Goal: Navigation & Orientation: Find specific page/section

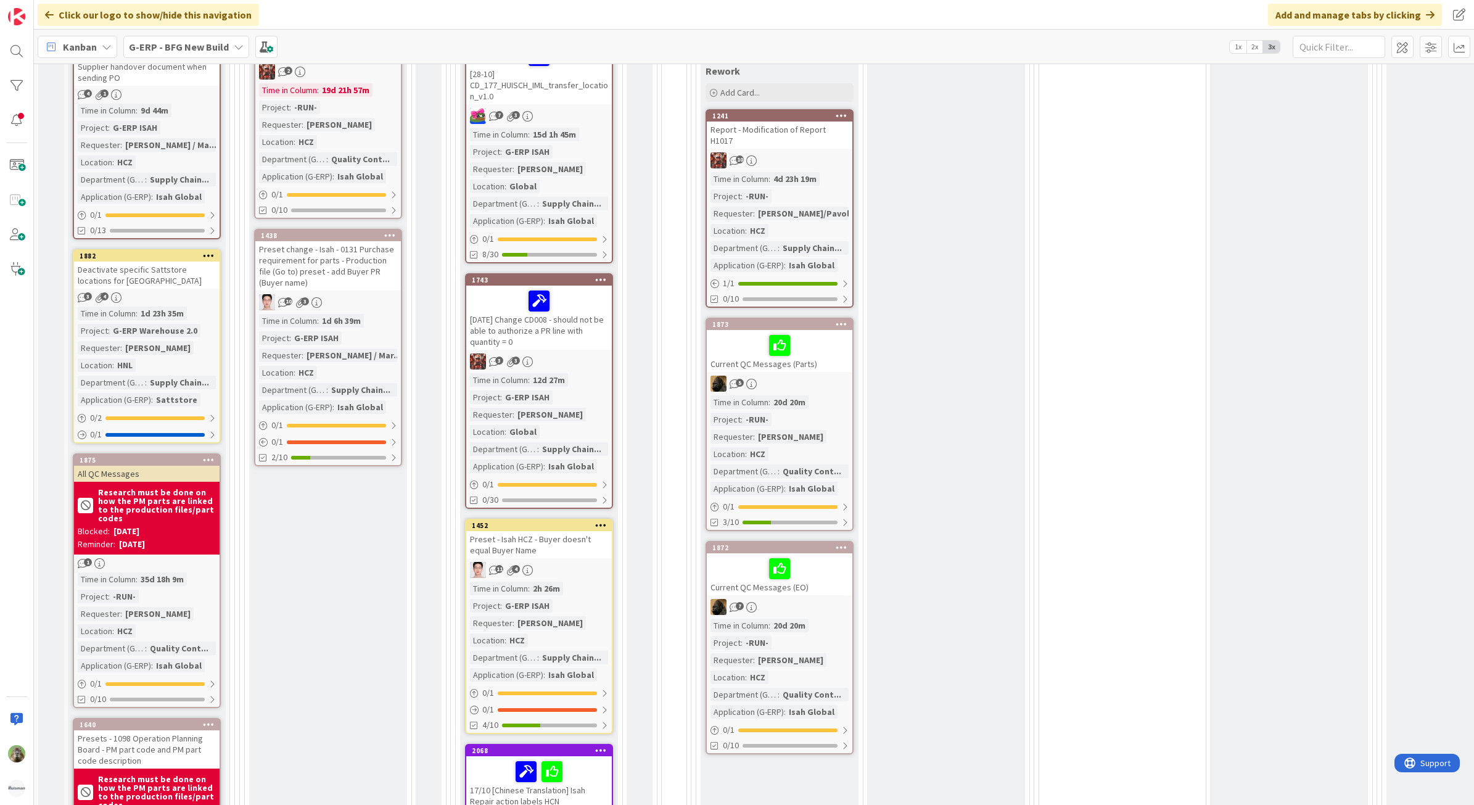
scroll to position [925, 0]
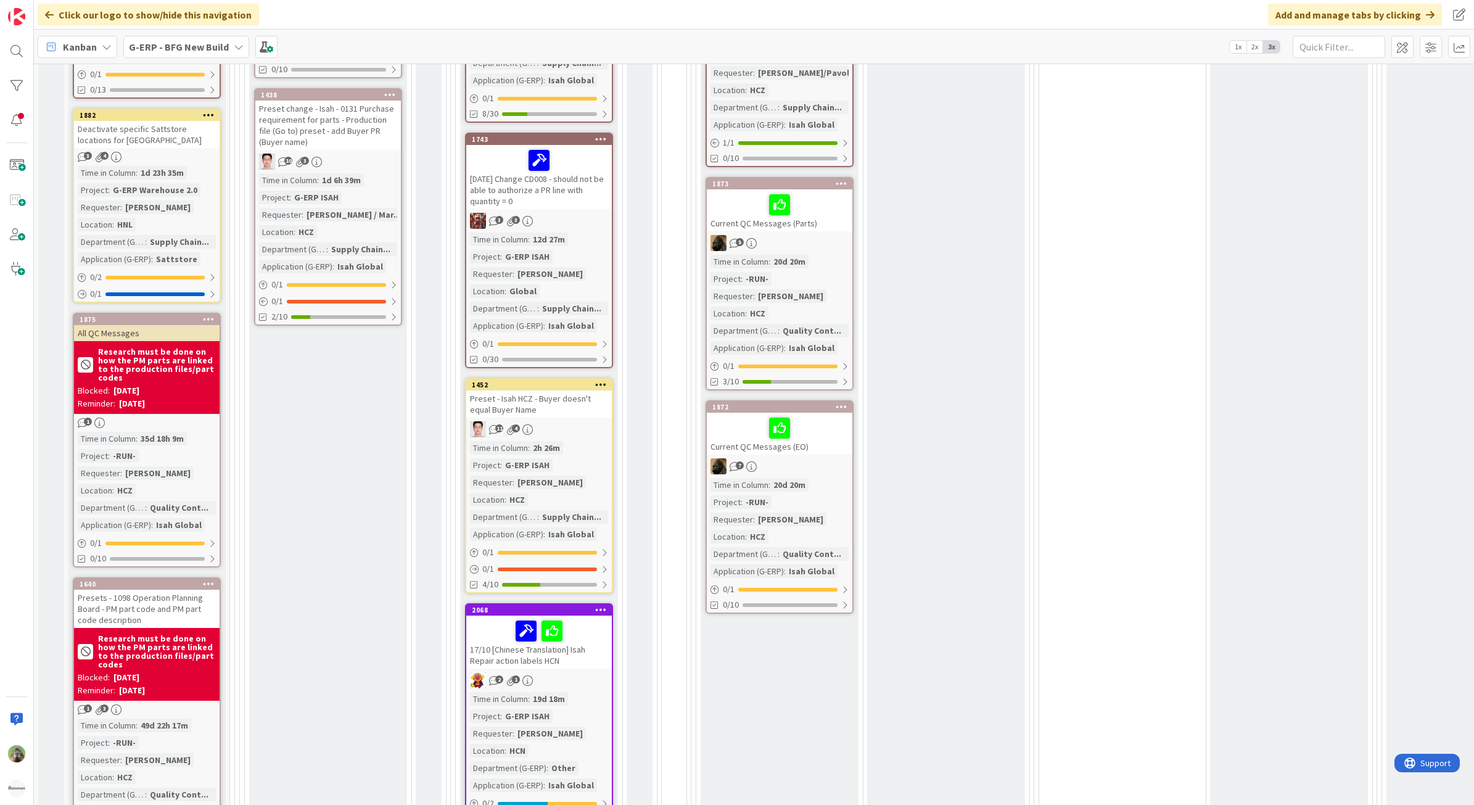
click at [726, 415] on div at bounding box center [780, 428] width 138 height 26
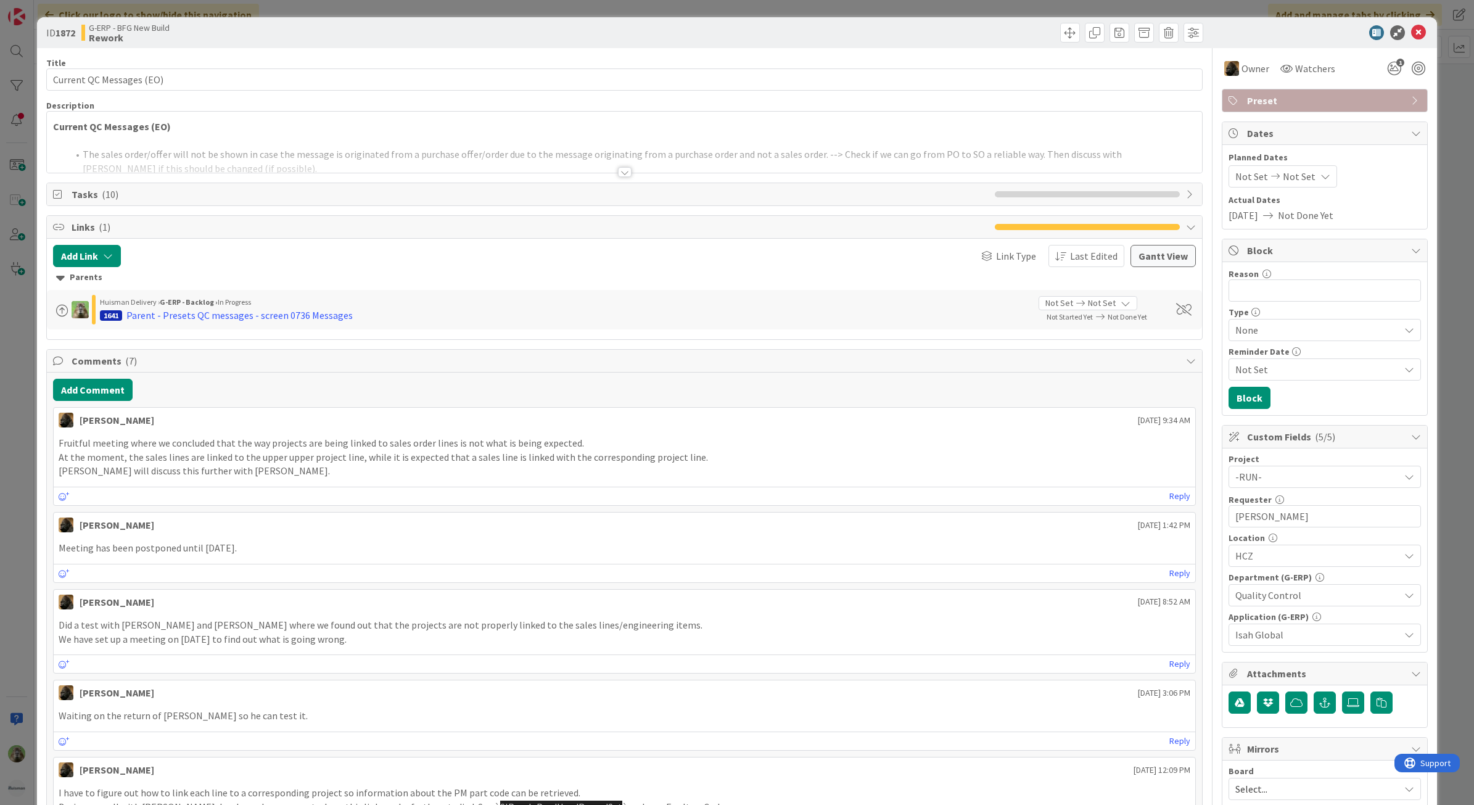
click at [25, 410] on div "ID 1872 G-ERP - BFG New Build Rework Title 24 / 128 Current QC Messages (EO) De…" at bounding box center [737, 402] width 1474 height 805
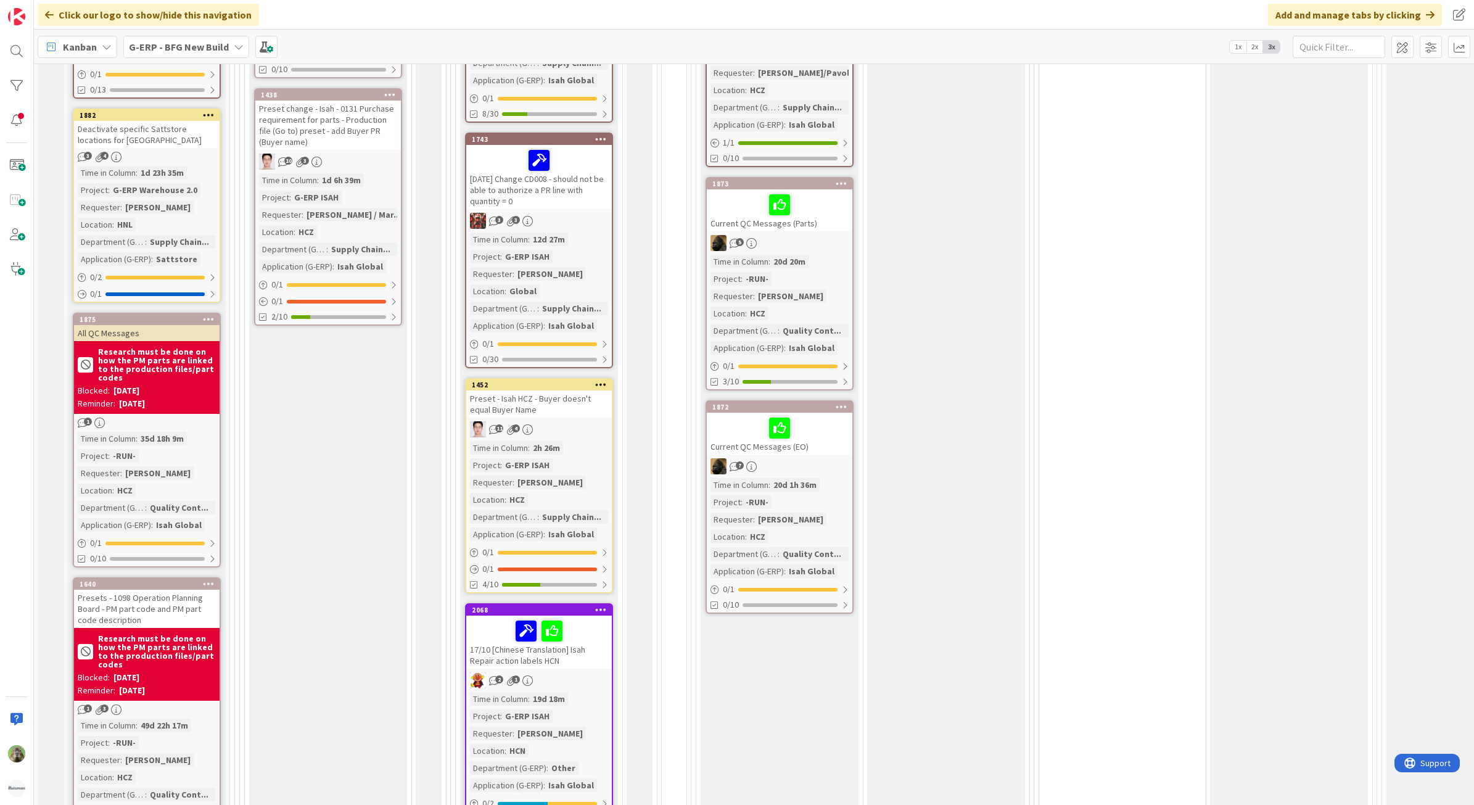
click at [187, 52] on span "G-ERP - BFG New Build" at bounding box center [179, 46] width 100 height 15
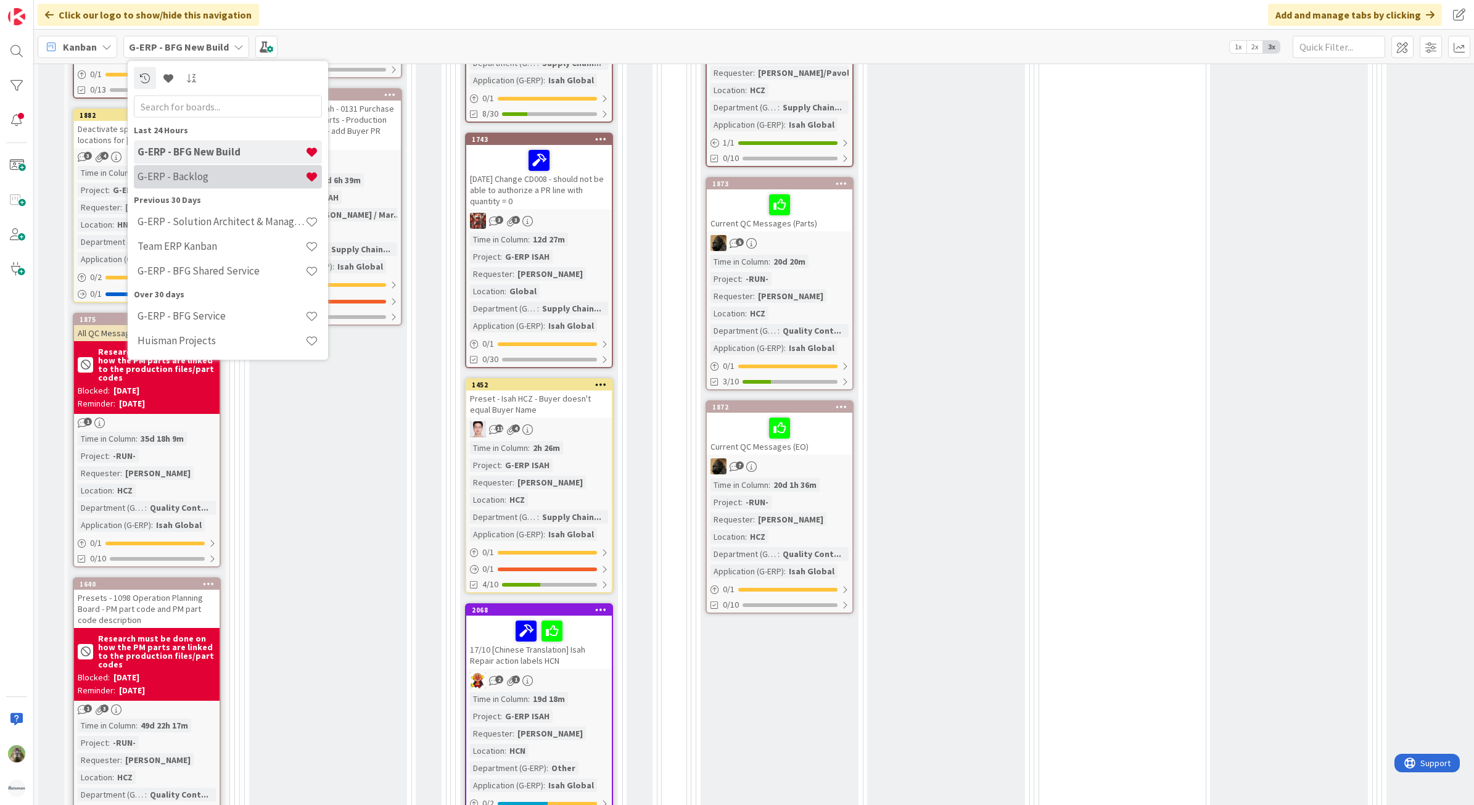
click at [216, 179] on h4 "G-ERP - Backlog" at bounding box center [222, 176] width 168 height 12
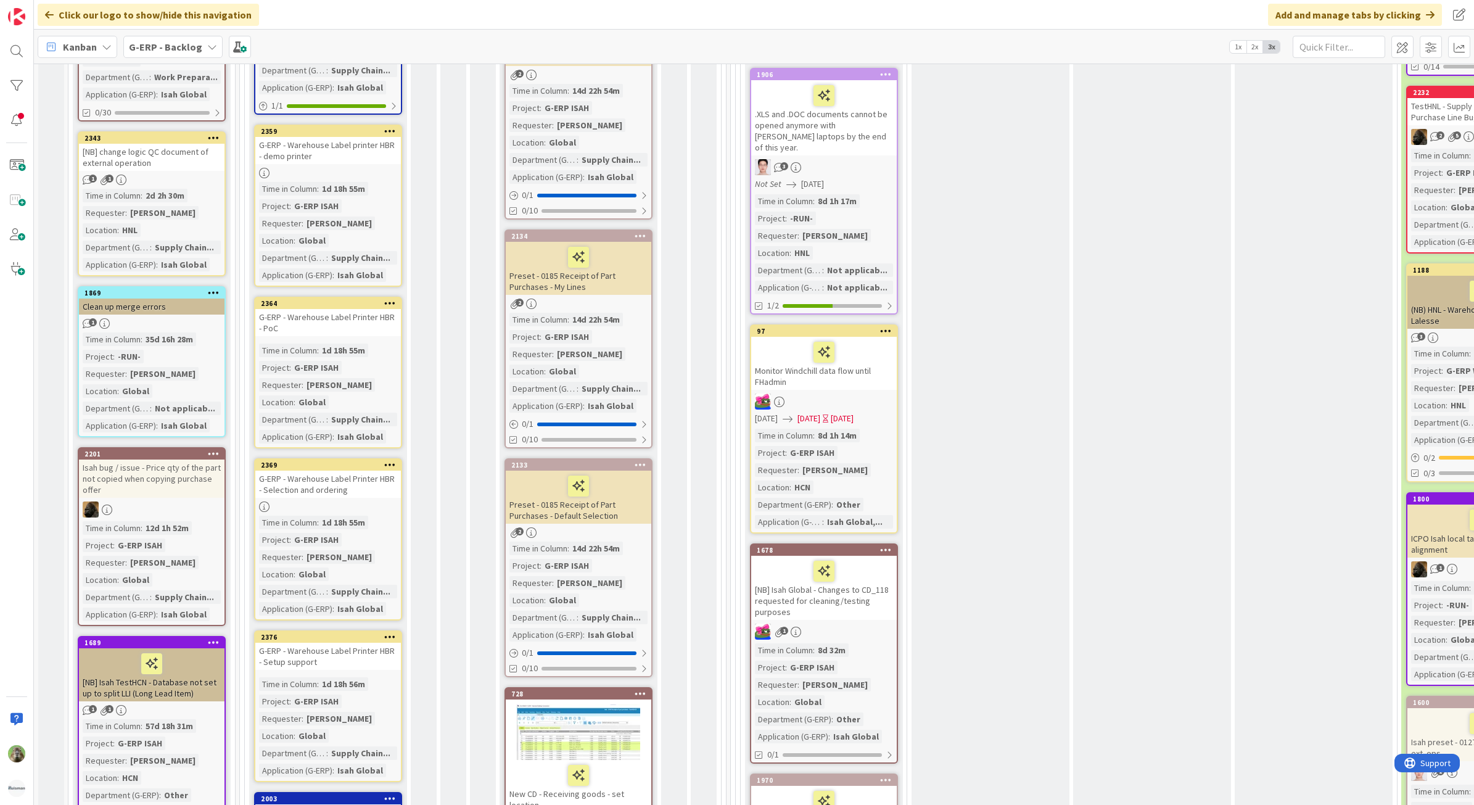
scroll to position [540, 0]
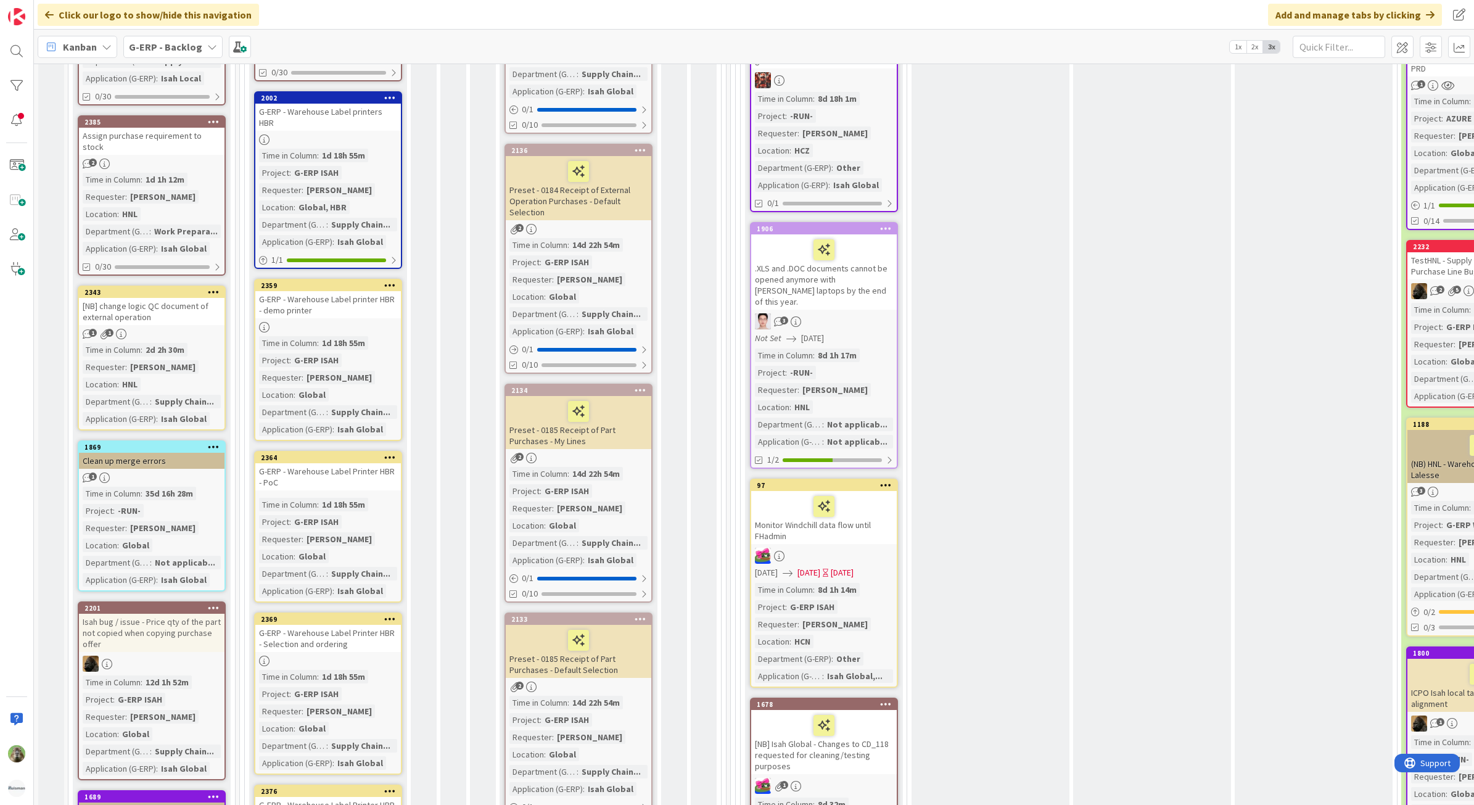
click at [185, 298] on div "[NB] change logic QC document of external operation" at bounding box center [152, 311] width 146 height 27
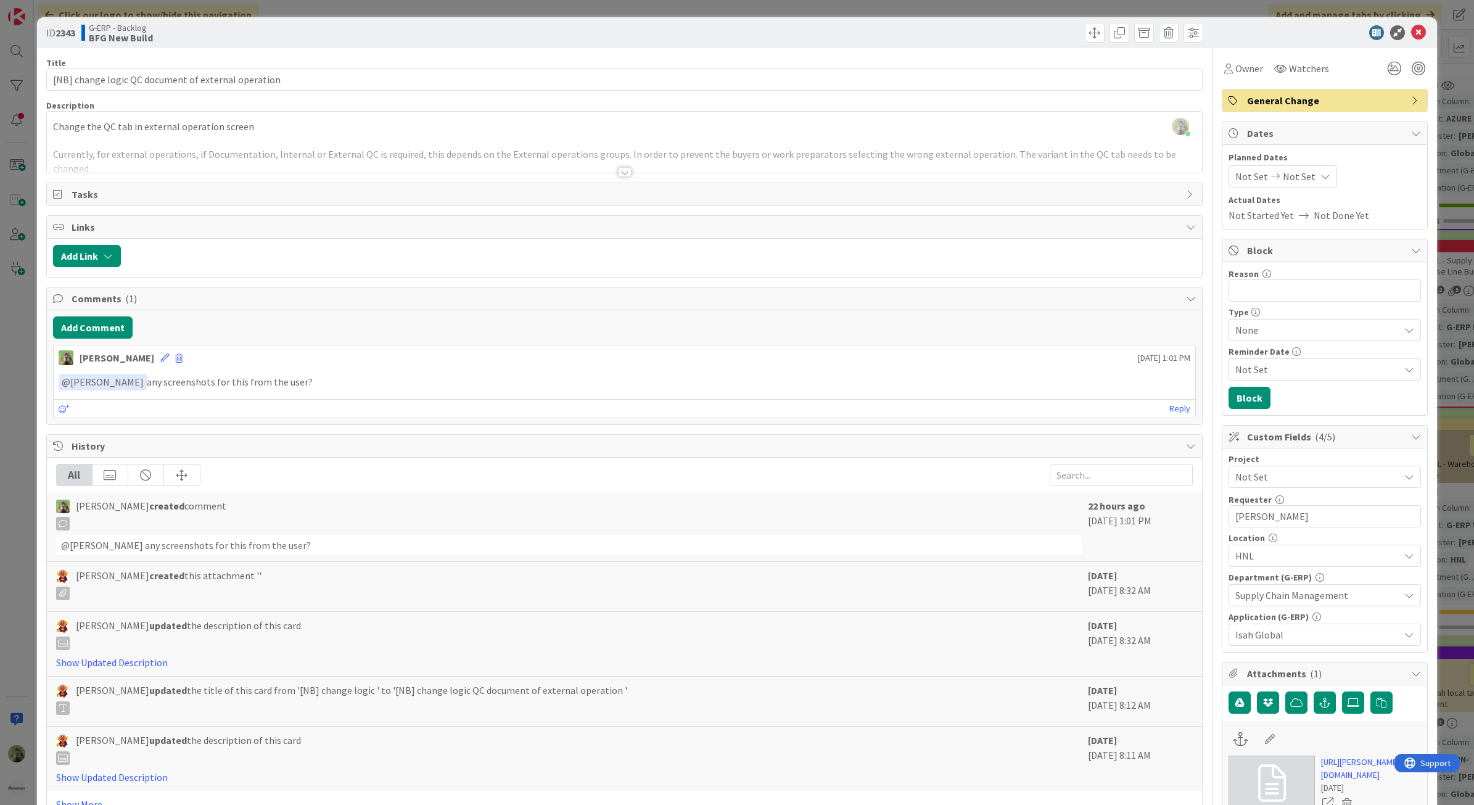
click at [20, 371] on div "ID 2343 G-ERP - Backlog BFG New Build Title 52 / 128 [NB] change logic QC docum…" at bounding box center [737, 402] width 1474 height 805
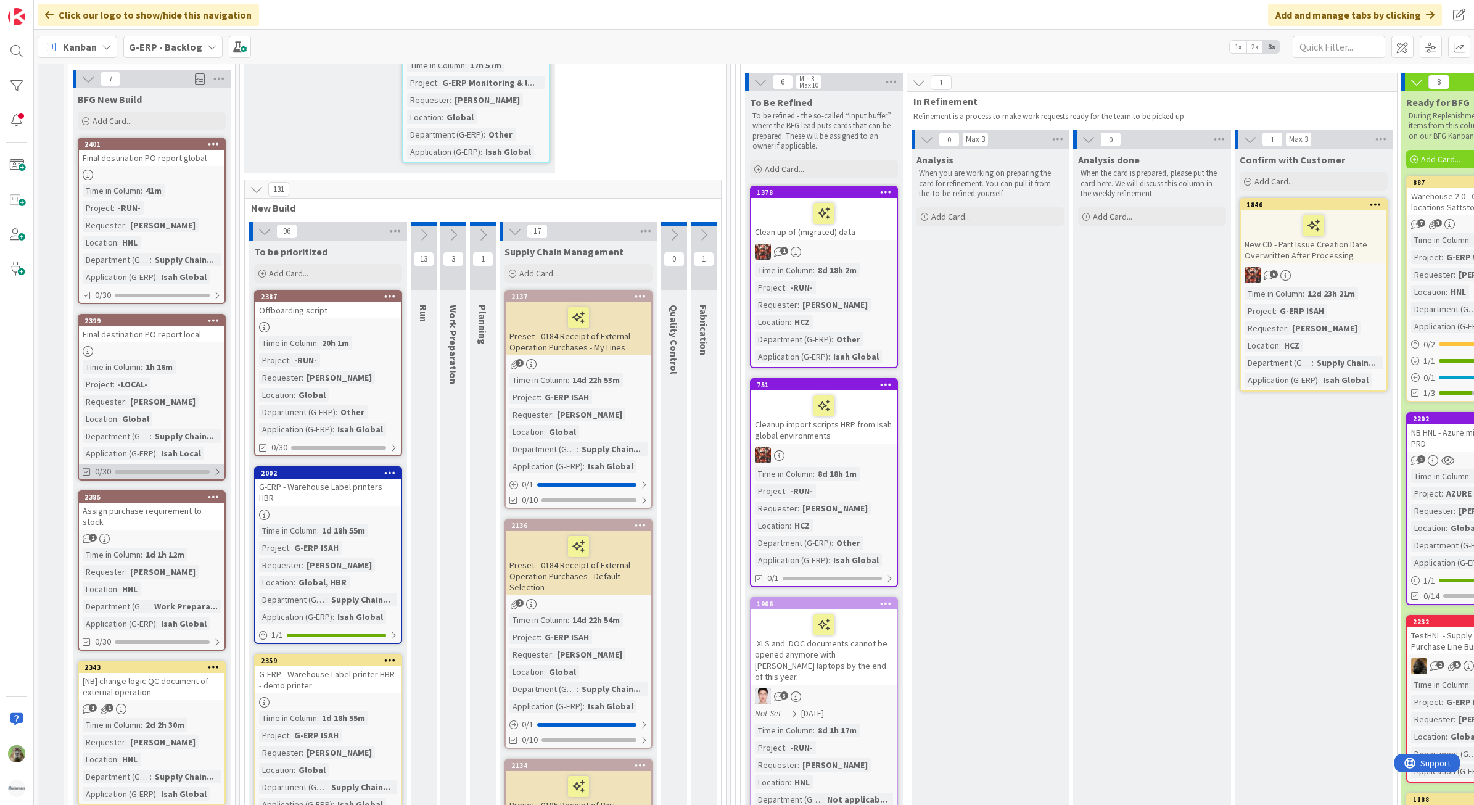
scroll to position [154, 0]
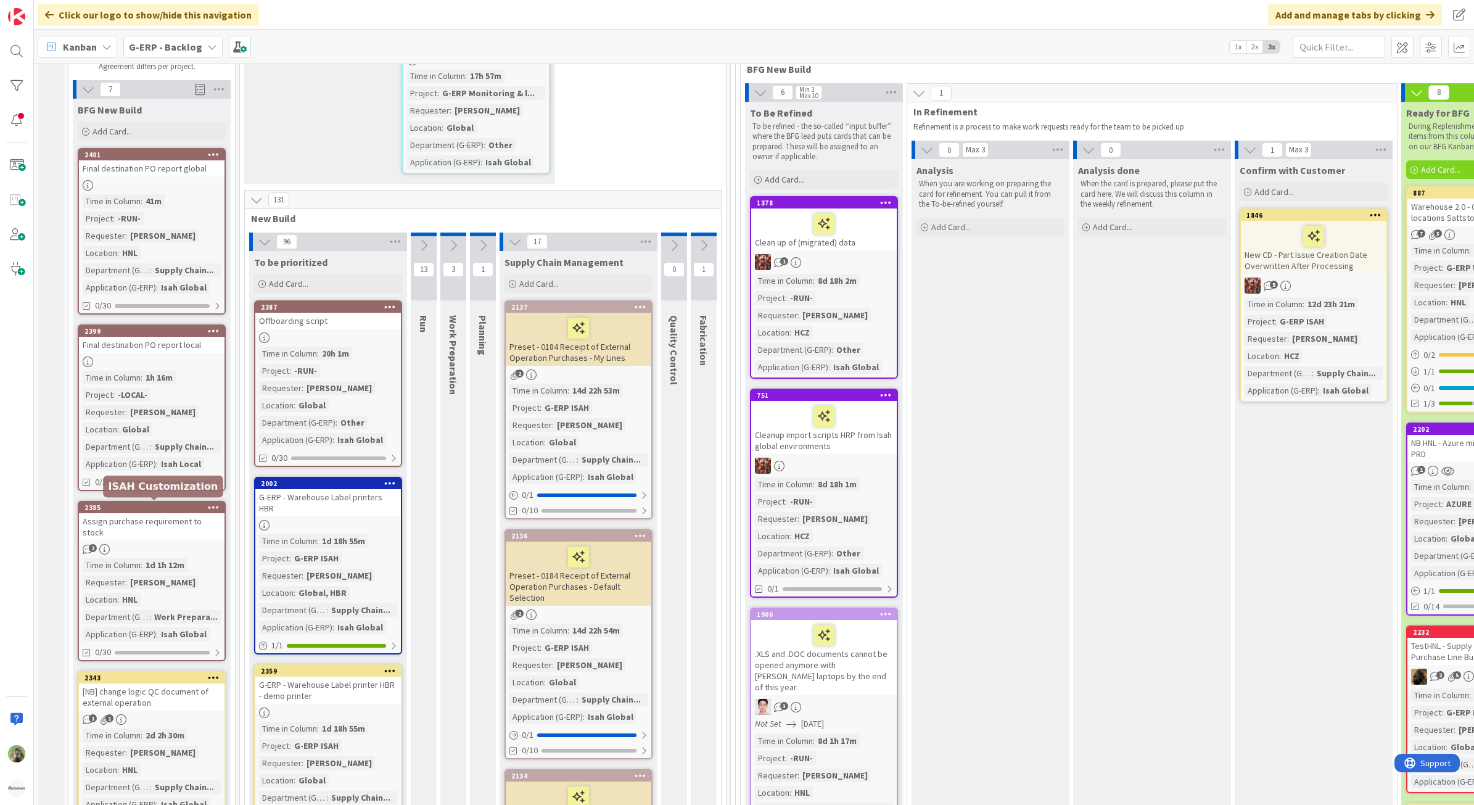
click at [159, 522] on div "Assign purchase requirement to stock" at bounding box center [152, 526] width 146 height 27
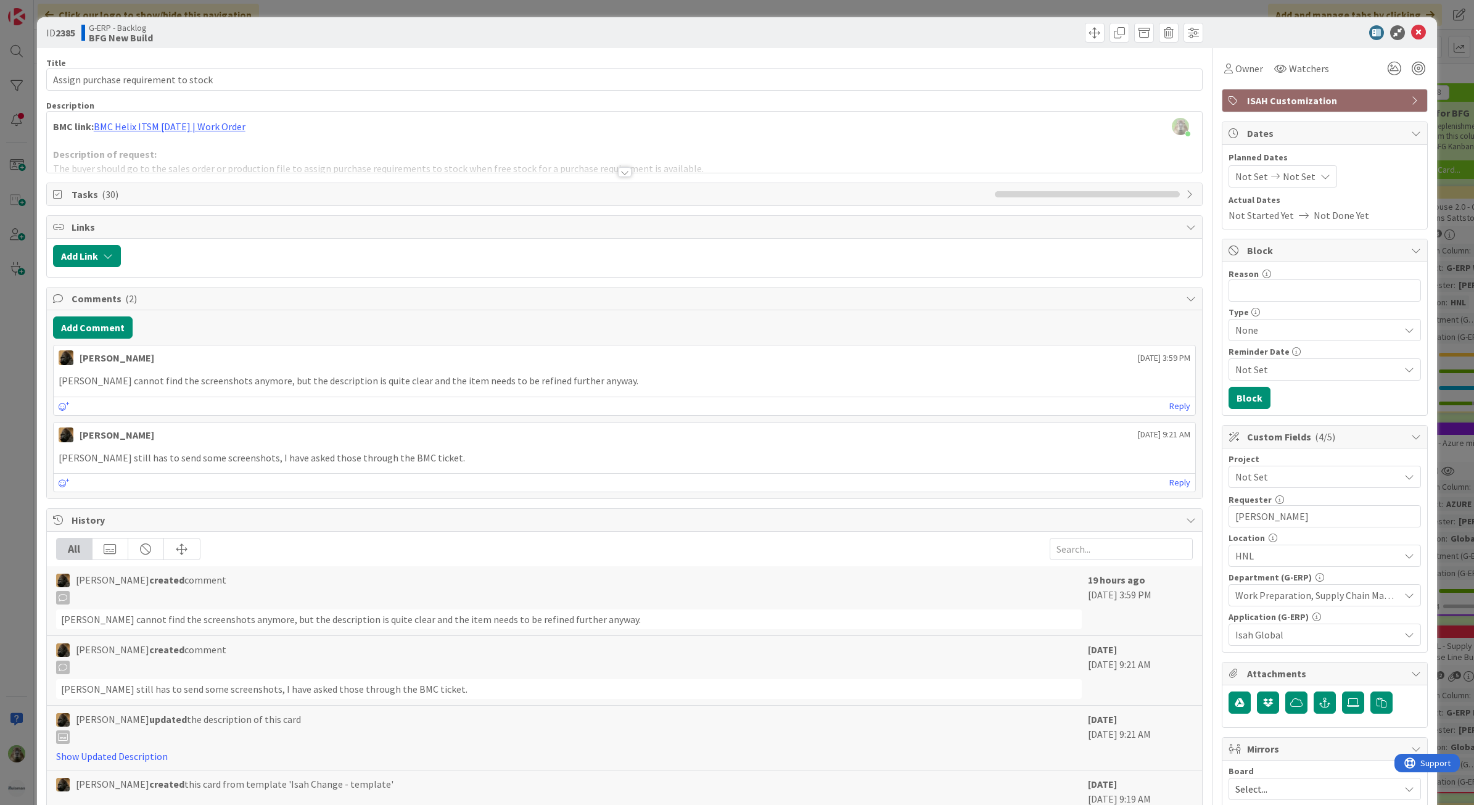
click at [375, 155] on div at bounding box center [625, 156] width 1156 height 31
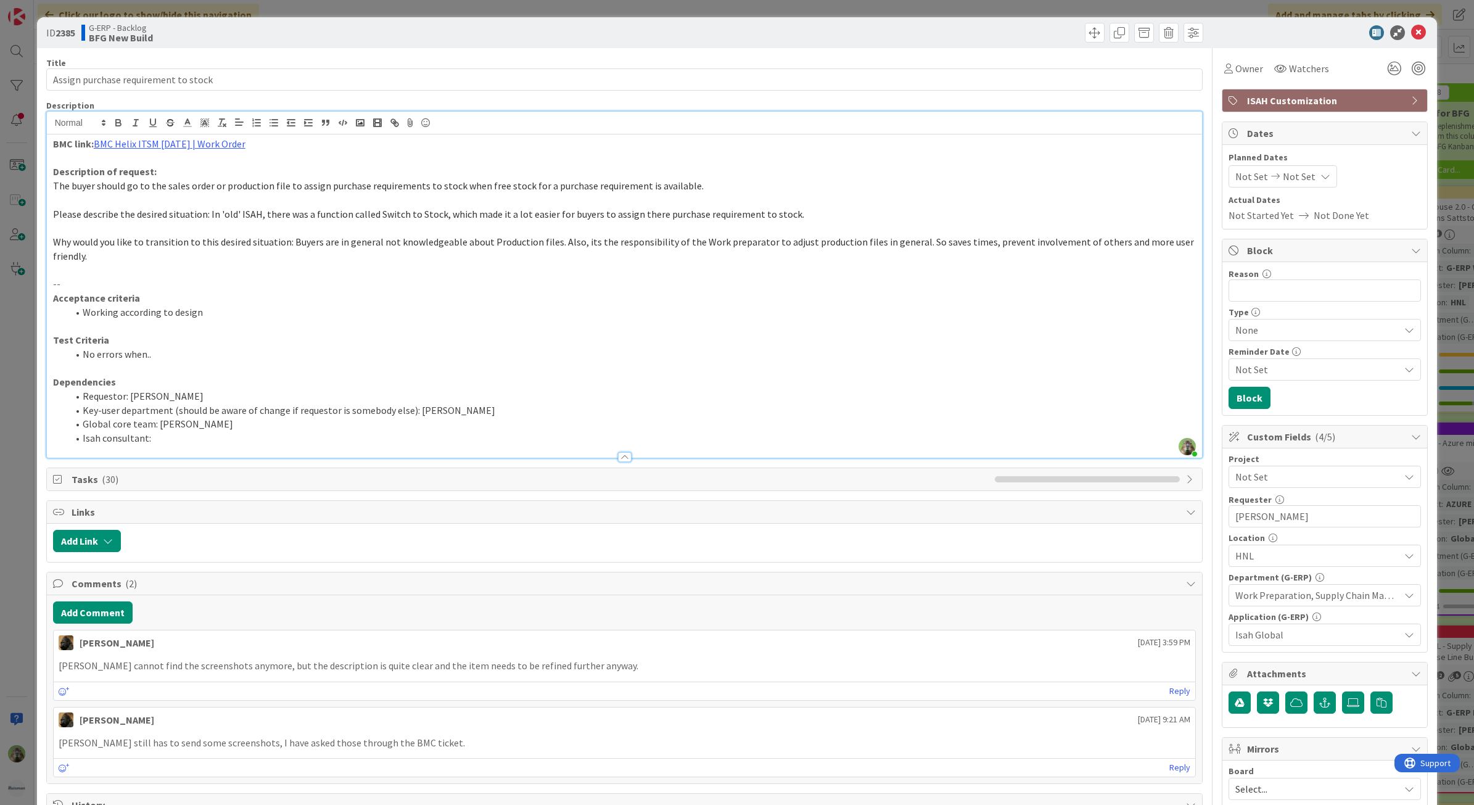
click at [1279, 99] on span "ISAH Customization" at bounding box center [1326, 100] width 158 height 15
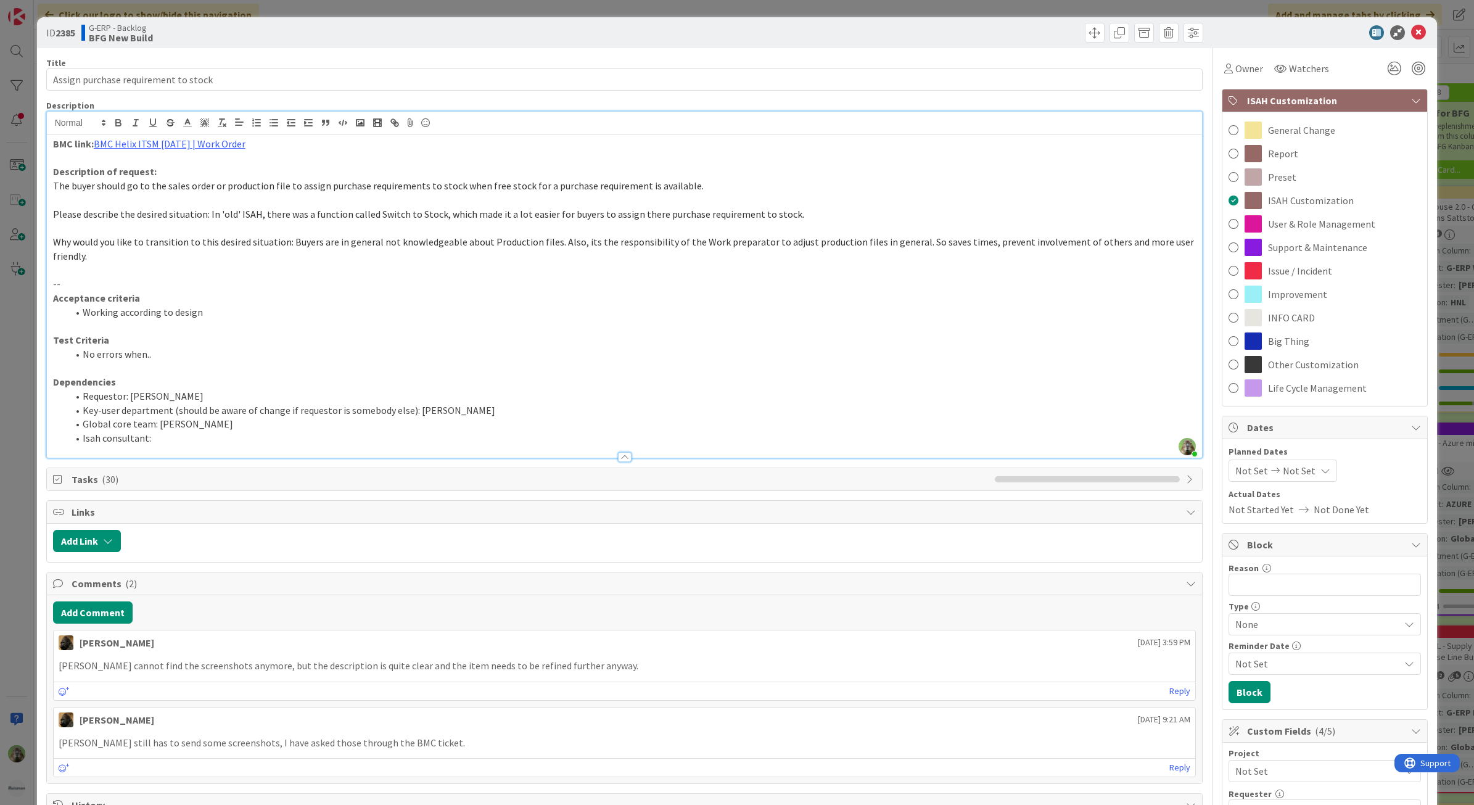
click at [608, 227] on p at bounding box center [624, 228] width 1143 height 14
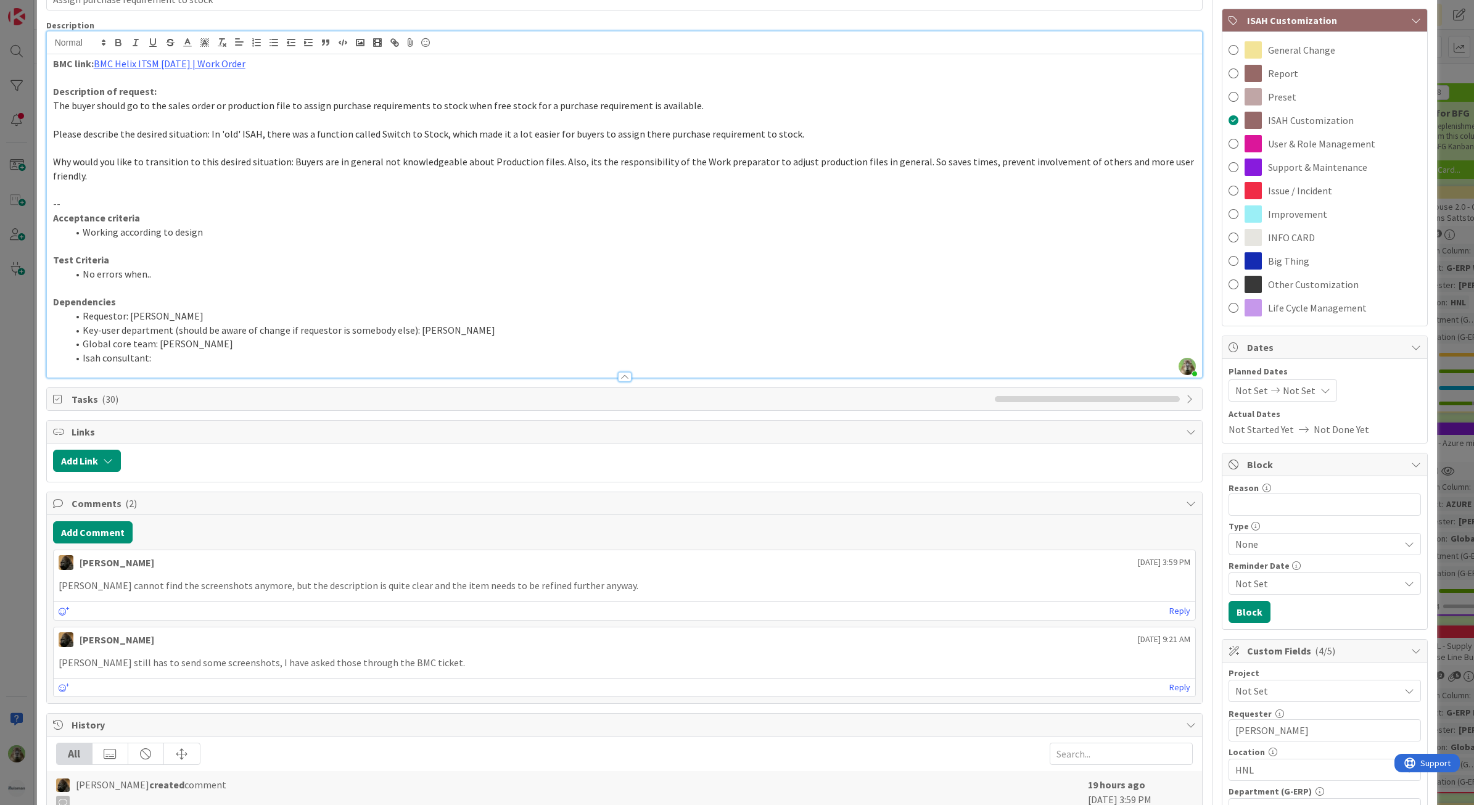
scroll to position [154, 0]
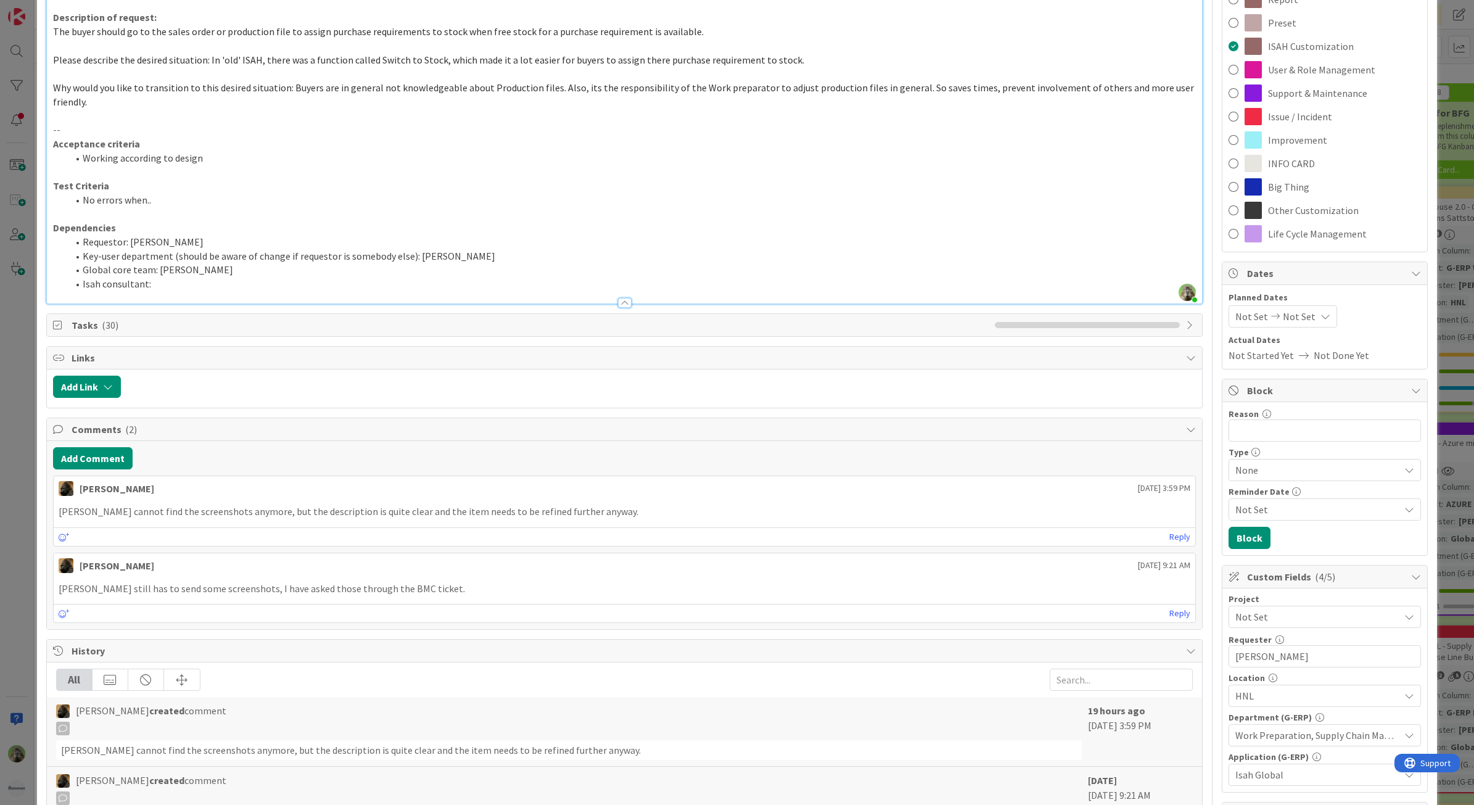
click at [1361, 622] on span "Not Set" at bounding box center [1314, 616] width 158 height 17
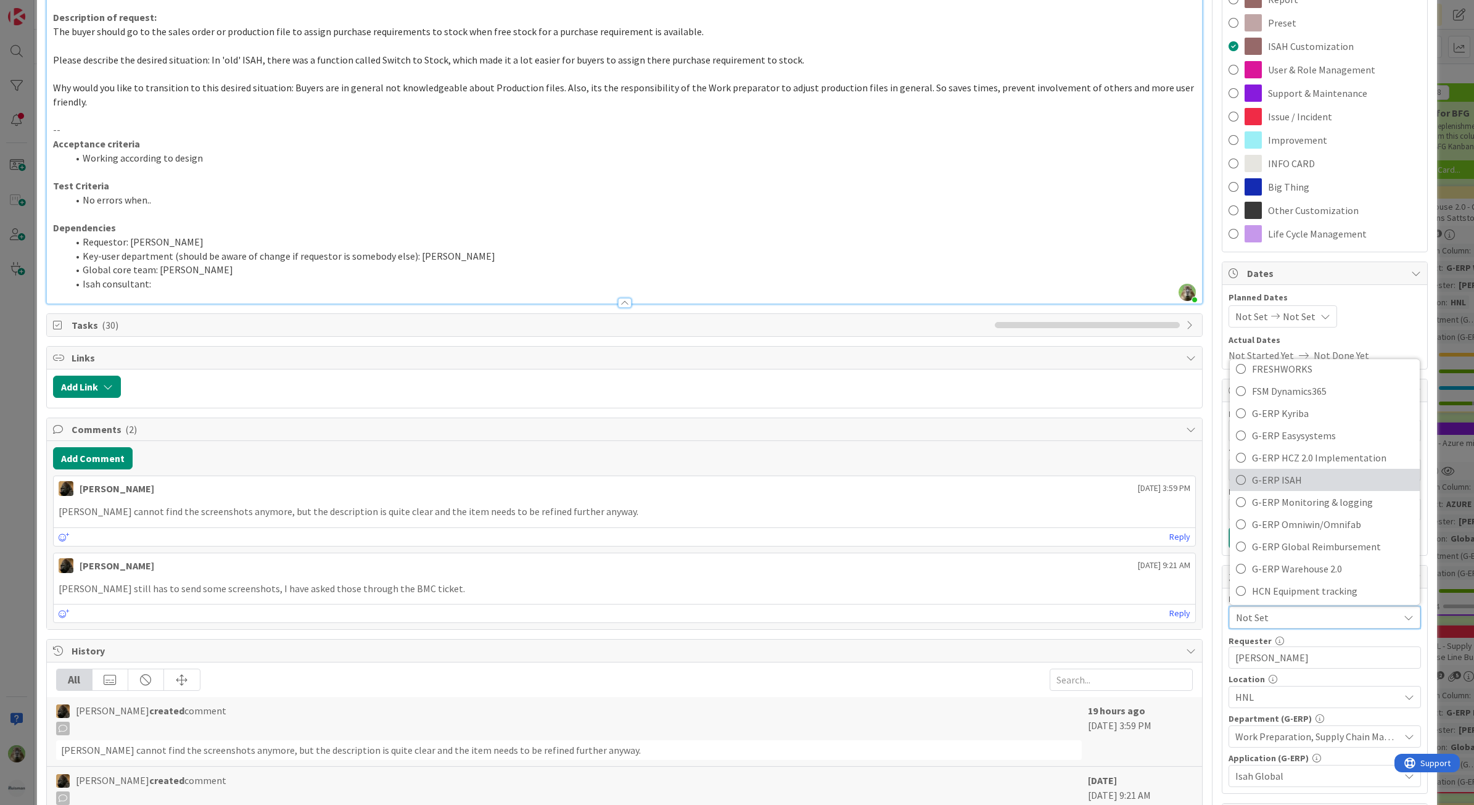
click at [1289, 481] on span "G-ERP ISAH" at bounding box center [1333, 480] width 162 height 19
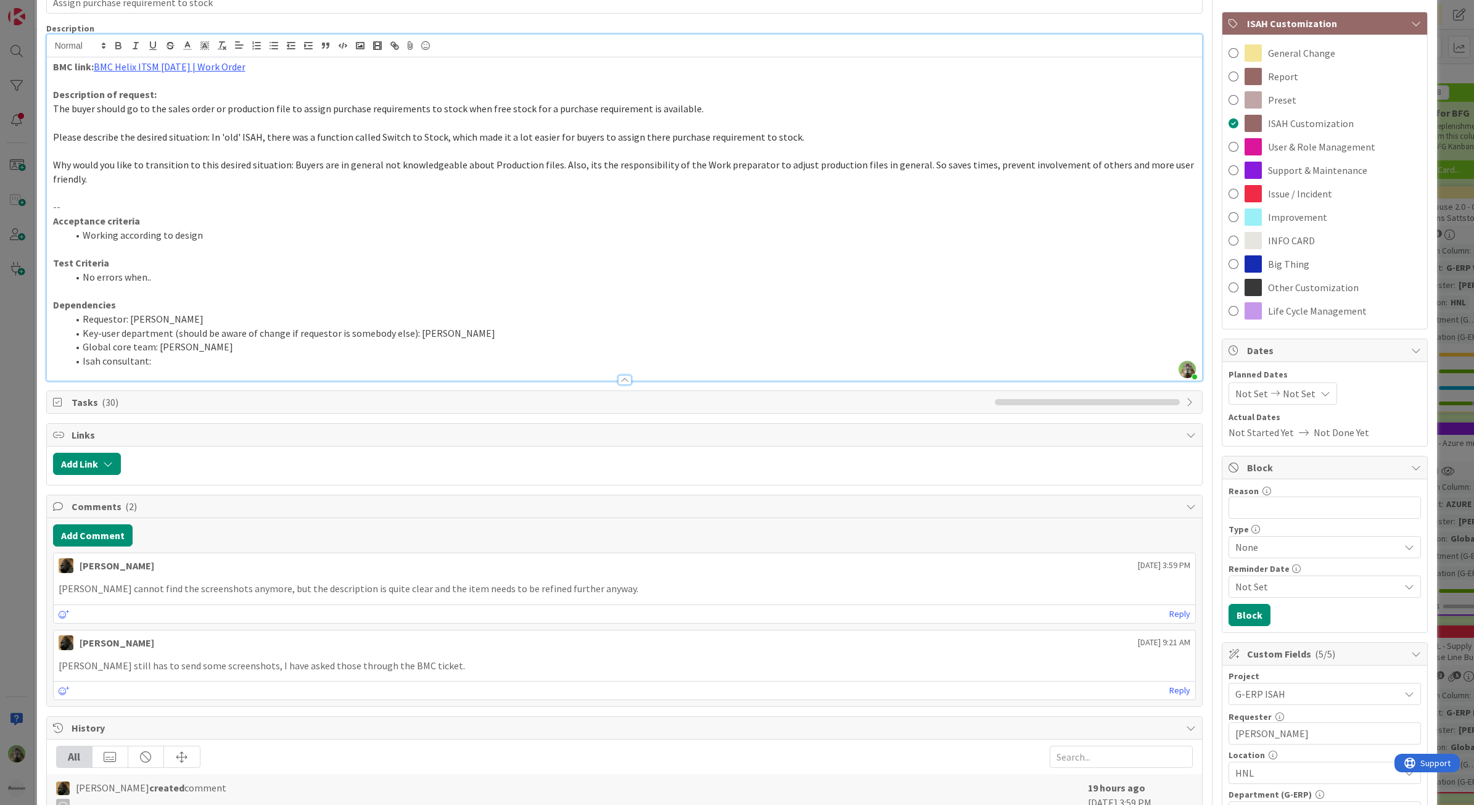
scroll to position [154, 0]
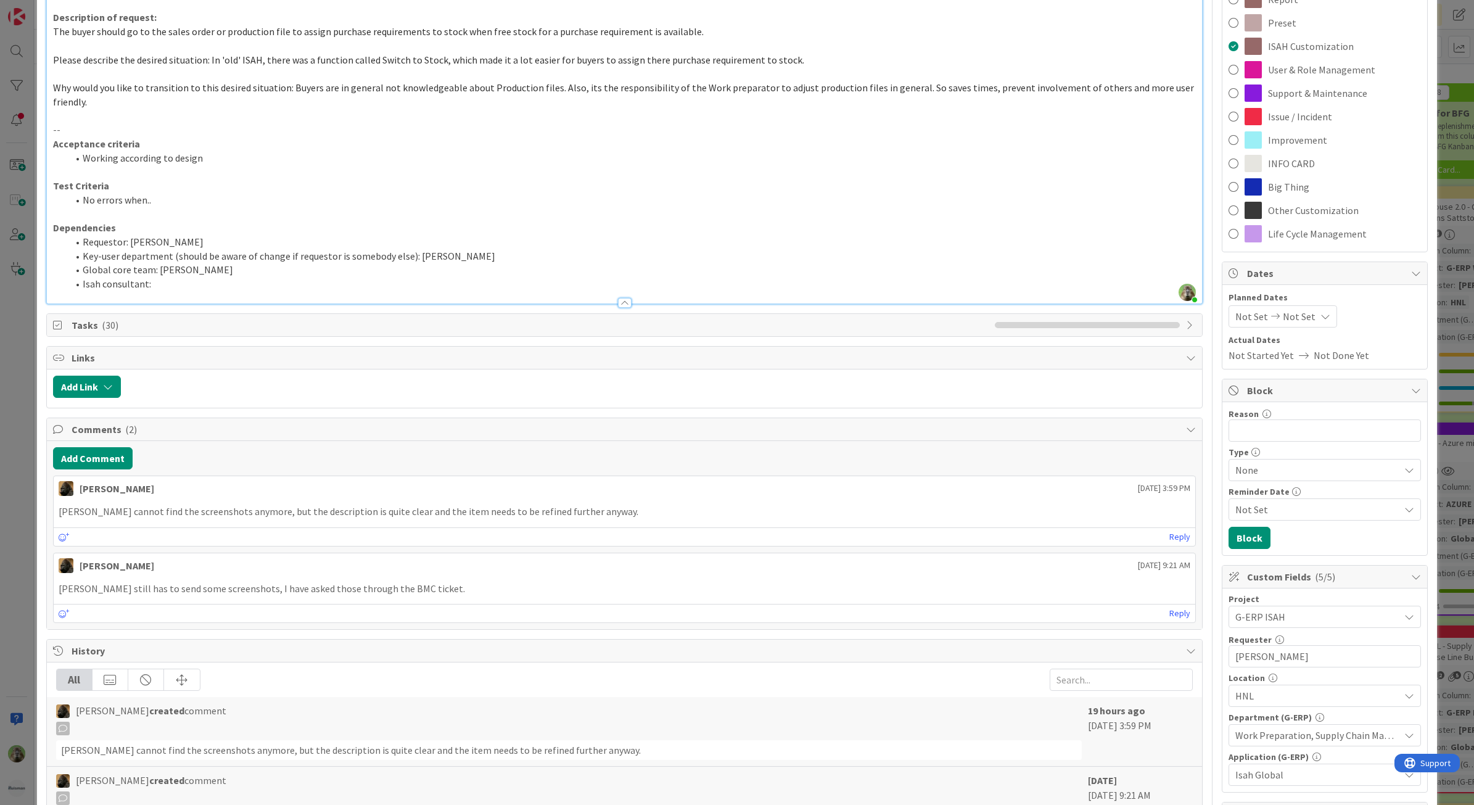
click at [1329, 698] on span "HNL" at bounding box center [1317, 695] width 164 height 15
click at [1303, 537] on link "Global" at bounding box center [1322, 534] width 196 height 22
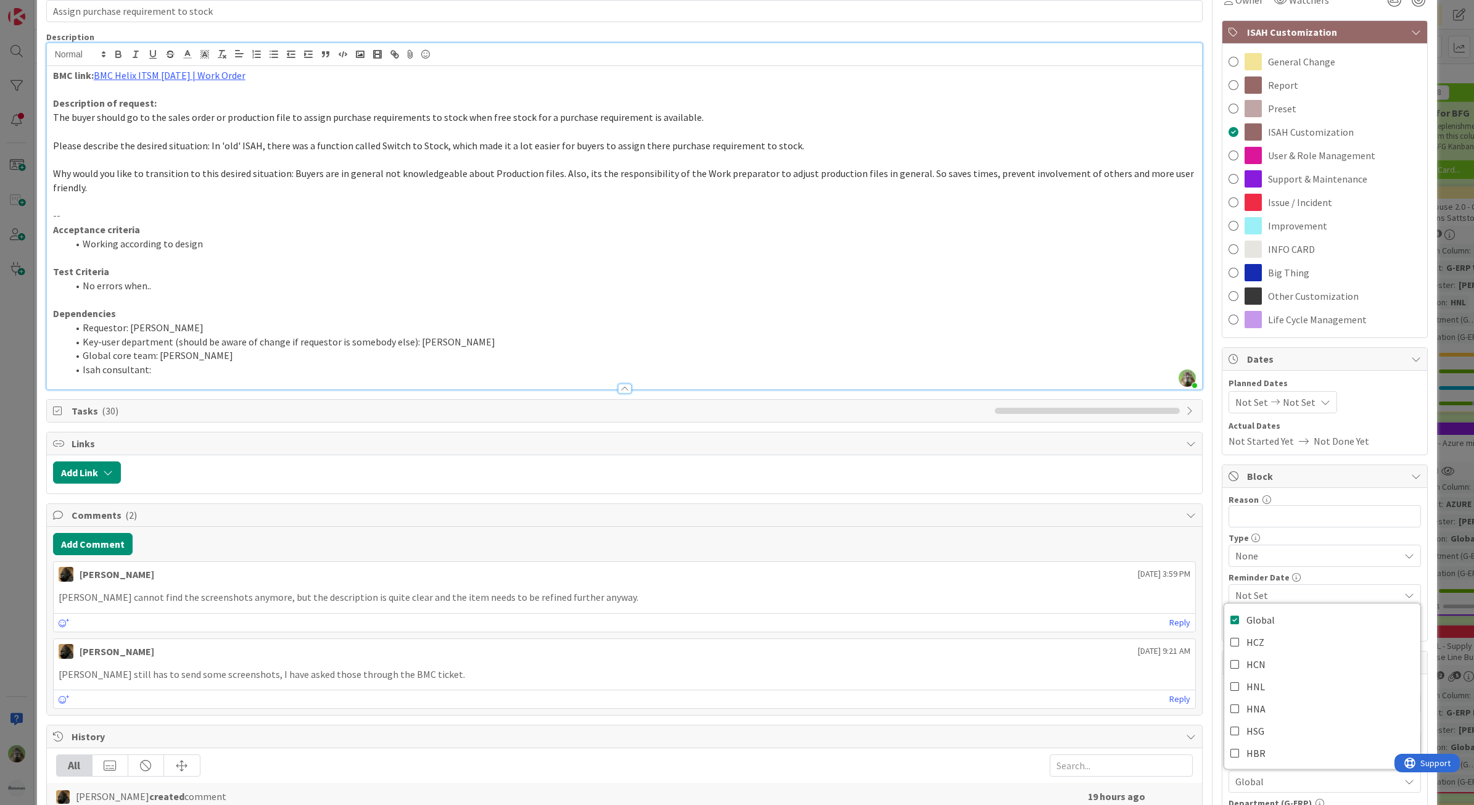
scroll to position [0, 0]
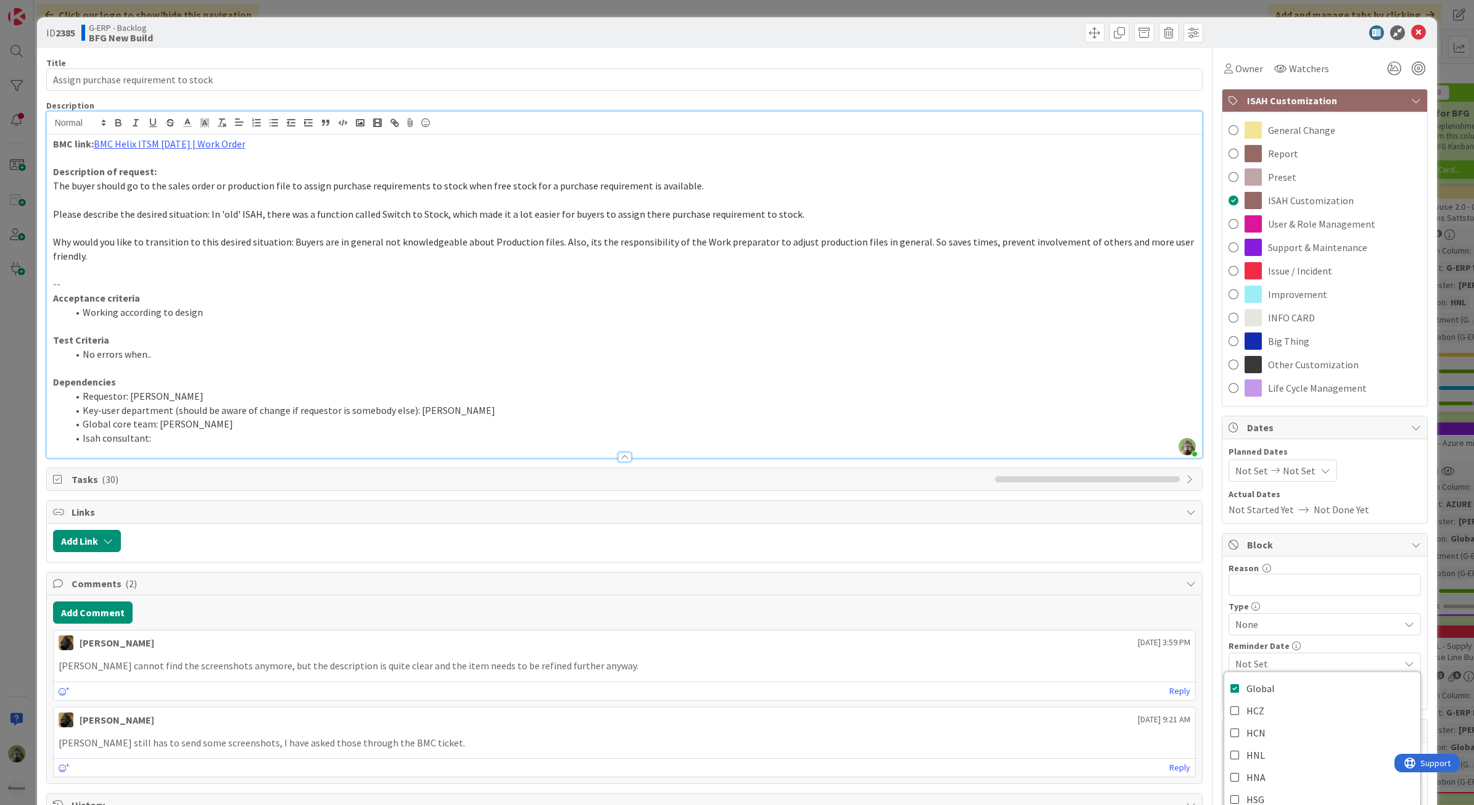
click at [446, 211] on span "Please describe the desired situation: In 'old' ISAH, there was a function call…" at bounding box center [428, 214] width 751 height 12
drag, startPoint x: 321, startPoint y: 255, endPoint x: 255, endPoint y: 286, distance: 73.4
click at [321, 255] on p "Why would you like to transition to this desired situation: Buyers are in gener…" at bounding box center [624, 249] width 1143 height 28
drag, startPoint x: 0, startPoint y: 569, endPoint x: 47, endPoint y: 569, distance: 46.9
click at [0, 569] on div "ID 2385 G-ERP - Backlog BFG New Build Title 36 / 128 Assign purchase requiremen…" at bounding box center [737, 402] width 1474 height 805
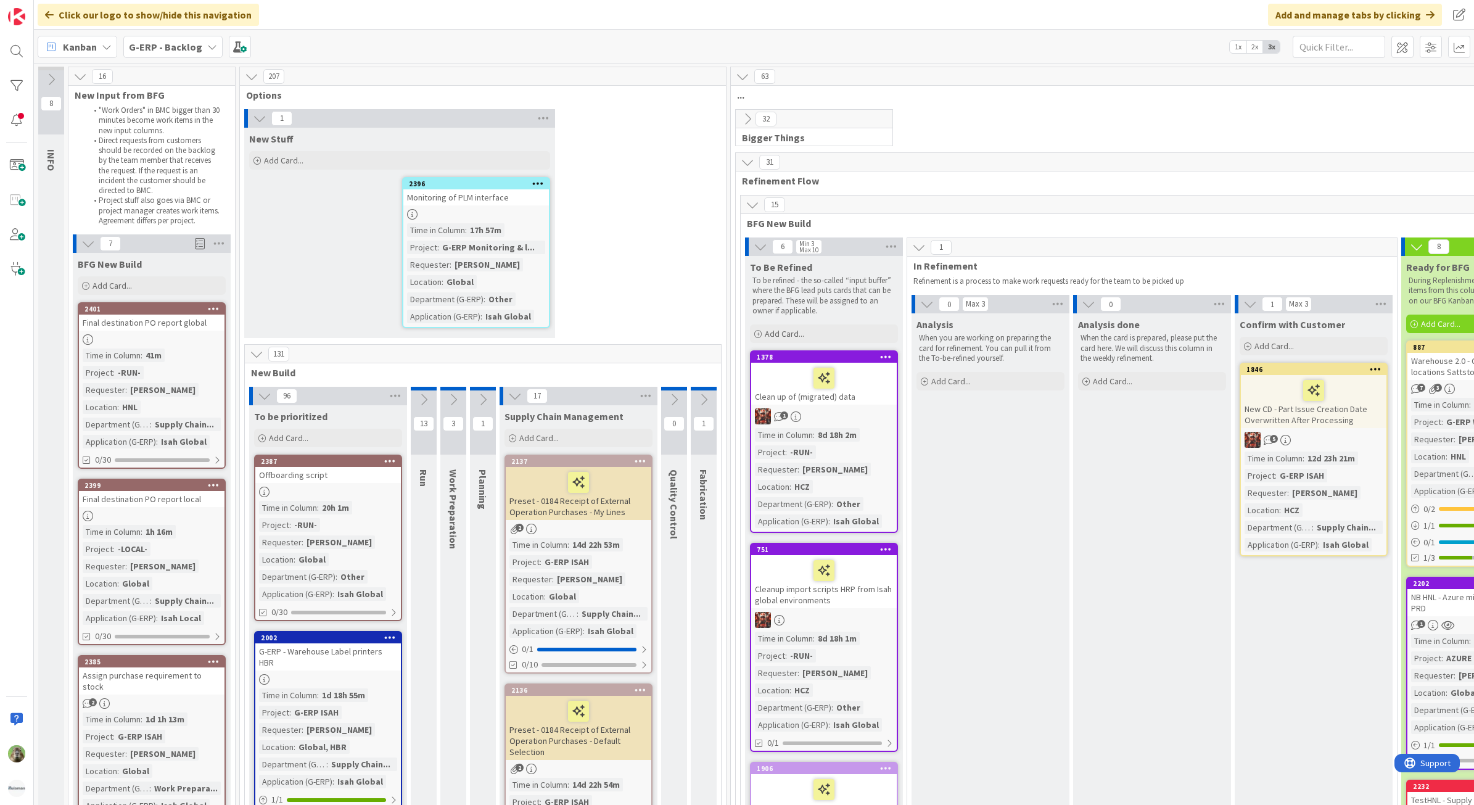
click at [207, 59] on div "Kanban G-ERP - Backlog 1x 2x 3x" at bounding box center [754, 47] width 1440 height 34
click at [192, 48] on b "G-ERP - Backlog" at bounding box center [165, 47] width 73 height 12
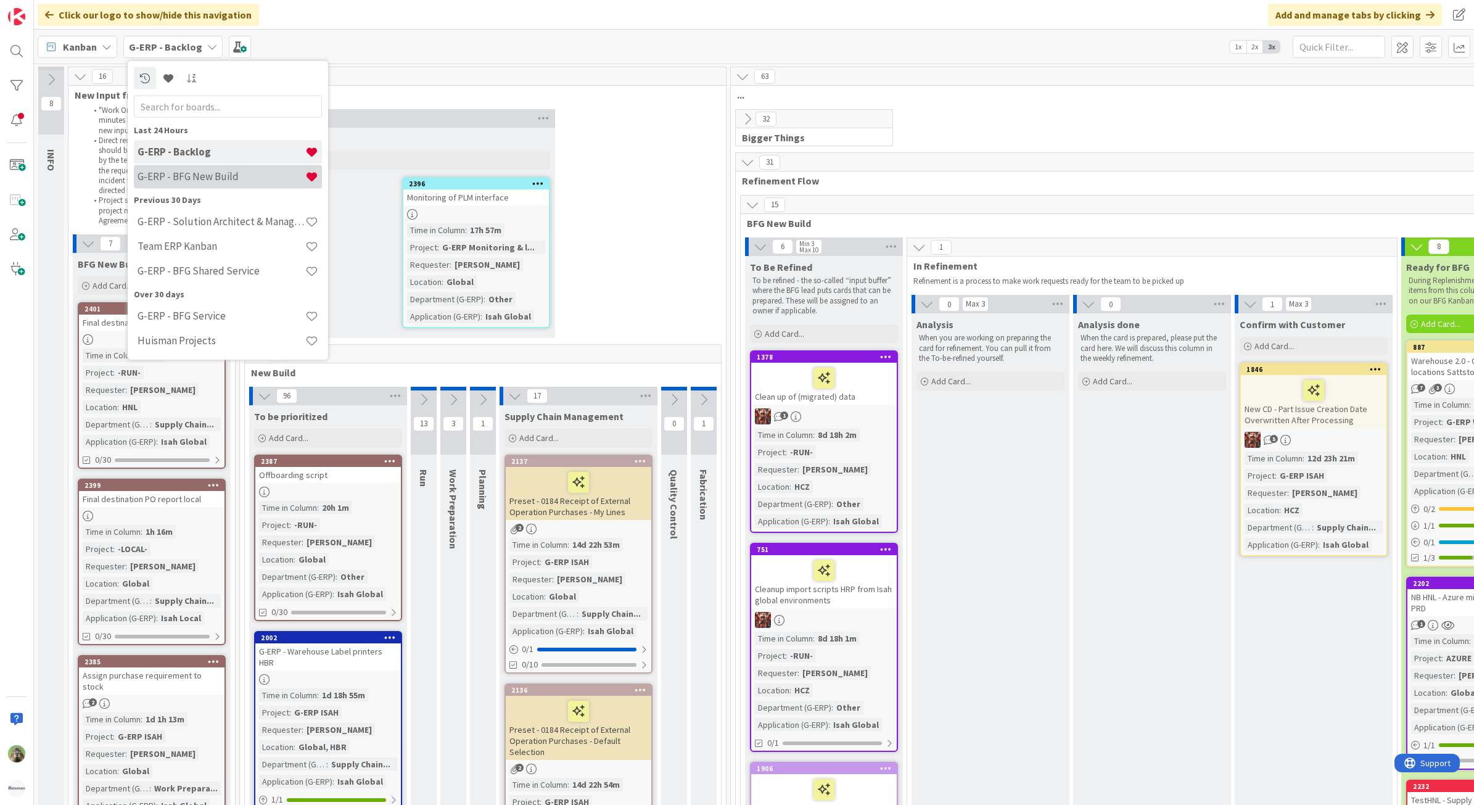
click at [176, 183] on div "G-ERP - BFG New Build" at bounding box center [228, 176] width 188 height 23
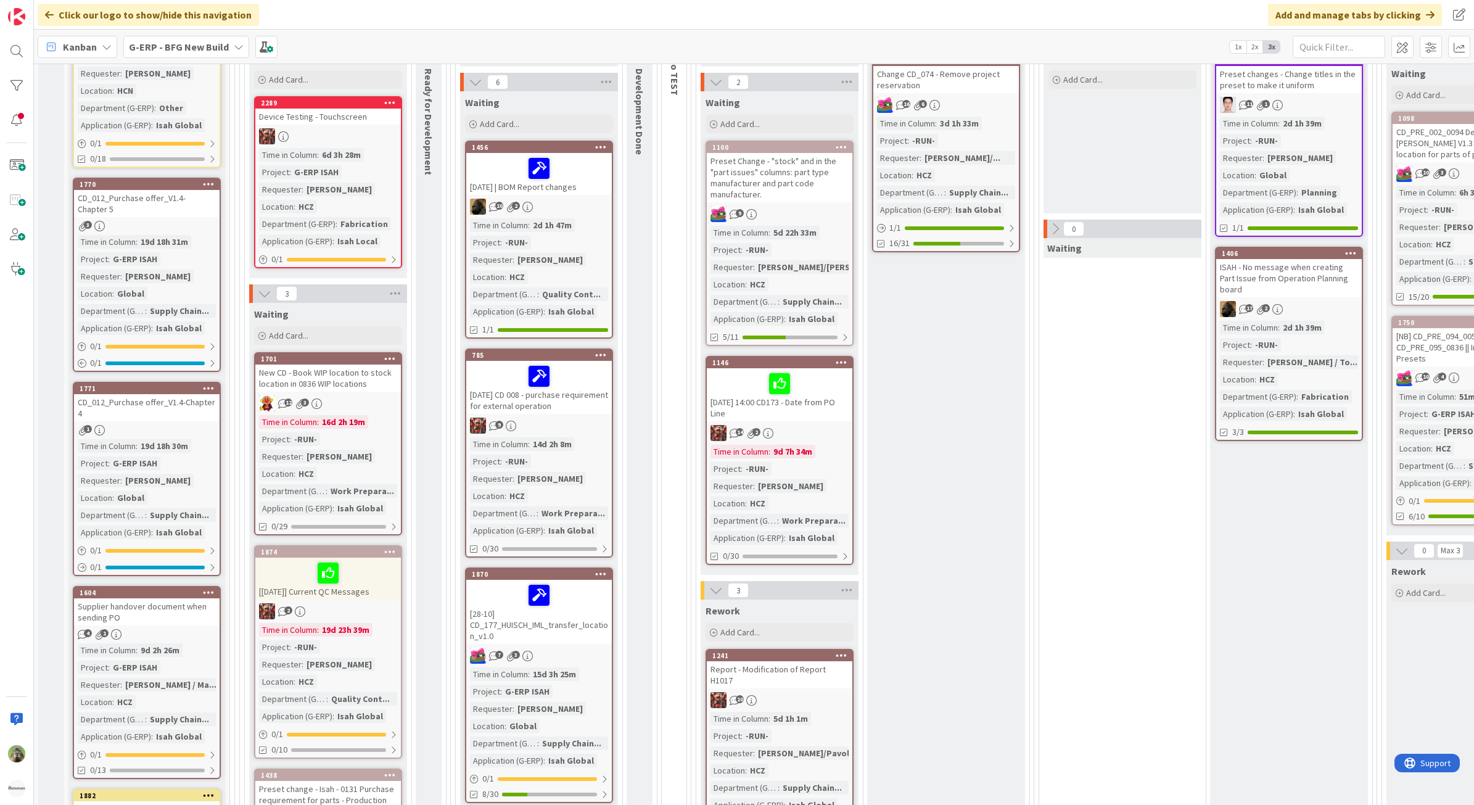
scroll to position [231, 0]
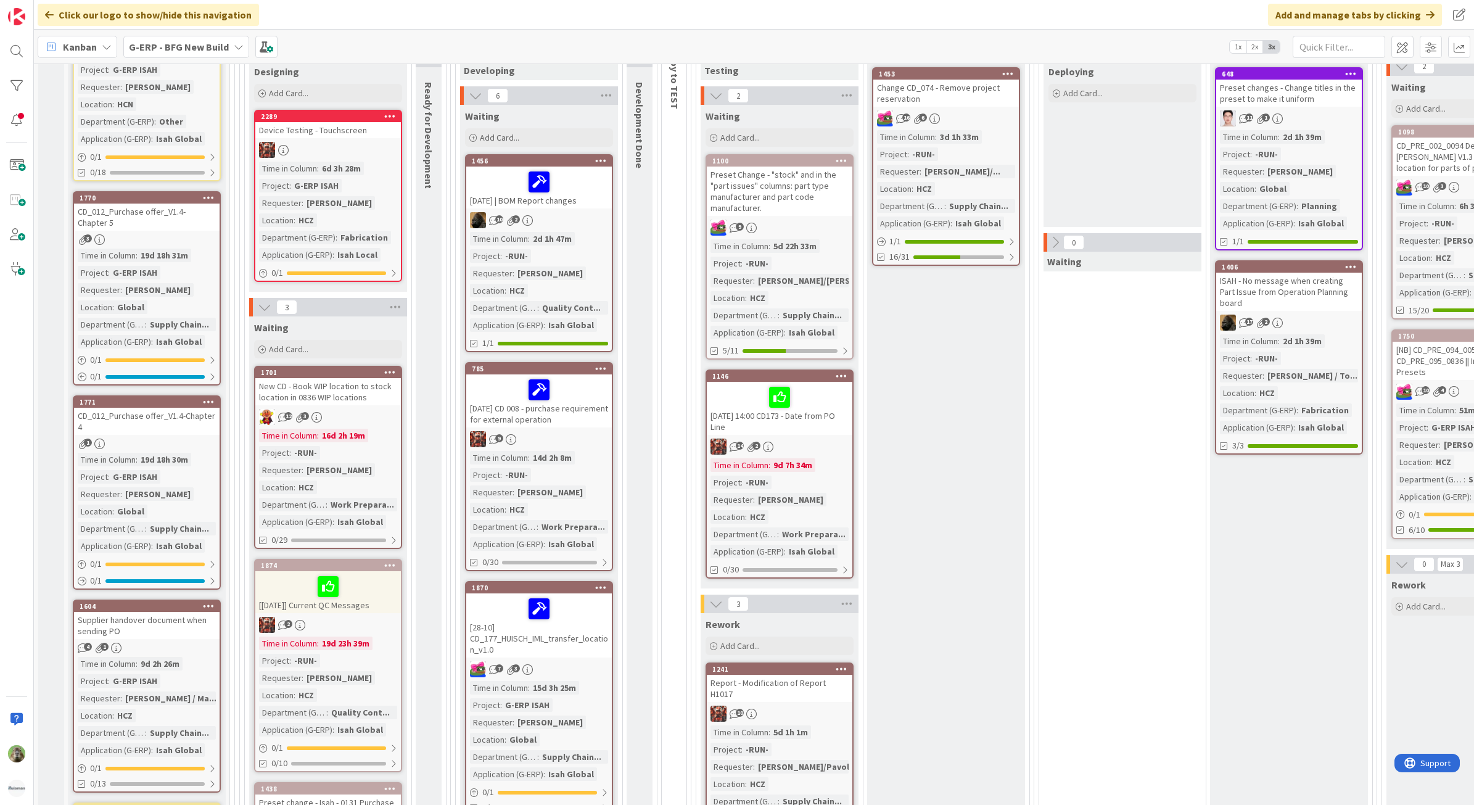
click at [369, 398] on div "New CD - Book WIP location to stock location in 0836 WIP locations" at bounding box center [328, 391] width 146 height 27
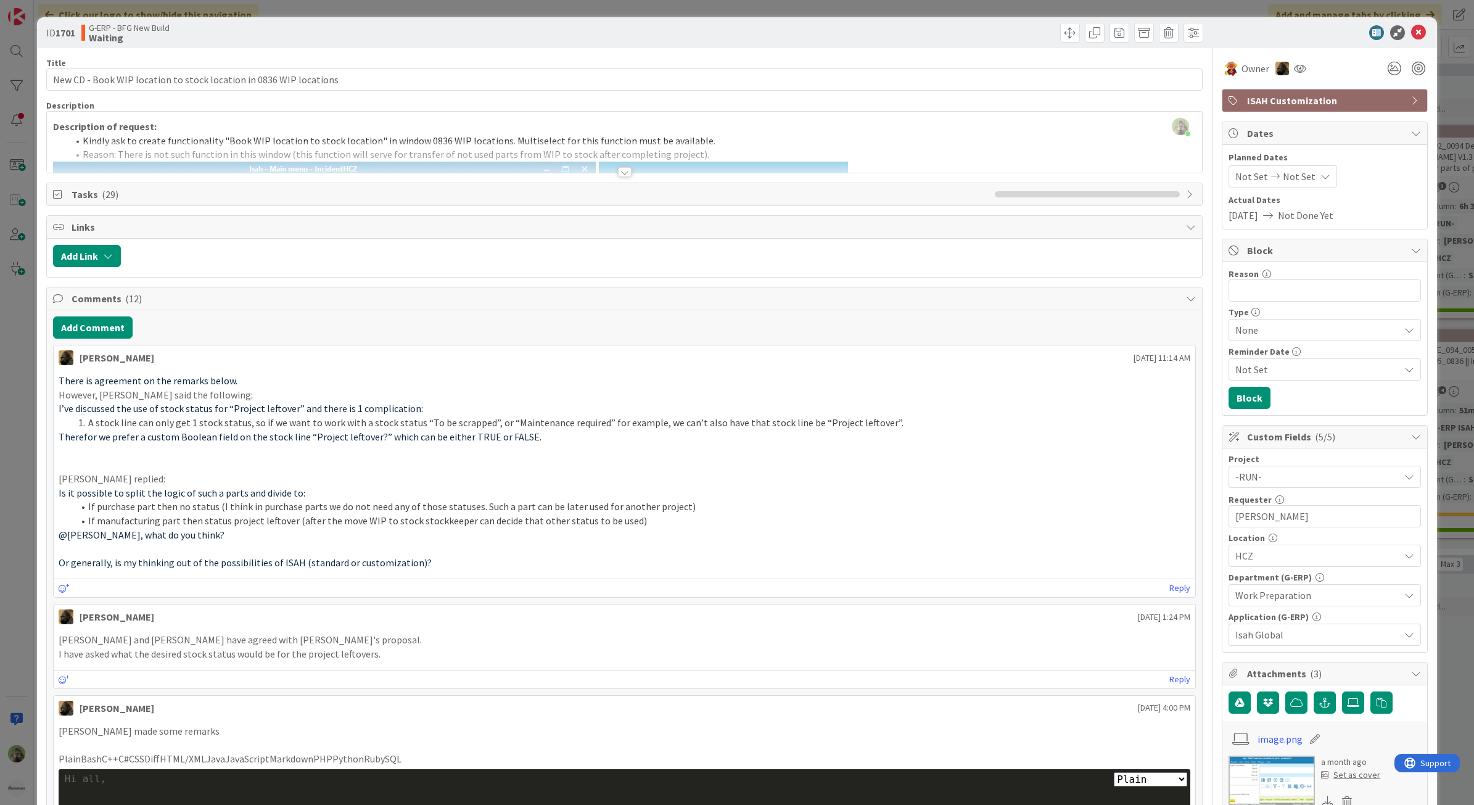
click at [28, 601] on div "ID 1701 G-ERP - BFG New Build Waiting Title 66 / 128 New CD - Book WIP location…" at bounding box center [737, 402] width 1474 height 805
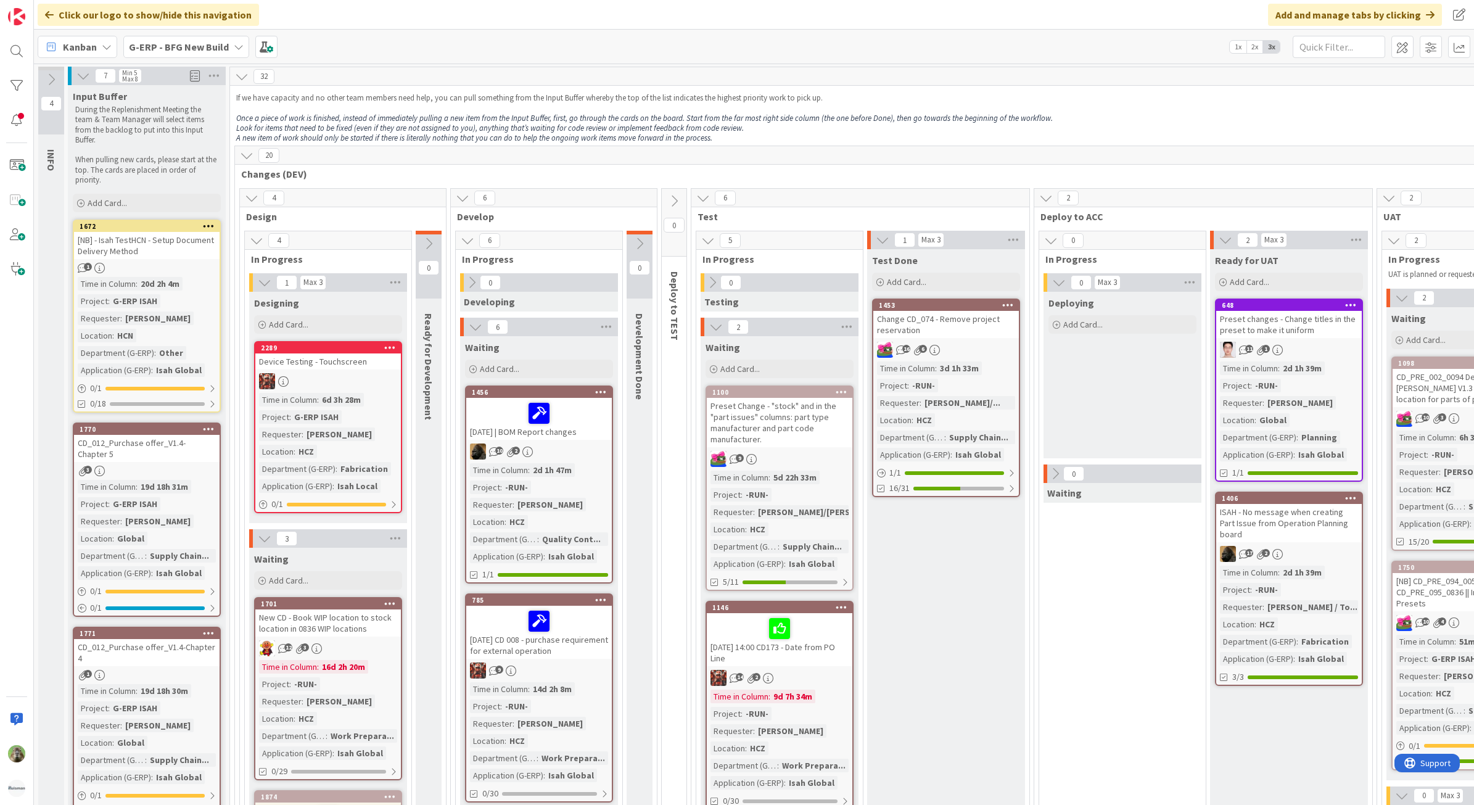
scroll to position [463, 0]
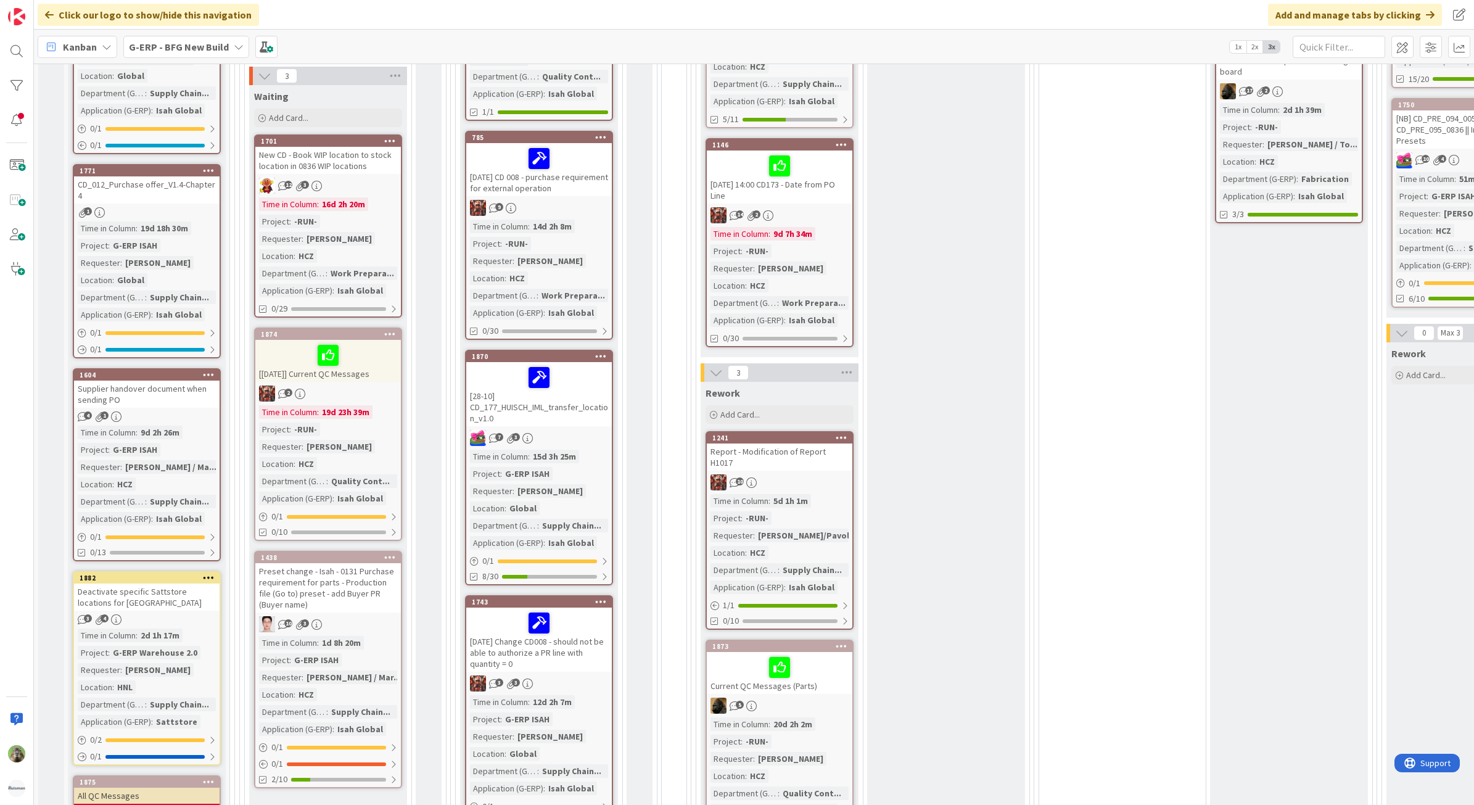
click at [213, 44] on b "G-ERP - BFG New Build" at bounding box center [179, 47] width 100 height 12
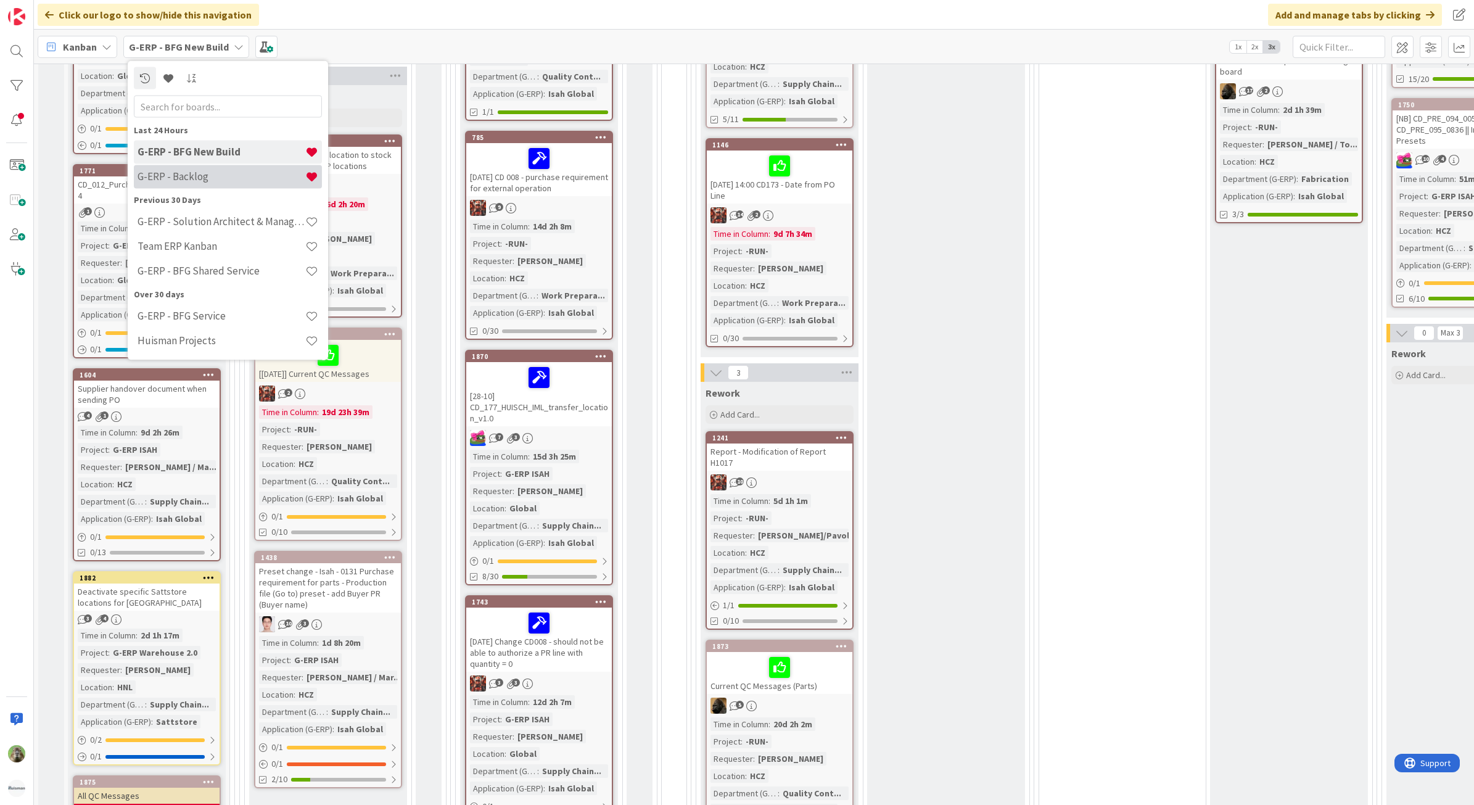
click at [222, 168] on div "G-ERP - Backlog" at bounding box center [228, 176] width 188 height 23
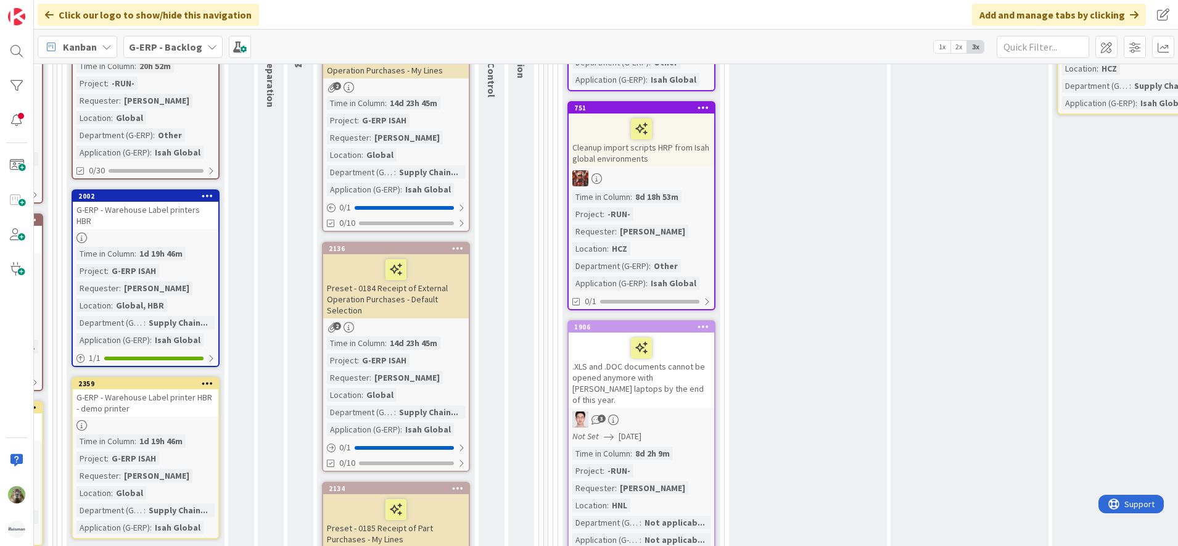
scroll to position [231, 183]
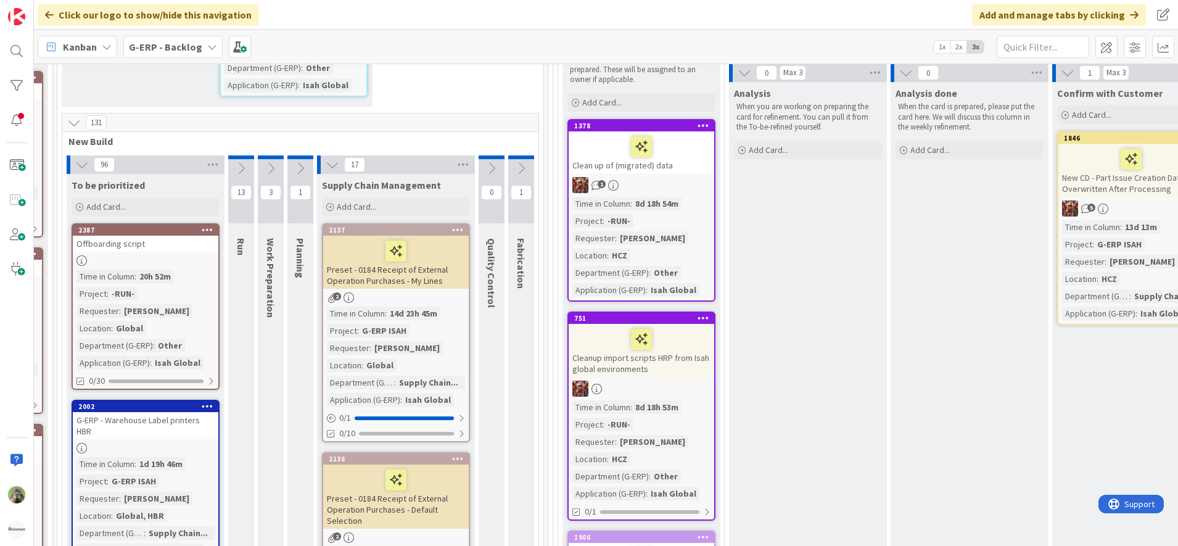
click at [698, 210] on div "Time in Column : 8d 18h 54m Project : -RUN- Requester : [PERSON_NAME] Location …" at bounding box center [641, 247] width 138 height 100
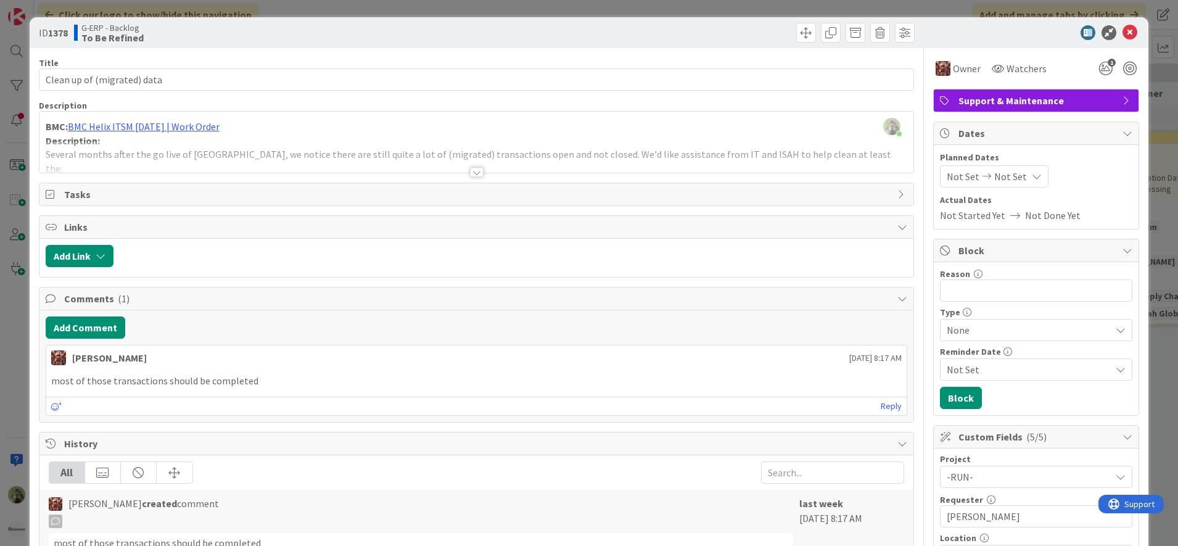
click at [421, 166] on div at bounding box center [476, 156] width 875 height 31
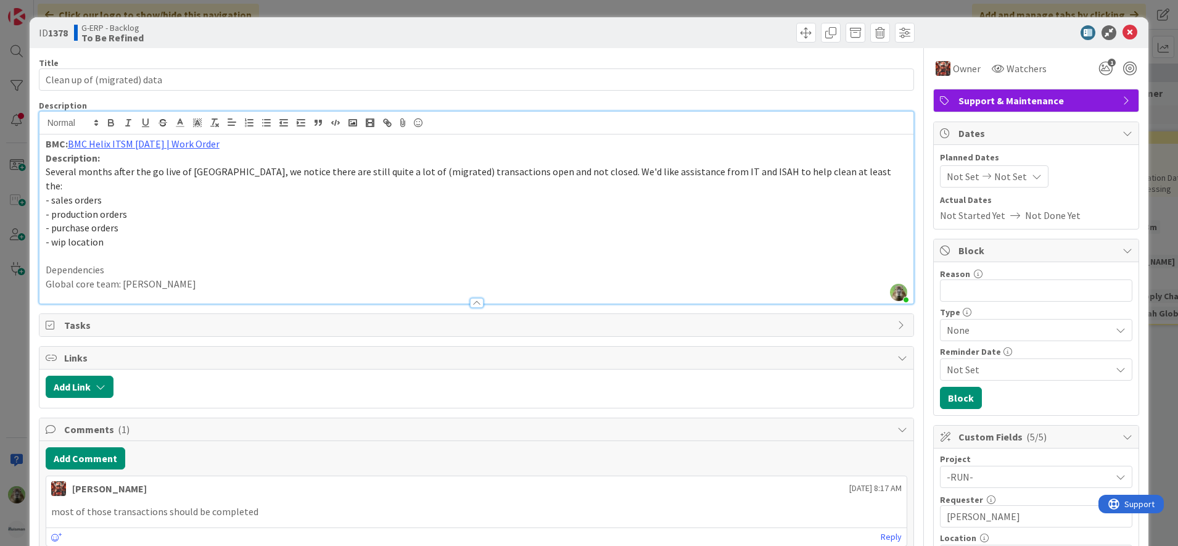
click at [15, 292] on div "ID 1378 G-ERP - Backlog To Be Refined Title 27 / 128 Clean up of (migrated) dat…" at bounding box center [589, 273] width 1178 height 546
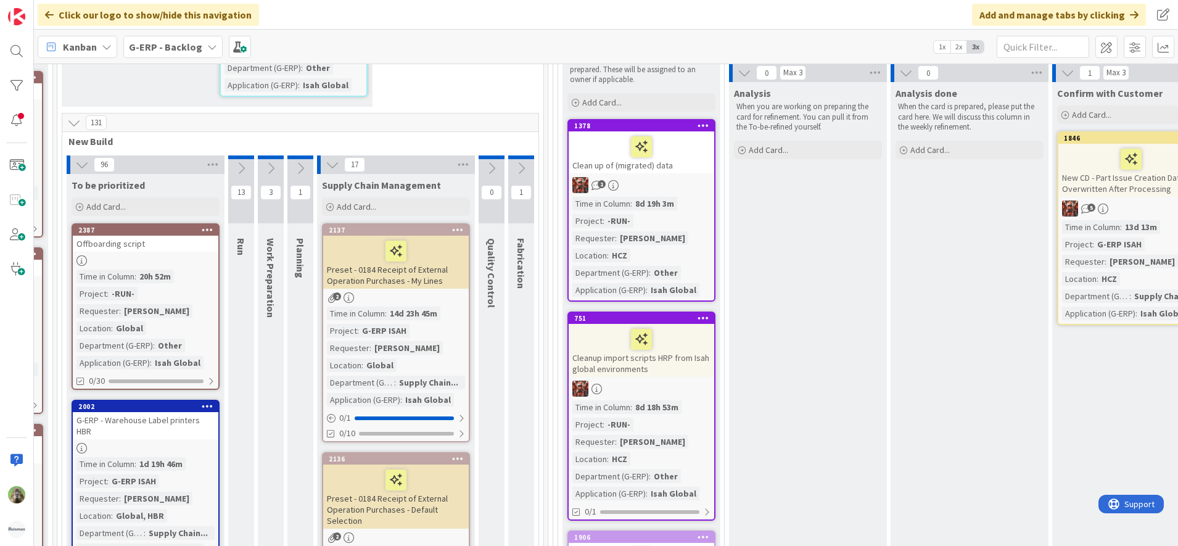
click at [674, 361] on div "Cleanup import scripts HRP from Isah global environments" at bounding box center [642, 350] width 146 height 53
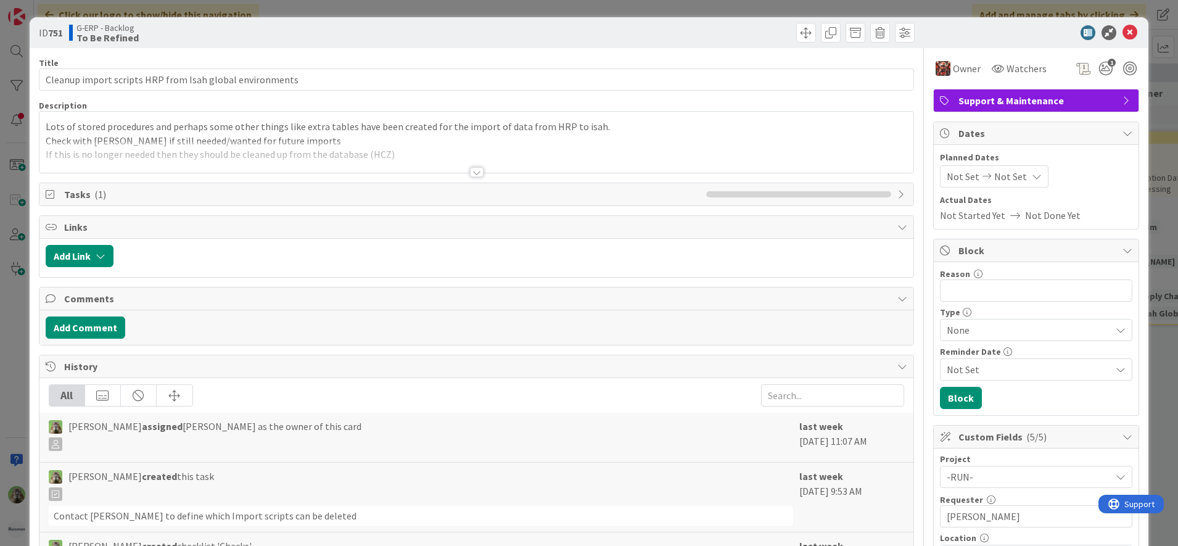
click at [27, 292] on div "ID 751 G-ERP - Backlog To Be Refined Title 56 / 128 Cleanup import scripts HRP …" at bounding box center [589, 273] width 1178 height 546
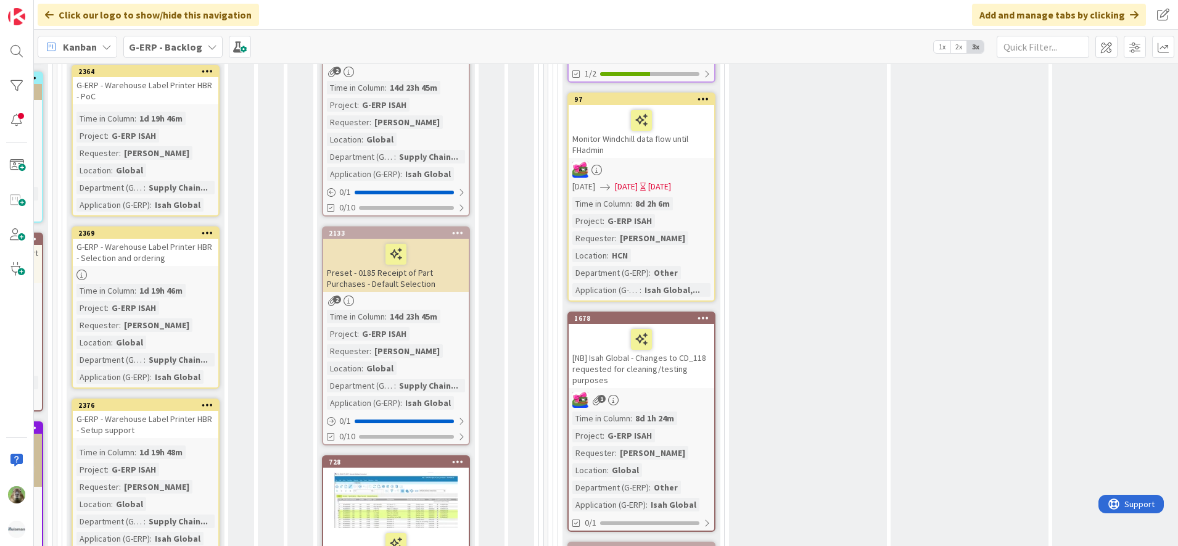
scroll to position [1079, 183]
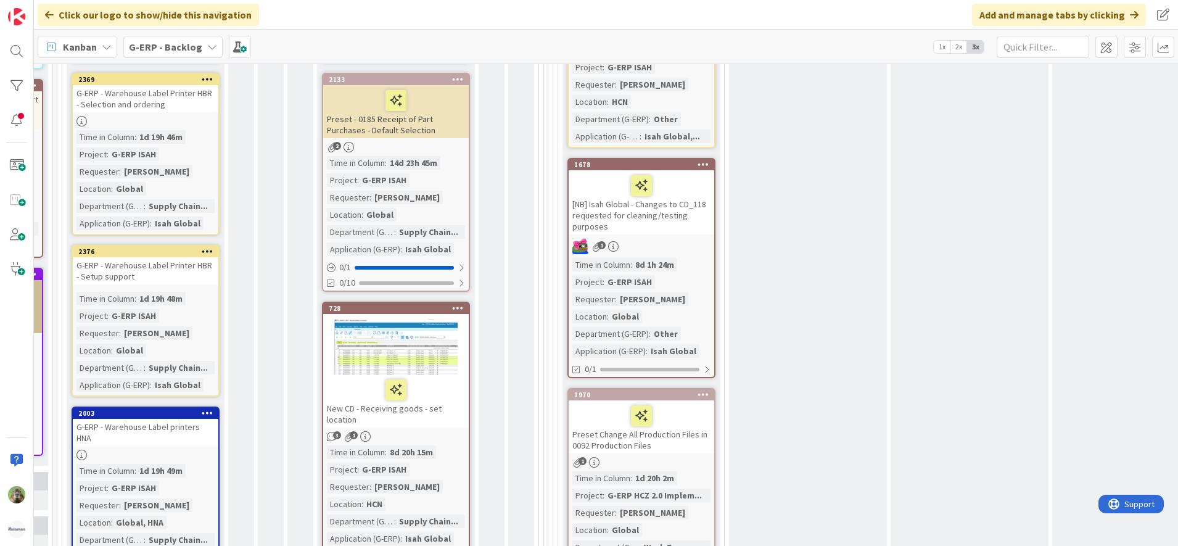
click at [850, 306] on div "Analysis When you are working on preparing the card for refinement. You can pul…" at bounding box center [808, 55] width 158 height 1642
click at [689, 210] on div "[NB] Isah Global - Changes to CD_118 requested for cleaning/testing purposes" at bounding box center [642, 202] width 146 height 64
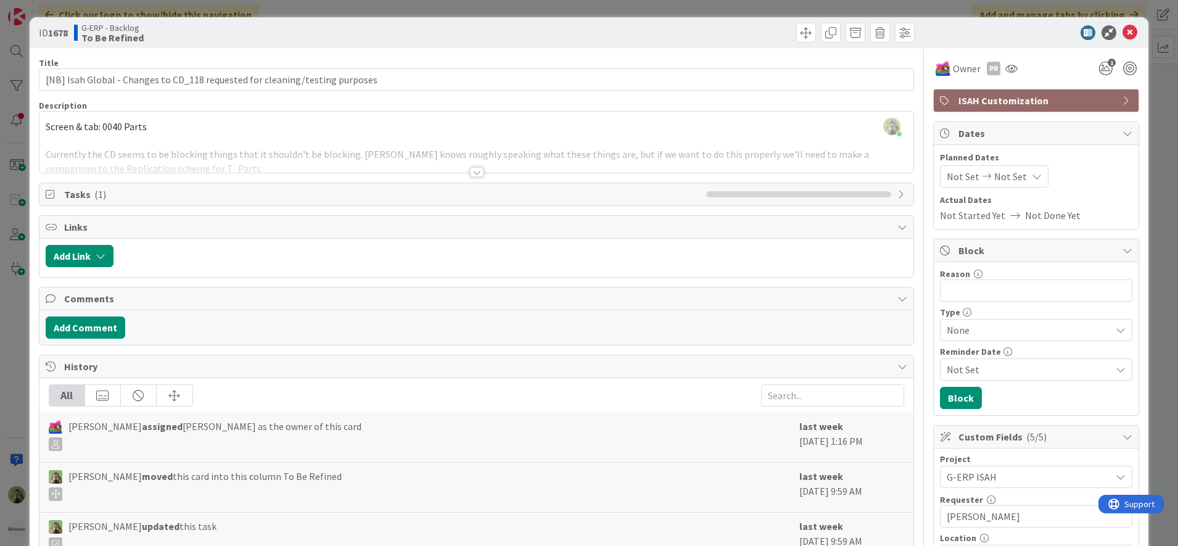
click at [156, 200] on span "Tasks ( 1 )" at bounding box center [382, 194] width 637 height 15
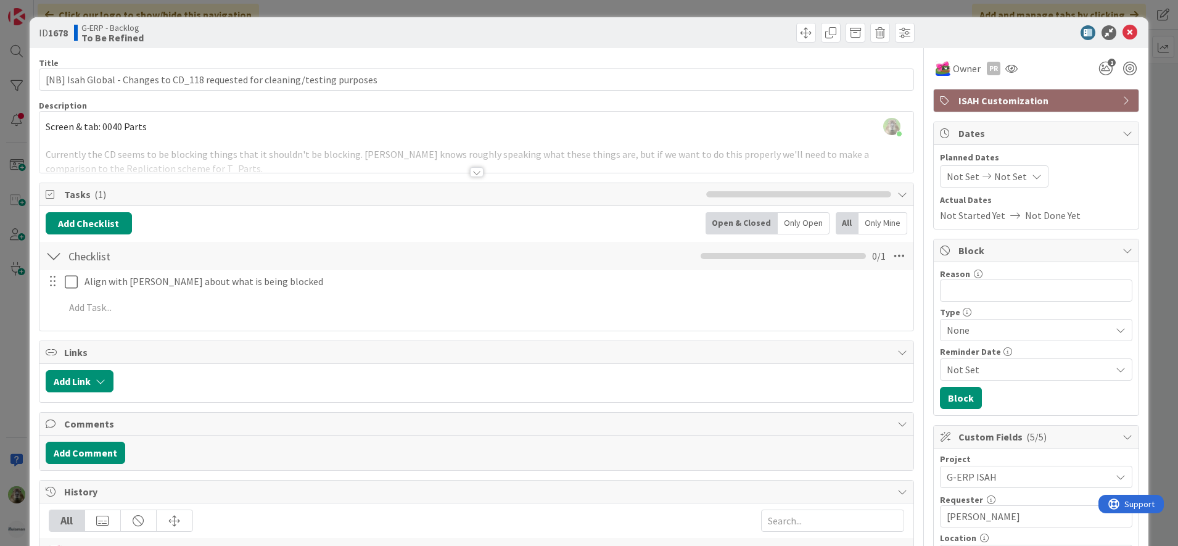
click at [22, 301] on div "ID 1678 G-ERP - Backlog To Be Refined Title 76 / 128 [NB] Isah Global - Changes…" at bounding box center [589, 273] width 1178 height 546
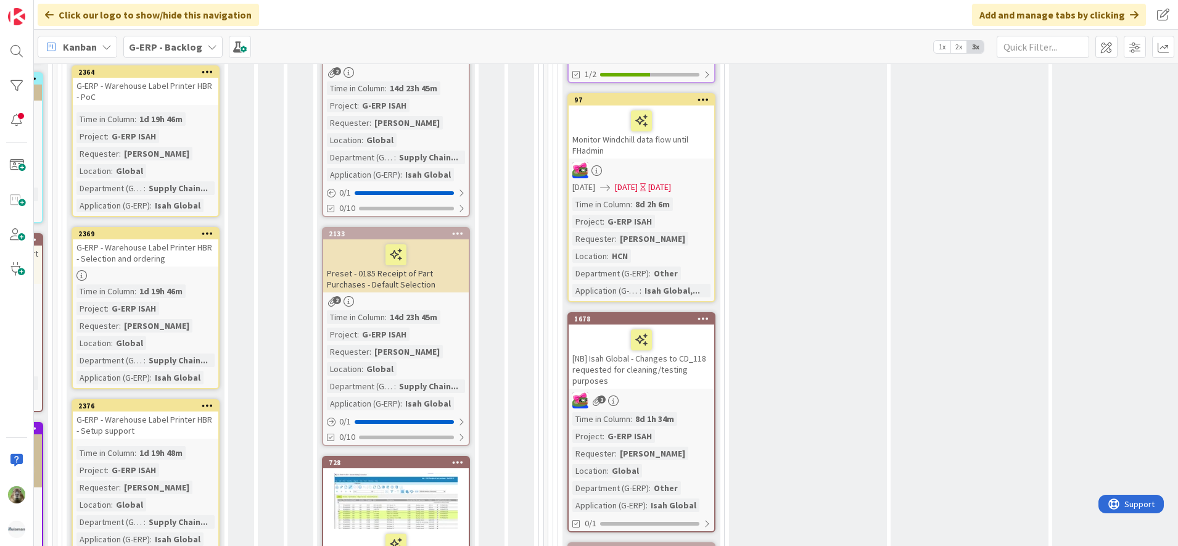
click at [693, 131] on div "Monitor Windchill data flow until FHadmin" at bounding box center [642, 131] width 146 height 53
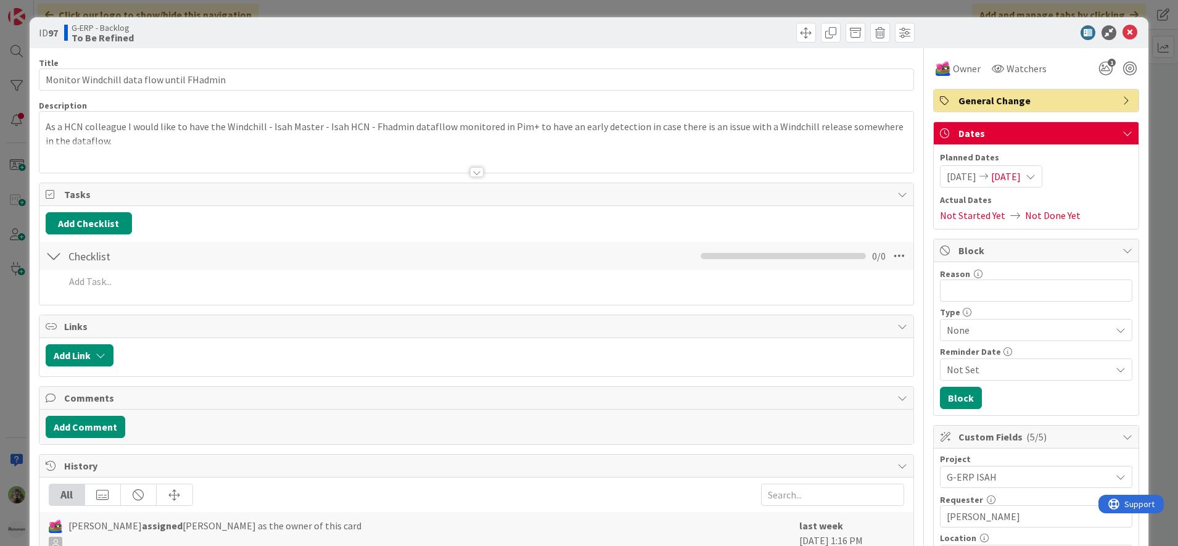
click at [23, 315] on div "ID 97 G-ERP - Backlog To Be Refined Title 41 / 128 Monitor Windchill data flow …" at bounding box center [589, 273] width 1178 height 546
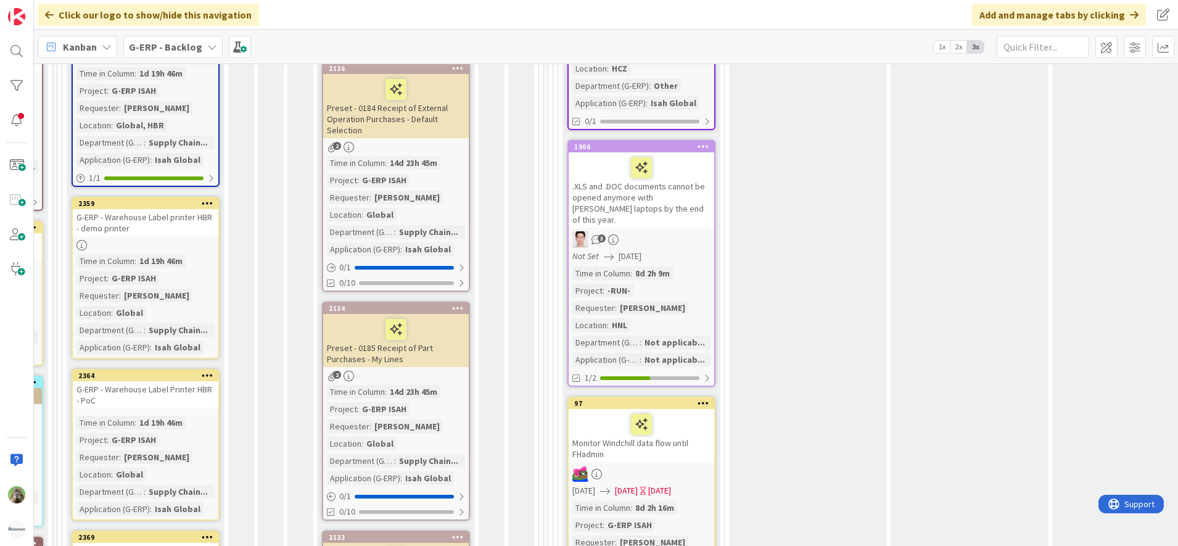
scroll to position [463, 183]
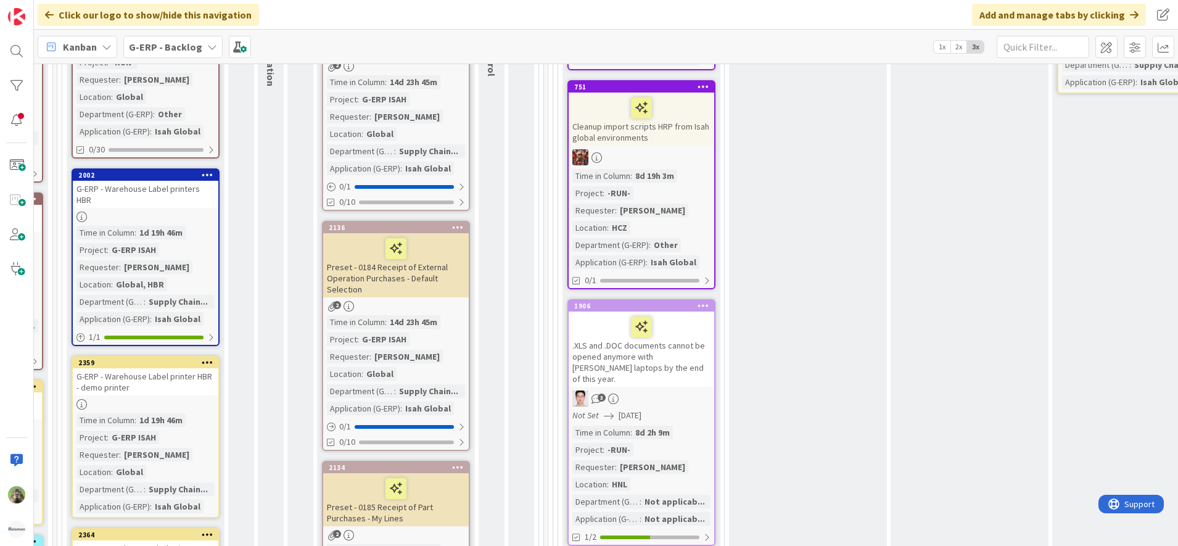
click at [700, 134] on div "Cleanup import scripts HRP from Isah global environments" at bounding box center [642, 119] width 146 height 53
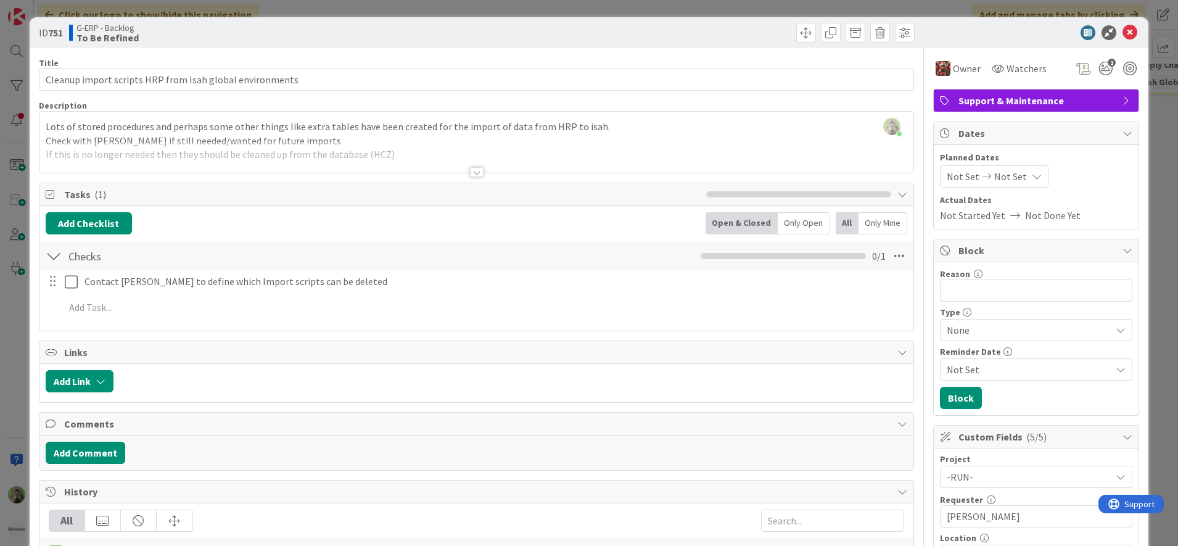
click at [22, 314] on div "ID 751 G-ERP - Backlog To Be Refined Title 56 / 128 Cleanup import scripts HRP …" at bounding box center [589, 273] width 1178 height 546
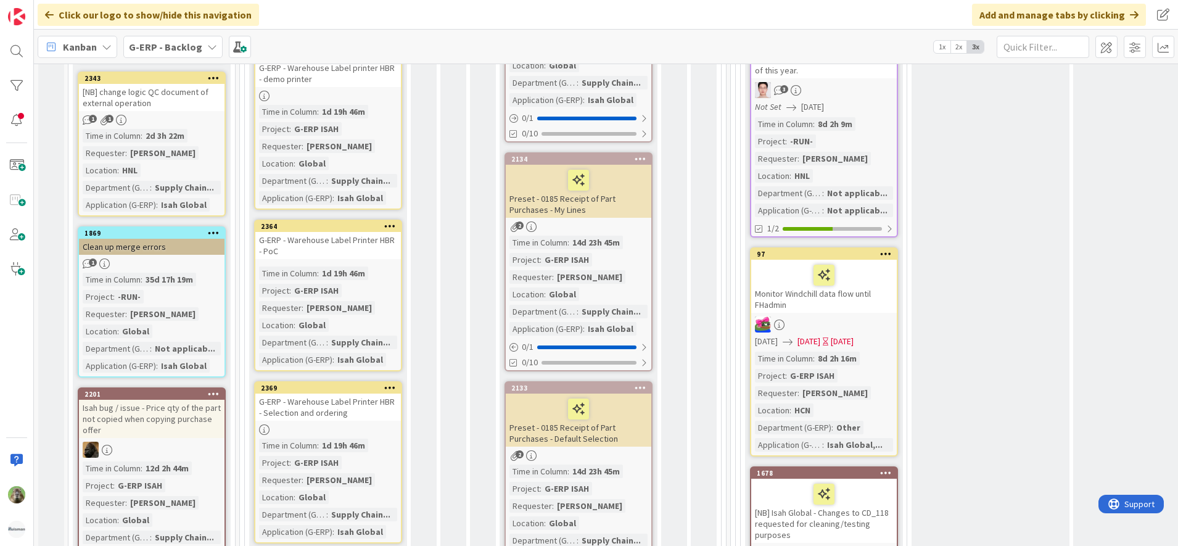
scroll to position [540, 0]
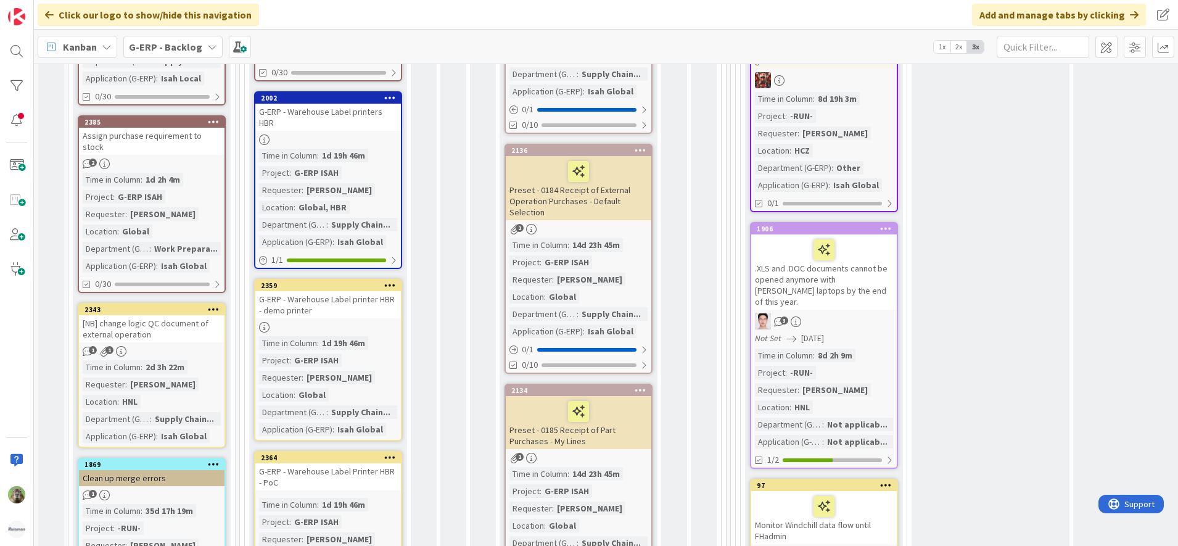
click at [162, 504] on div "35d 17h 19m" at bounding box center [169, 511] width 54 height 14
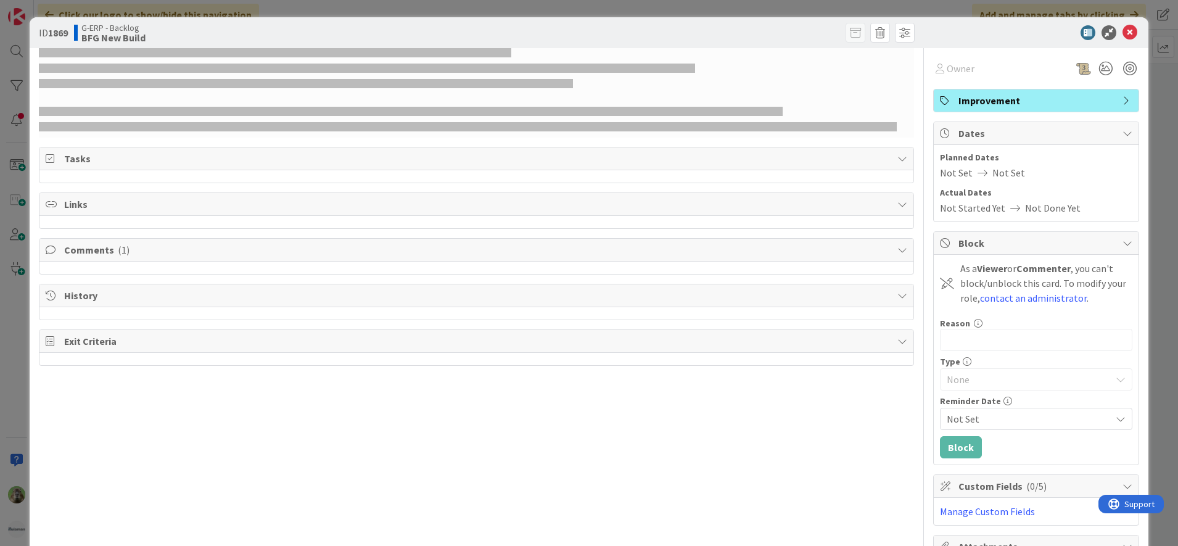
select select "sql"
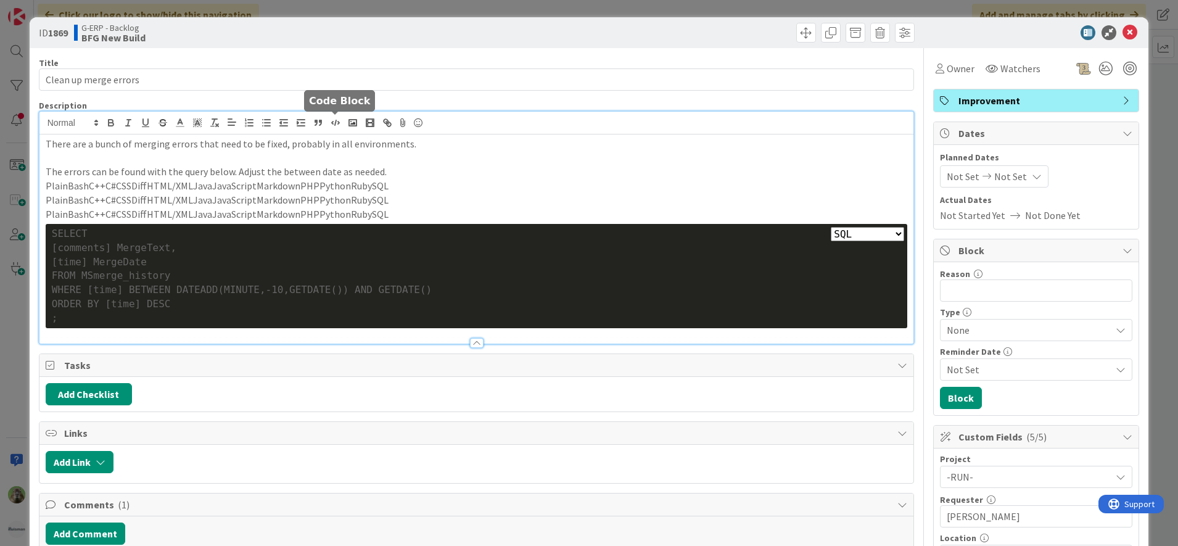
click at [327, 119] on div "There are a bunch of merging errors that need to be fixed, probably in all envi…" at bounding box center [476, 228] width 875 height 232
click at [7, 323] on div "ID 1869 G-ERP - Backlog BFG New Build Title 21 / 128 Clean up merge errors Desc…" at bounding box center [589, 273] width 1178 height 546
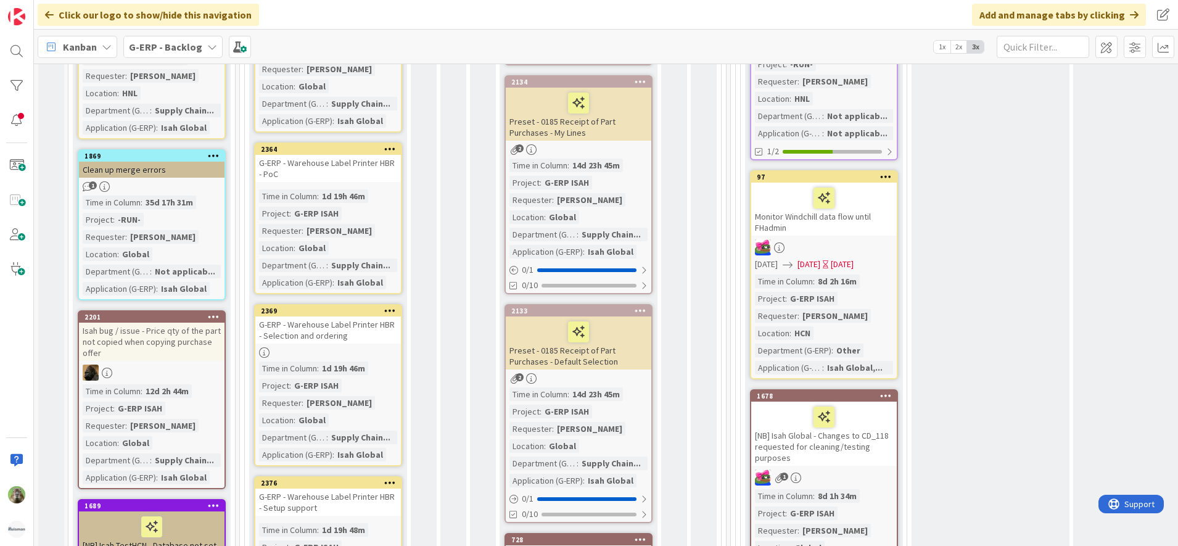
click at [194, 326] on div "Isah bug / issue - Price qty of the part not copied when copying purchase offer" at bounding box center [152, 342] width 146 height 38
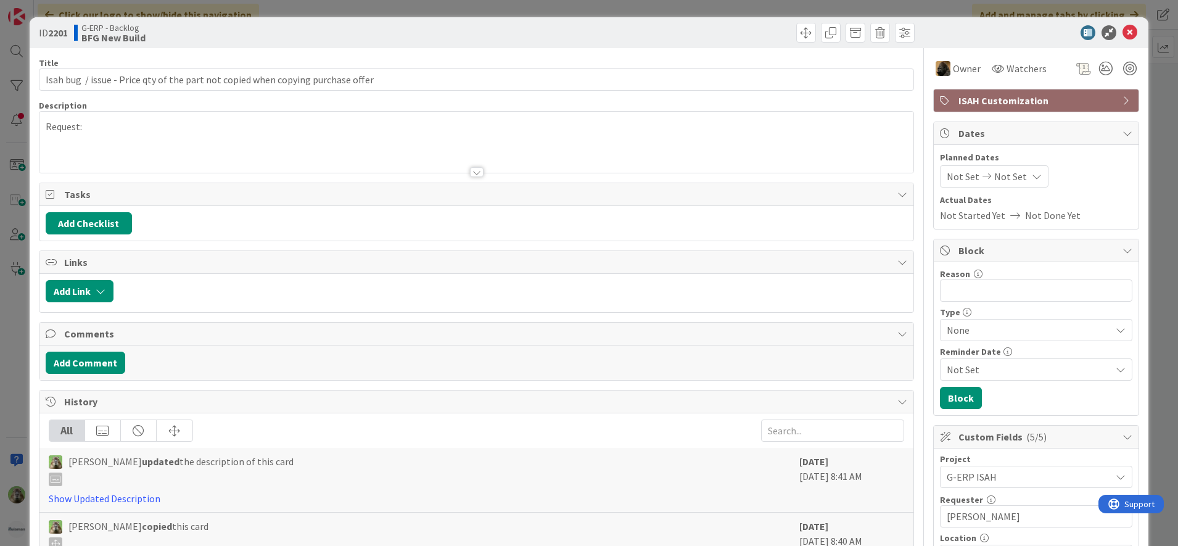
click at [99, 376] on div "Add Comment" at bounding box center [476, 362] width 875 height 35
click at [98, 364] on button "Add Comment" at bounding box center [86, 363] width 80 height 22
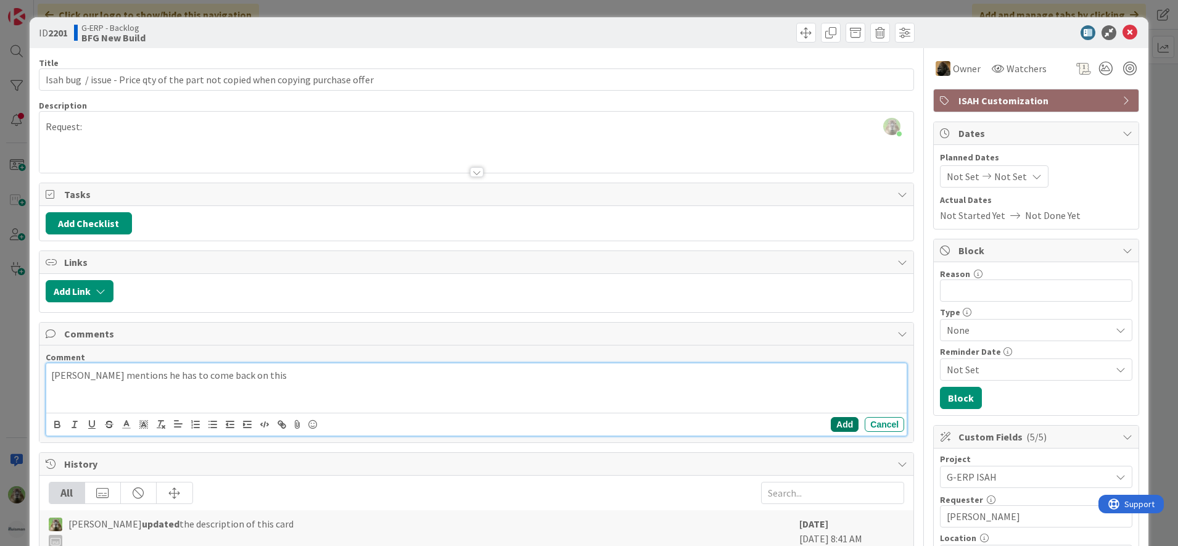
click at [836, 426] on button "Add" at bounding box center [845, 424] width 28 height 15
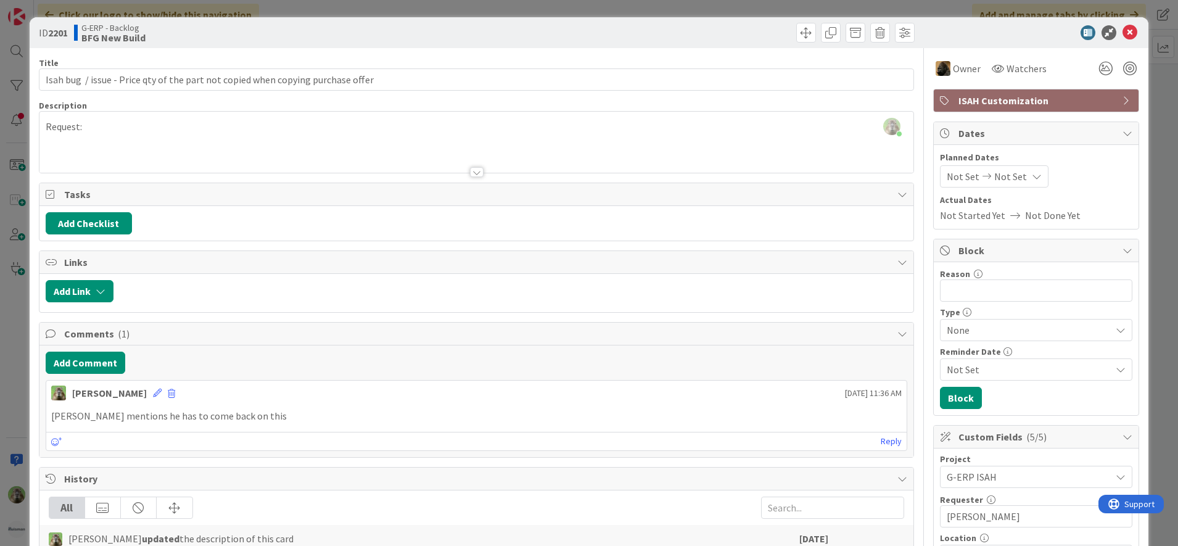
click at [7, 327] on div "ID 2201 G-ERP - Backlog BFG New Build Title 80 / 128 Isah bug / issue - Price q…" at bounding box center [589, 273] width 1178 height 546
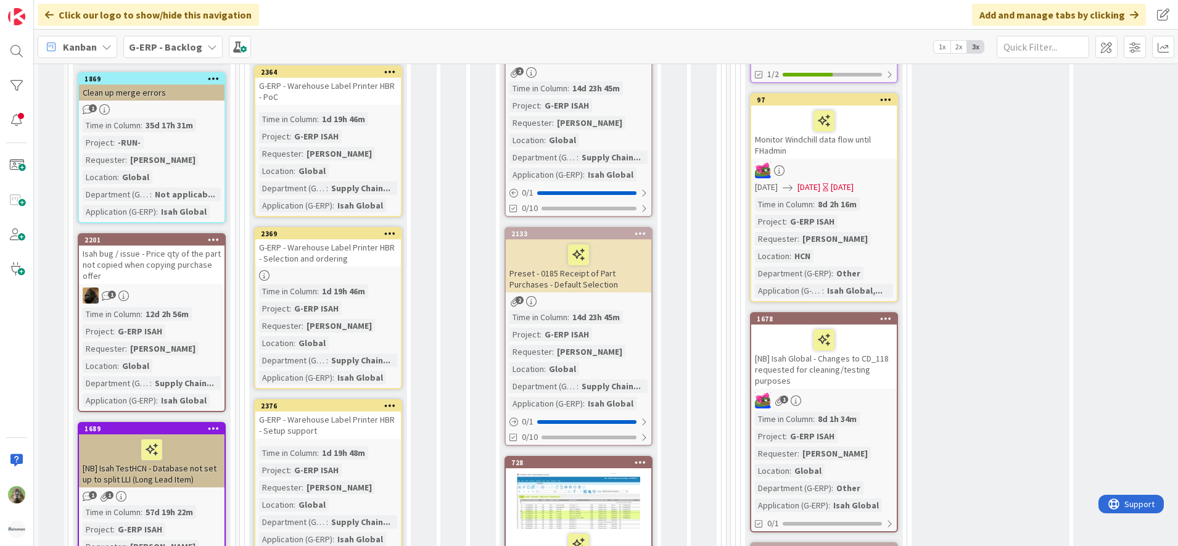
scroll to position [771, 0]
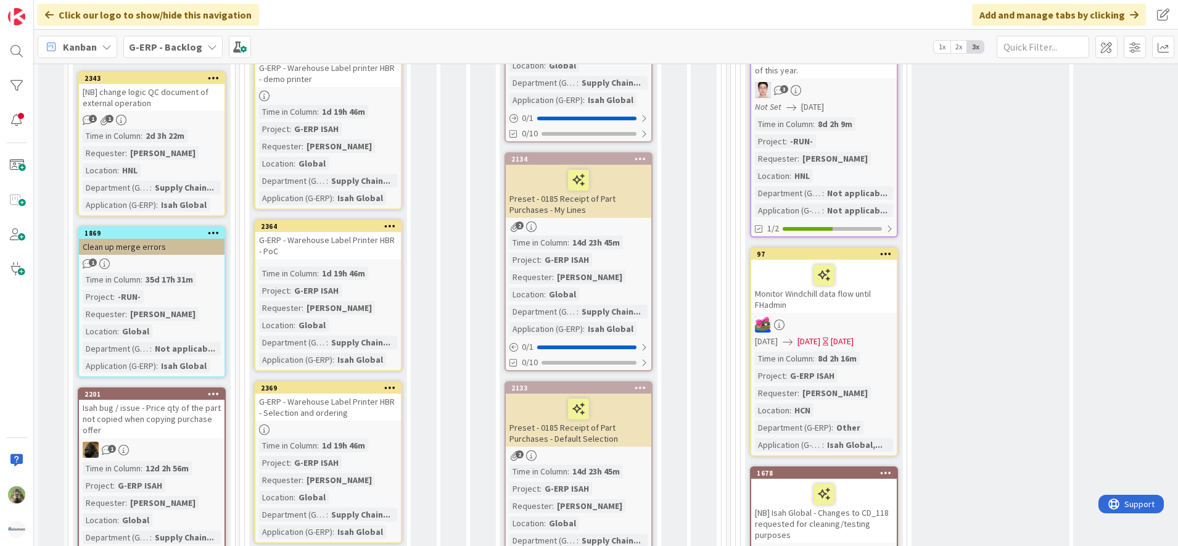
click at [150, 239] on div "Clean up merge errors" at bounding box center [152, 247] width 146 height 16
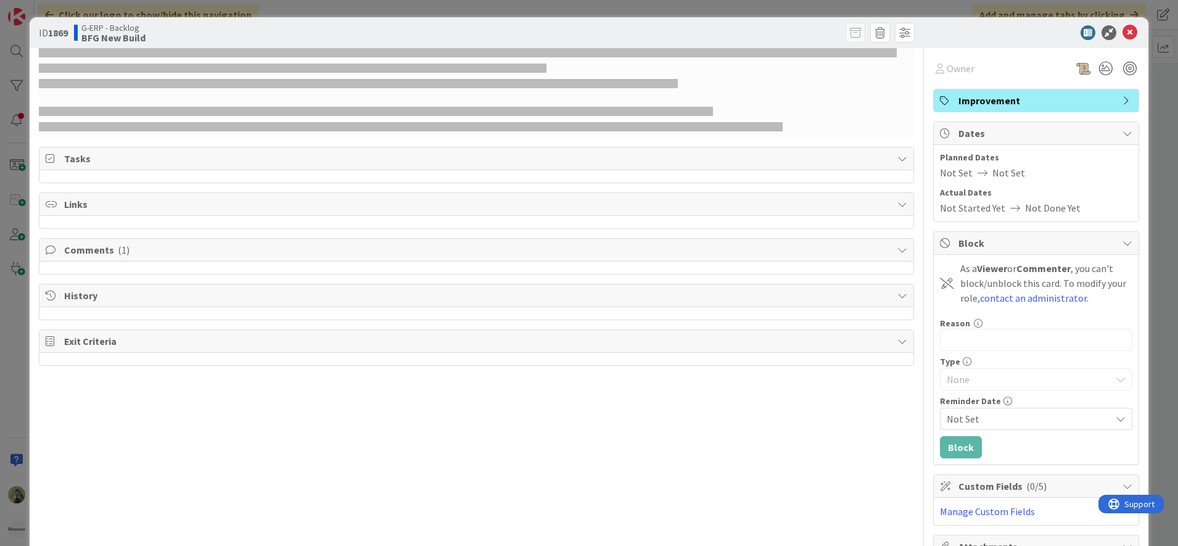
select select "sql"
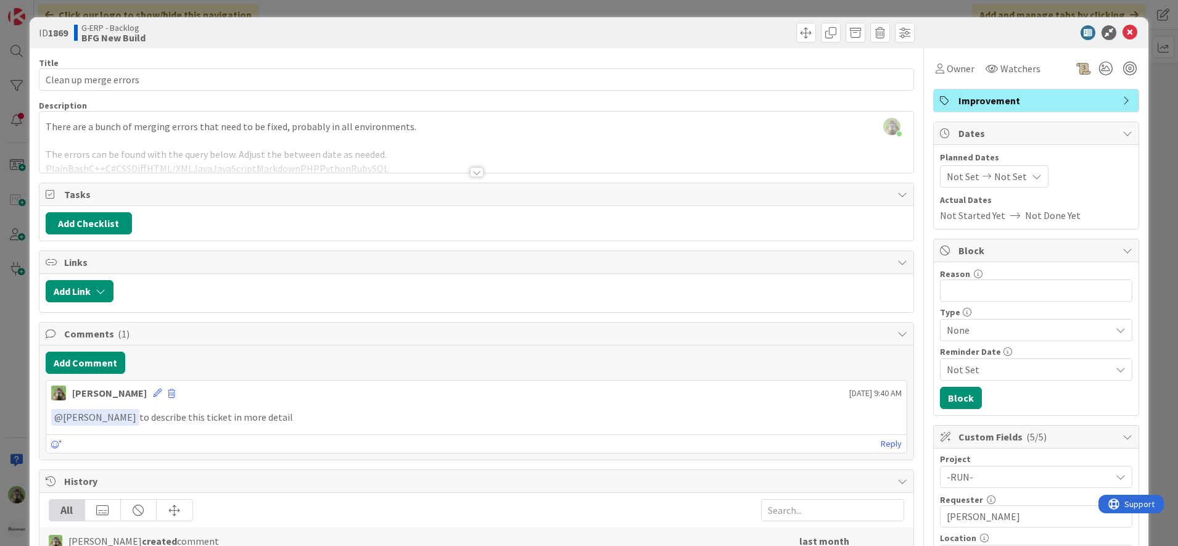
click at [266, 141] on div "There are a bunch of merging errors that need to be fixed, probably in all envi…" at bounding box center [476, 145] width 875 height 56
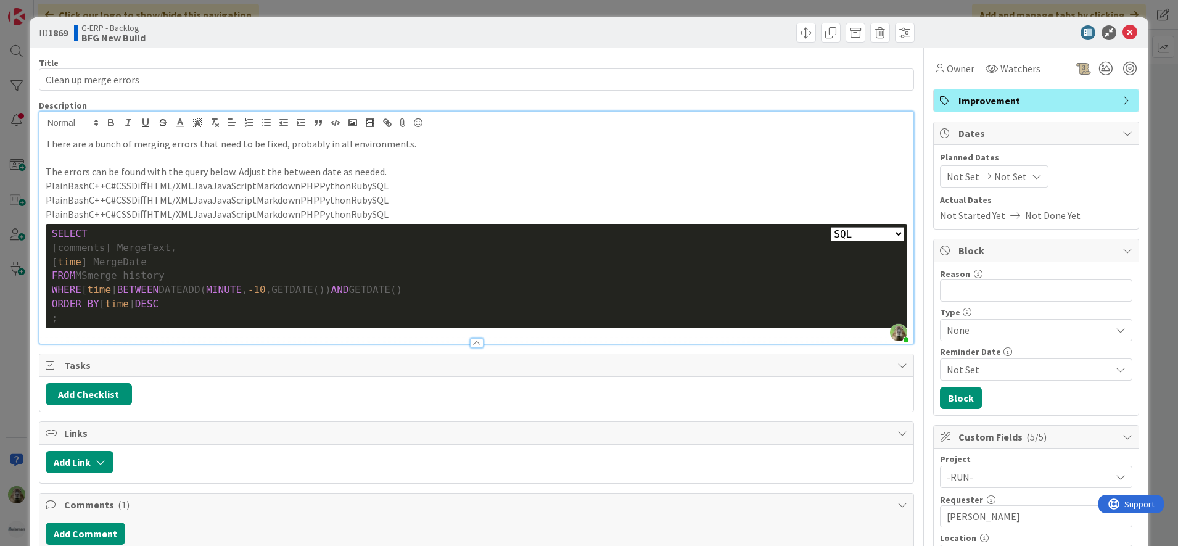
click at [0, 305] on div "ID 1869 G-ERP - Backlog BFG New Build Title 21 / 128 Clean up merge errors Desc…" at bounding box center [589, 273] width 1178 height 546
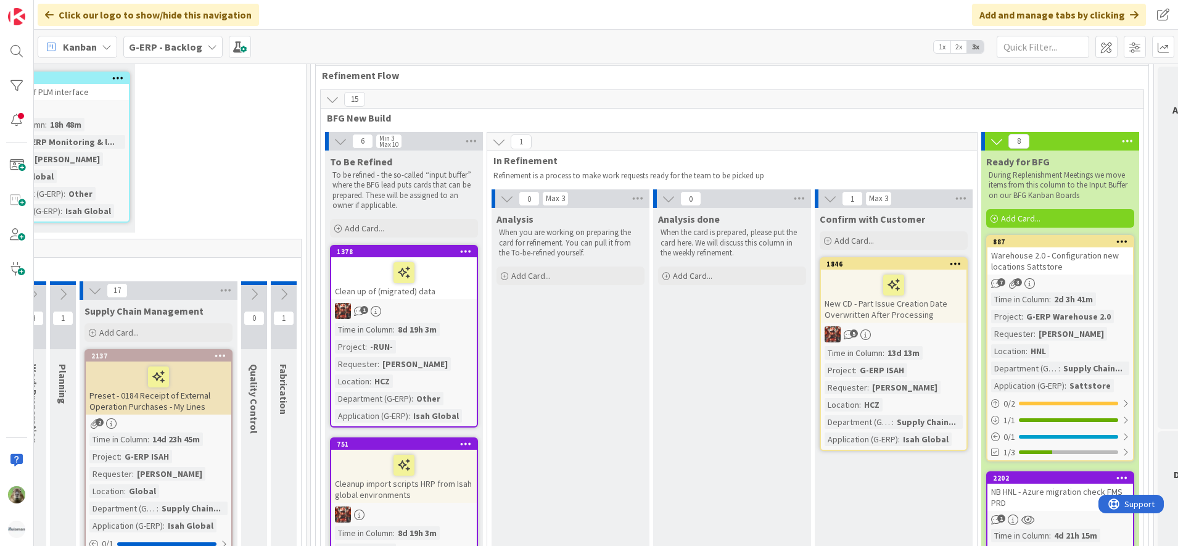
scroll to position [308, 420]
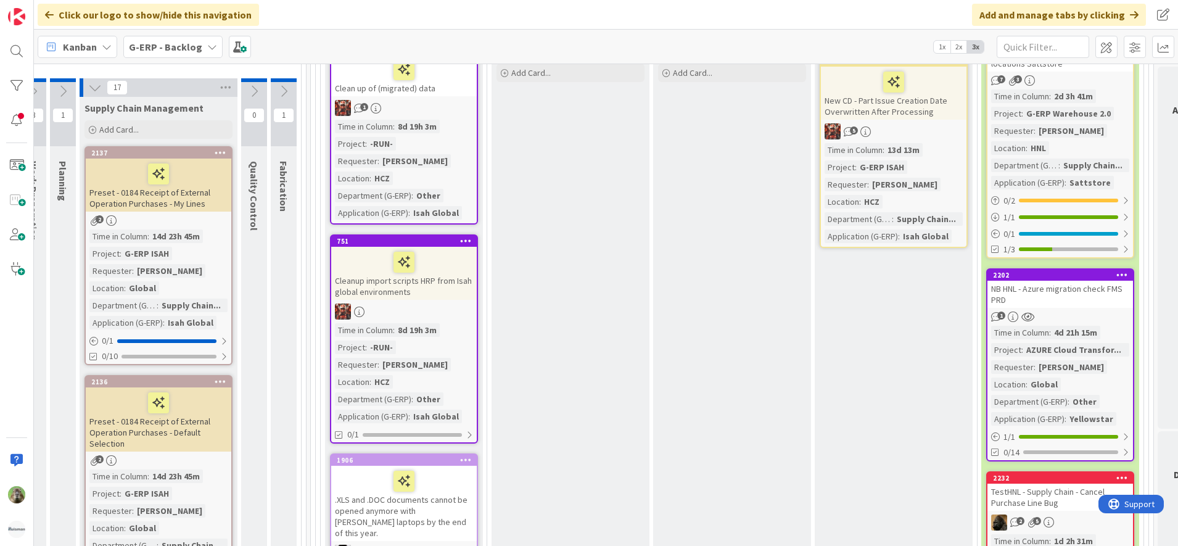
click at [1044, 305] on div "NB HNL - Azure migration check FMS PRD" at bounding box center [1060, 294] width 146 height 27
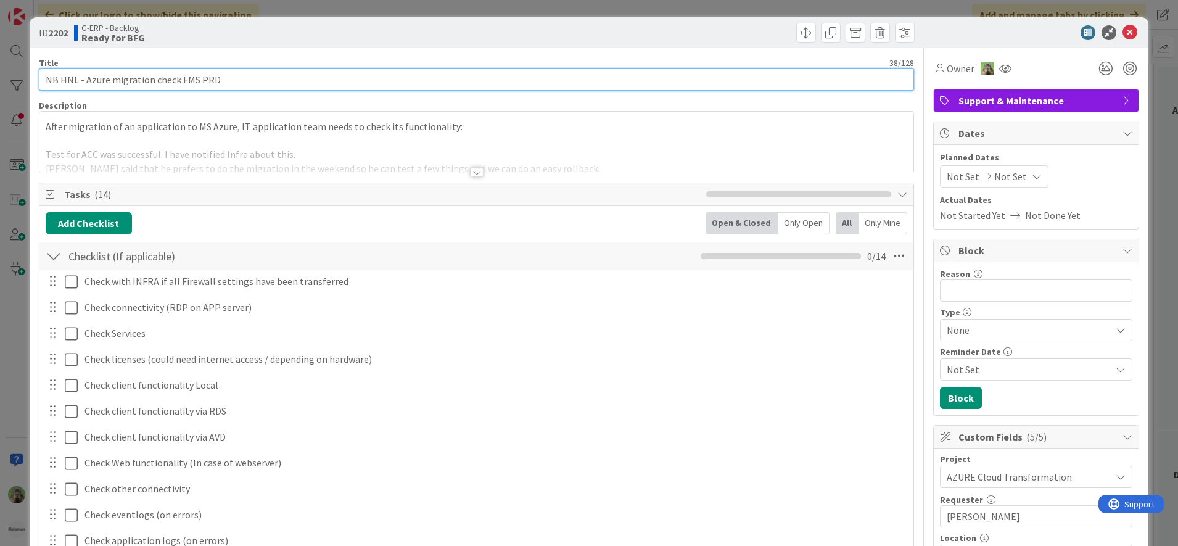
click at [47, 78] on input "NB HNL - Azure migration check FMS PRD" at bounding box center [477, 79] width 876 height 22
click at [49, 79] on input "[DATE] NB HNL - Azure migration check FMS PRD" at bounding box center [477, 79] width 876 height 22
type input "[DATE] NB HNL - Azure migration check FMS PRD"
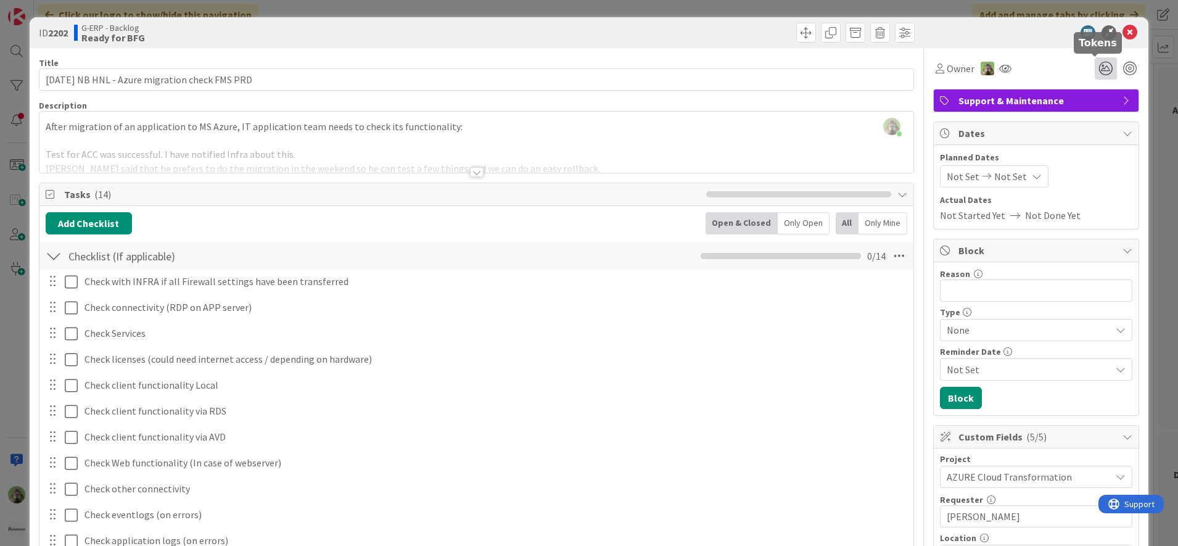
click at [1095, 69] on icon at bounding box center [1106, 68] width 22 height 22
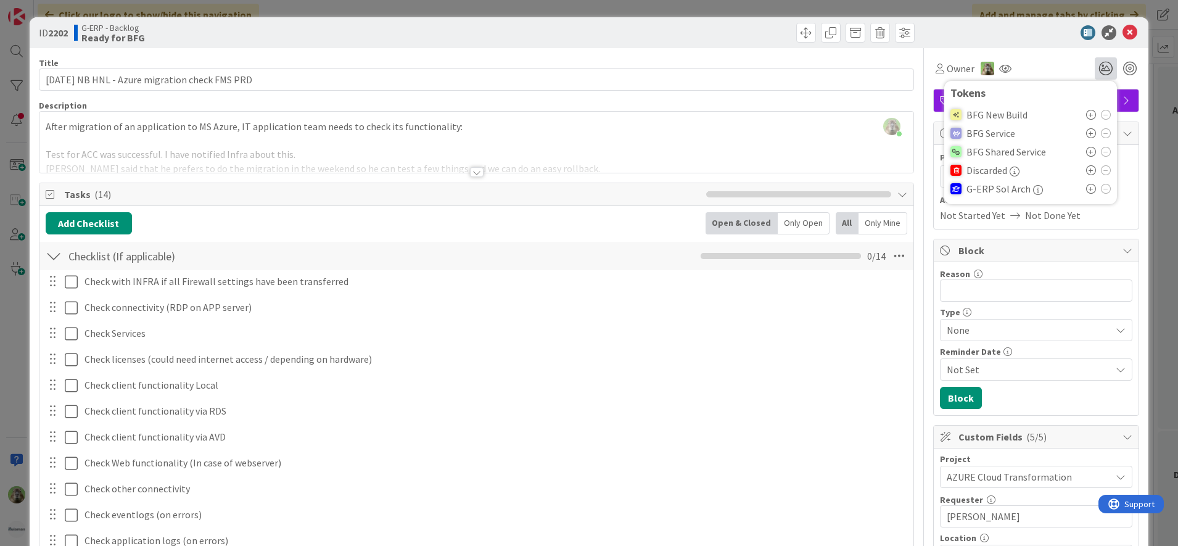
click at [1086, 117] on icon at bounding box center [1091, 115] width 10 height 10
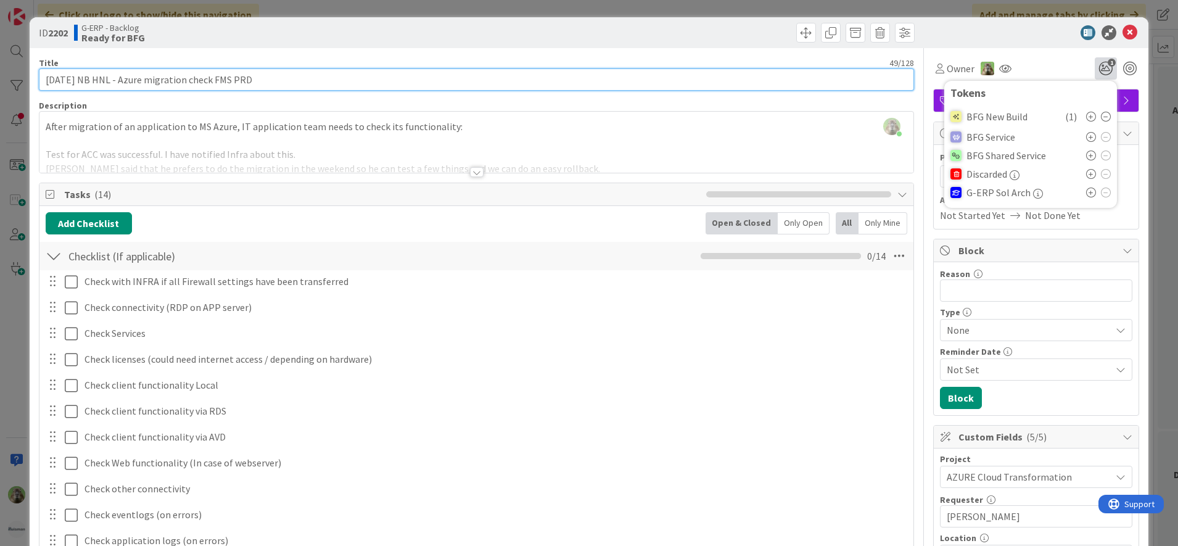
click at [826, 71] on input "[DATE] NB HNL - Azure migration check FMS PRD" at bounding box center [477, 79] width 876 height 22
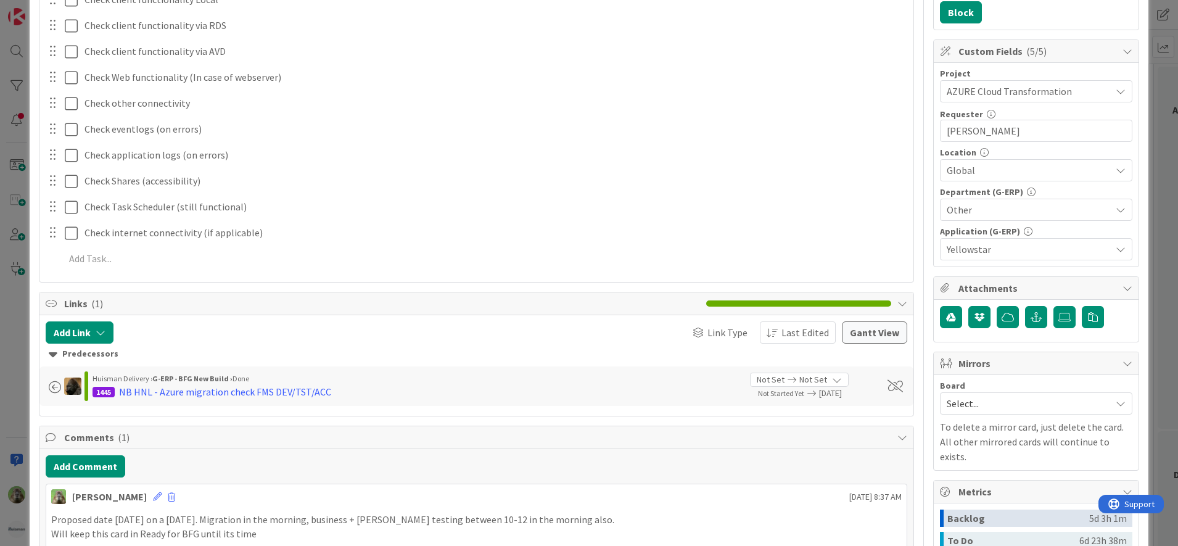
scroll to position [694, 0]
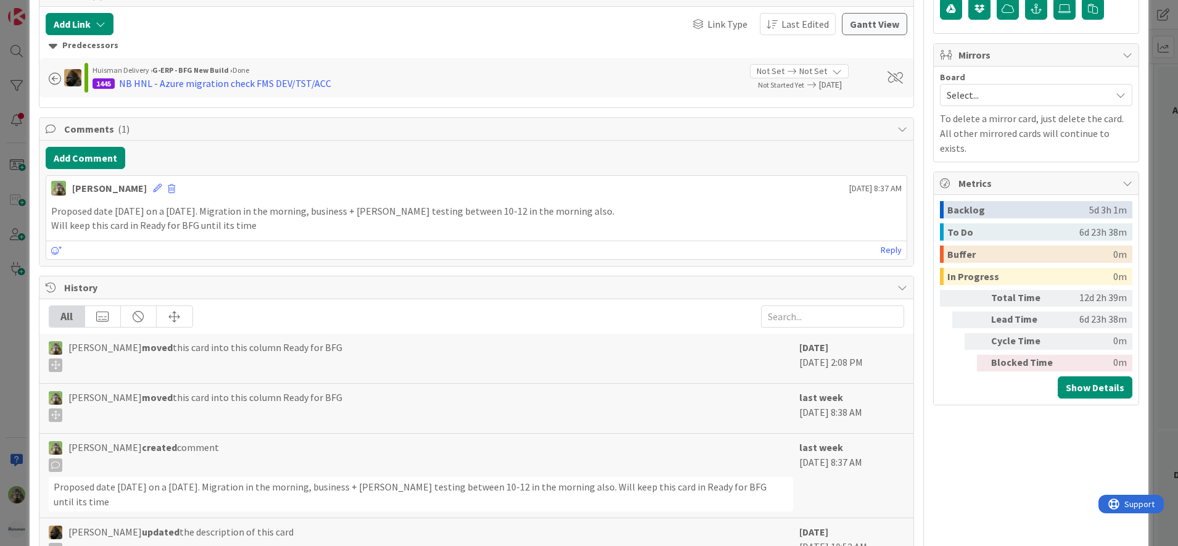
click at [319, 210] on p "Proposed date [DATE] on a [DATE]. Migration in the morning, business + [PERSON_…" at bounding box center [476, 211] width 851 height 14
click at [139, 194] on div "[PERSON_NAME] [DATE] 8:37 AM" at bounding box center [476, 186] width 861 height 20
click at [153, 191] on icon at bounding box center [157, 188] width 9 height 9
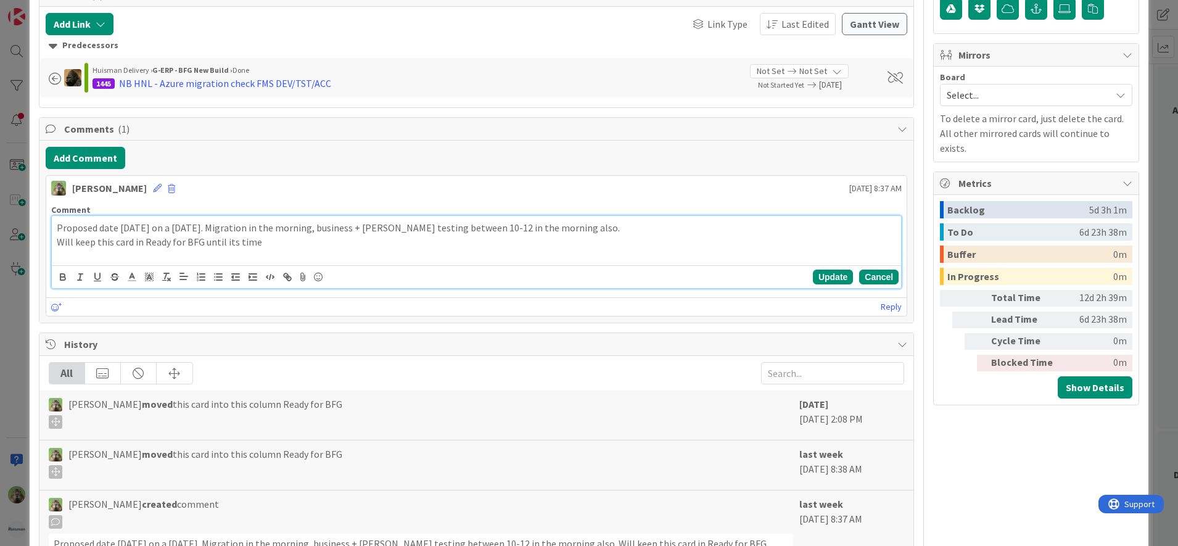
click at [862, 273] on button "Cancel" at bounding box center [878, 277] width 39 height 15
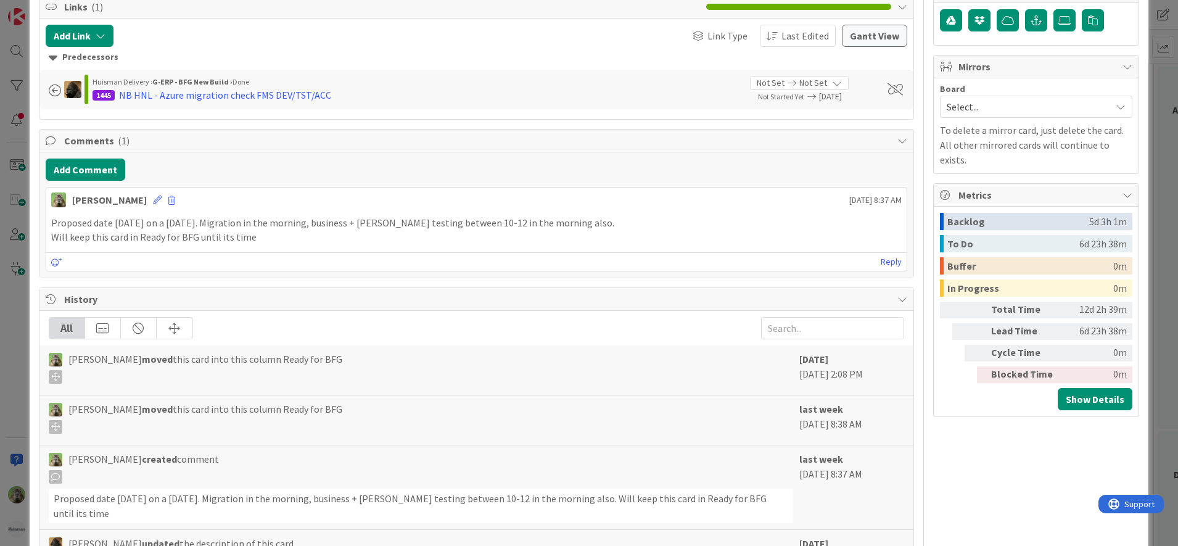
click at [854, 208] on div "[PERSON_NAME] [DATE] 8:37 AM Proposed date [DATE] on a [DATE]. Migration in the…" at bounding box center [477, 229] width 862 height 84
click at [55, 263] on icon at bounding box center [56, 262] width 11 height 9
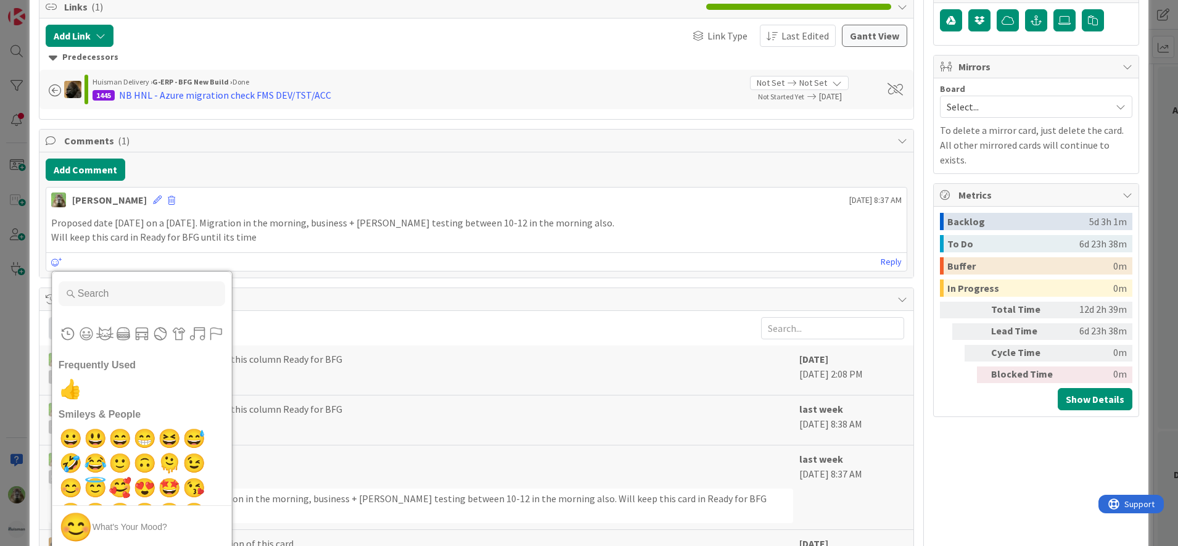
click at [244, 228] on p "Proposed date [DATE] on a [DATE]. Migration in the morning, business + [PERSON_…" at bounding box center [476, 223] width 851 height 14
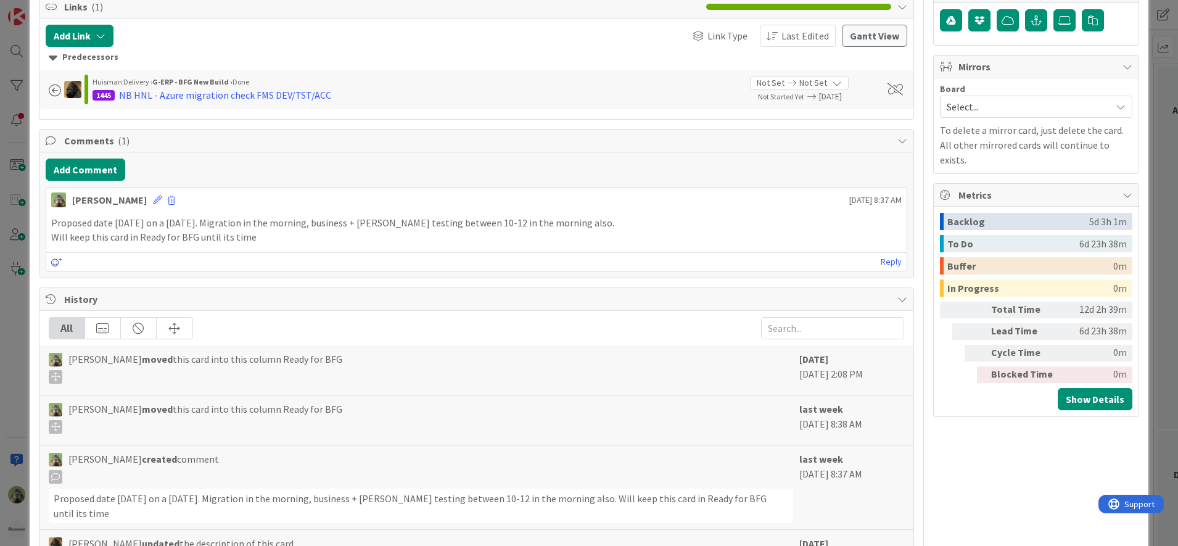
click at [55, 261] on icon at bounding box center [56, 262] width 11 height 9
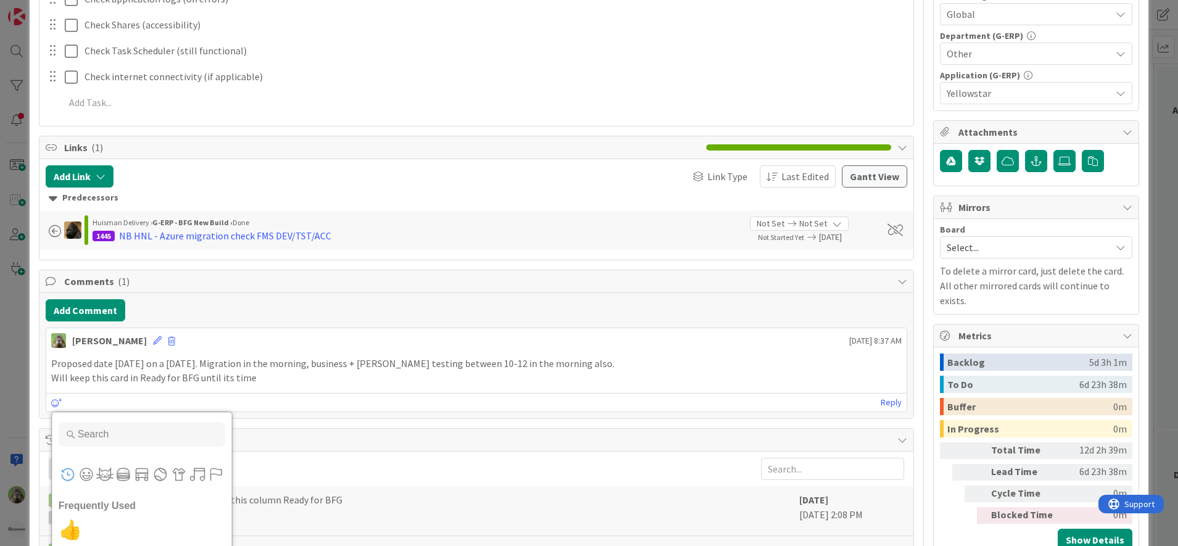
scroll to position [528, 0]
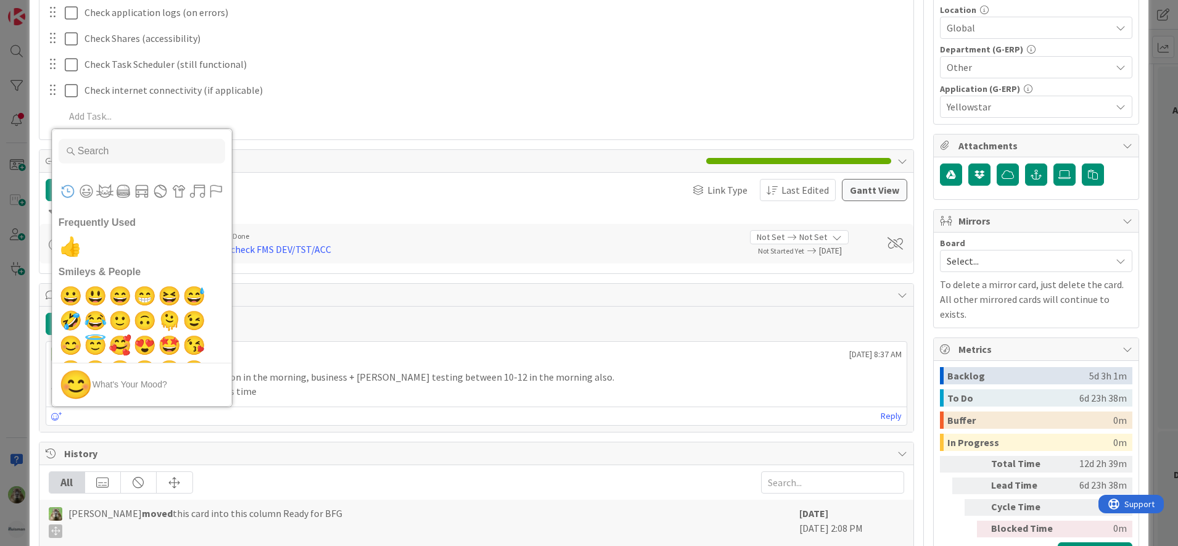
click at [696, 352] on div "[PERSON_NAME] [DATE] 8:37 AM" at bounding box center [476, 352] width 861 height 20
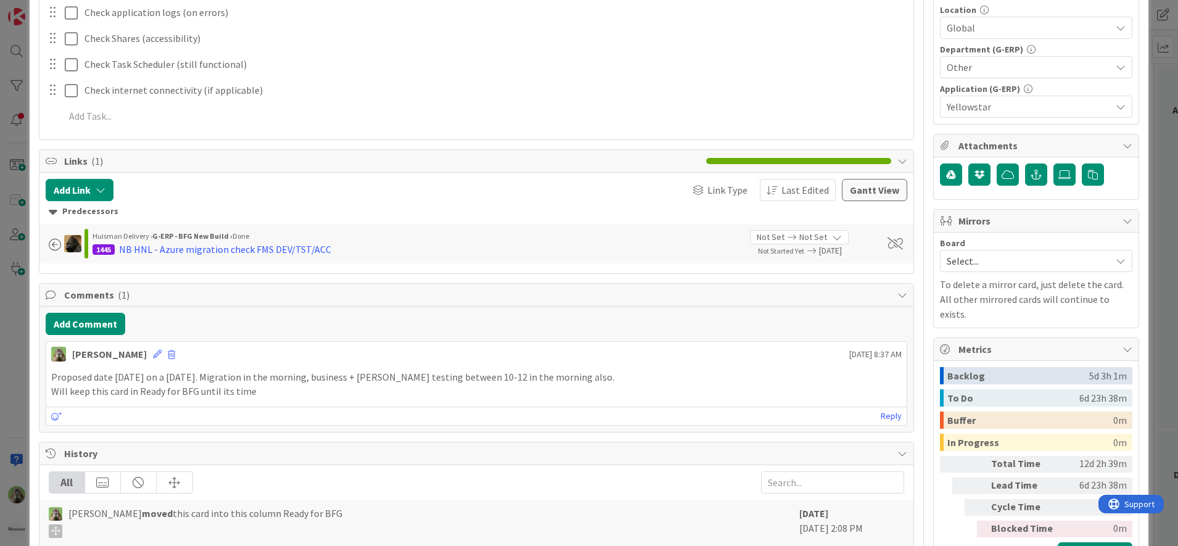
drag, startPoint x: 730, startPoint y: 367, endPoint x: 709, endPoint y: 372, distance: 20.9
click at [709, 372] on p "Proposed date [DATE] on a [DATE]. Migration in the morning, business + [PERSON_…" at bounding box center [476, 377] width 851 height 14
click at [131, 350] on div "[PERSON_NAME] [DATE] 8:37 AM" at bounding box center [476, 352] width 861 height 20
click at [153, 357] on icon at bounding box center [157, 354] width 9 height 9
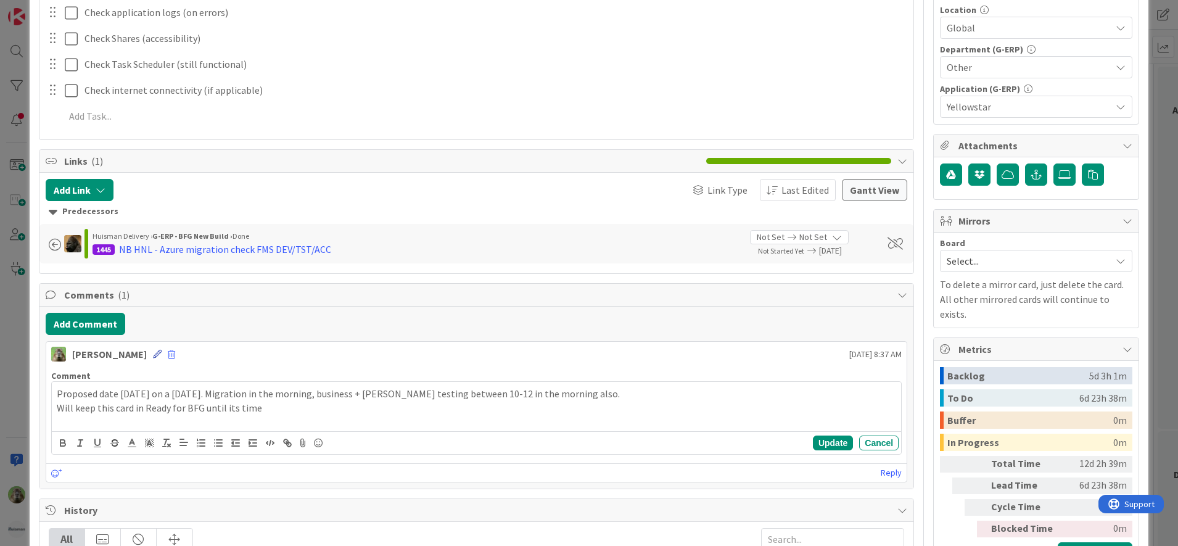
click at [153, 357] on icon at bounding box center [157, 354] width 9 height 9
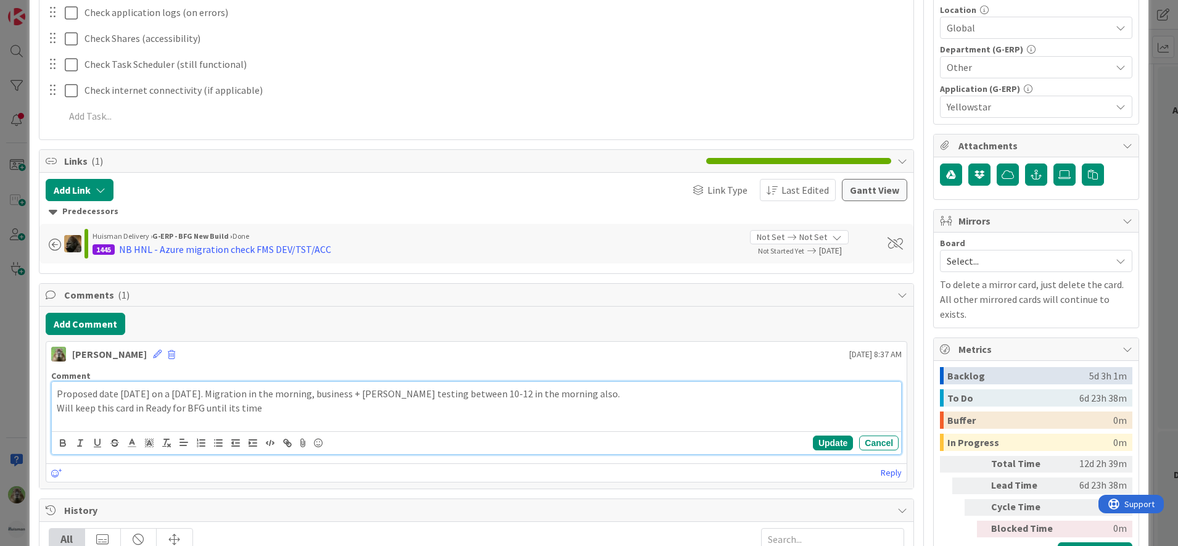
click at [294, 418] on div "Proposed date [DATE] on a [DATE]. Migration in the morning, business + [PERSON_…" at bounding box center [477, 406] width 850 height 49
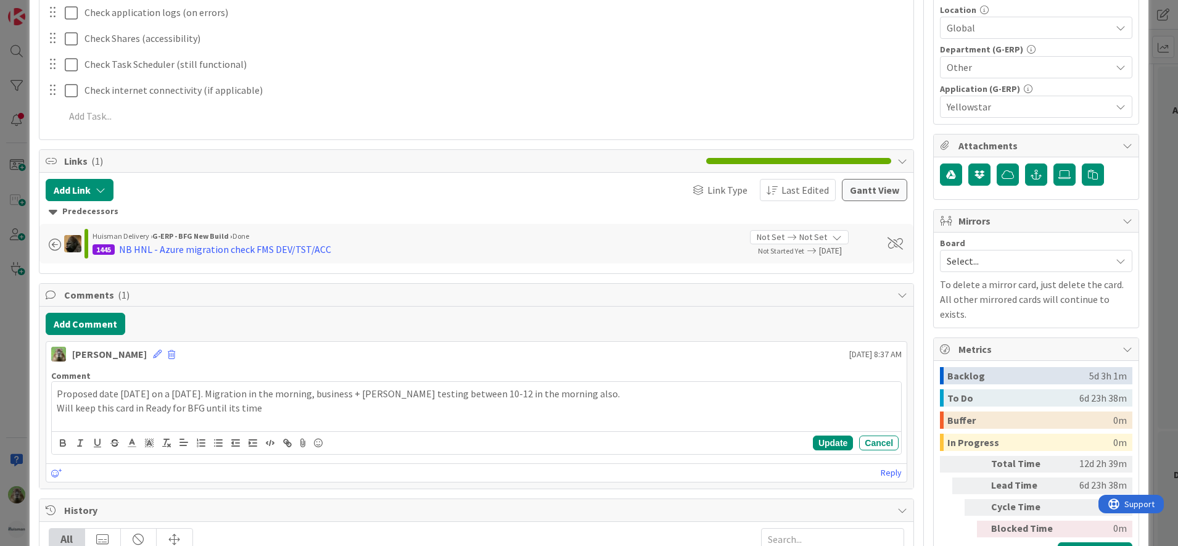
click at [4, 356] on div "ID 2202 G-ERP - Backlog Ready for BFG Title 49 / 128 [DATE] NB HNL - Azure migr…" at bounding box center [589, 273] width 1178 height 546
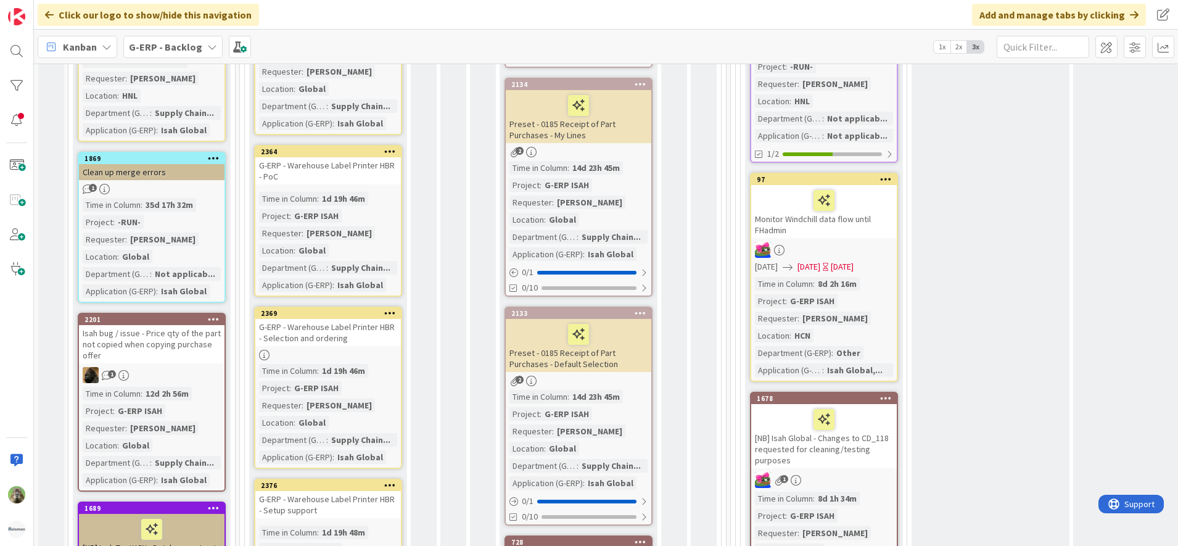
scroll to position [848, 0]
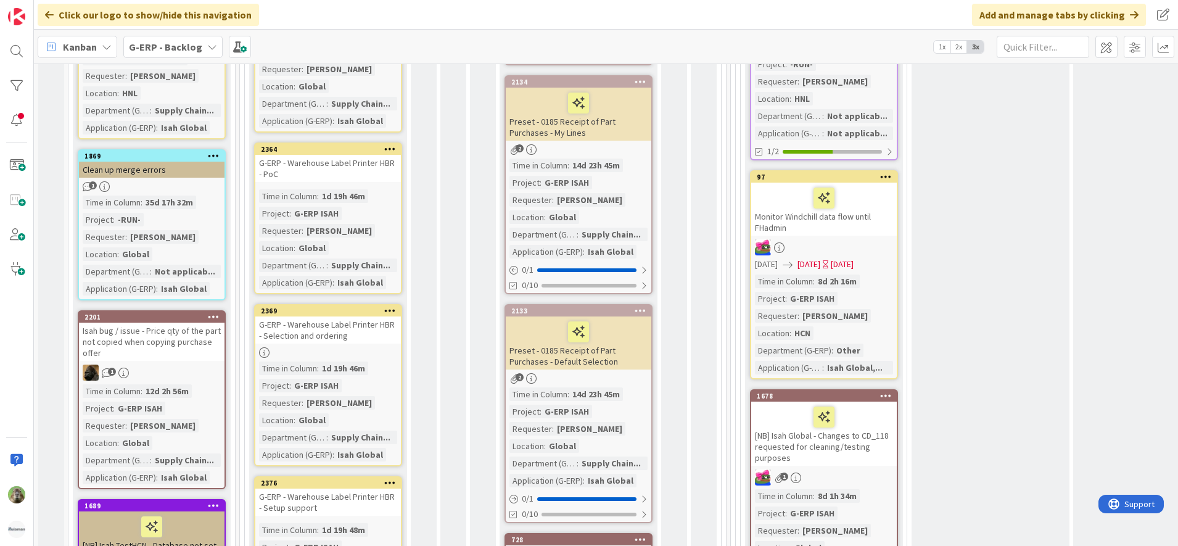
click at [172, 162] on div "Clean up merge errors" at bounding box center [152, 170] width 146 height 16
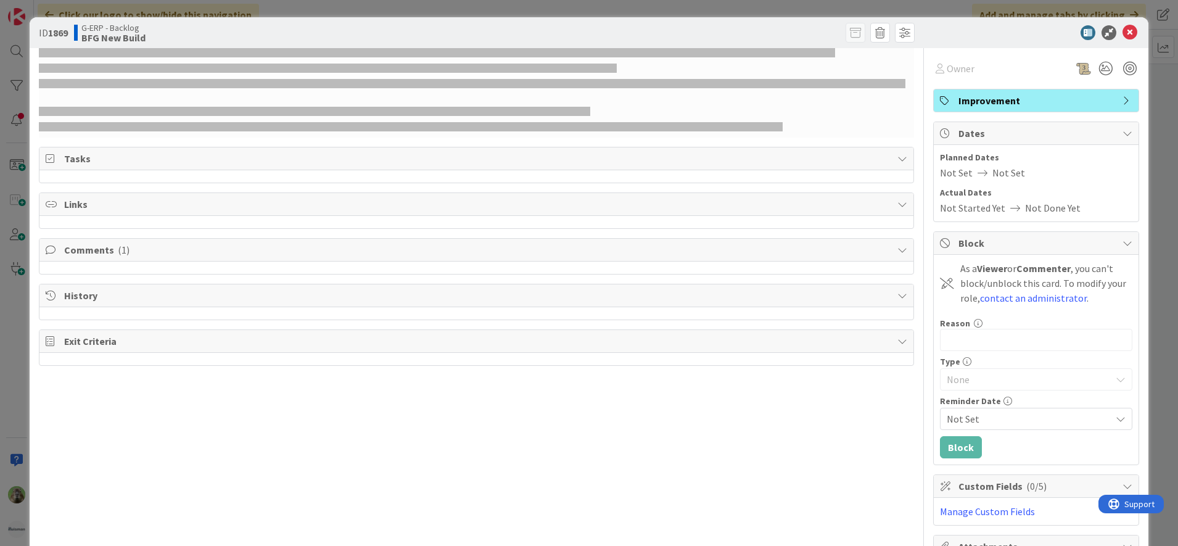
select select "sql"
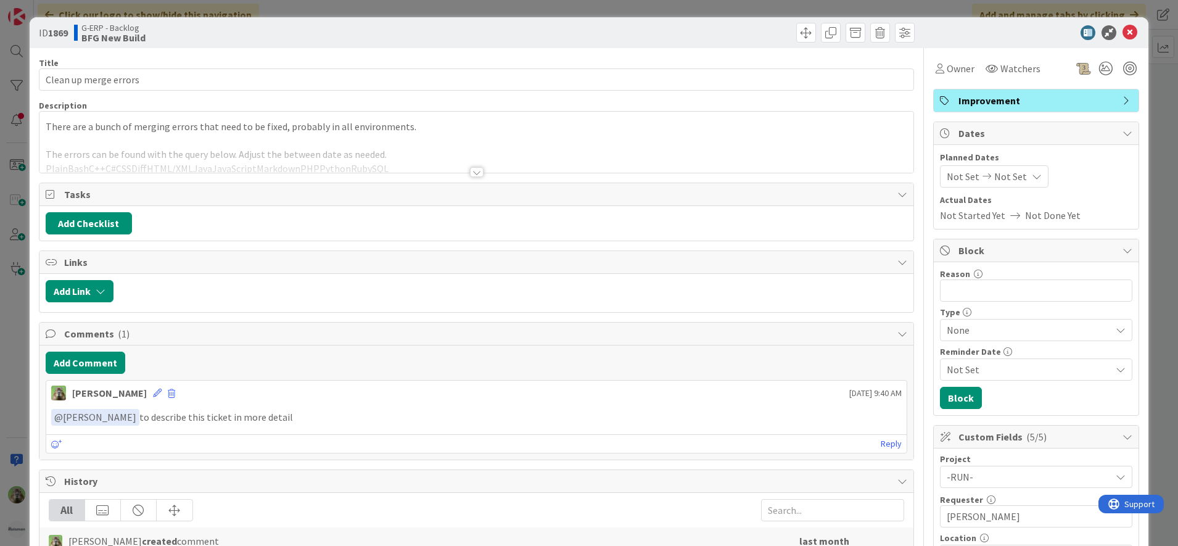
click at [321, 163] on div at bounding box center [476, 156] width 875 height 31
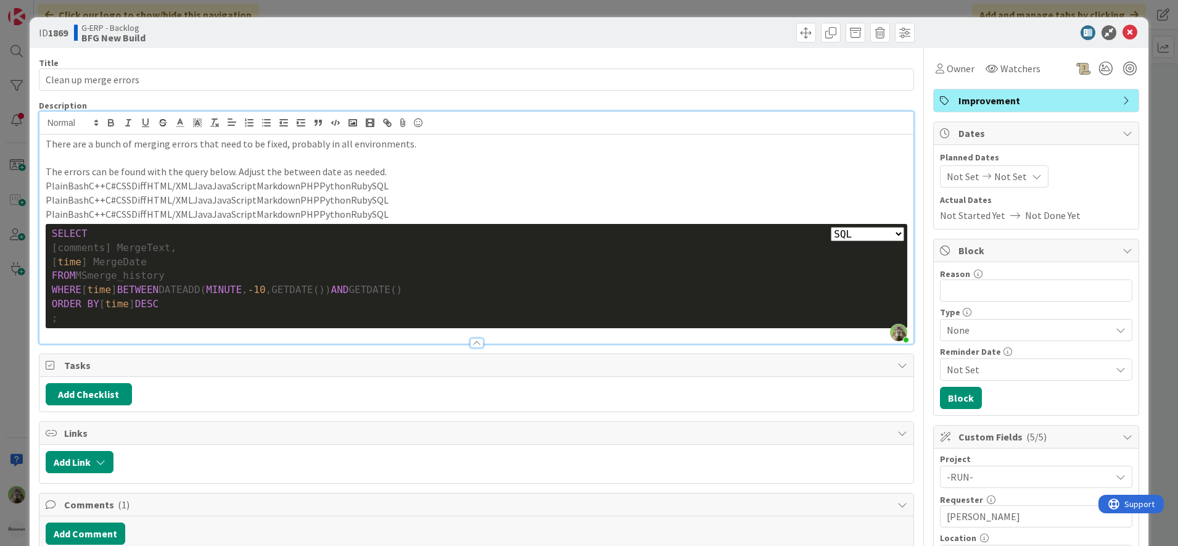
click at [7, 350] on div "ID 1869 G-ERP - Backlog BFG New Build Title 21 / 128 Clean up merge errors Desc…" at bounding box center [589, 273] width 1178 height 546
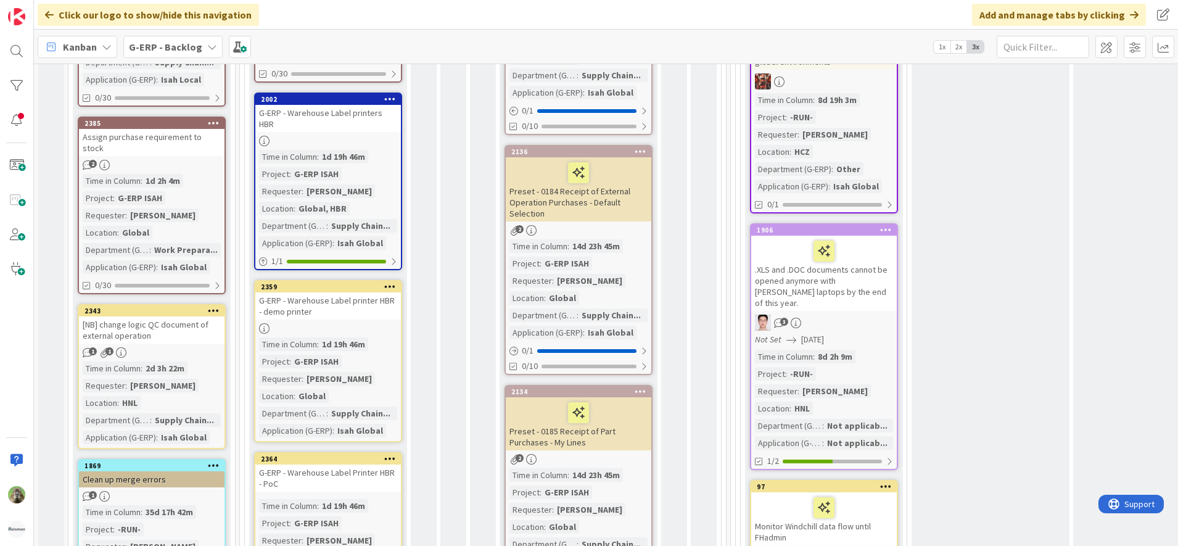
scroll to position [540, 0]
click at [170, 470] on div "Clean up merge errors" at bounding box center [152, 478] width 146 height 16
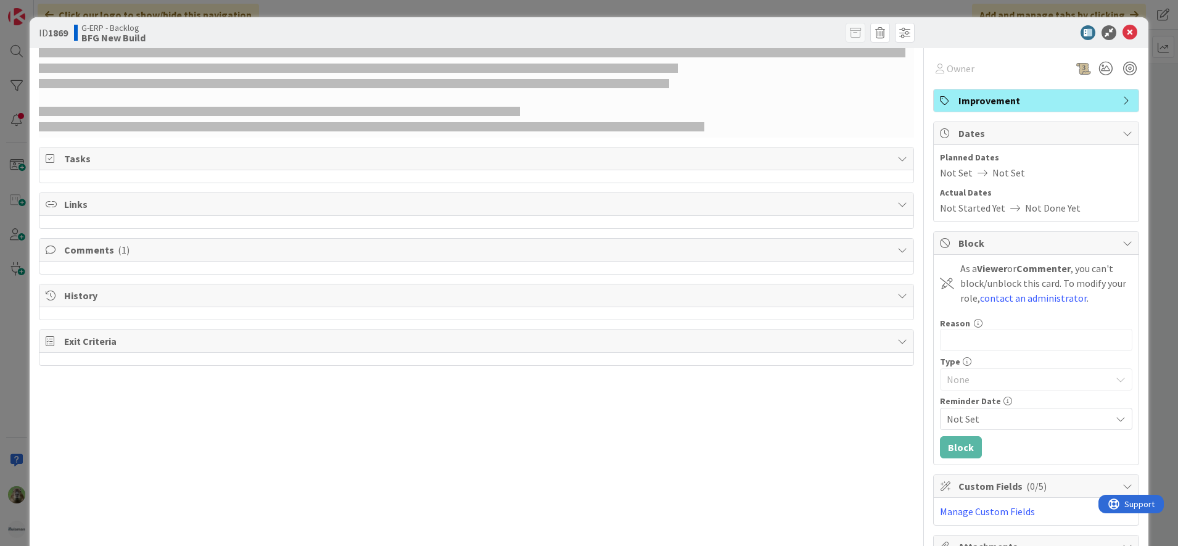
select select "sql"
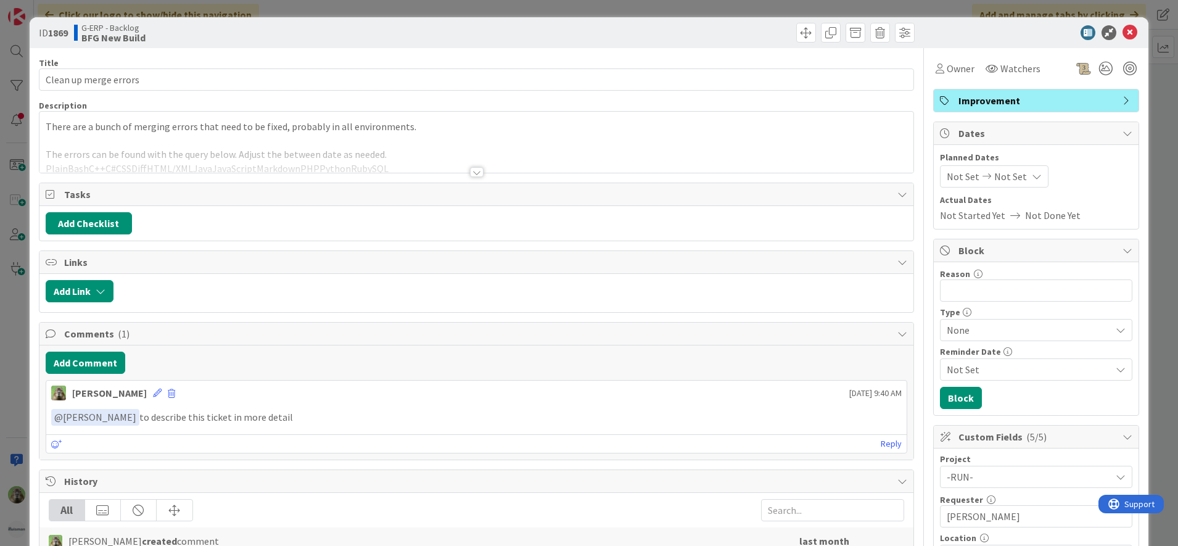
click at [364, 152] on div at bounding box center [476, 156] width 875 height 31
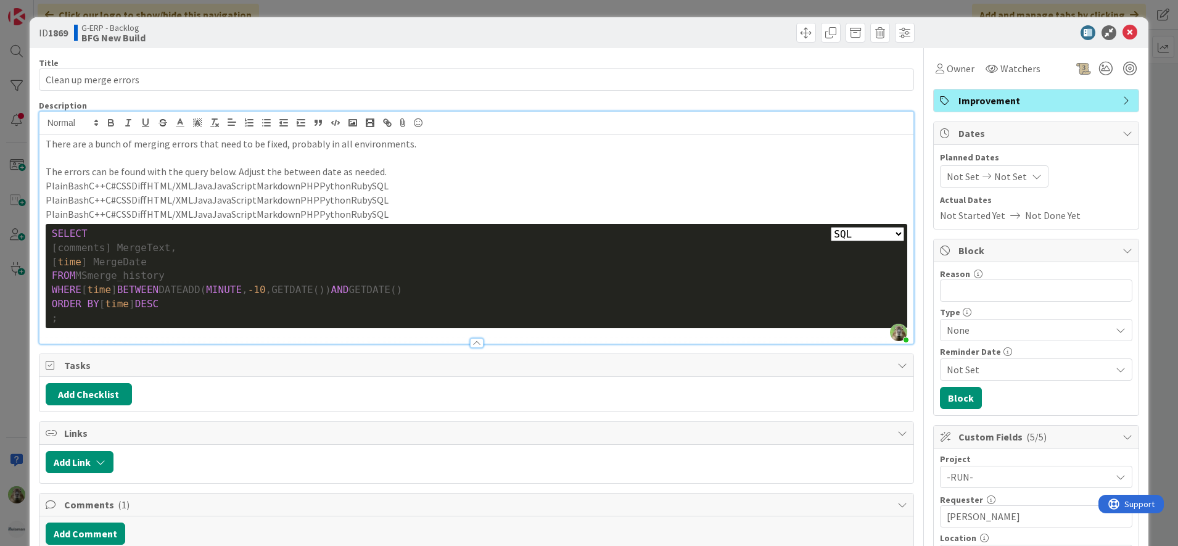
click at [25, 344] on div "ID 1869 G-ERP - Backlog BFG New Build Title 21 / 128 Clean up merge errors Desc…" at bounding box center [589, 273] width 1178 height 546
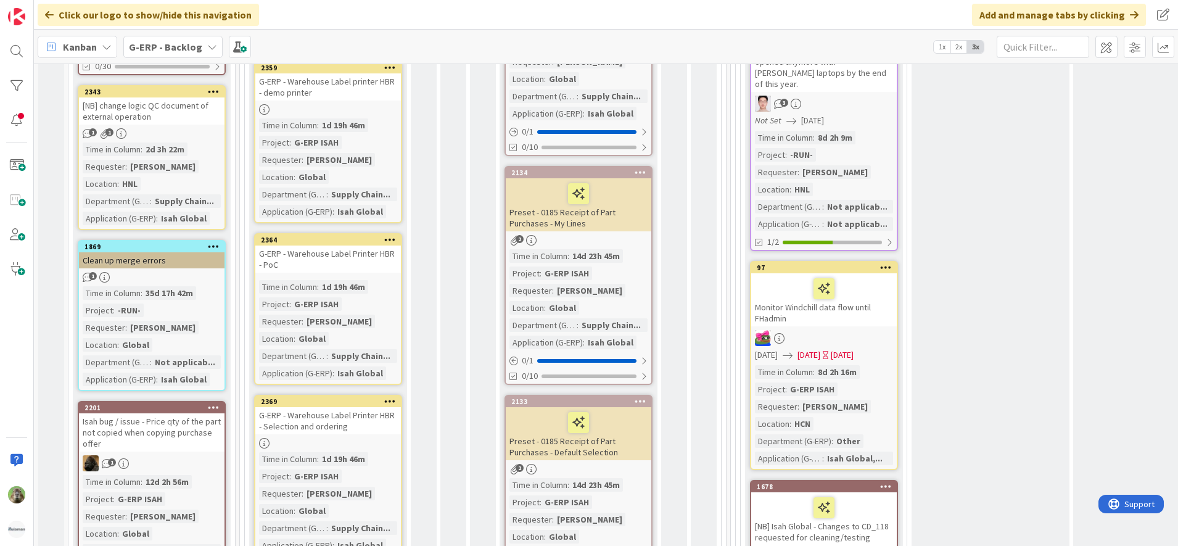
scroll to position [771, 0]
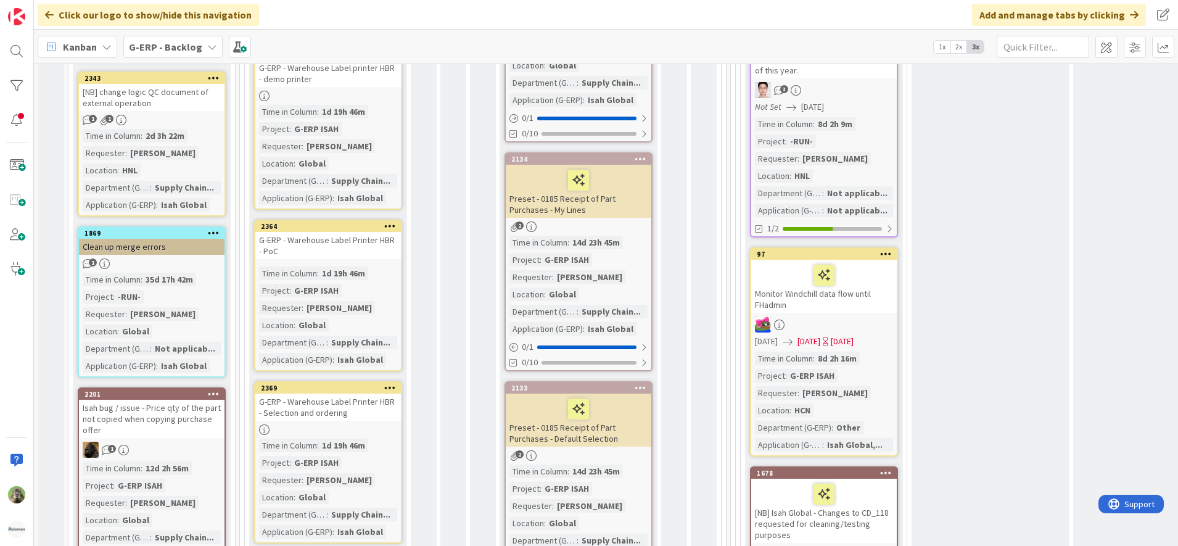
click at [173, 258] on div "1869 Clean up merge errors 1 Time in [GEOGRAPHIC_DATA] : 35d 17h 42m Project : …" at bounding box center [152, 301] width 148 height 151
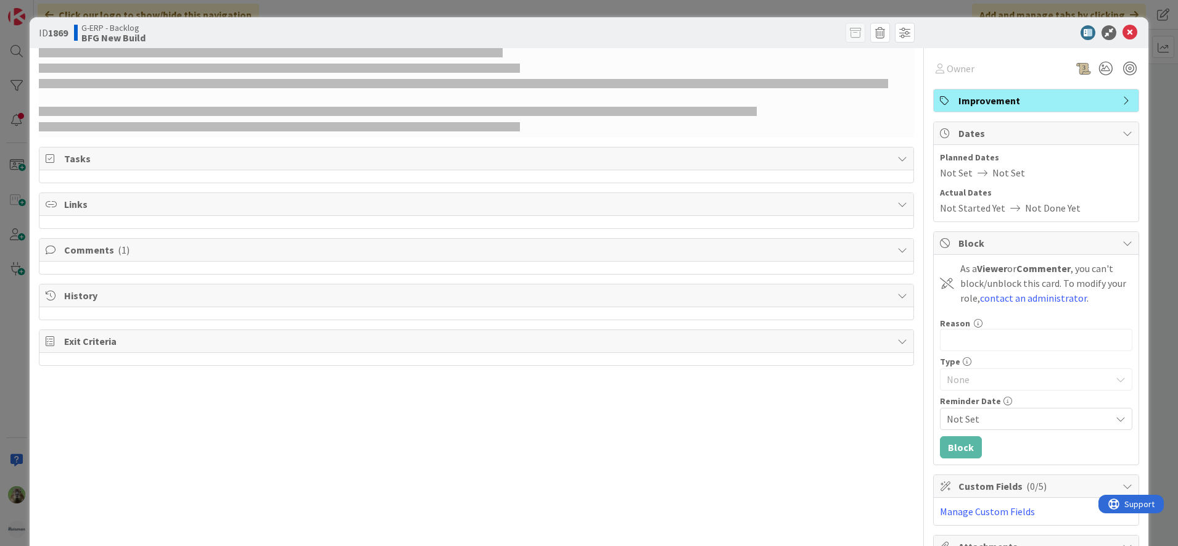
select select "sql"
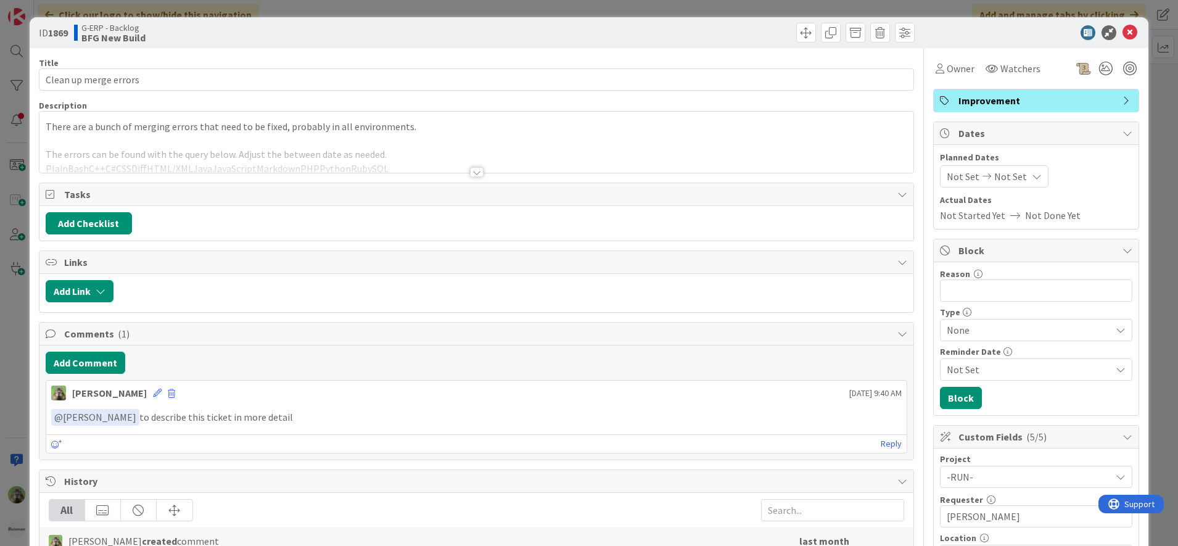
click at [560, 142] on div at bounding box center [476, 156] width 875 height 31
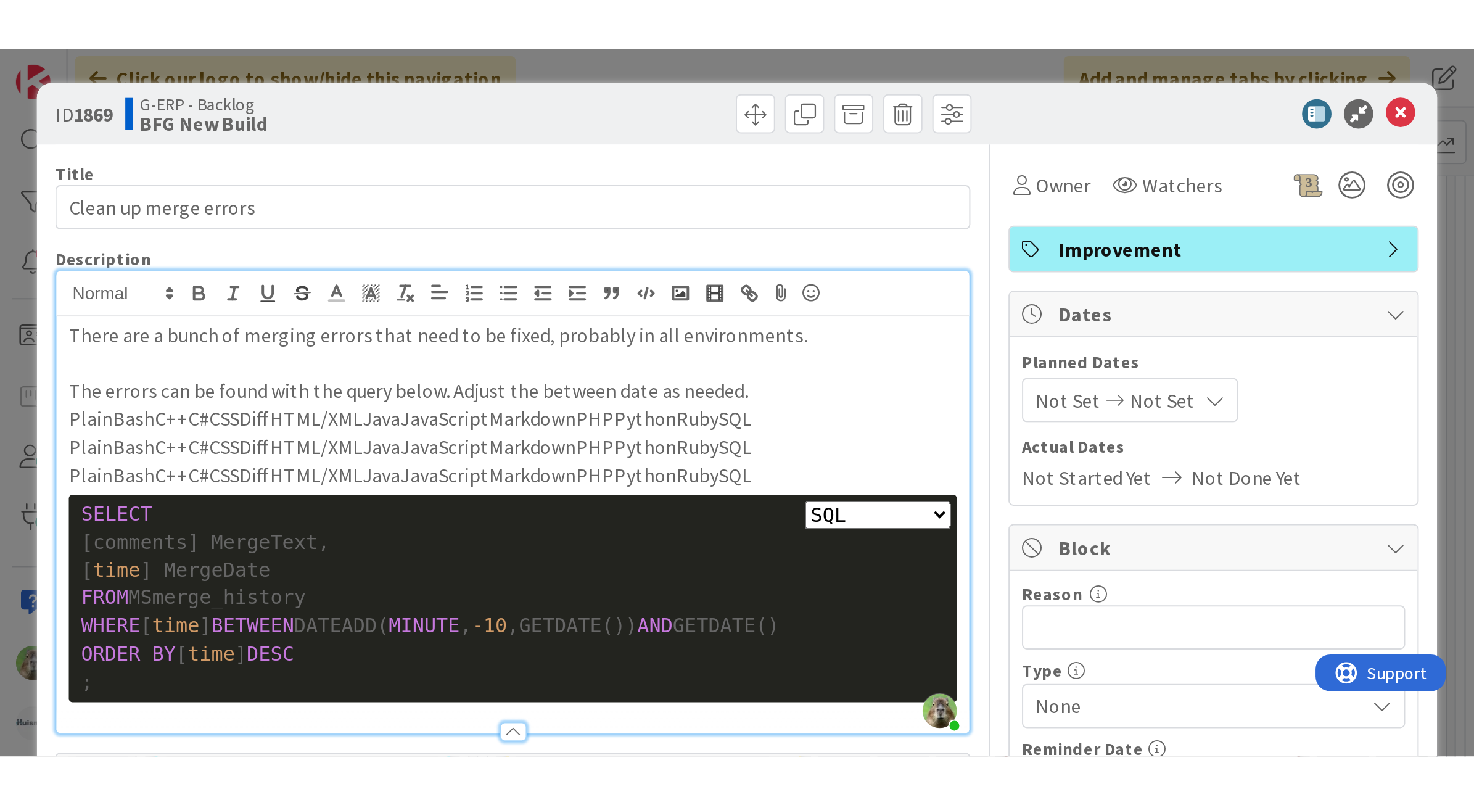
scroll to position [771, 0]
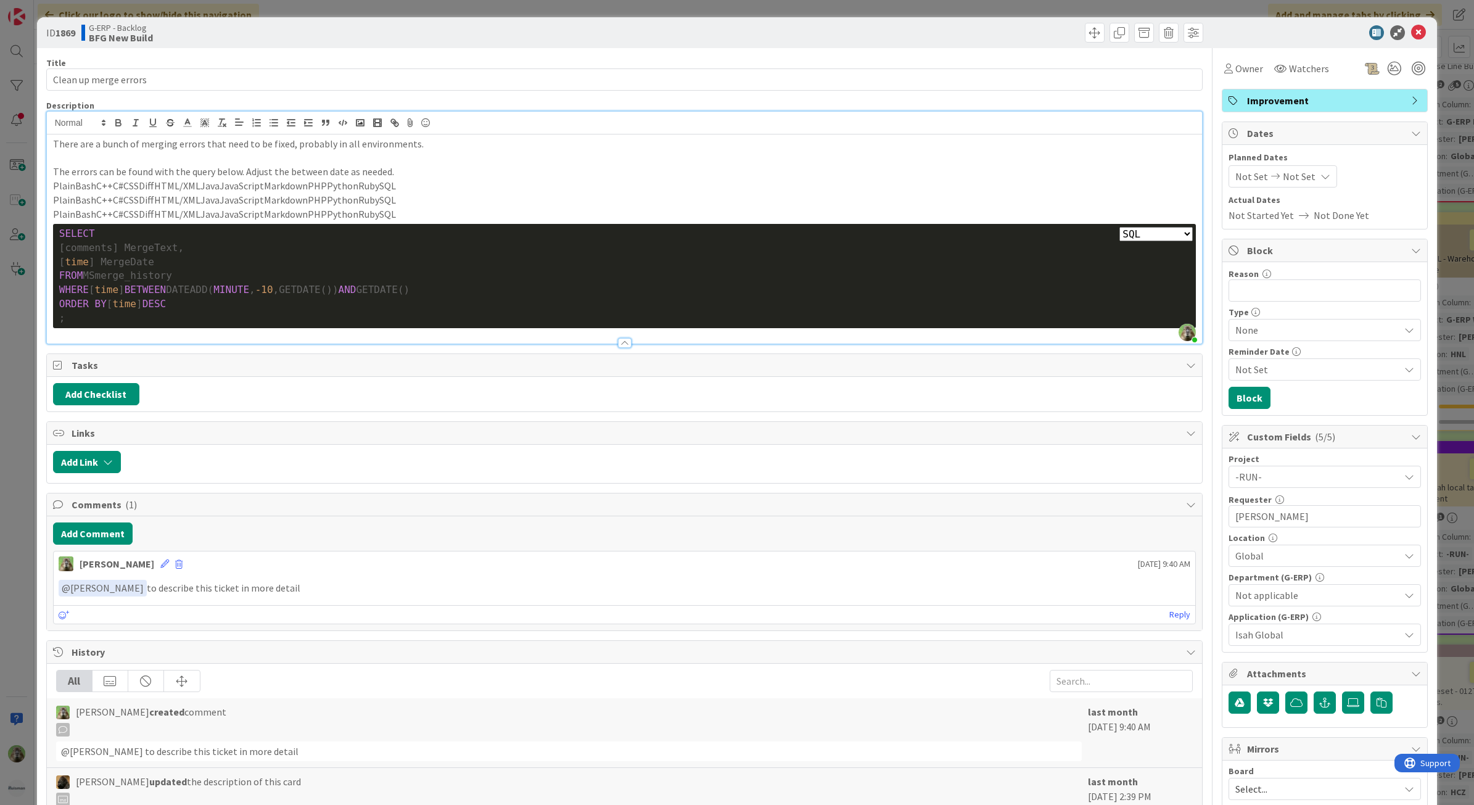
click at [30, 535] on div "ID 1869 G-ERP - Backlog BFG New Build Title 21 / 128 Clean up merge errors Desc…" at bounding box center [737, 402] width 1474 height 805
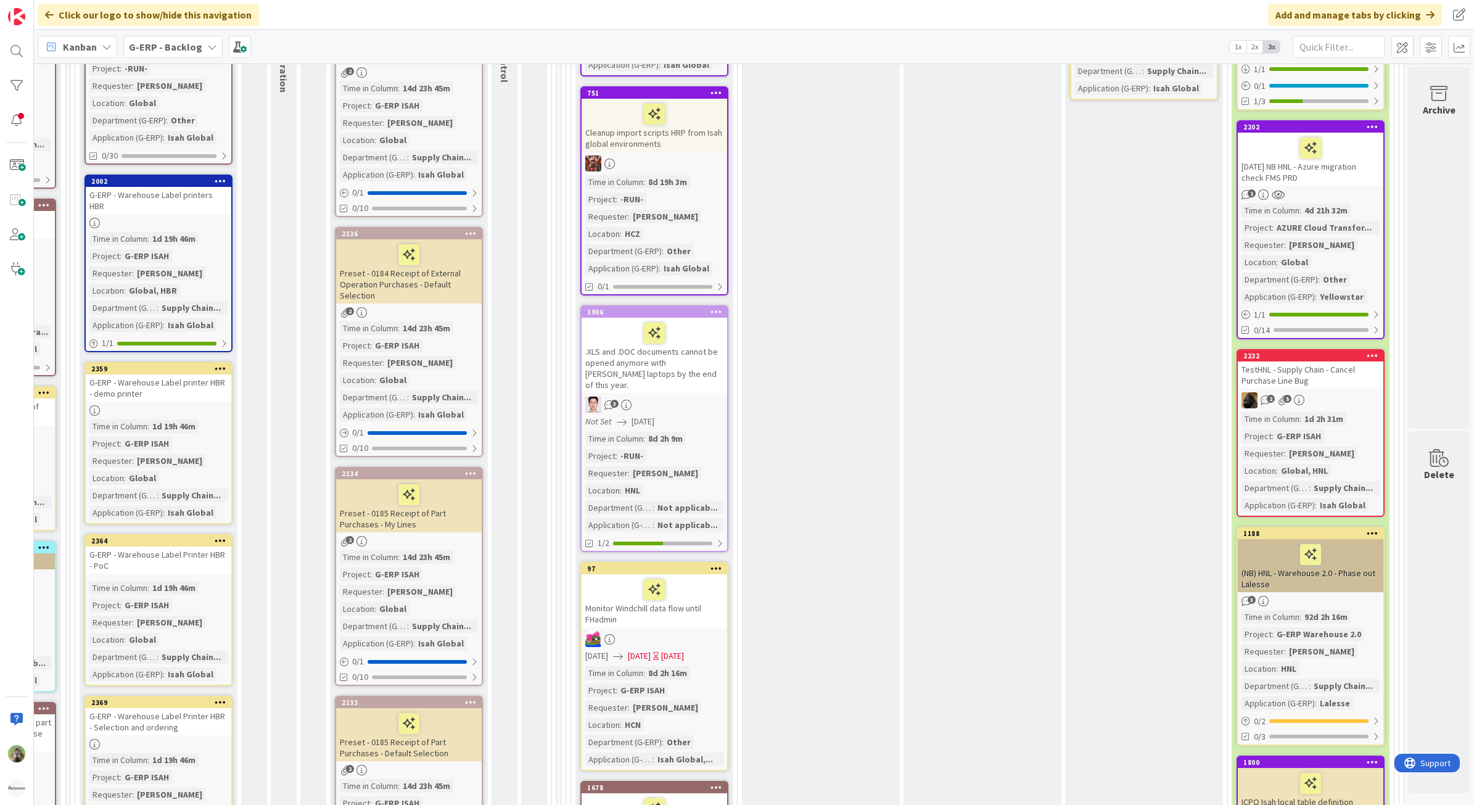
scroll to position [308, 183]
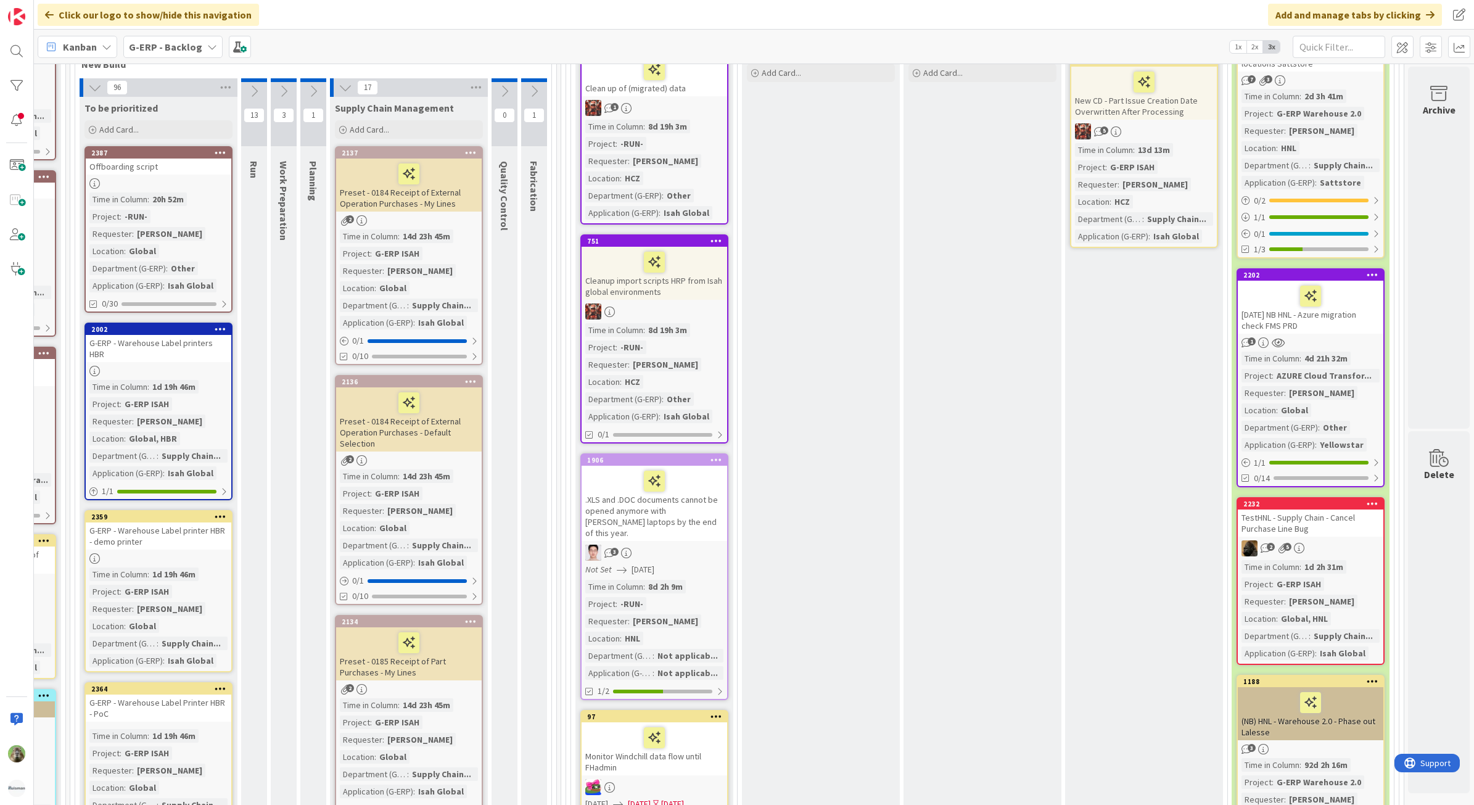
click at [1349, 513] on div "TestHNL - Supply Chain - Cancel Purchase Line Bug" at bounding box center [1311, 522] width 146 height 27
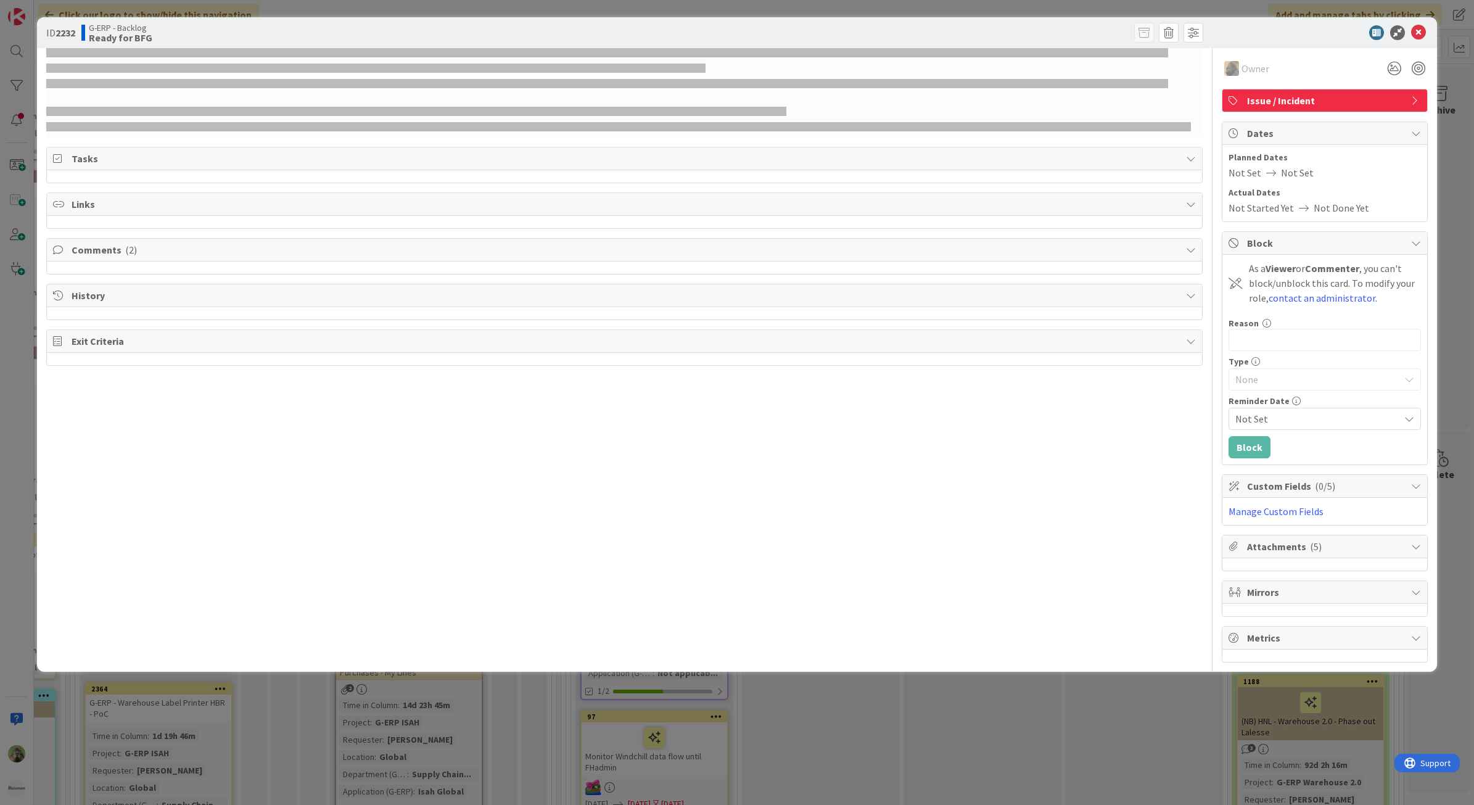
select select "sql"
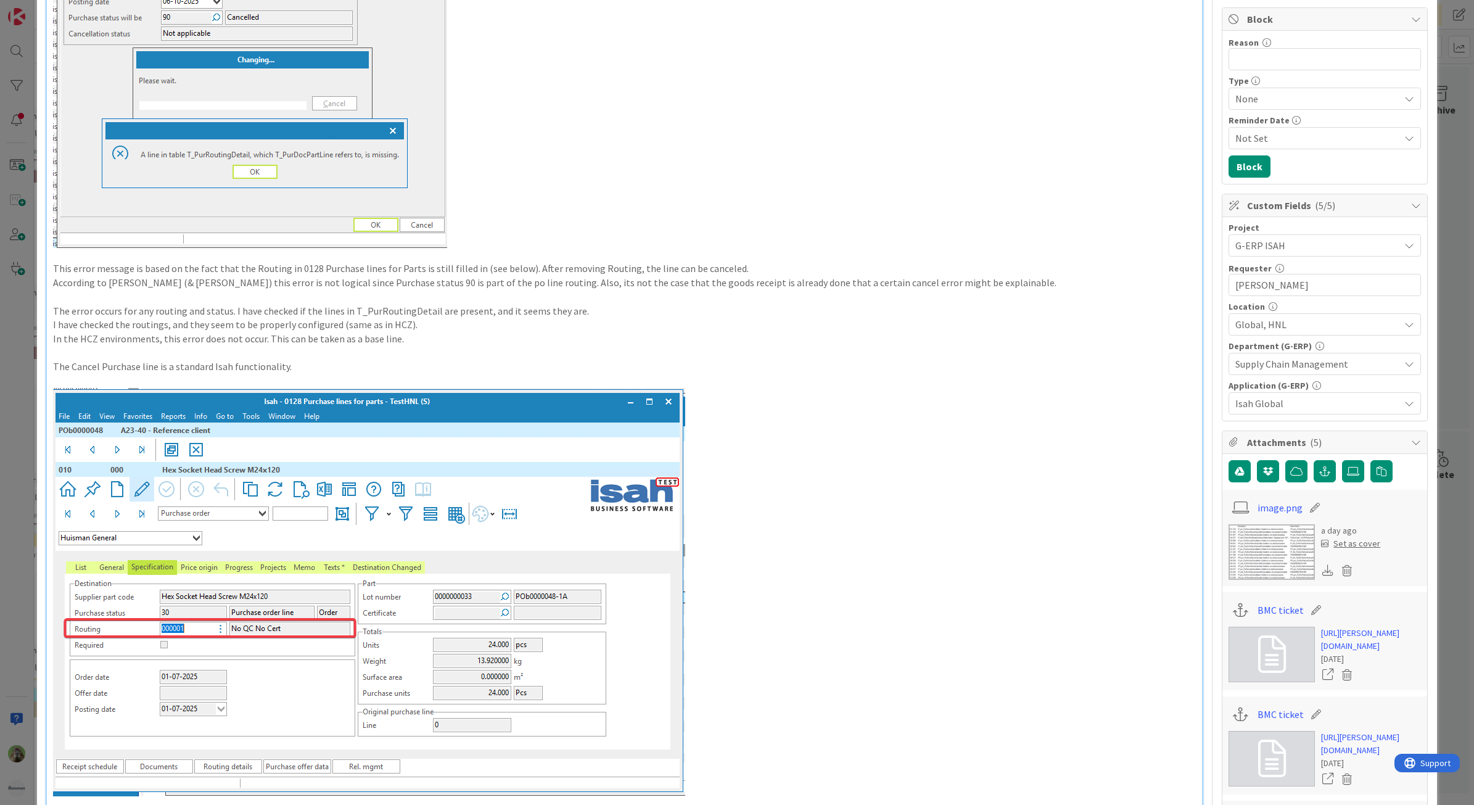
click at [12, 452] on div "ID 2232 G-ERP - Backlog Ready for BFG Title 49 / 128 TestHNL - Supply Chain - C…" at bounding box center [737, 402] width 1474 height 805
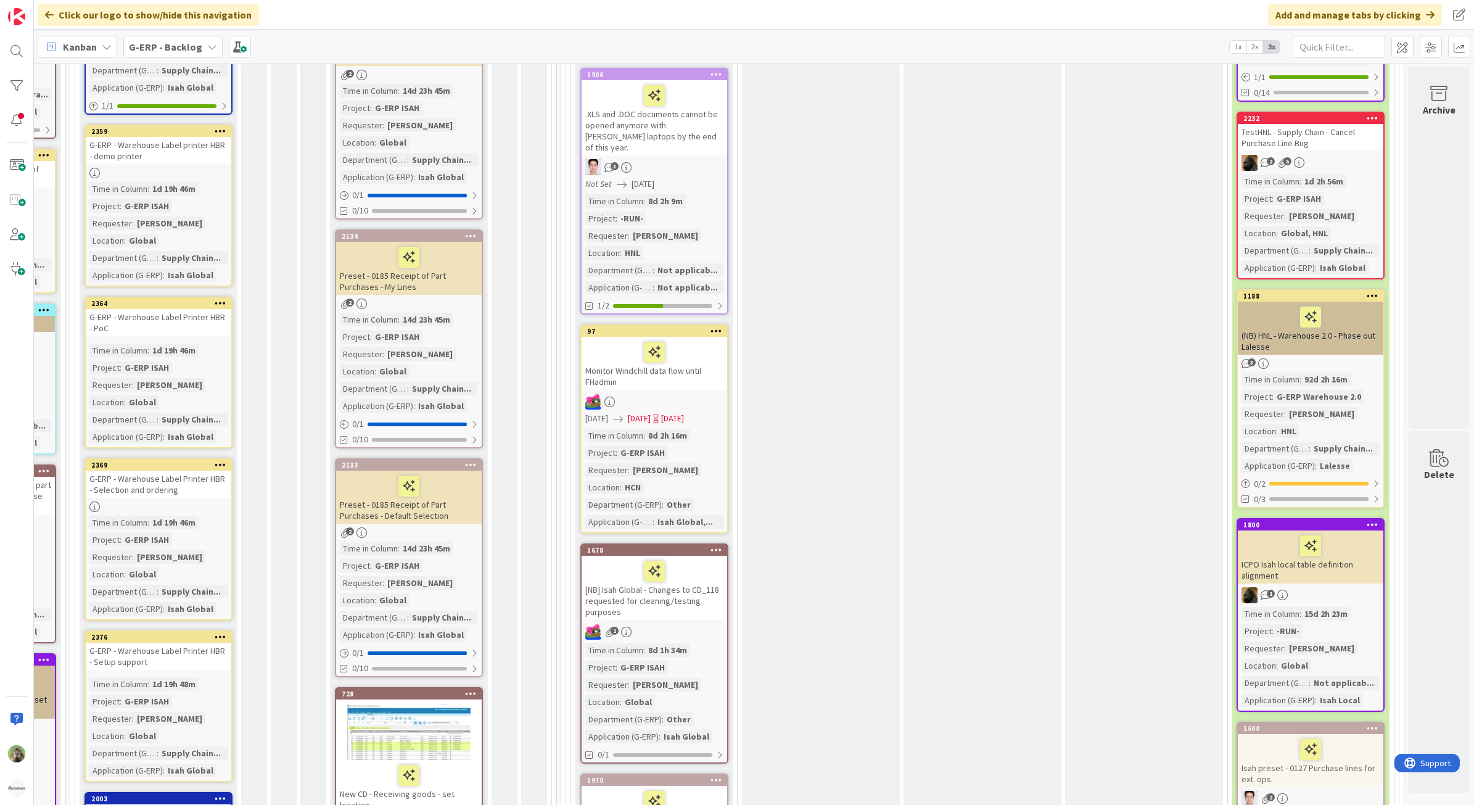
scroll to position [1002, 183]
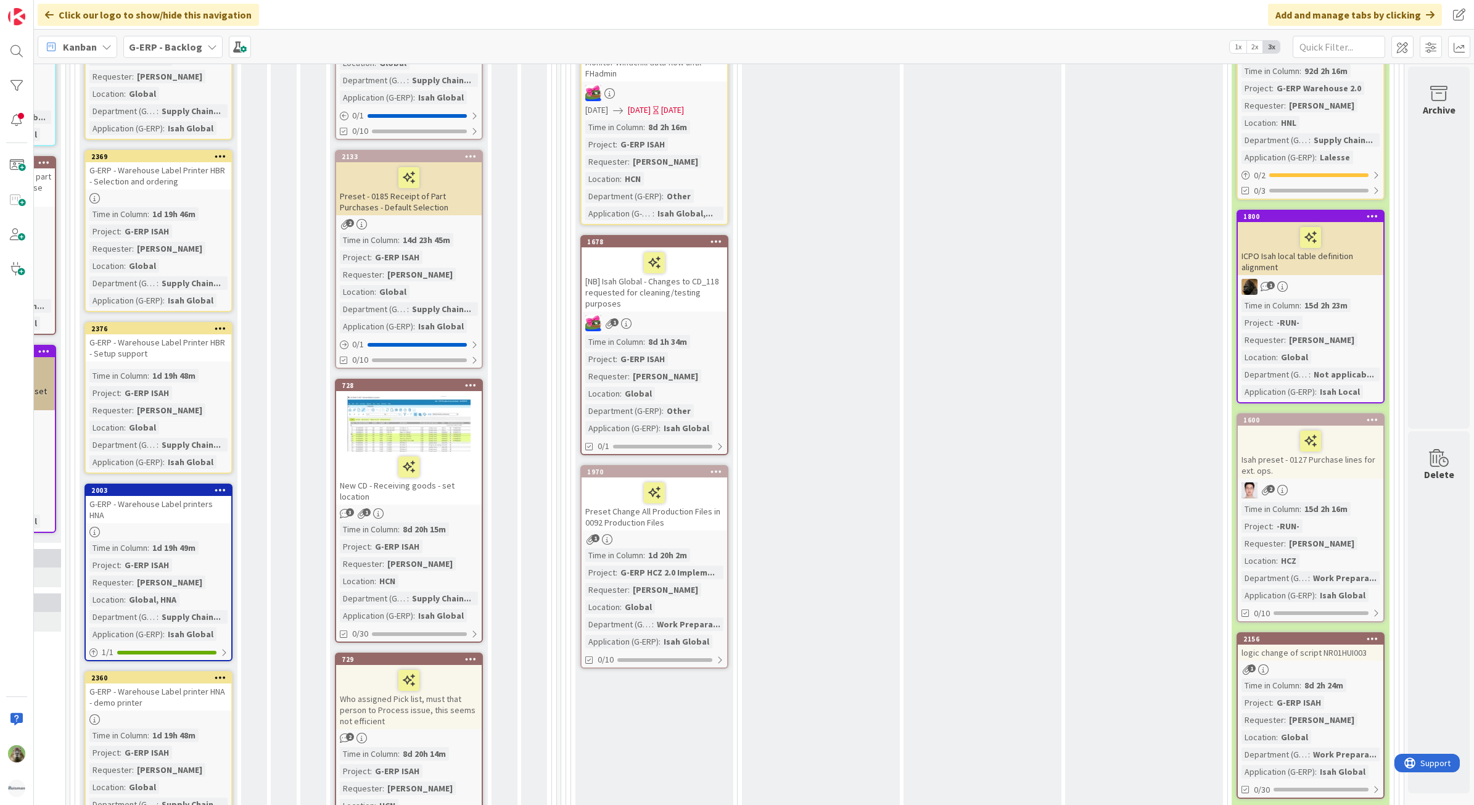
click at [674, 256] on div at bounding box center [654, 263] width 138 height 26
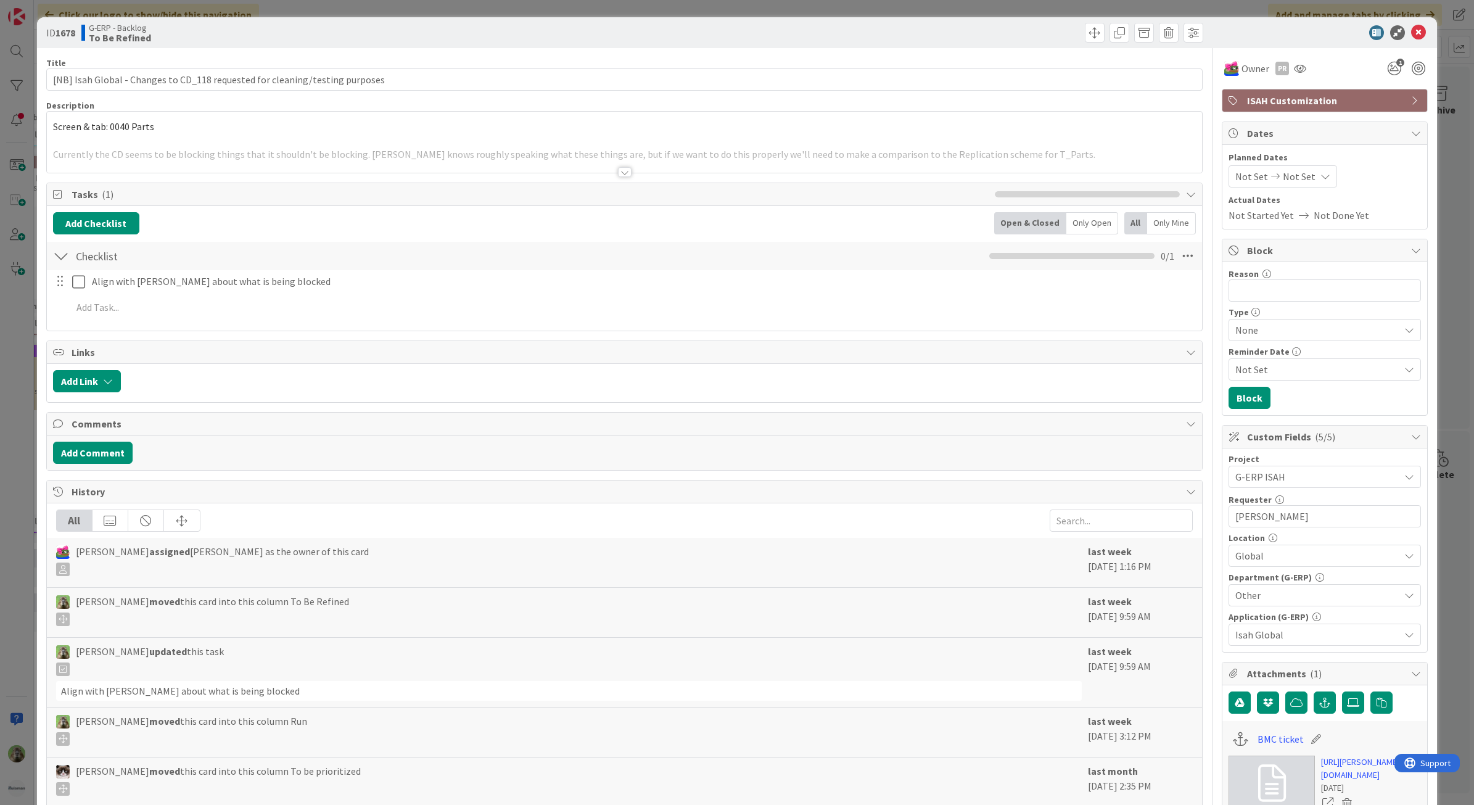
click at [307, 159] on div at bounding box center [625, 156] width 1156 height 31
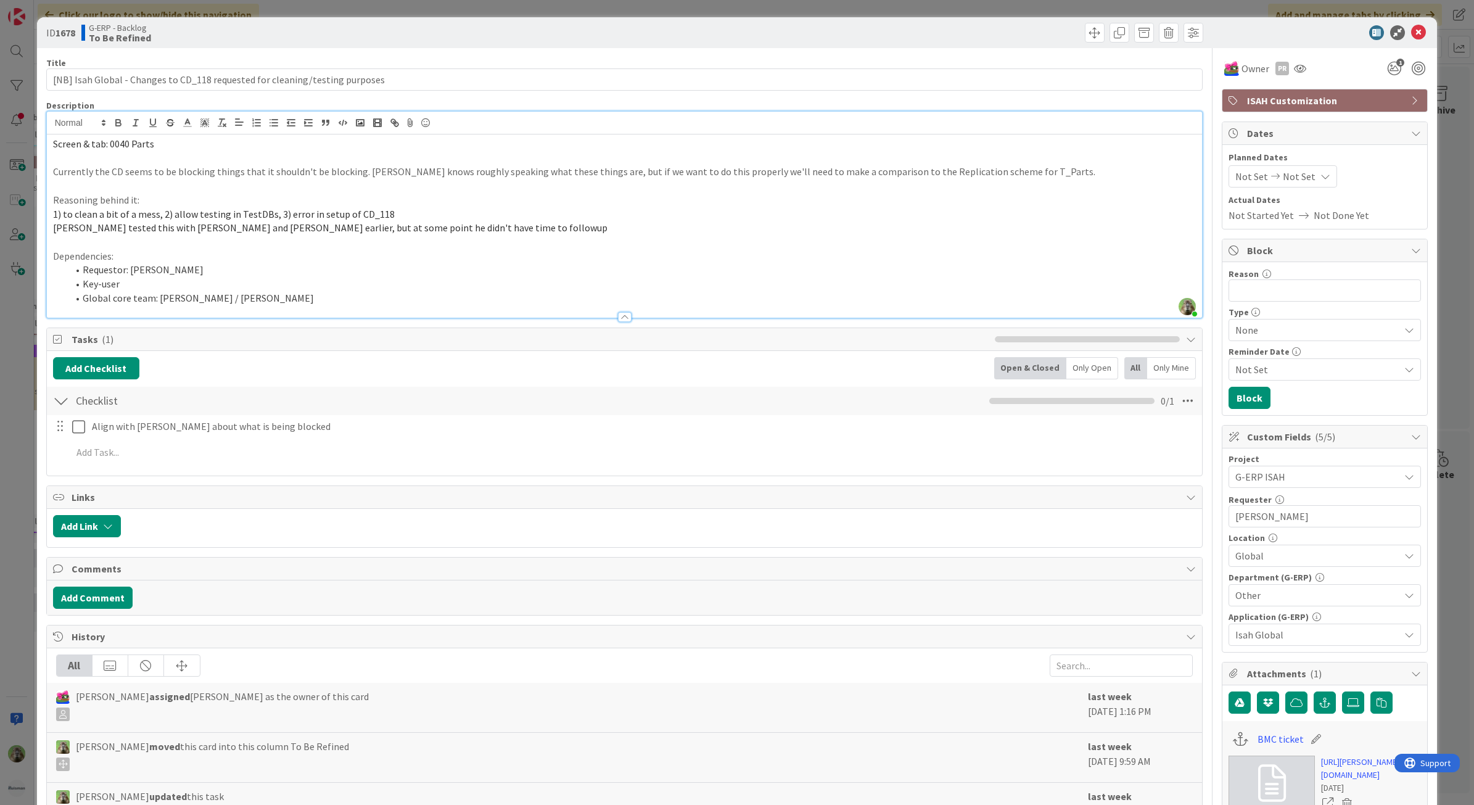
click at [22, 368] on div "ID 1678 G-ERP - Backlog To Be Refined Title 76 / 128 [NB] Isah Global - Changes…" at bounding box center [737, 402] width 1474 height 805
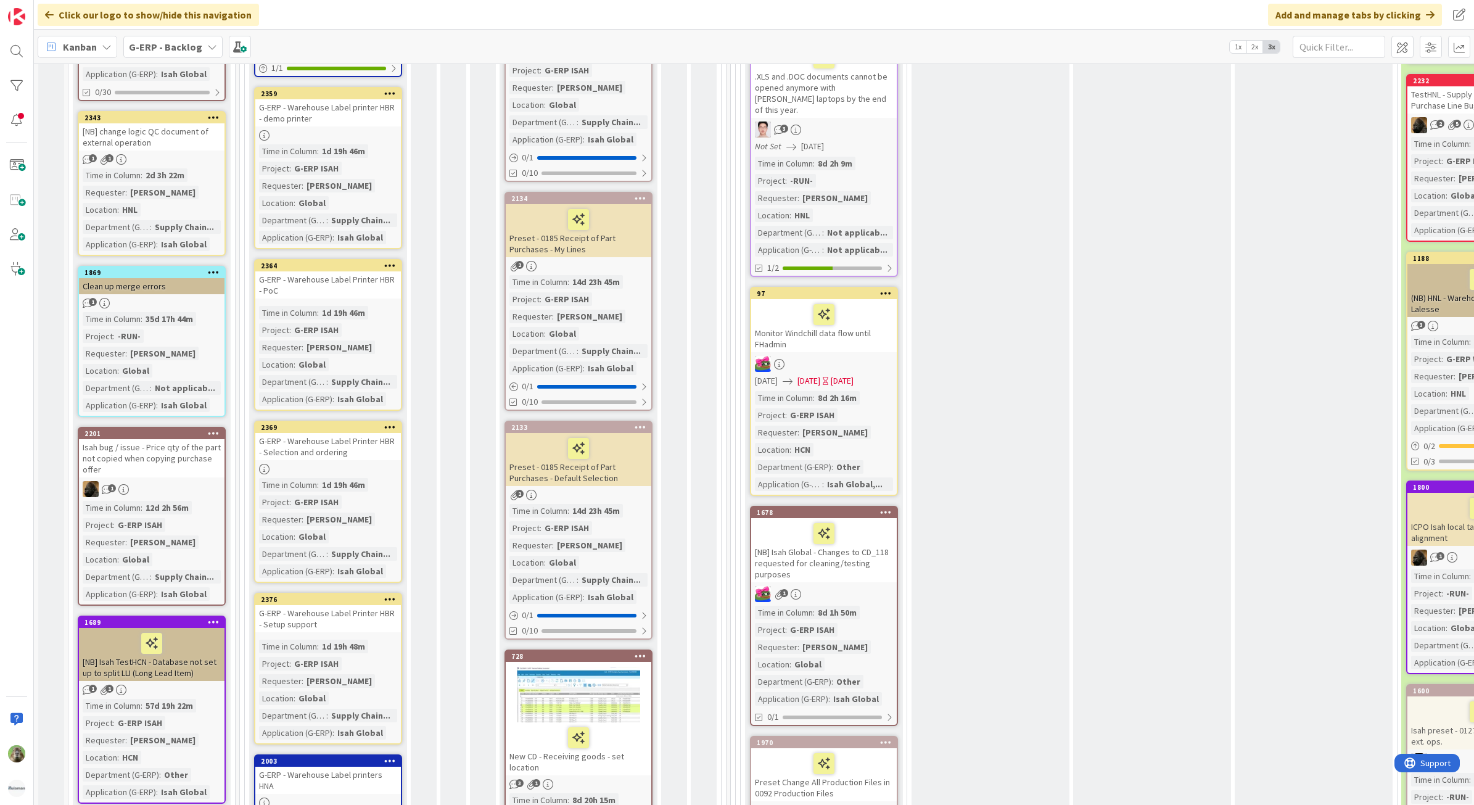
scroll to position [771, 0]
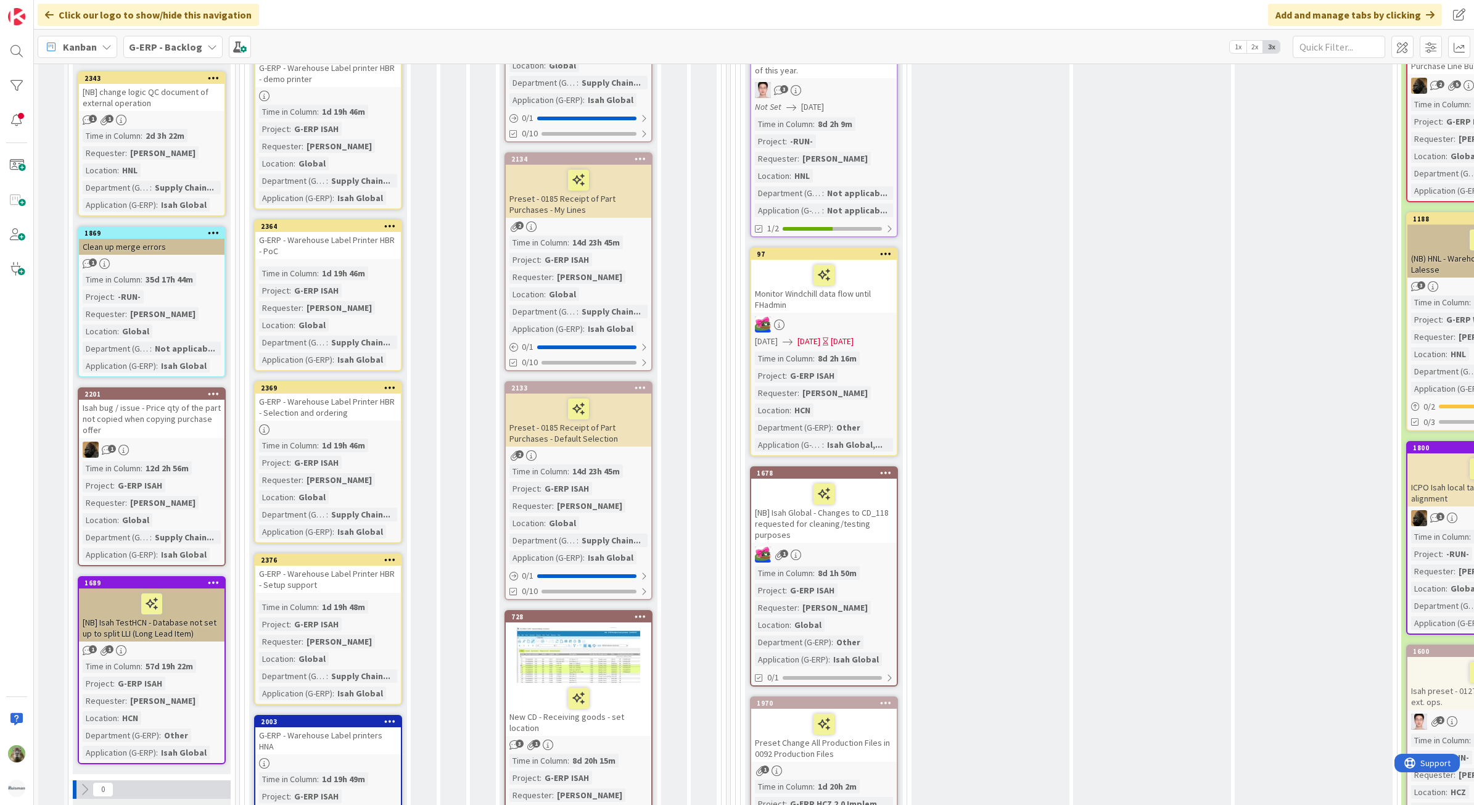
click at [180, 403] on div "Isah bug / issue - Price qty of the part not copied when copying purchase offer" at bounding box center [152, 419] width 146 height 38
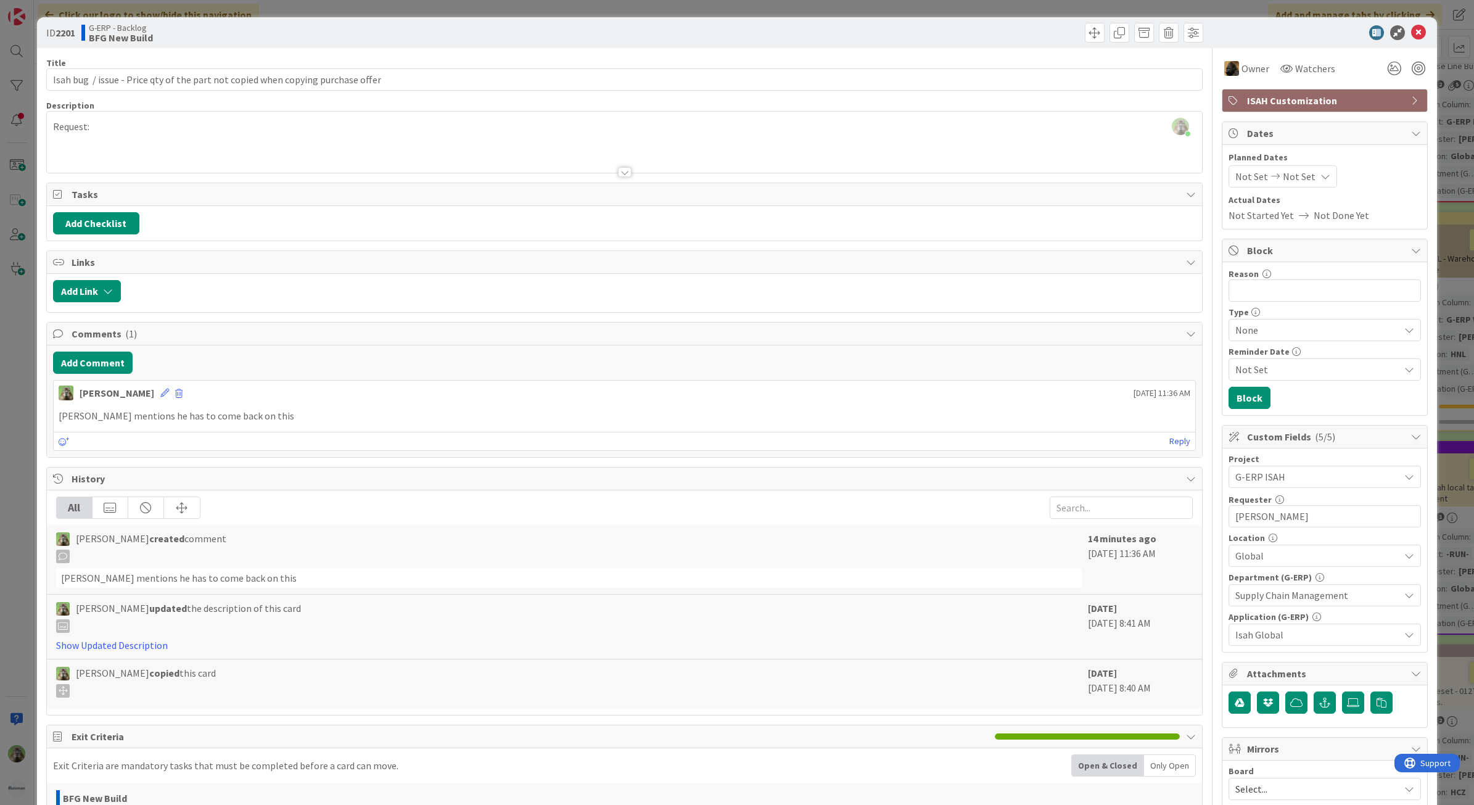
click at [12, 400] on div "ID 2201 G-ERP - Backlog BFG New Build Title 80 / 128 Isah bug / issue - Price q…" at bounding box center [737, 402] width 1474 height 805
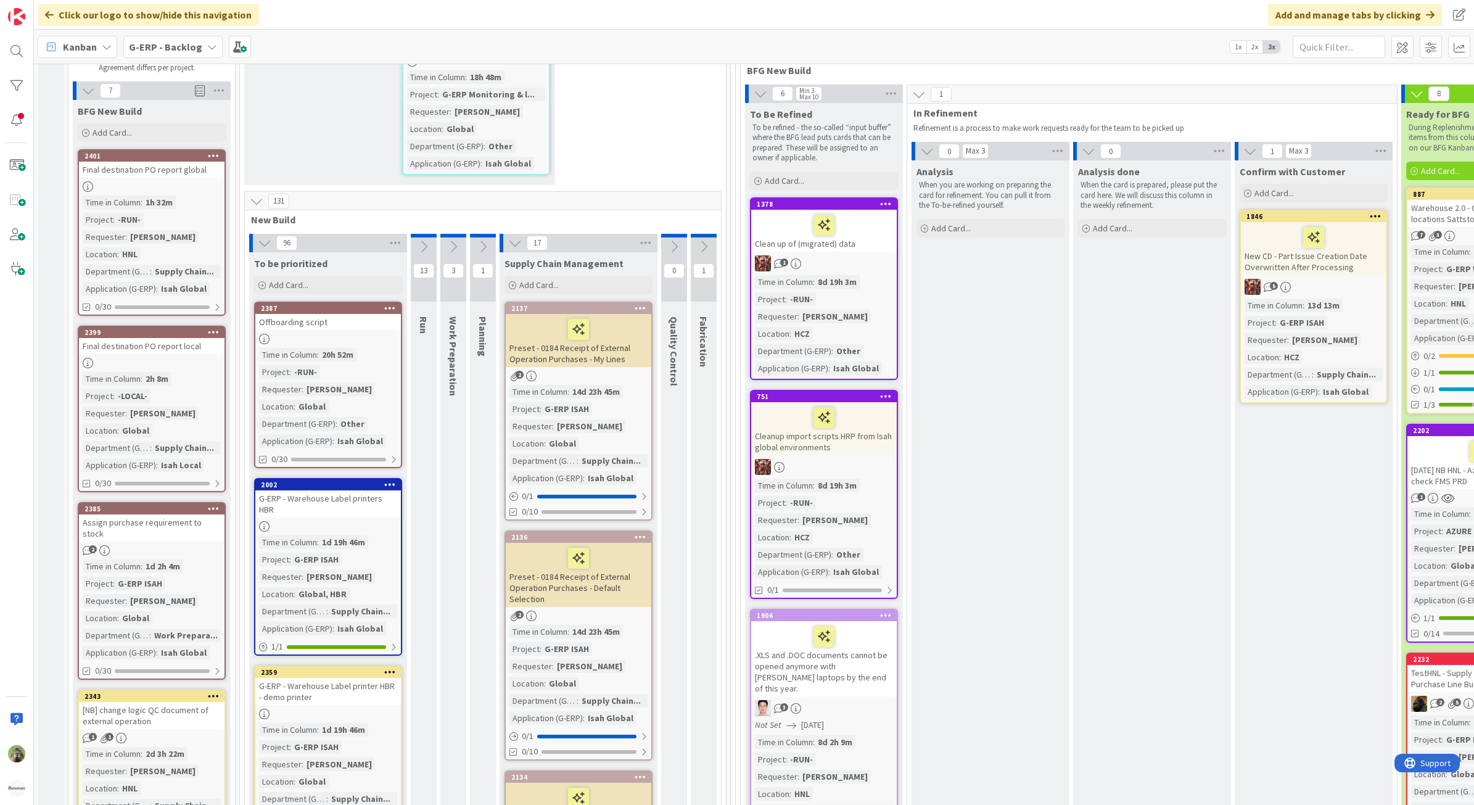
scroll to position [385, 0]
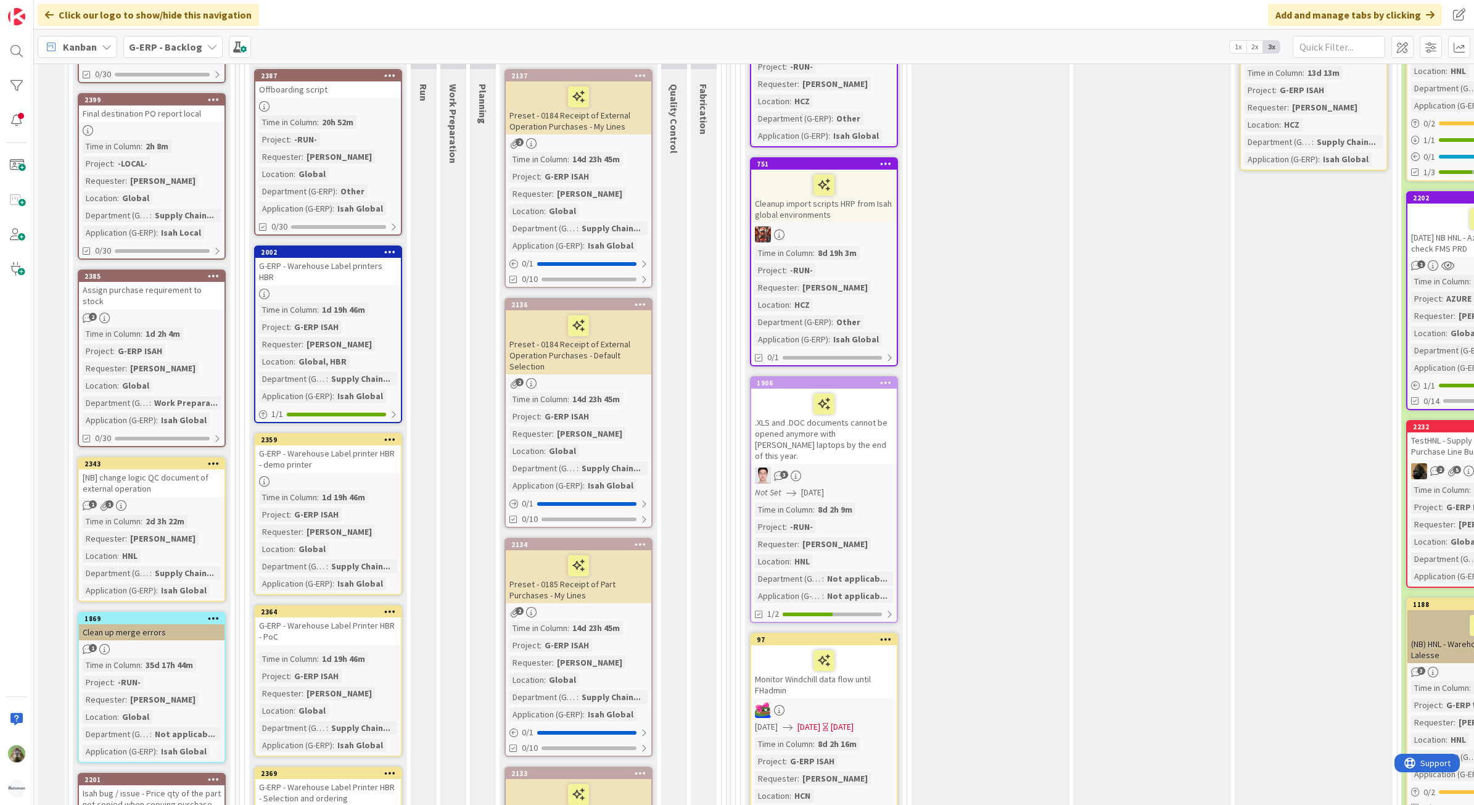
click at [146, 473] on div "[NB] change logic QC document of external operation" at bounding box center [152, 482] width 146 height 27
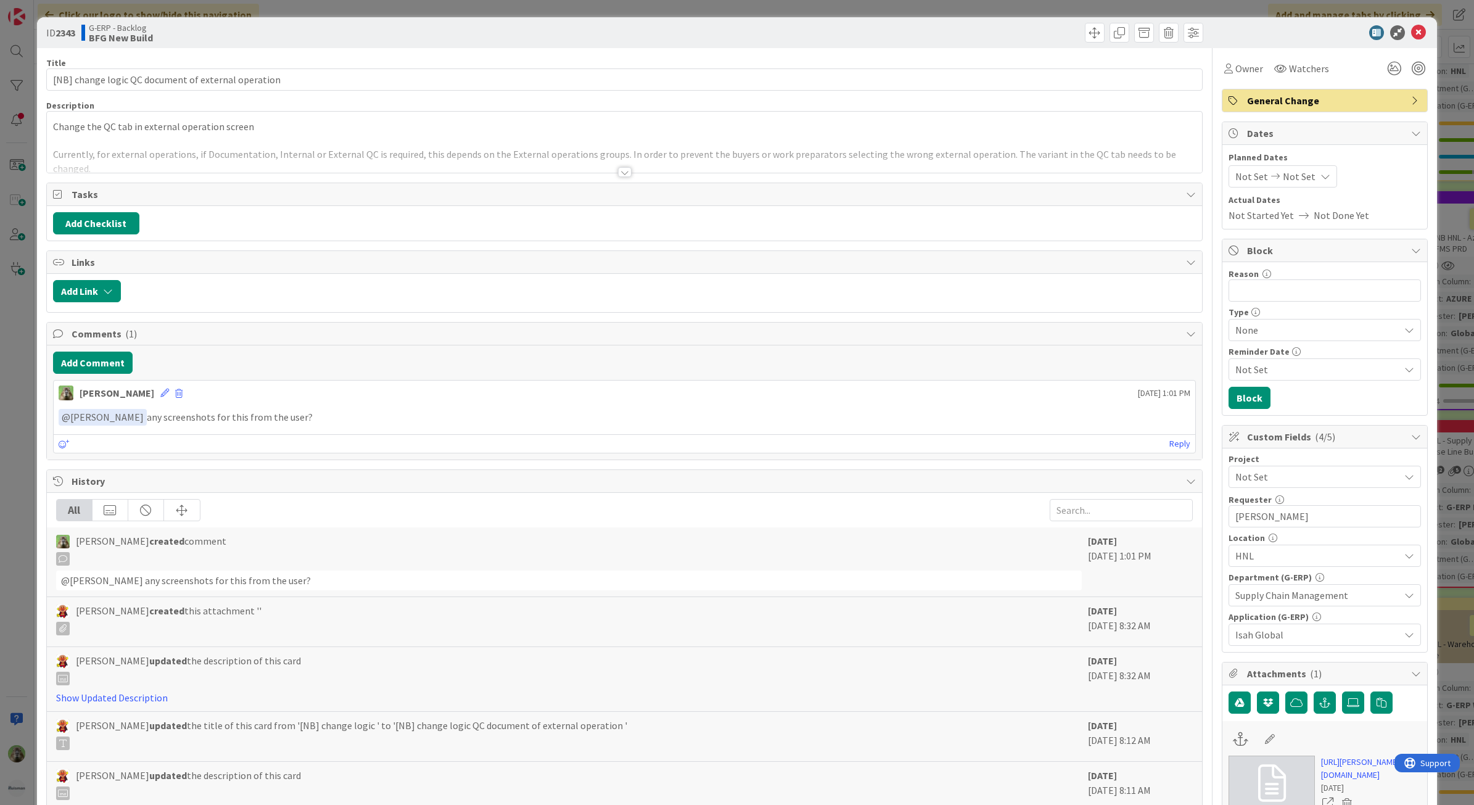
click at [22, 517] on div "ID 2343 G-ERP - Backlog BFG New Build Title 52 / 128 [NB] change logic QC docum…" at bounding box center [737, 402] width 1474 height 805
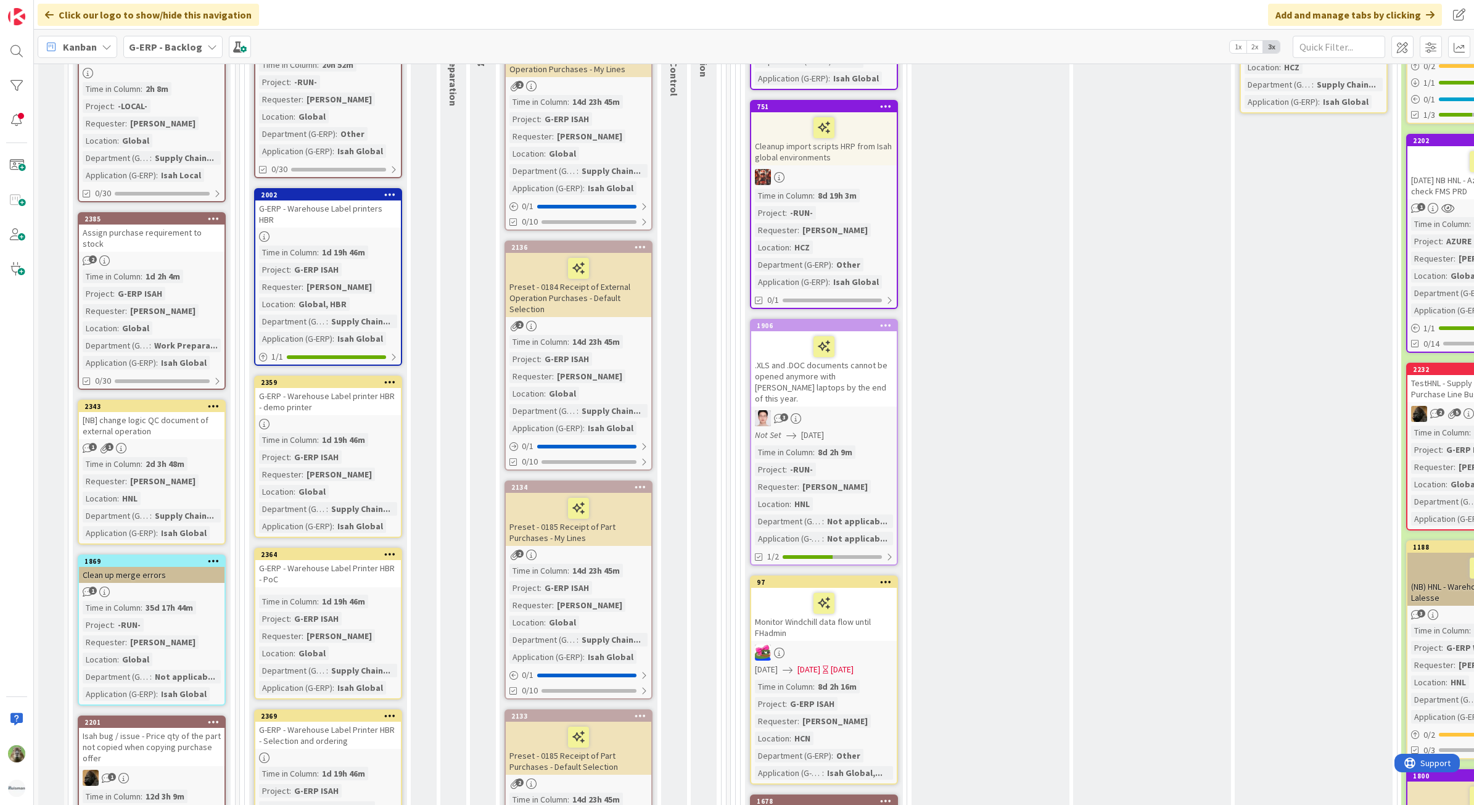
scroll to position [231, 0]
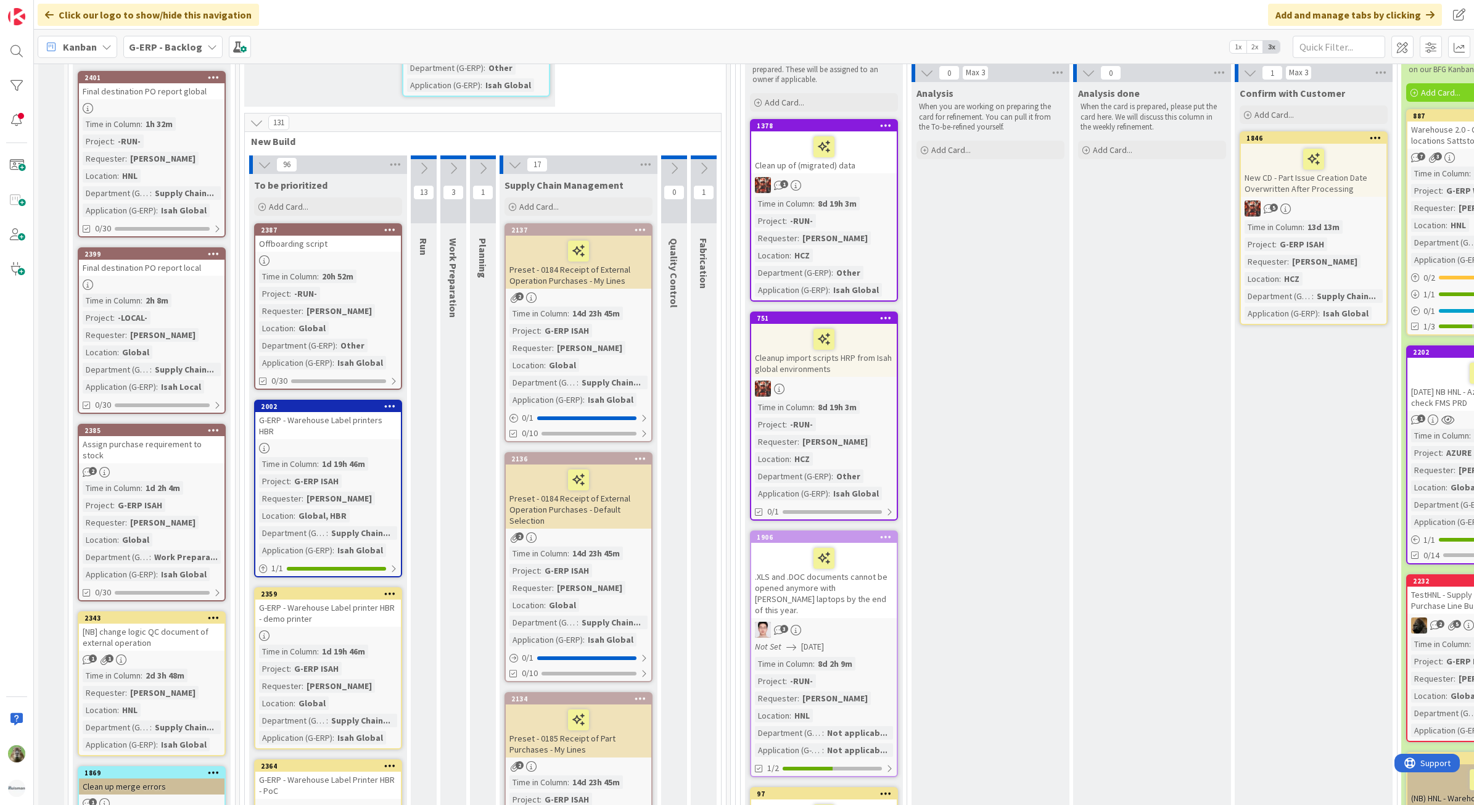
click at [789, 372] on div "Cleanup import scripts HRP from Isah global environments" at bounding box center [824, 350] width 146 height 53
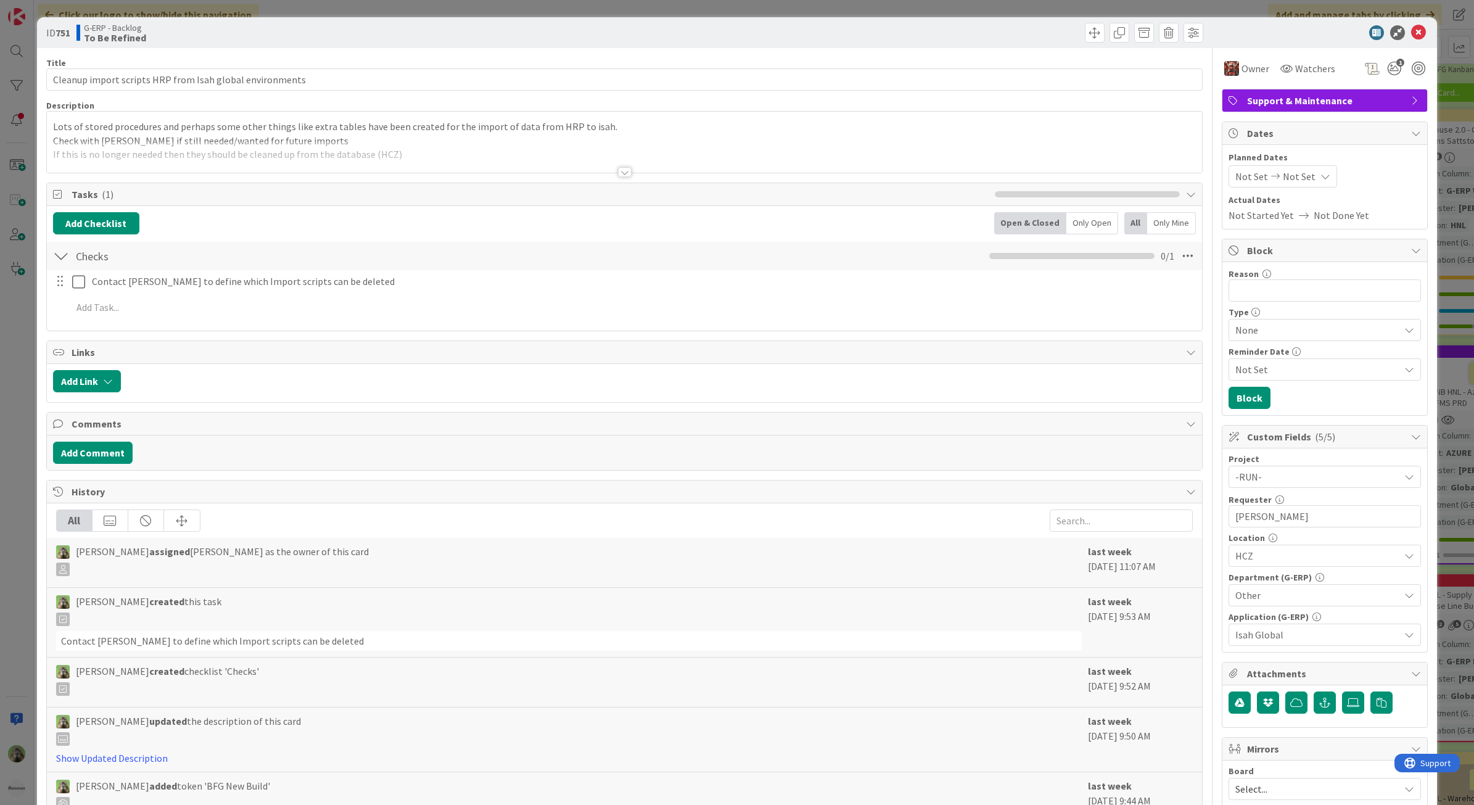
click at [556, 153] on div at bounding box center [625, 156] width 1156 height 31
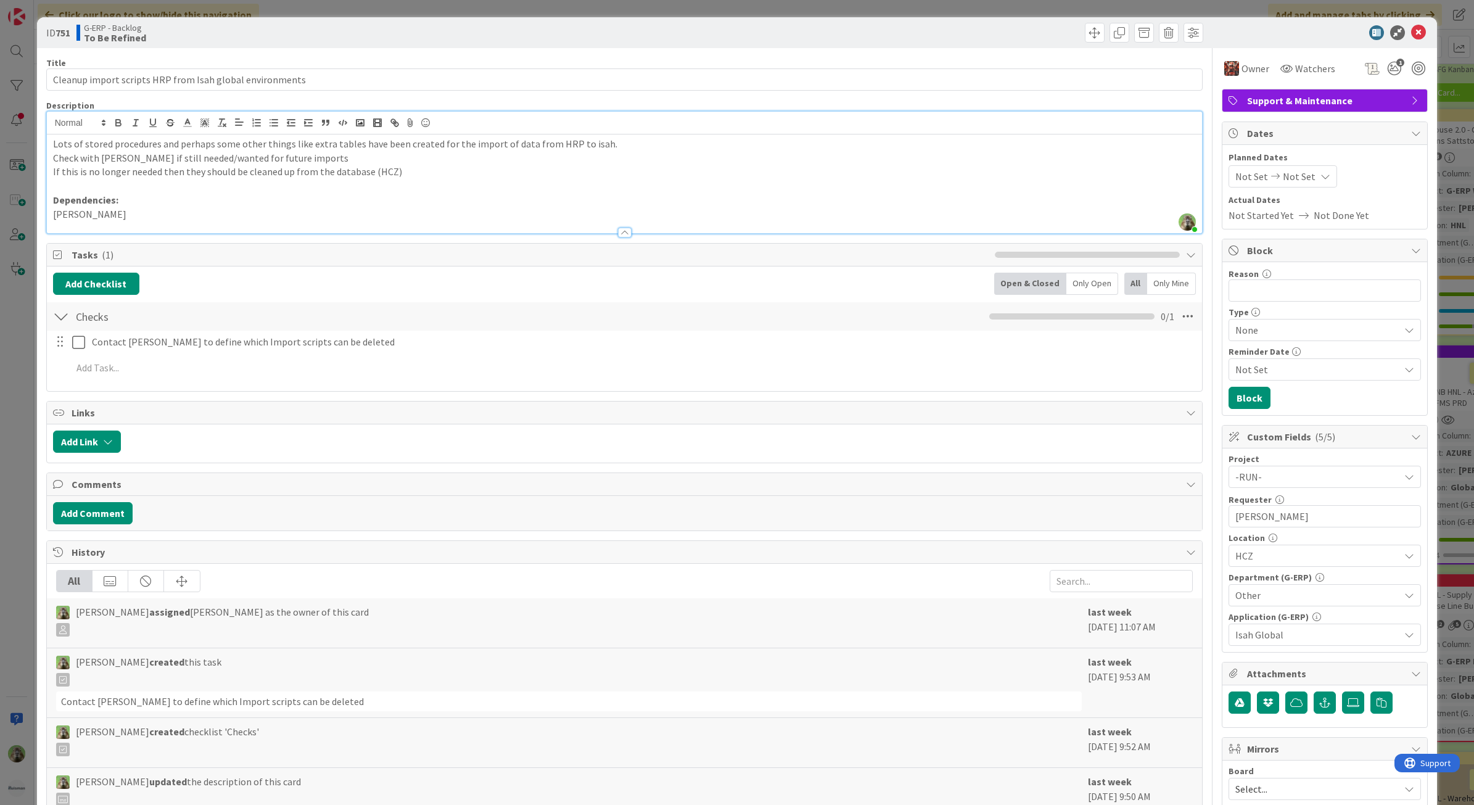
click at [6, 377] on div "ID 751 G-ERP - Backlog To Be Refined Title 56 / 128 Cleanup import scripts HRP …" at bounding box center [737, 402] width 1474 height 805
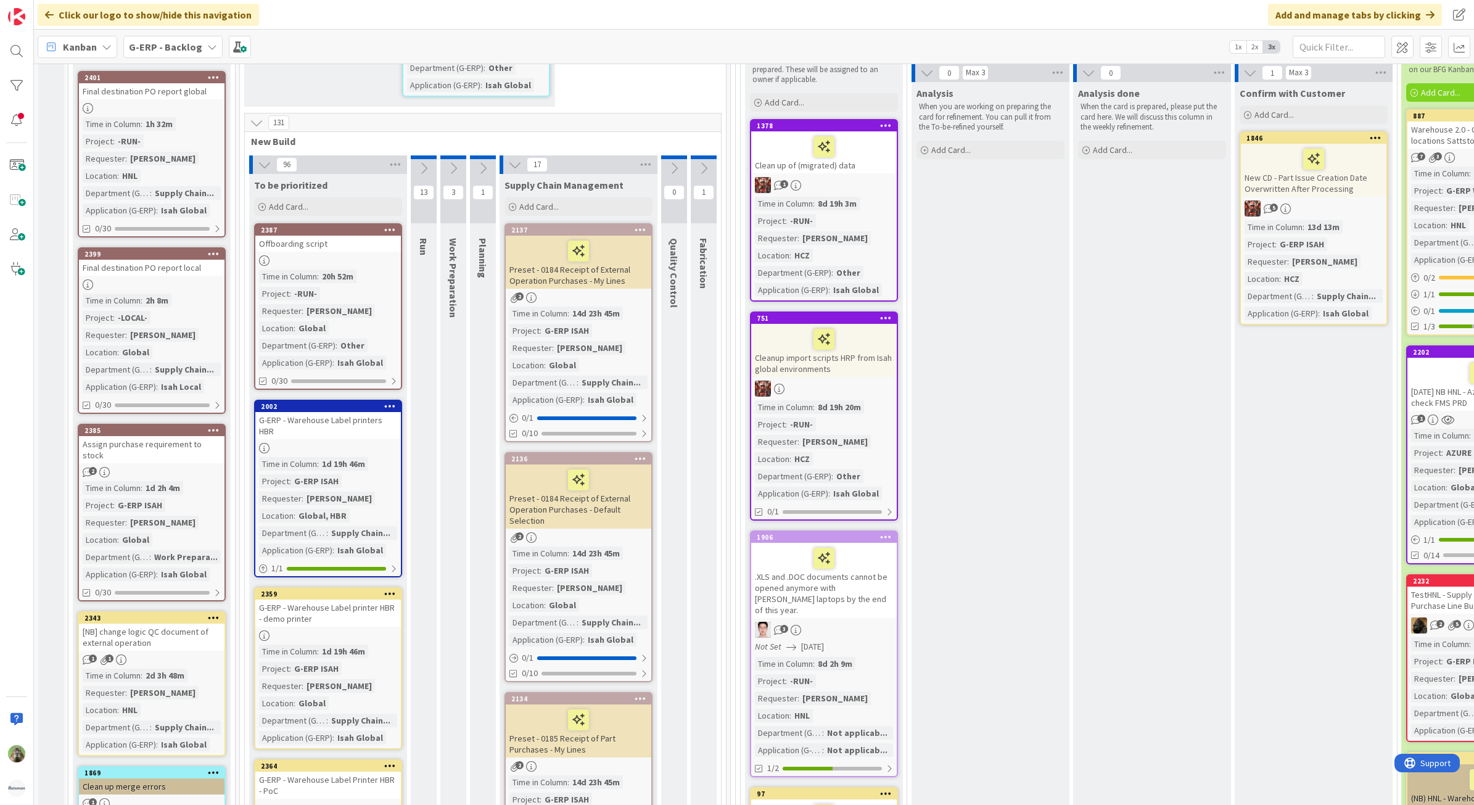
click at [865, 168] on div "Clean up of (migrated) data" at bounding box center [824, 152] width 146 height 42
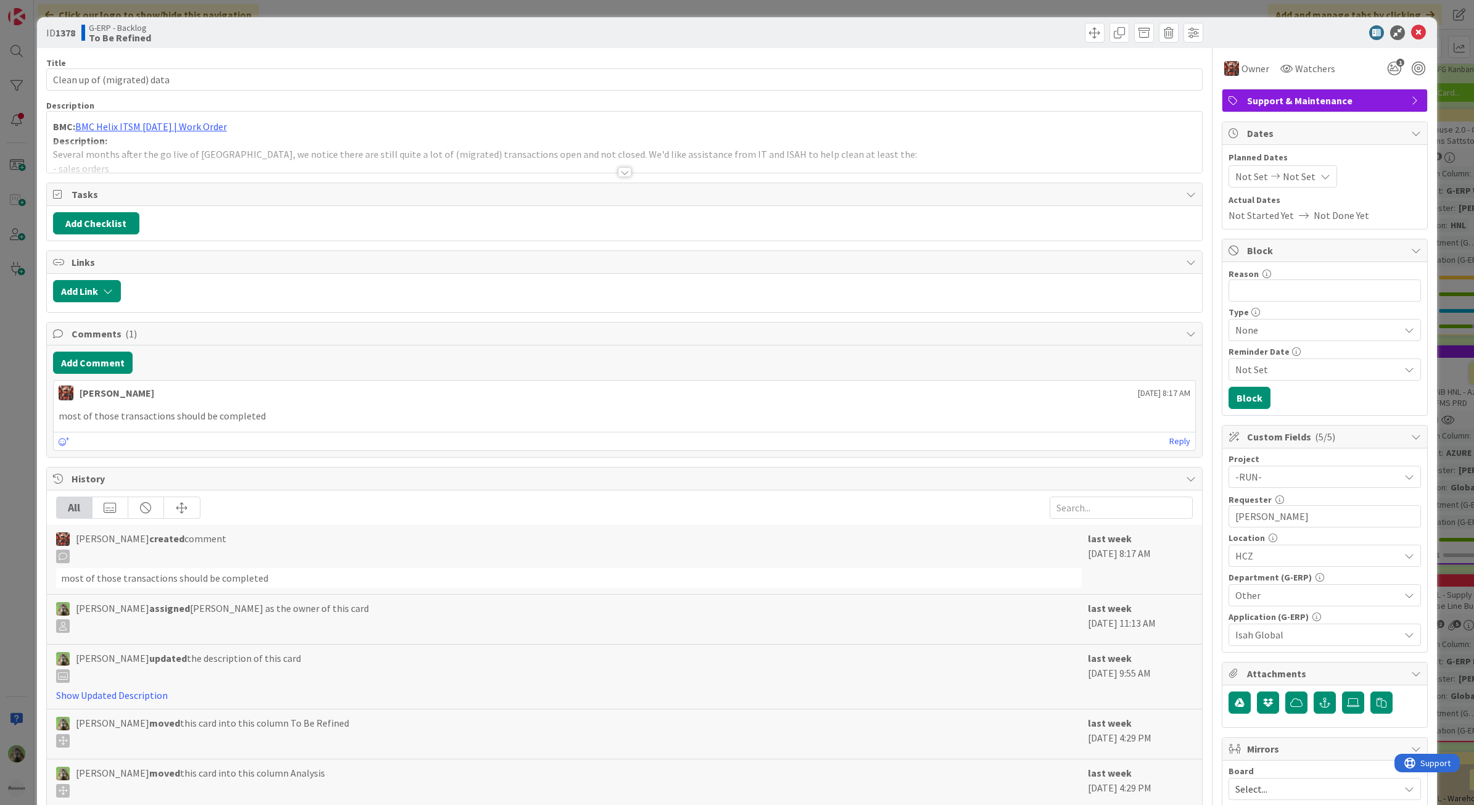
click at [442, 145] on div at bounding box center [625, 156] width 1156 height 31
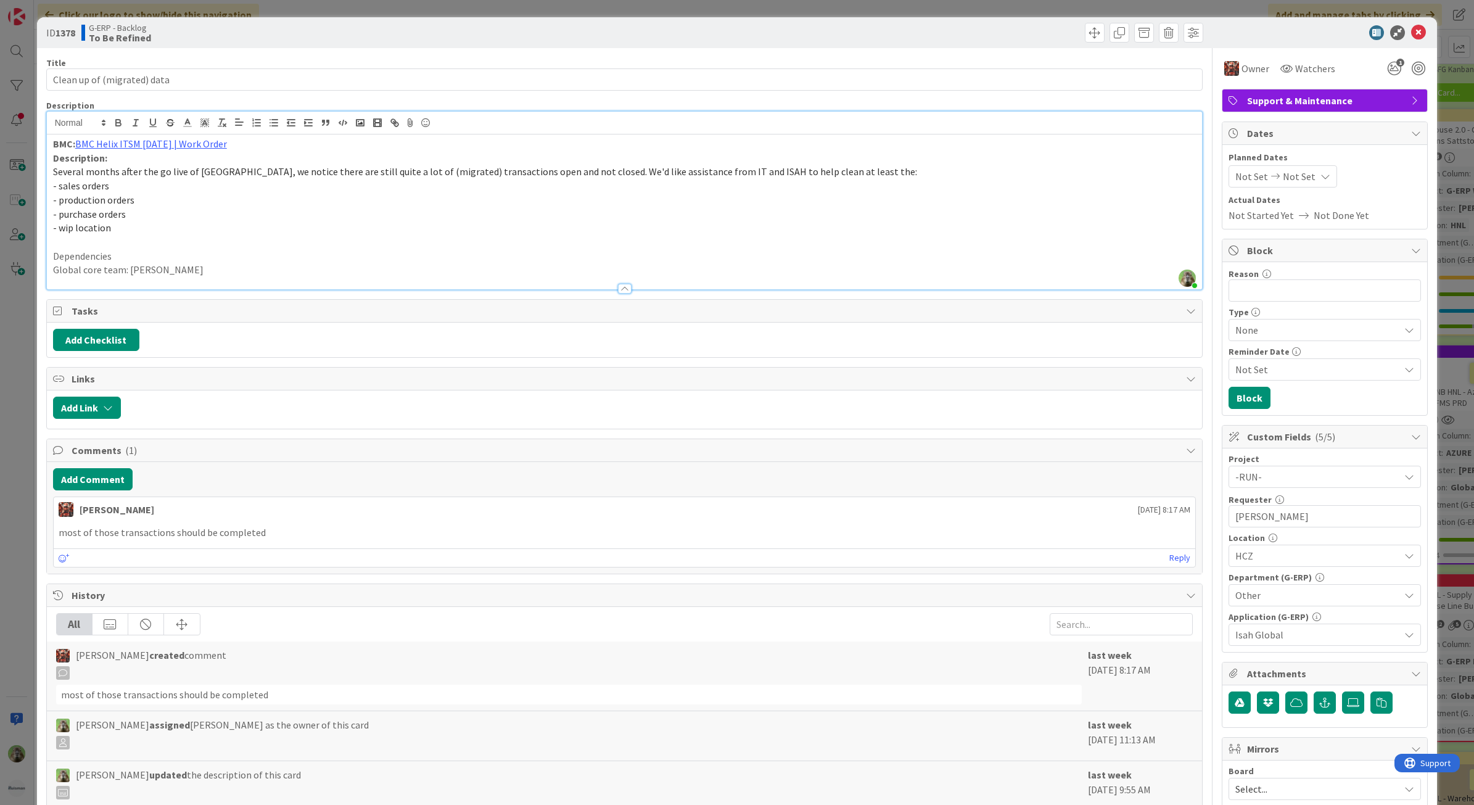
drag, startPoint x: 28, startPoint y: 443, endPoint x: 121, endPoint y: 443, distance: 92.5
click at [28, 443] on div "ID 1378 G-ERP - Backlog To Be Refined Title 27 / 128 Clean up of (migrated) dat…" at bounding box center [737, 402] width 1474 height 805
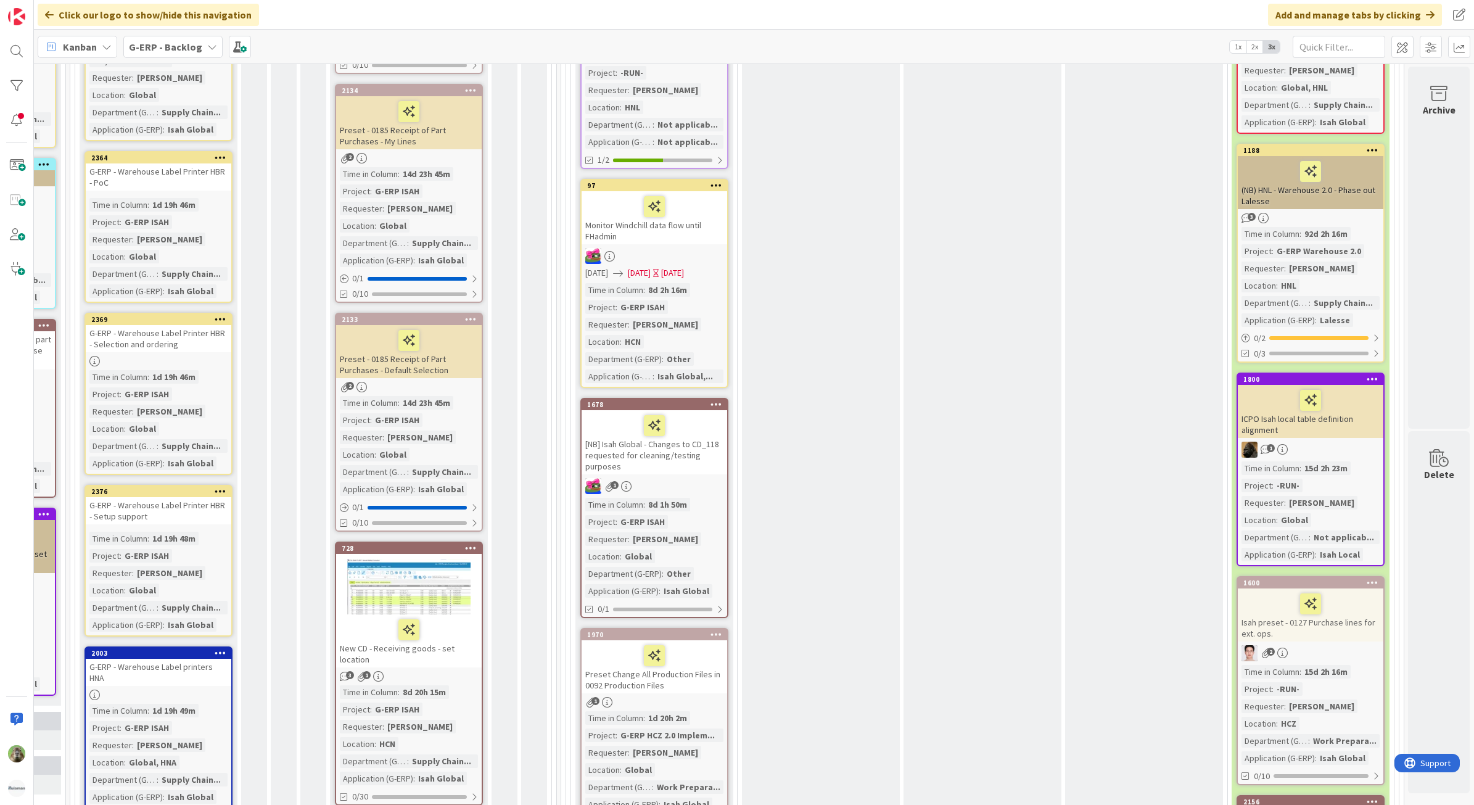
scroll to position [848, 183]
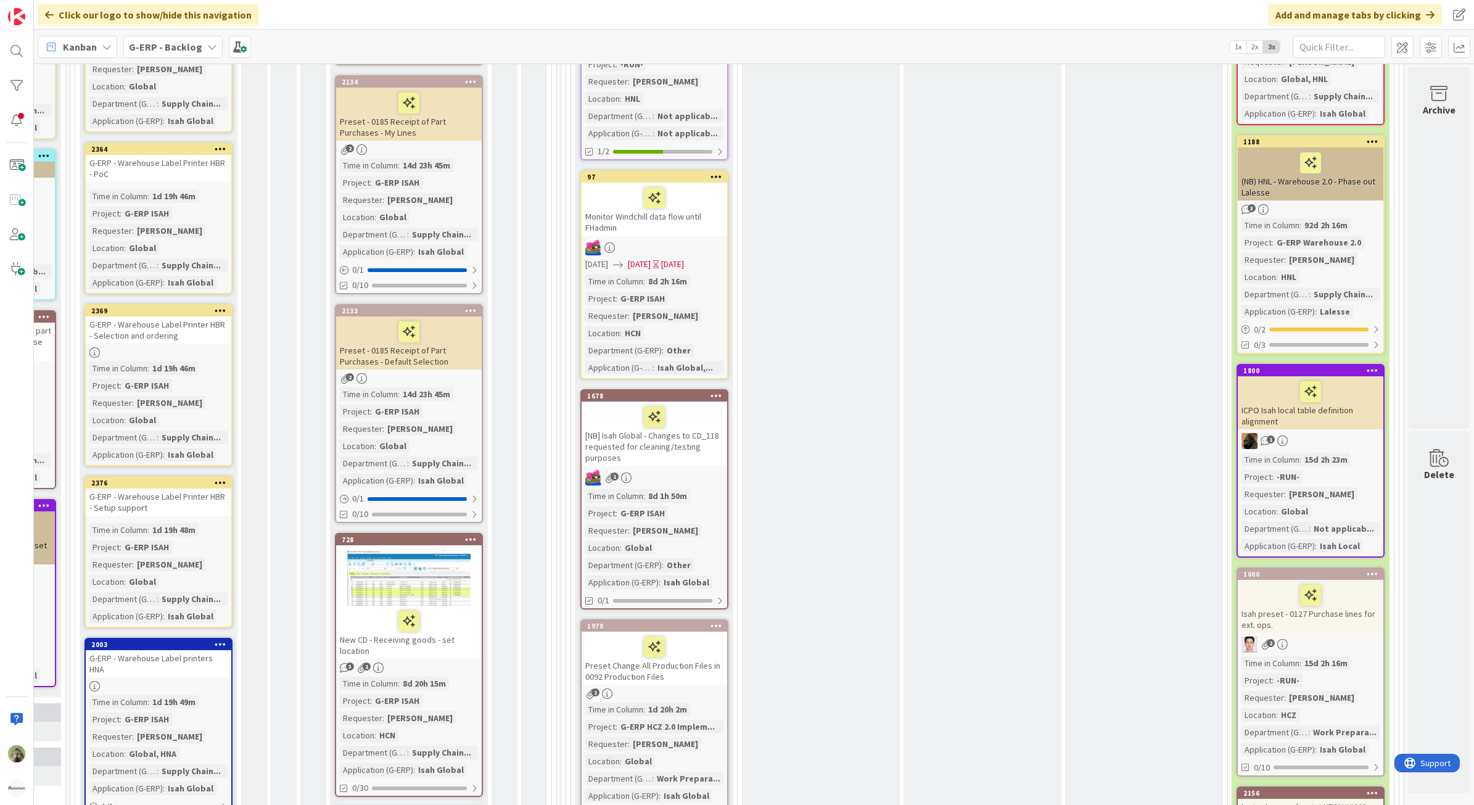
click at [690, 442] on div "[NB] Isah Global - Changes to CD_118 requested for cleaning/testing purposes" at bounding box center [655, 434] width 146 height 64
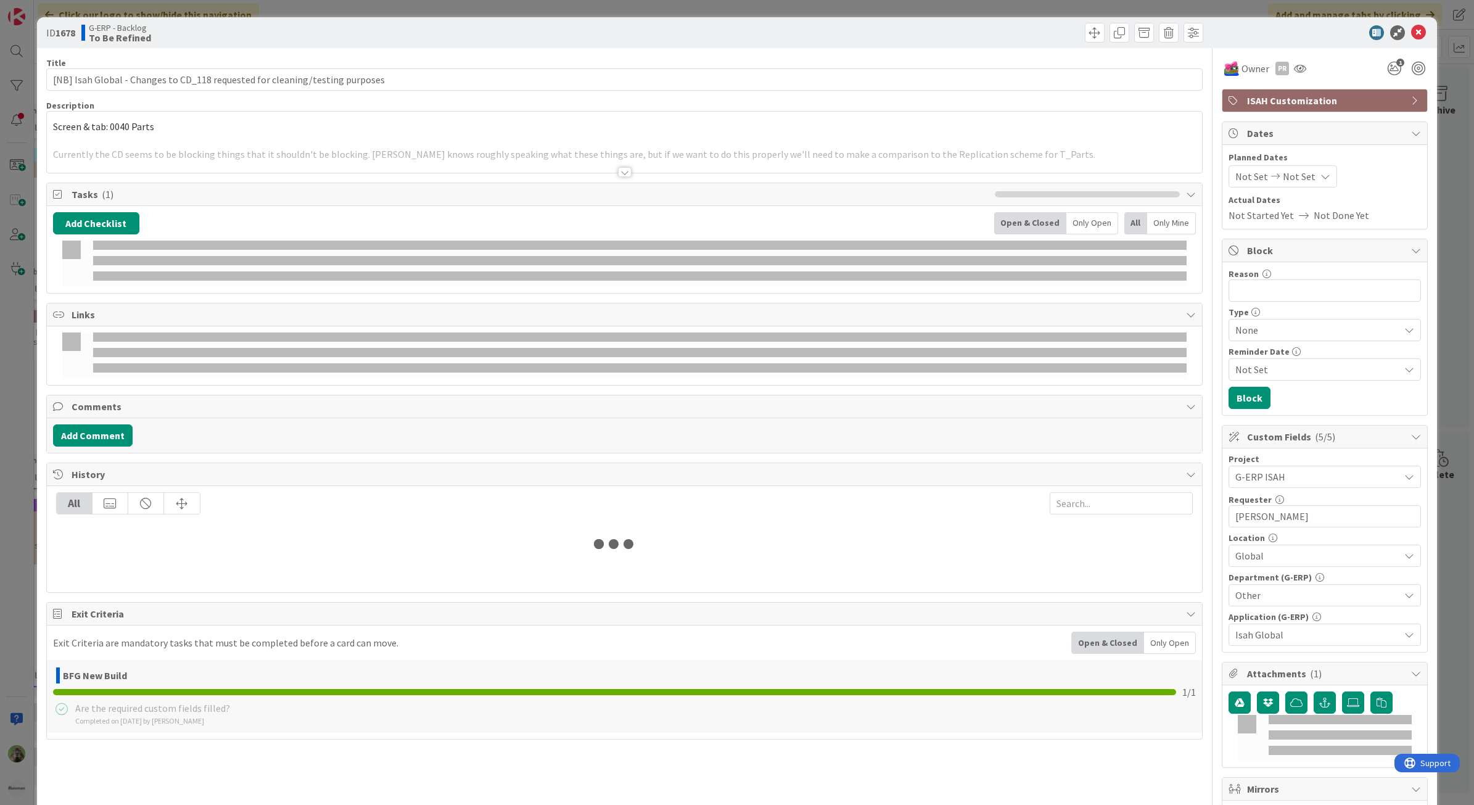
click at [355, 152] on div at bounding box center [625, 156] width 1156 height 31
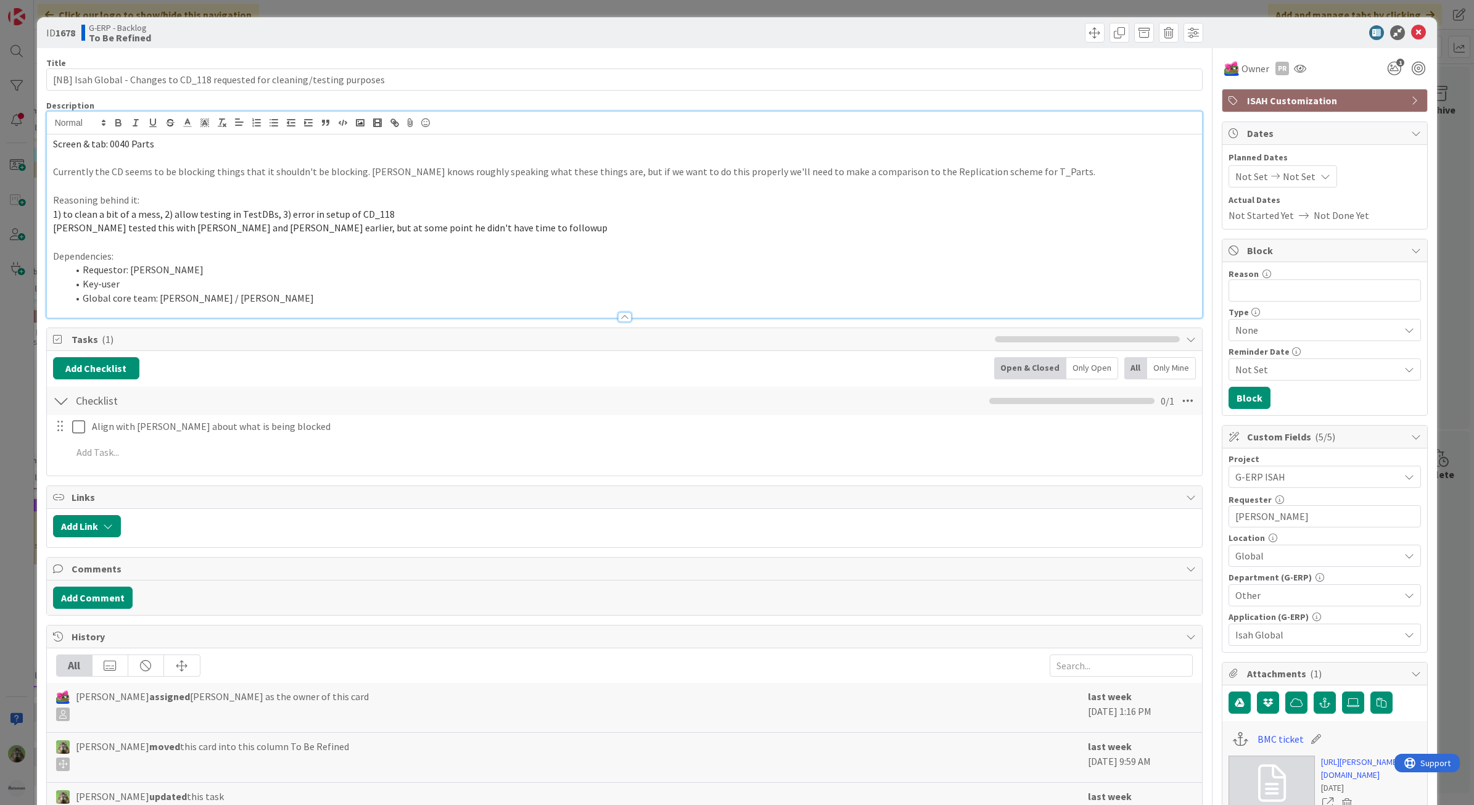
click at [34, 379] on div "ID 1678 G-ERP - Backlog To Be Refined Title 76 / 128 [NB] Isah Global - Changes…" at bounding box center [737, 402] width 1474 height 805
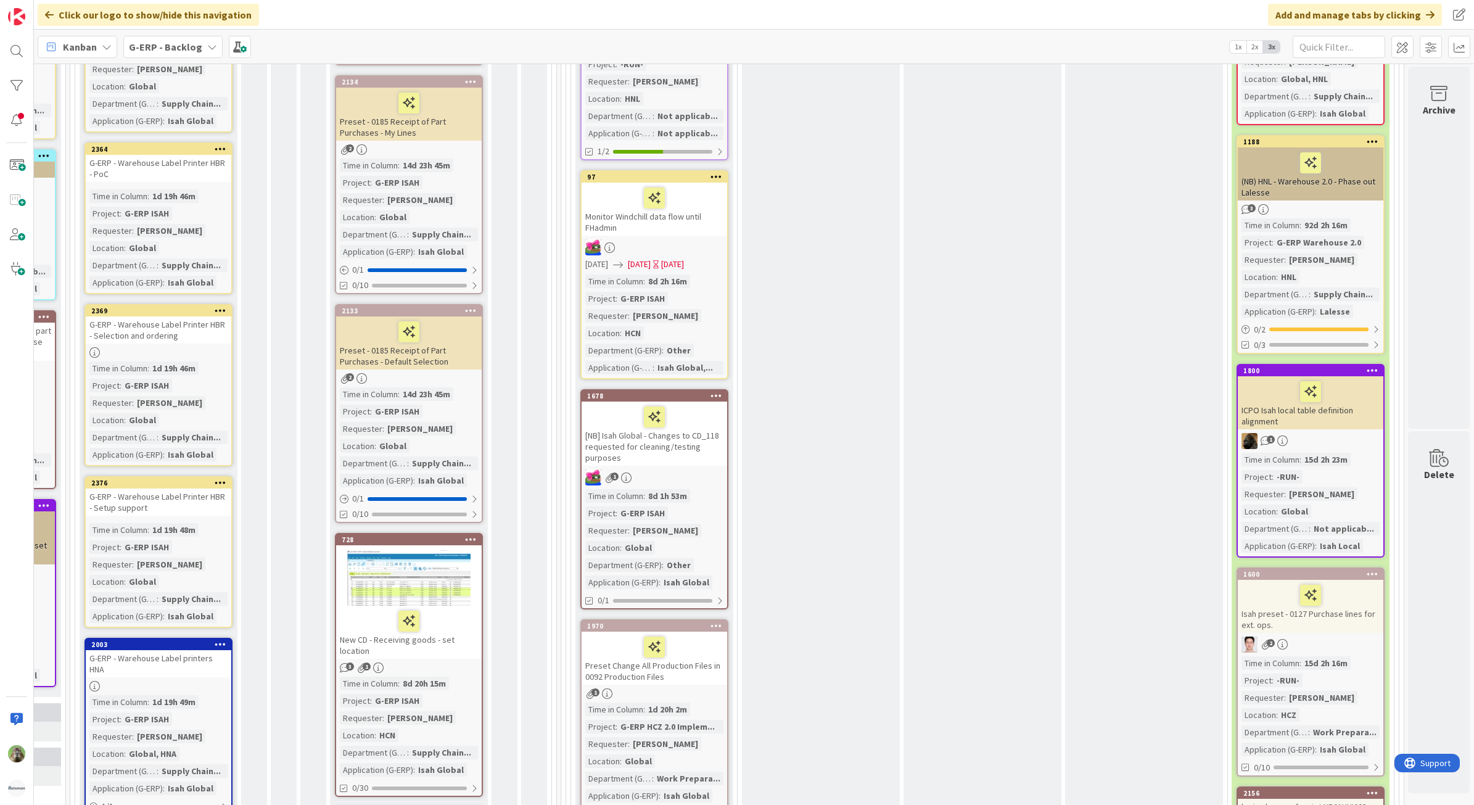
click at [20, 389] on div at bounding box center [17, 402] width 34 height 805
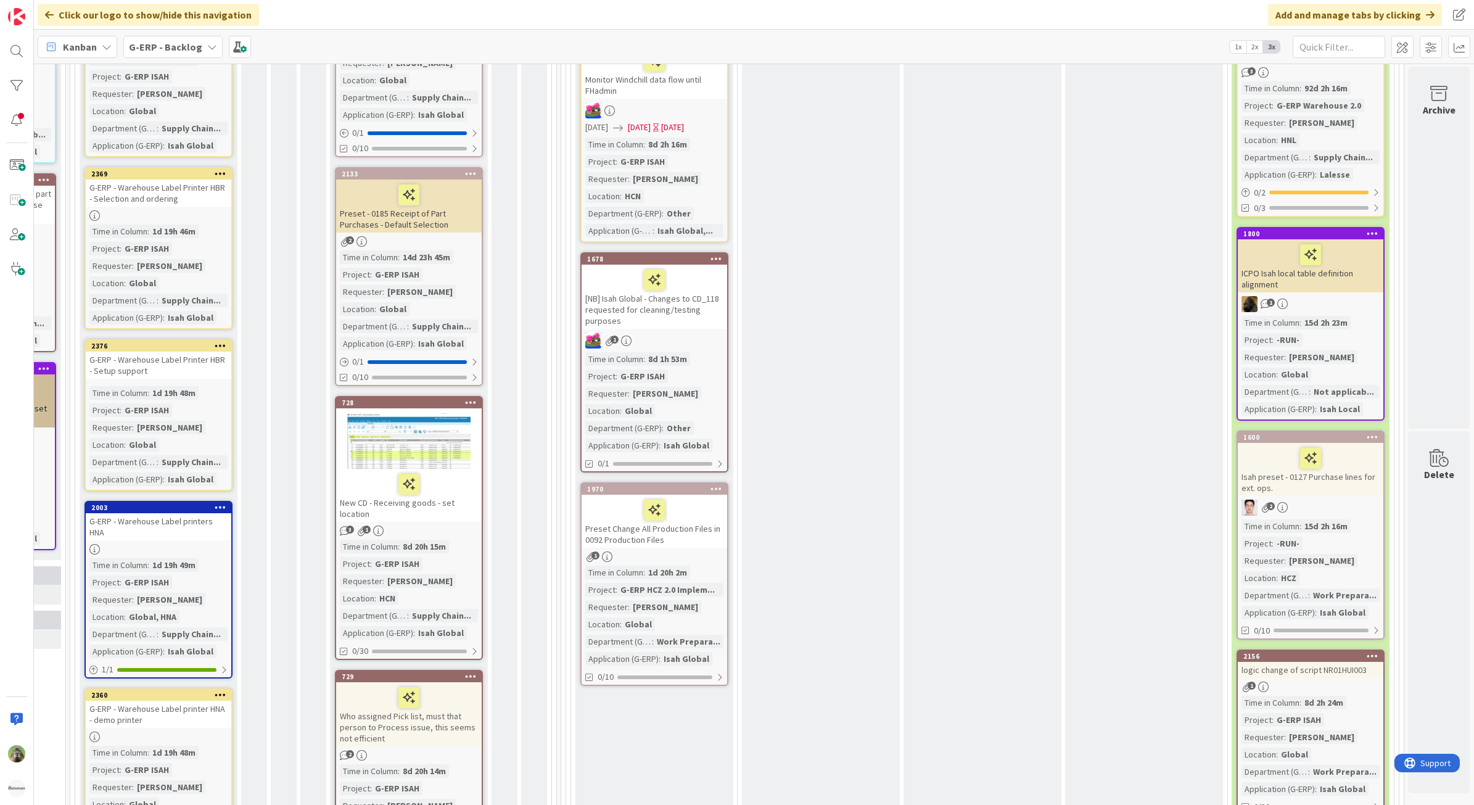
scroll to position [1156, 183]
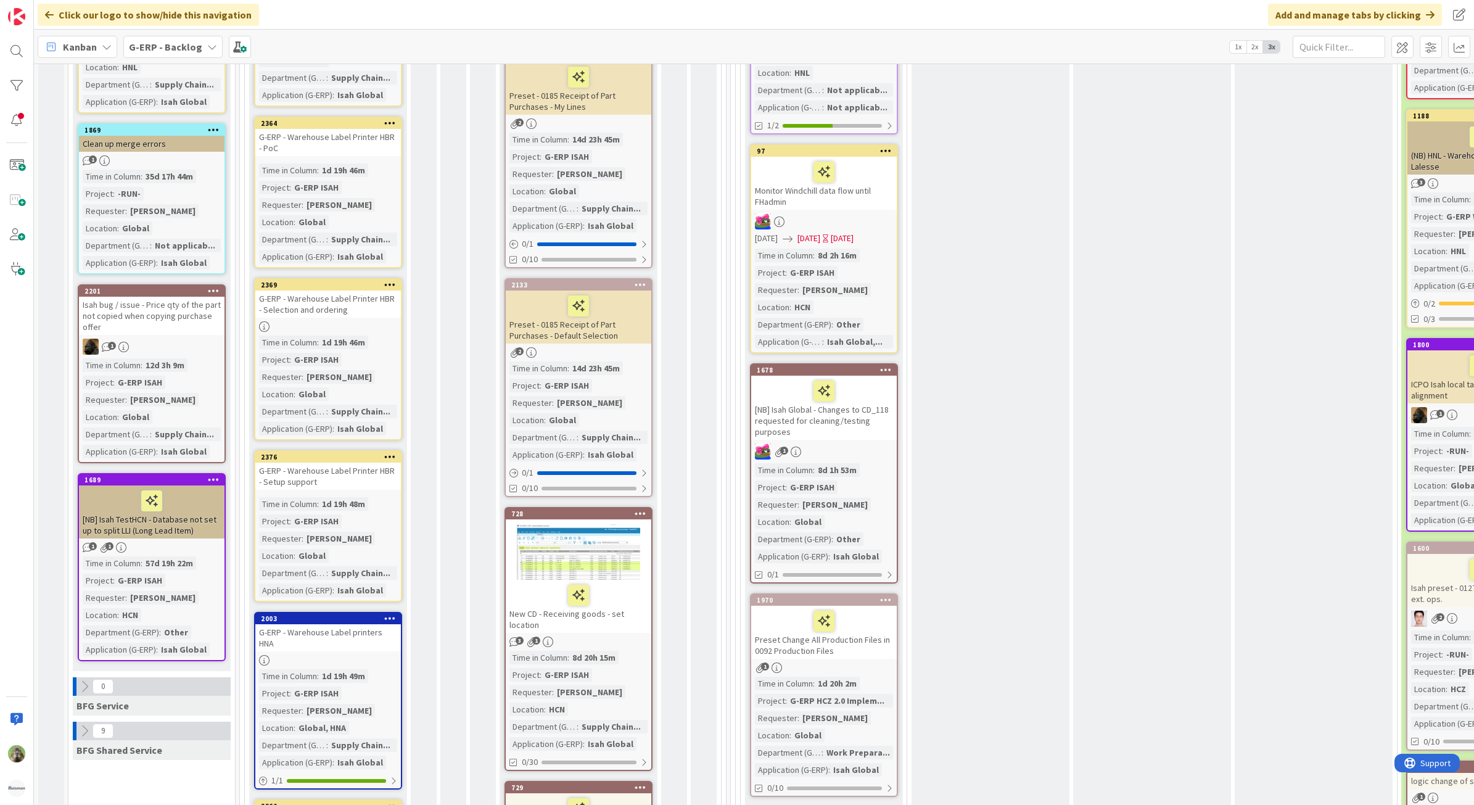
scroll to position [848, 0]
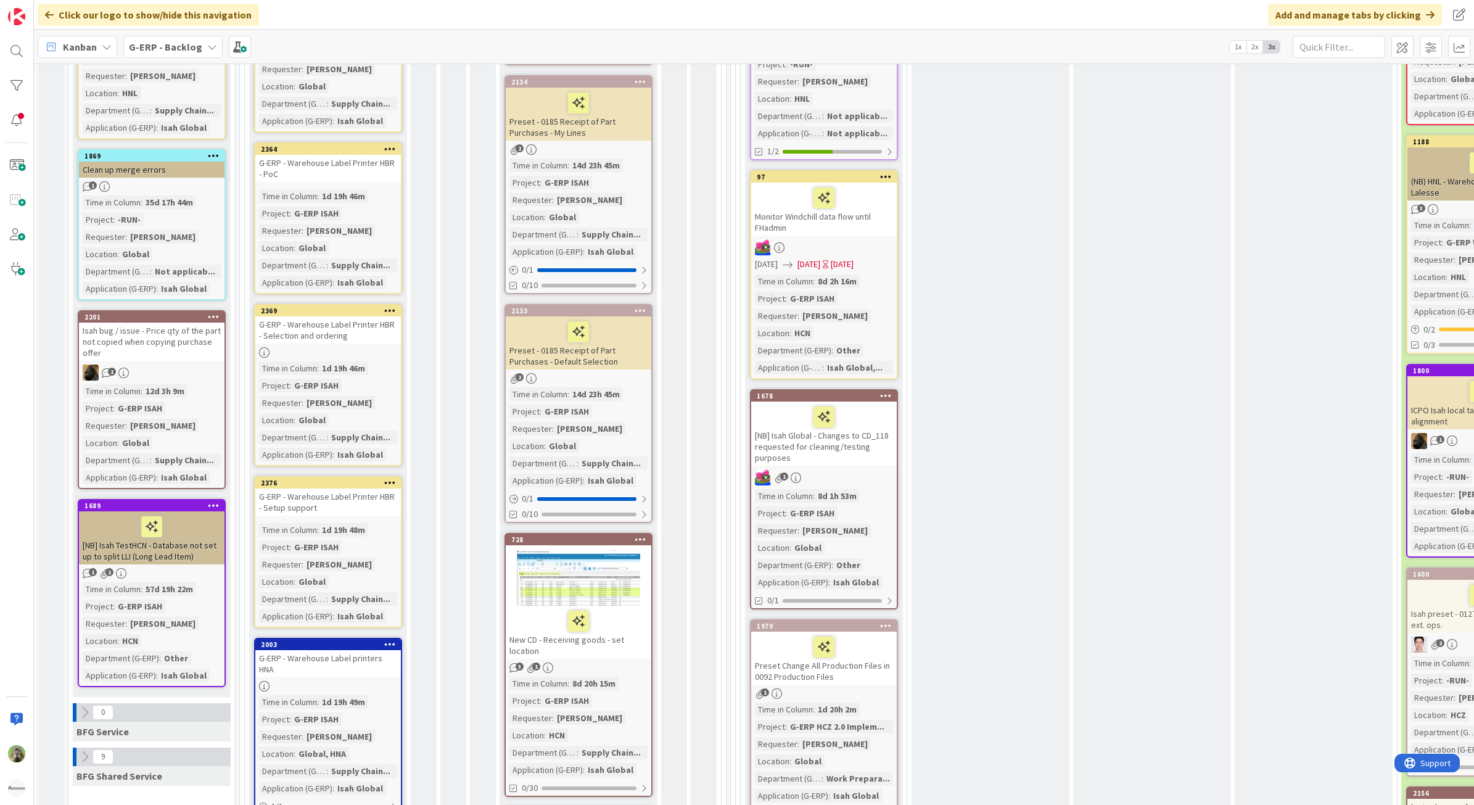
click at [202, 538] on div "[NB] Isah TestHCN - Database not set up to split LLI (Long Lead Item)" at bounding box center [152, 537] width 146 height 53
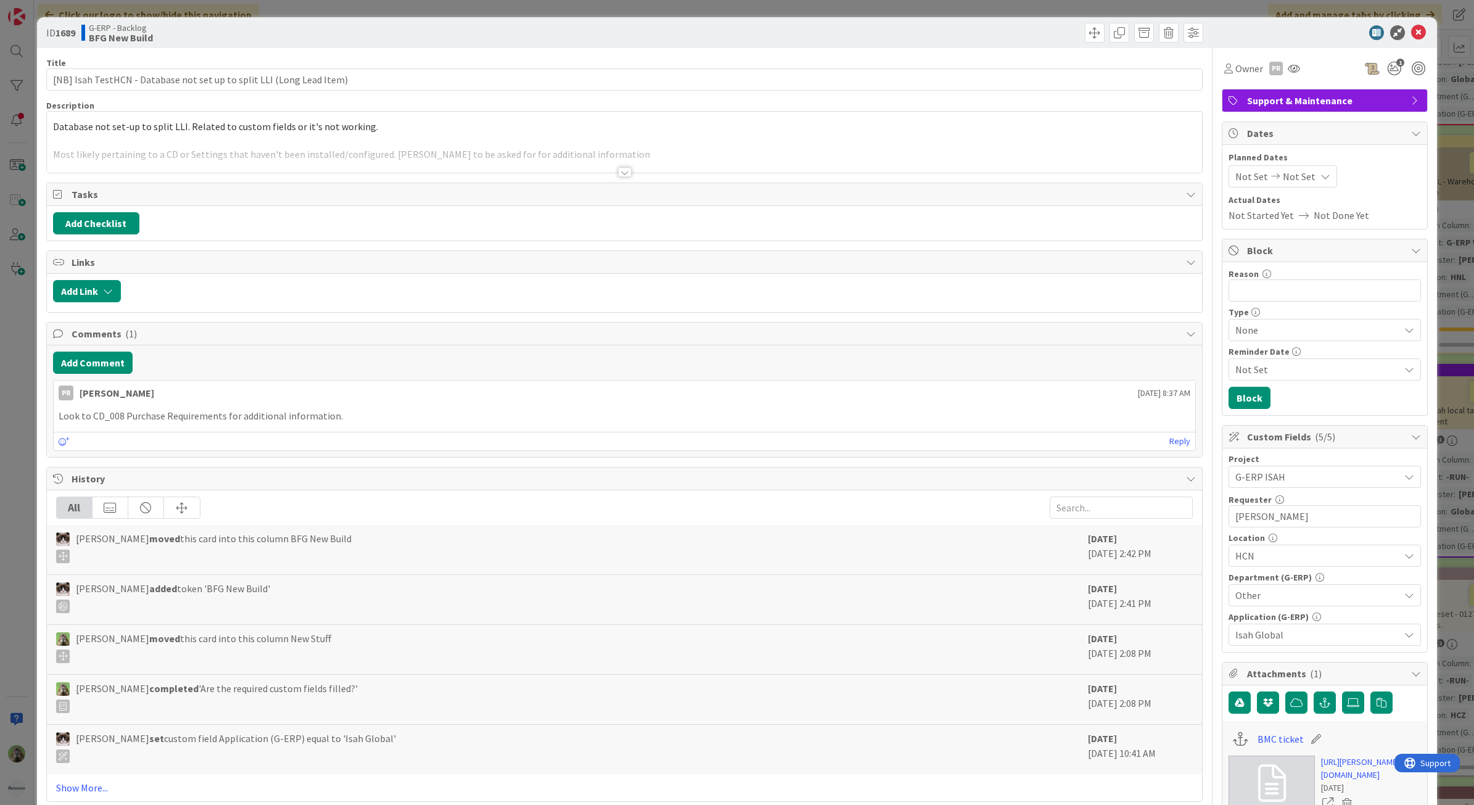
click at [395, 140] on p at bounding box center [624, 141] width 1143 height 14
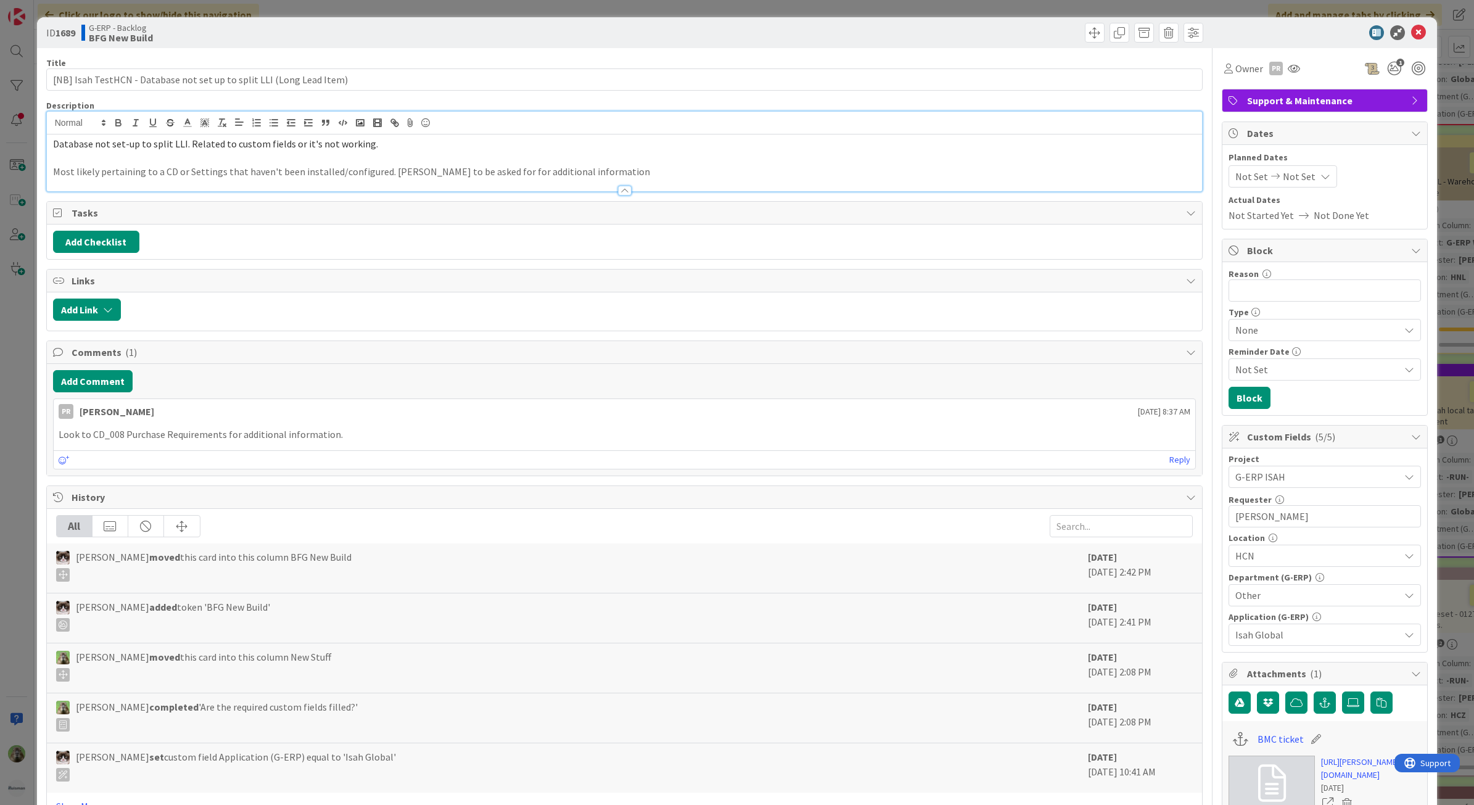
click at [5, 390] on div "ID 1689 G-ERP - Backlog BFG New Build Title 69 / 128 [NB] Isah TestHCN - Databa…" at bounding box center [737, 402] width 1474 height 805
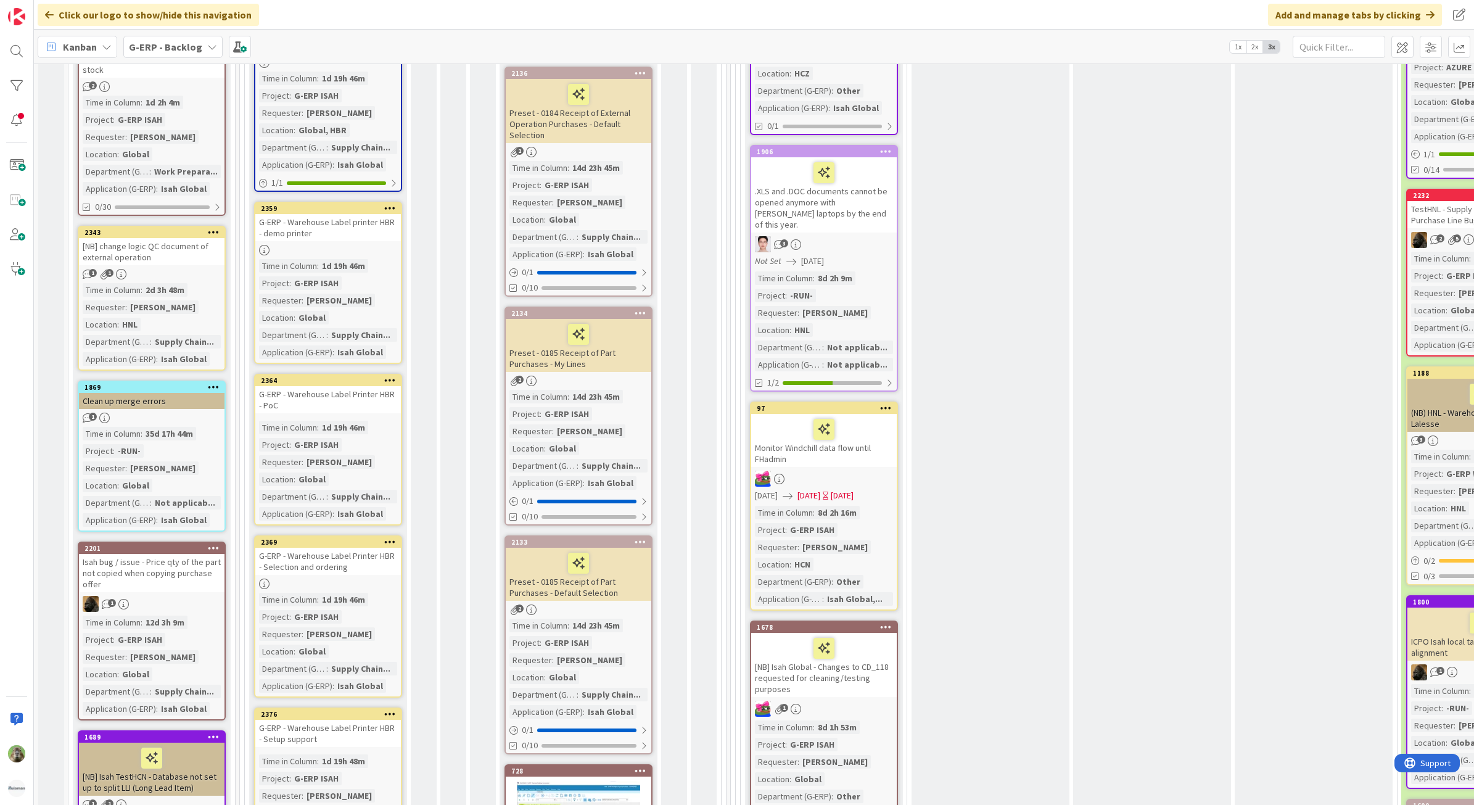
click at [176, 413] on div "1" at bounding box center [152, 418] width 146 height 10
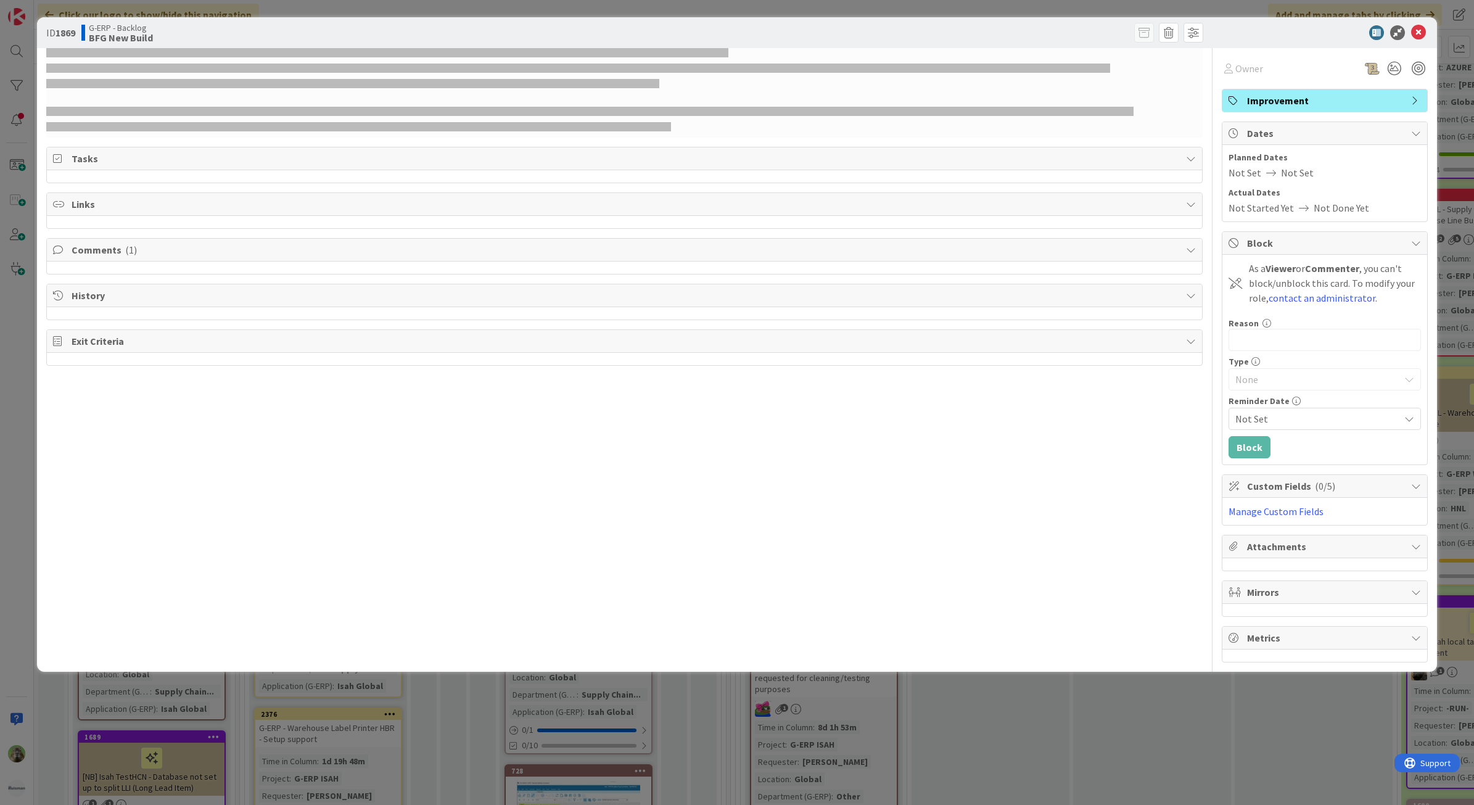
select select "sql"
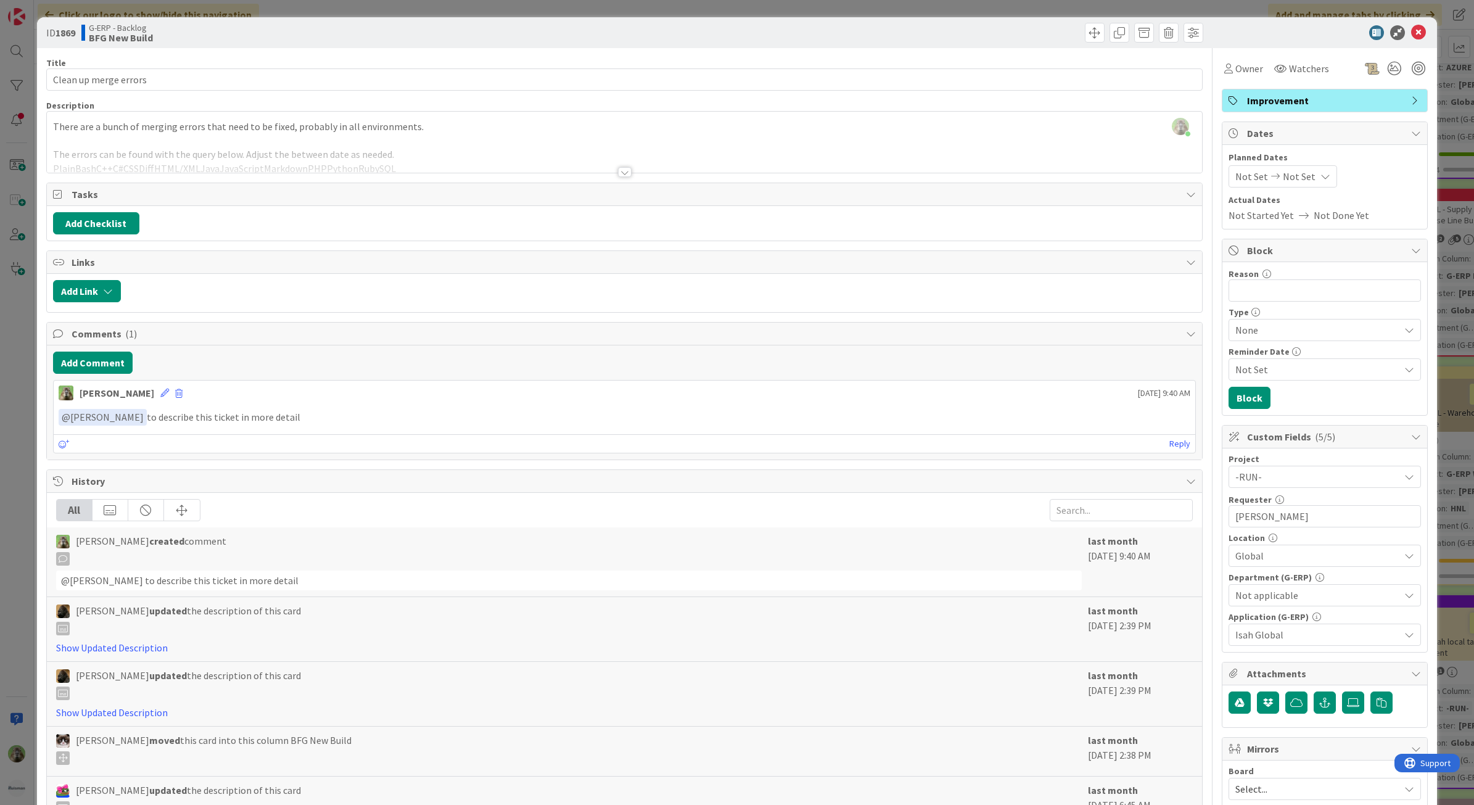
click at [342, 148] on div at bounding box center [625, 156] width 1156 height 31
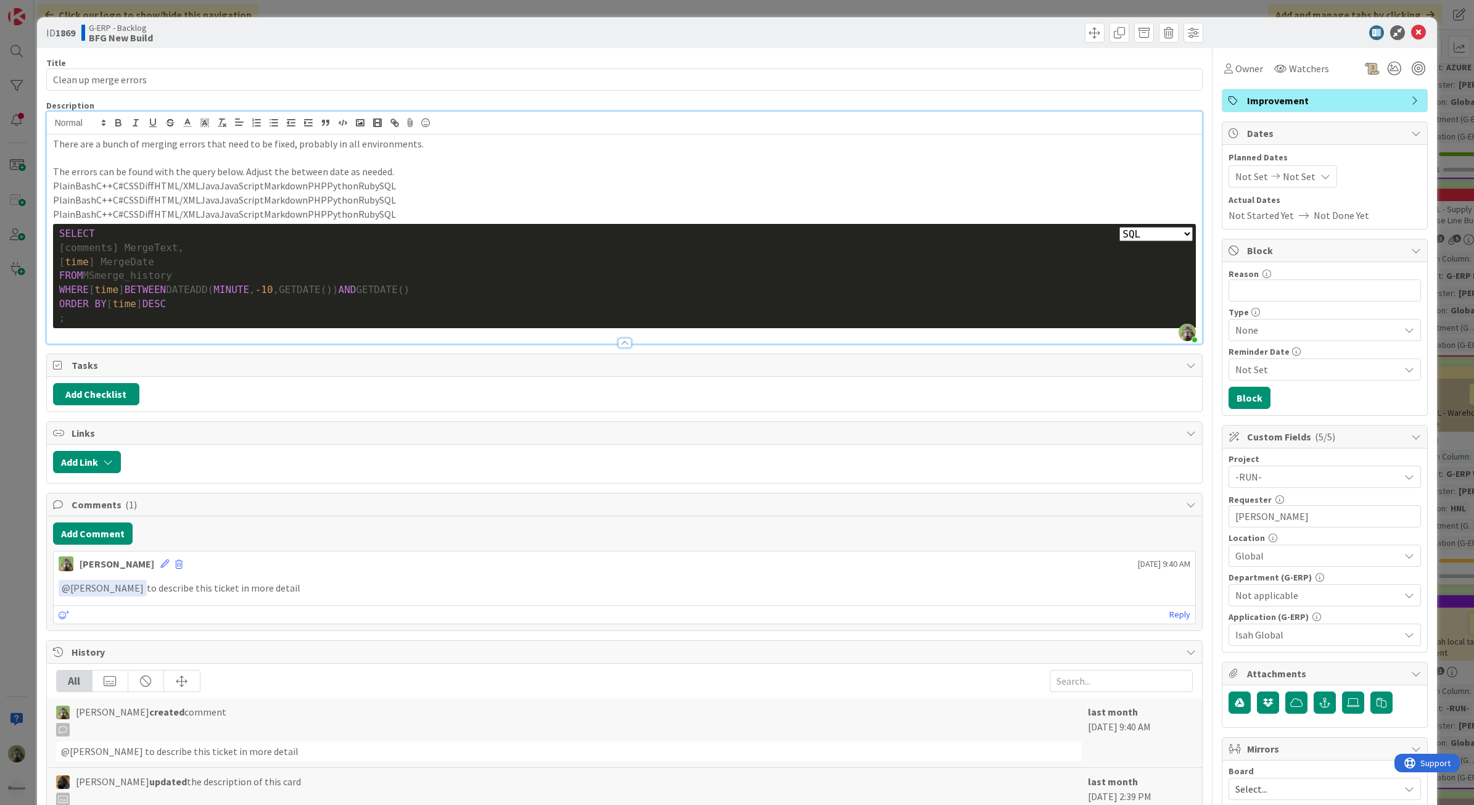
click at [17, 431] on div "ID 1869 G-ERP - Backlog BFG New Build Title 21 / 128 Clean up merge errors Desc…" at bounding box center [737, 402] width 1474 height 805
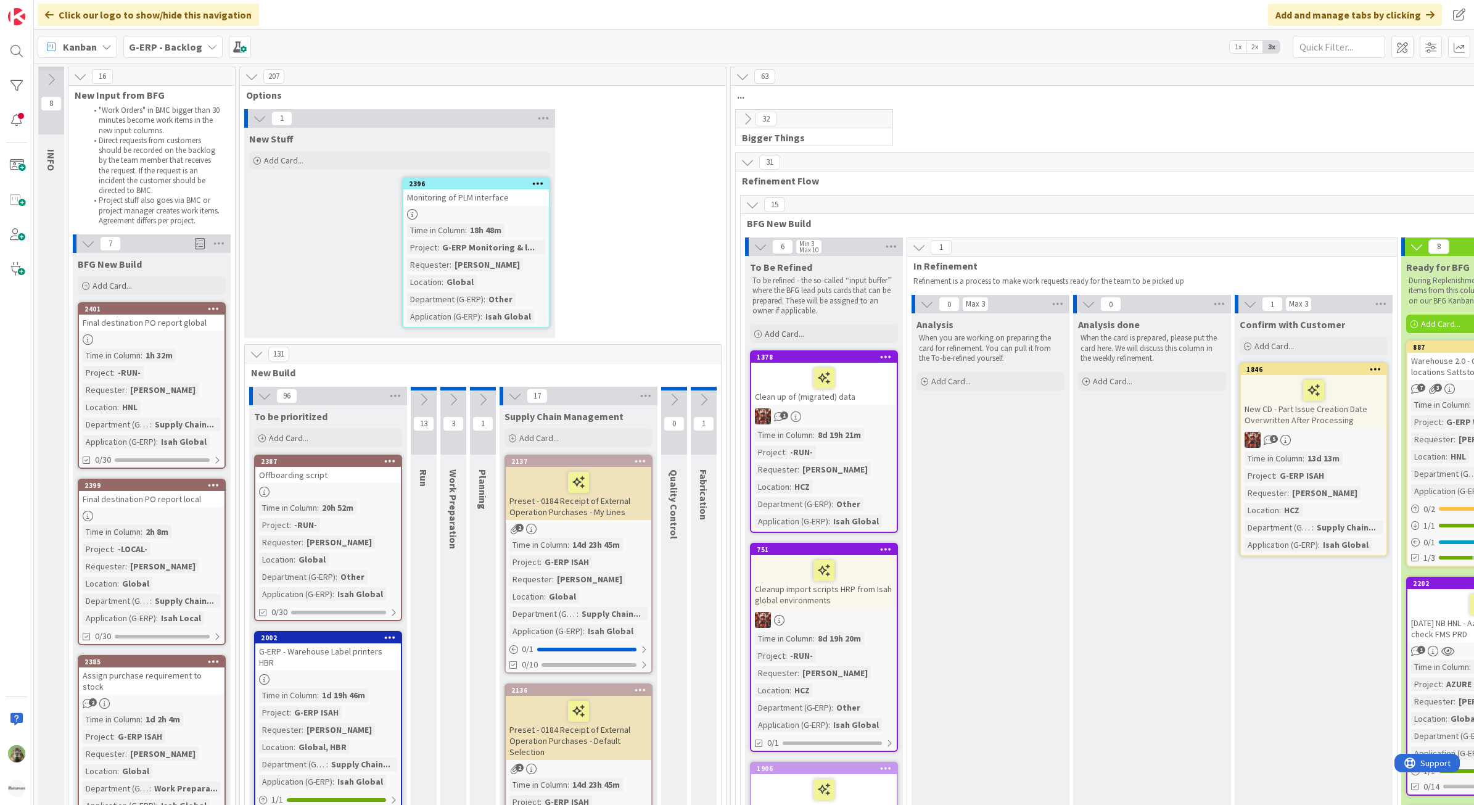
click at [855, 396] on div "Clean up of (migrated) data" at bounding box center [824, 384] width 146 height 42
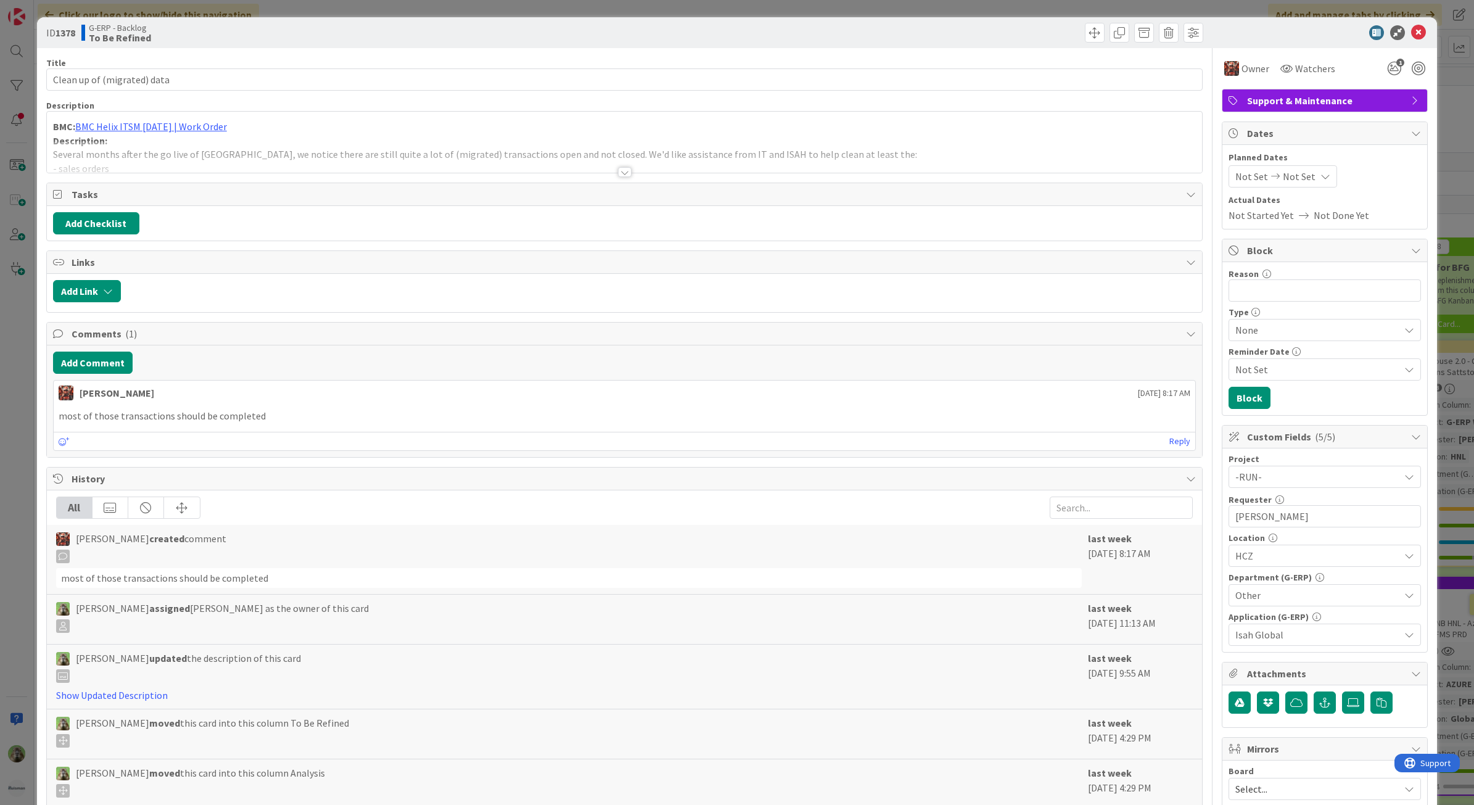
click at [477, 146] on div at bounding box center [625, 156] width 1156 height 31
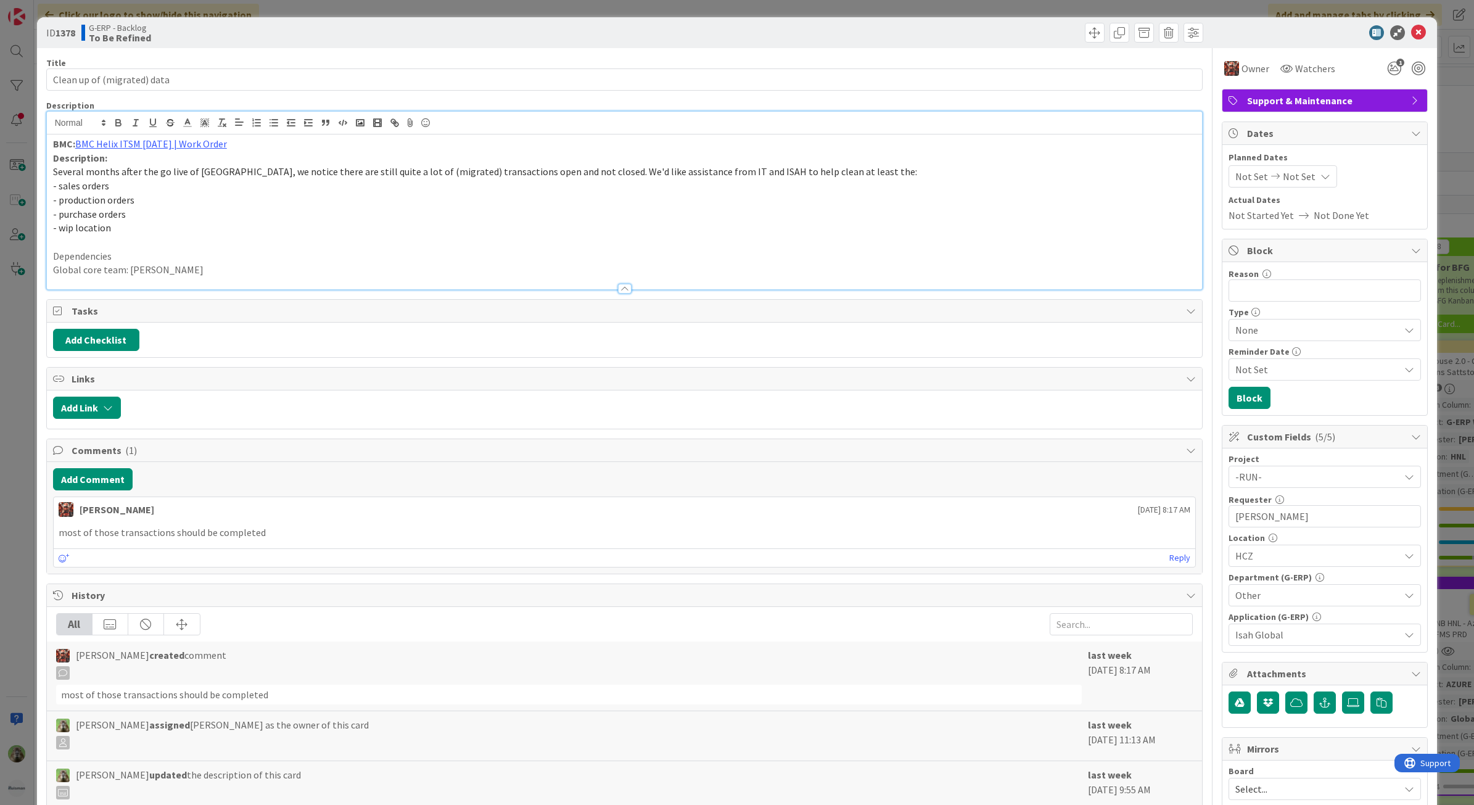
click at [20, 358] on div "ID 1378 G-ERP - Backlog To Be Refined Title 27 / 128 Clean up of (migrated) dat…" at bounding box center [737, 402] width 1474 height 805
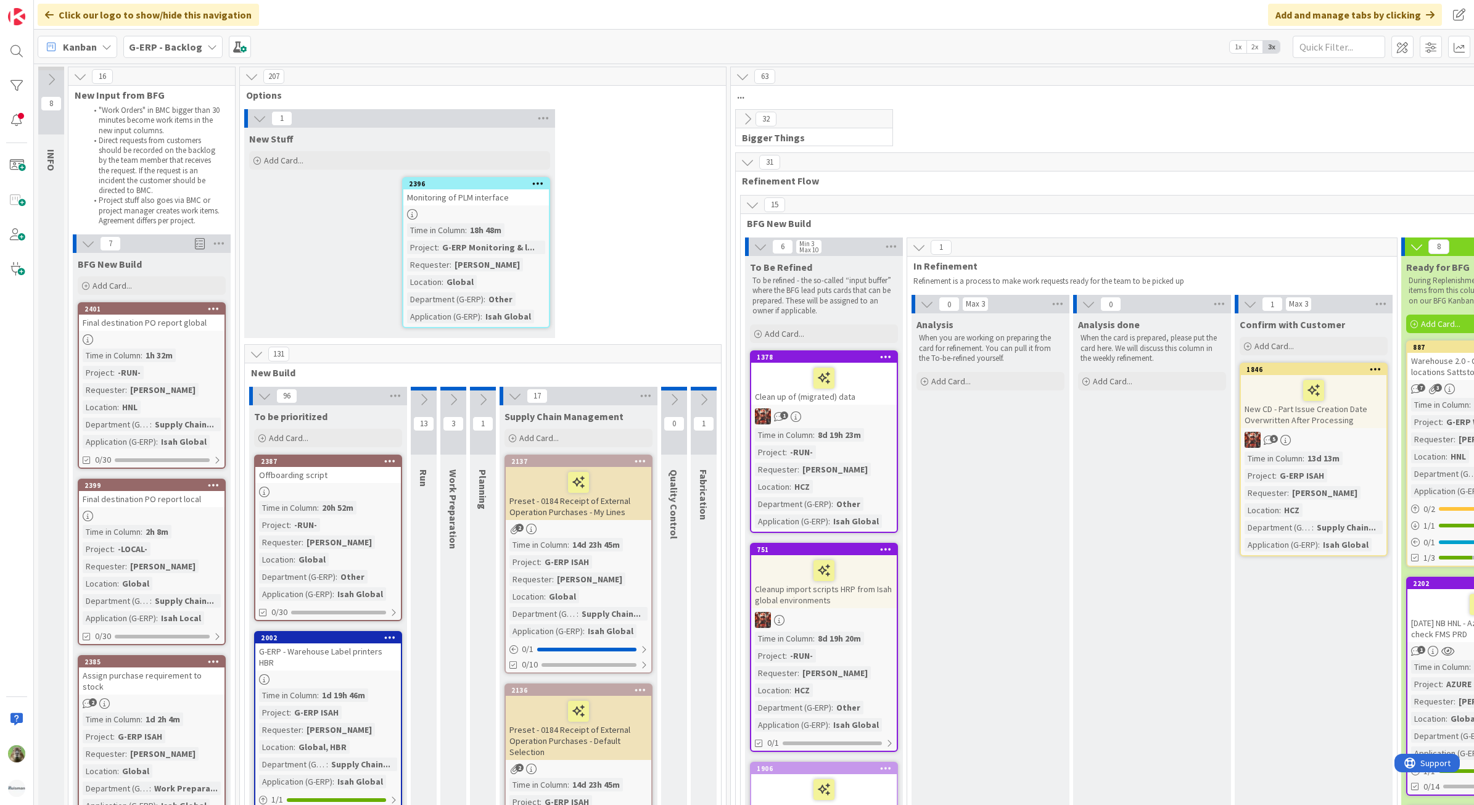
click at [857, 580] on div at bounding box center [824, 571] width 138 height 26
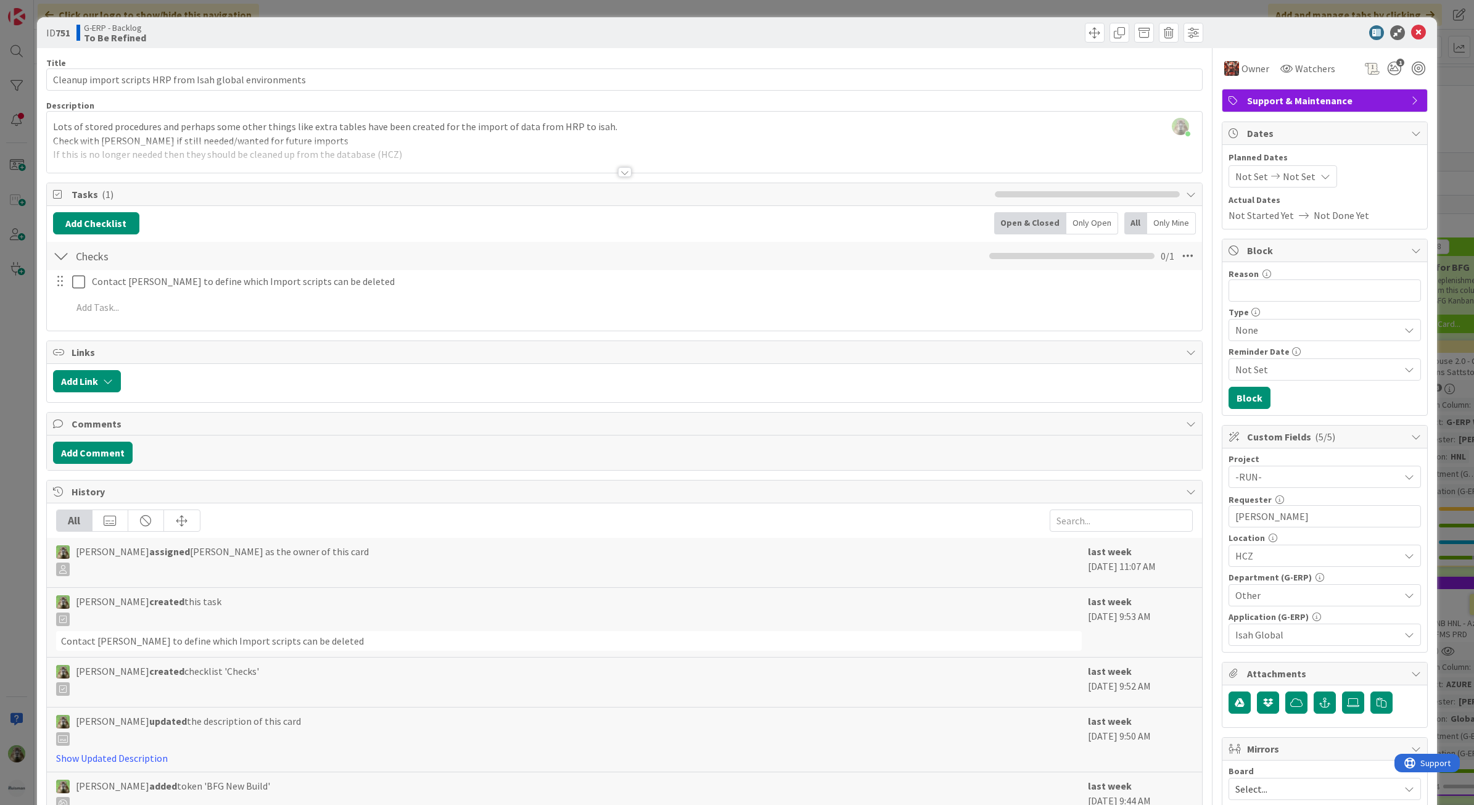
click at [264, 142] on div at bounding box center [625, 156] width 1156 height 31
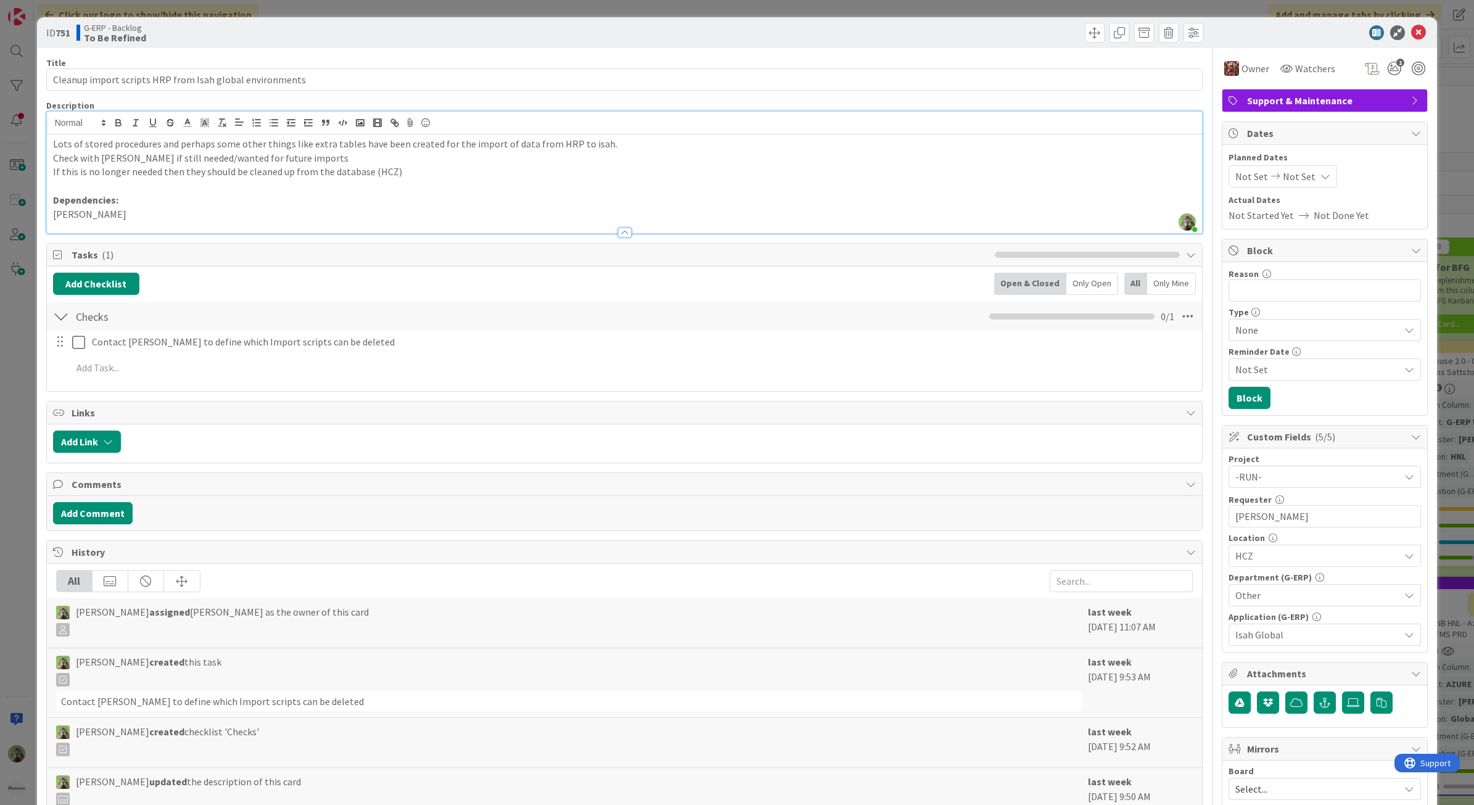
click at [19, 347] on div "ID 751 G-ERP - Backlog To Be Refined Title 56 / 128 Cleanup import scripts HRP …" at bounding box center [737, 402] width 1474 height 805
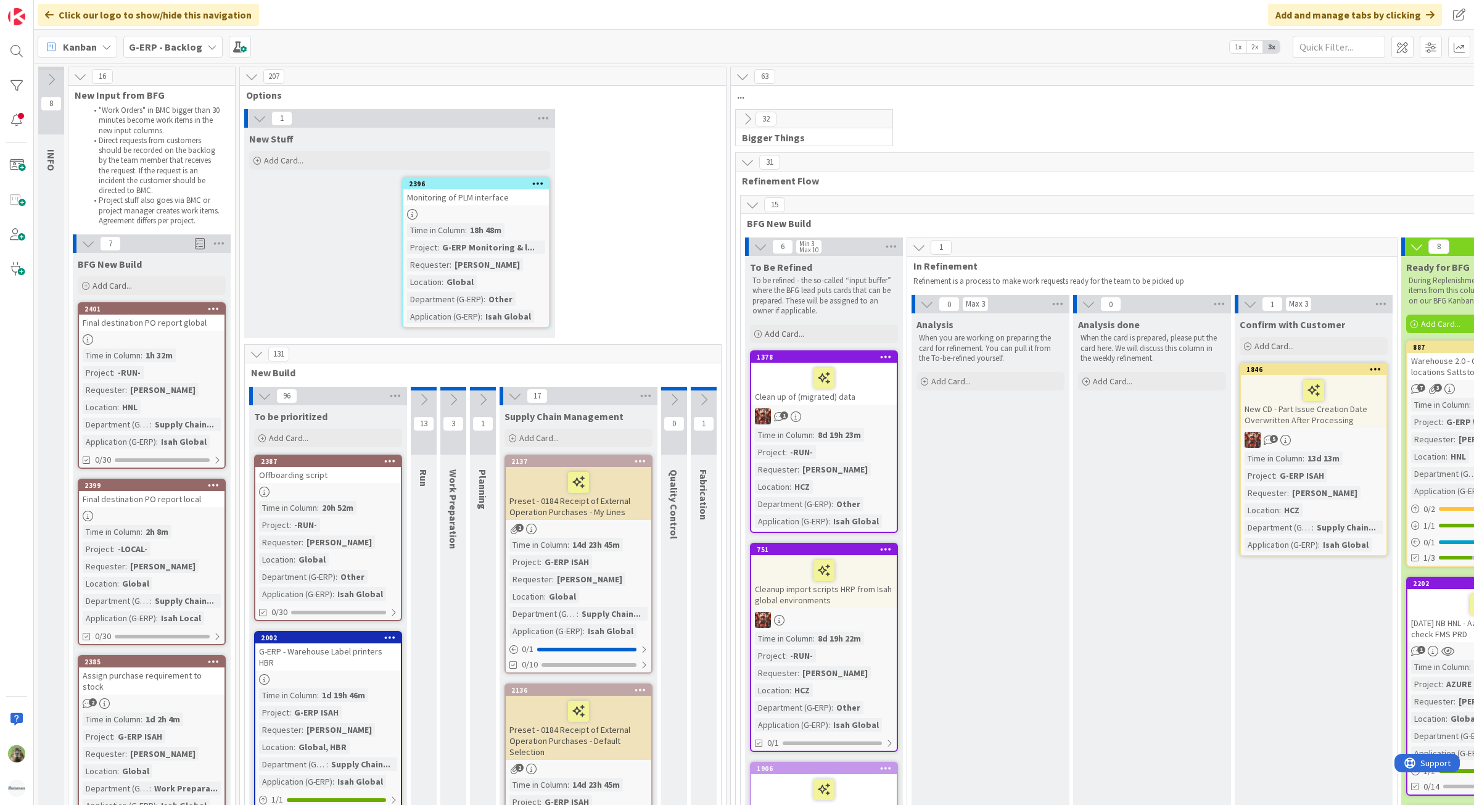
click at [421, 393] on icon at bounding box center [424, 400] width 14 height 14
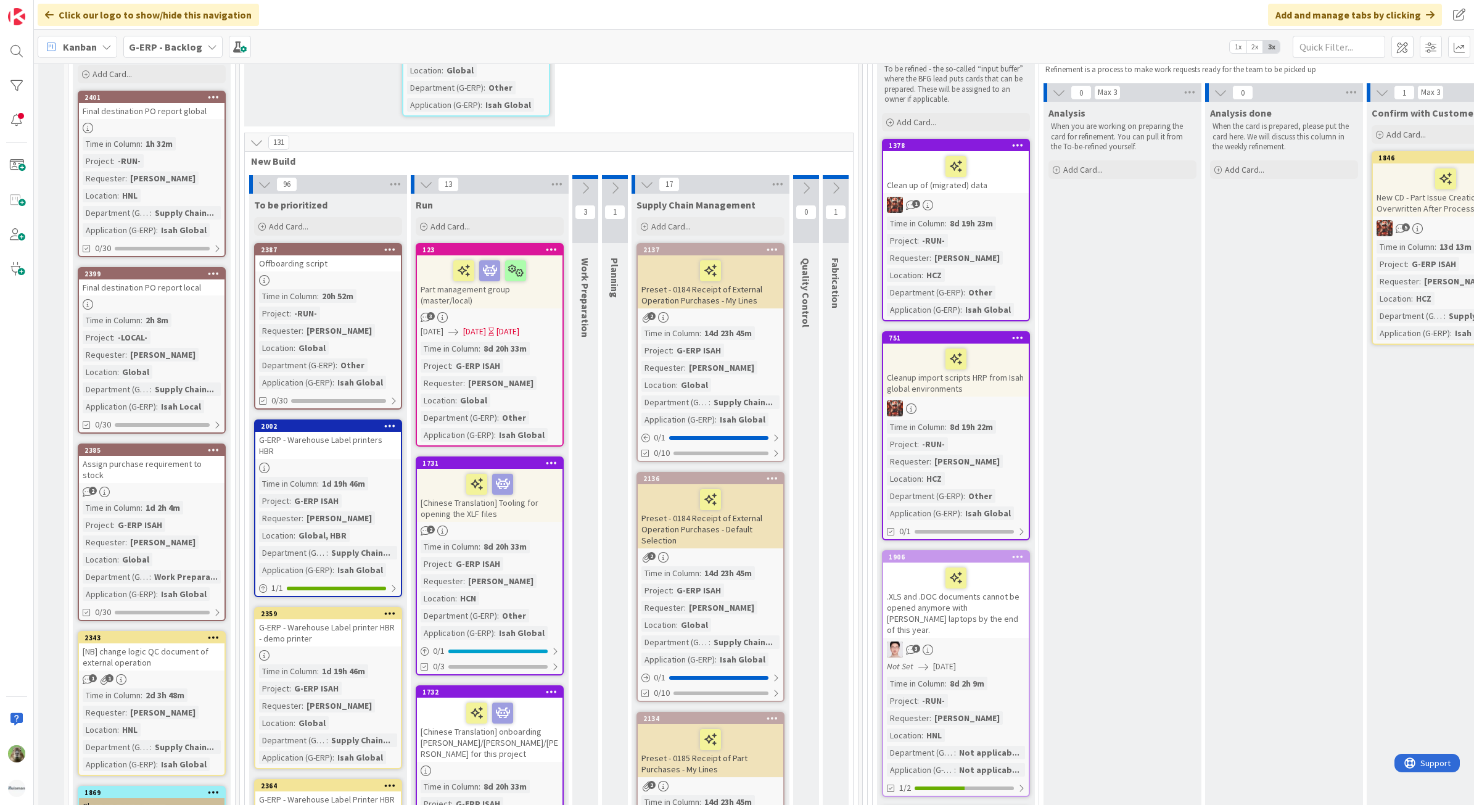
scroll to position [231, 0]
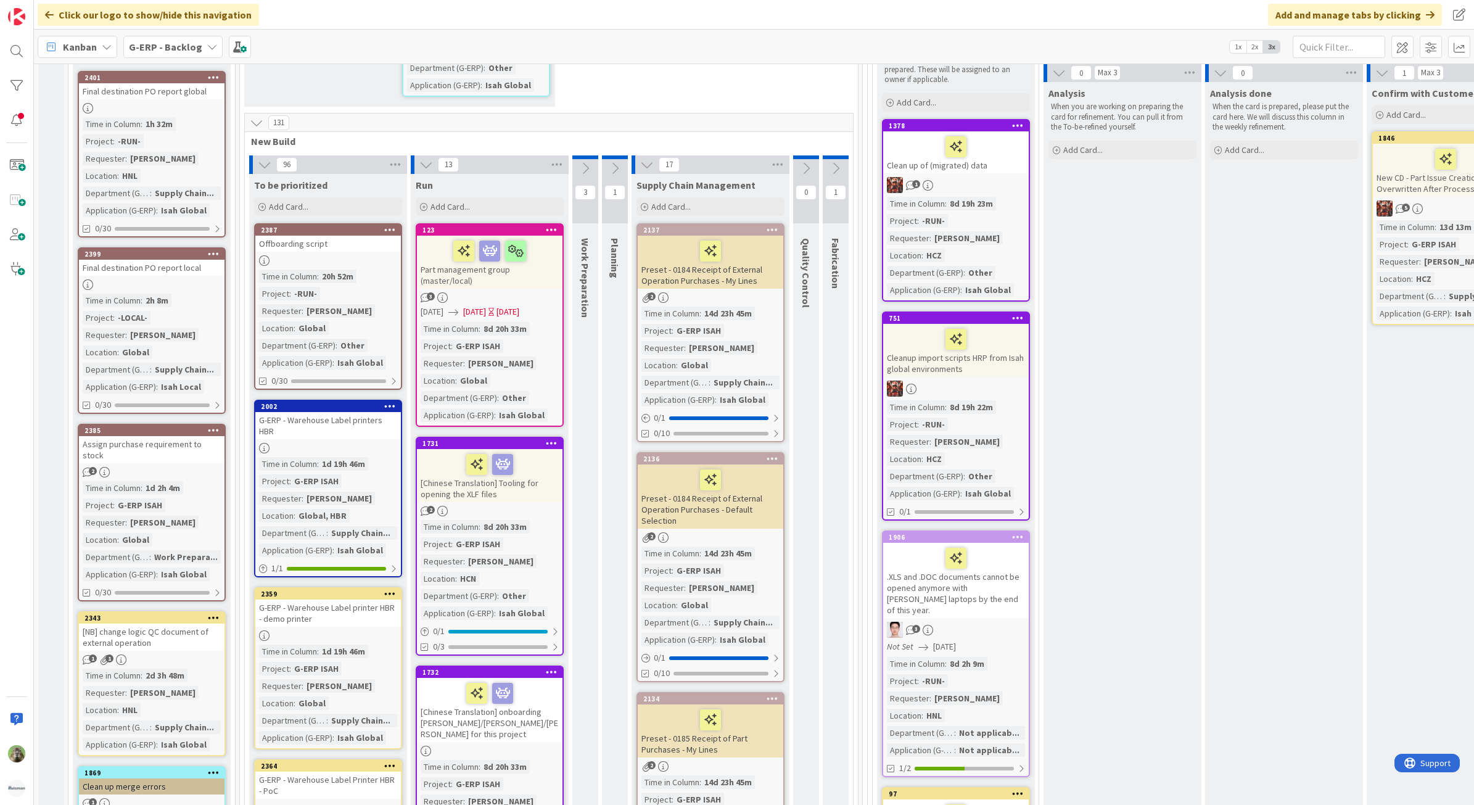
click at [374, 236] on div "Offboarding script" at bounding box center [328, 244] width 146 height 16
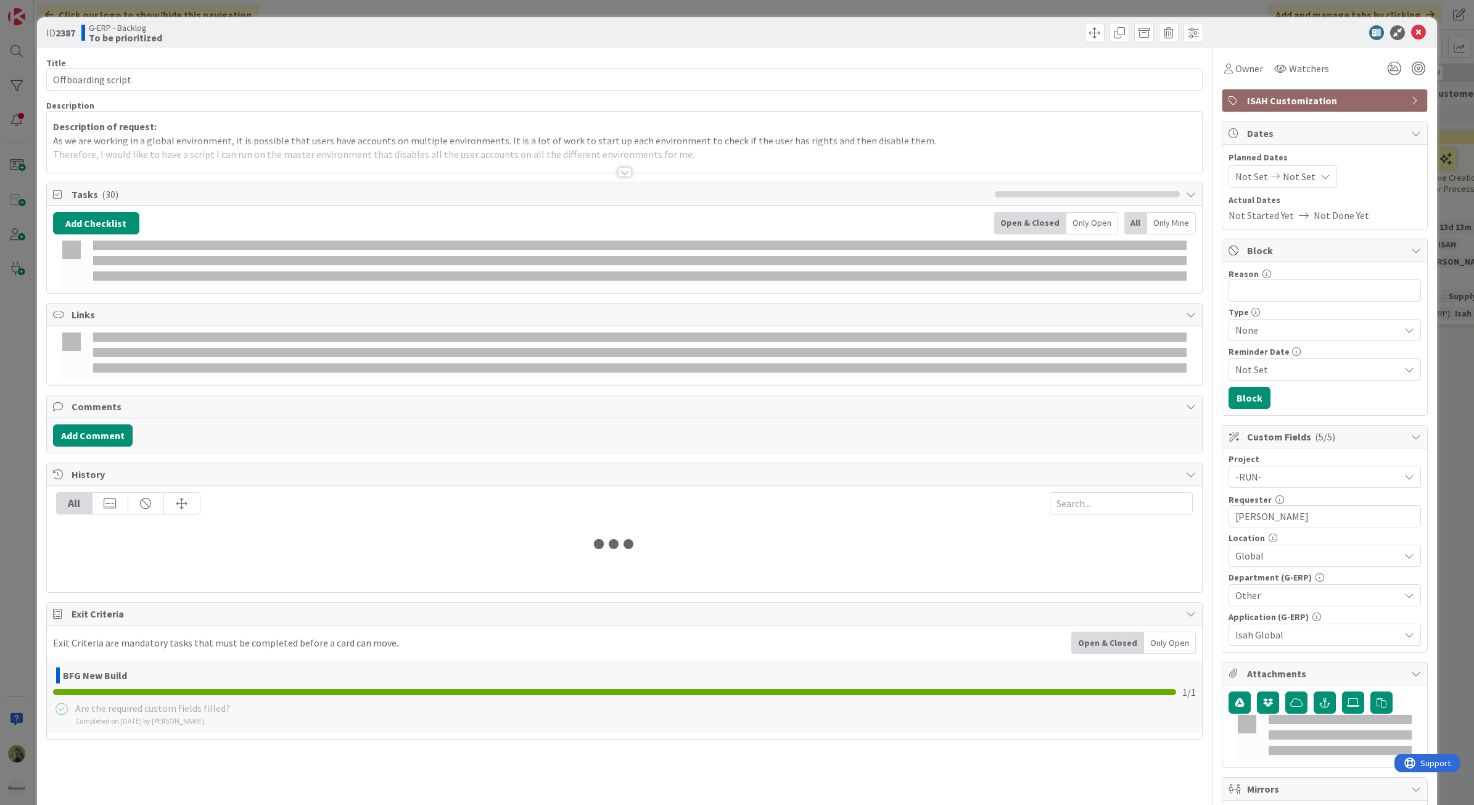
click at [328, 159] on div at bounding box center [625, 156] width 1156 height 31
click at [342, 134] on p "Description of request:" at bounding box center [624, 127] width 1143 height 14
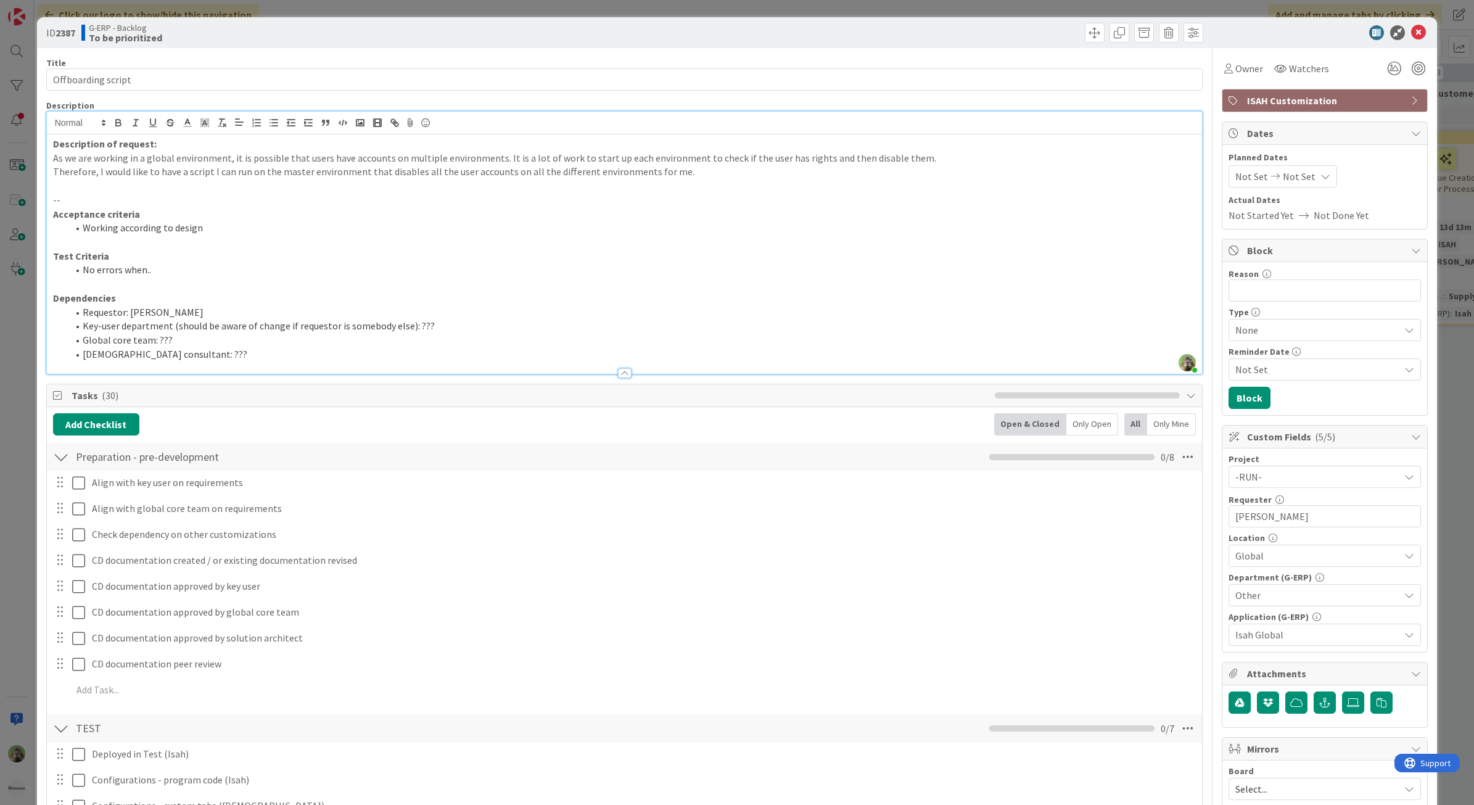
click at [32, 427] on div "ID 2387 G-ERP - Backlog To be prioritized Title 18 / 128 Offboarding script Des…" at bounding box center [737, 402] width 1474 height 805
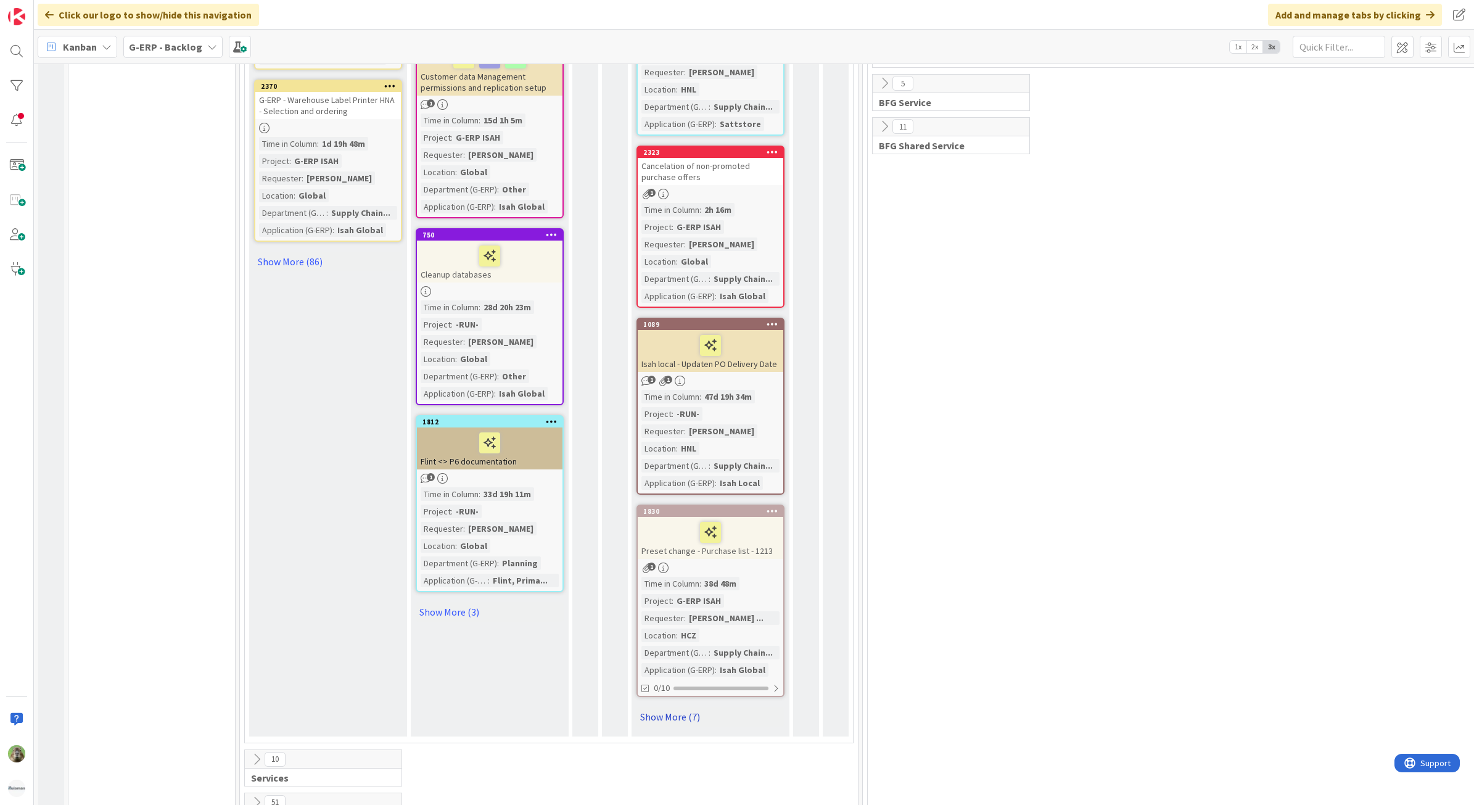
click at [674, 707] on link "Show More (7)" at bounding box center [711, 717] width 148 height 20
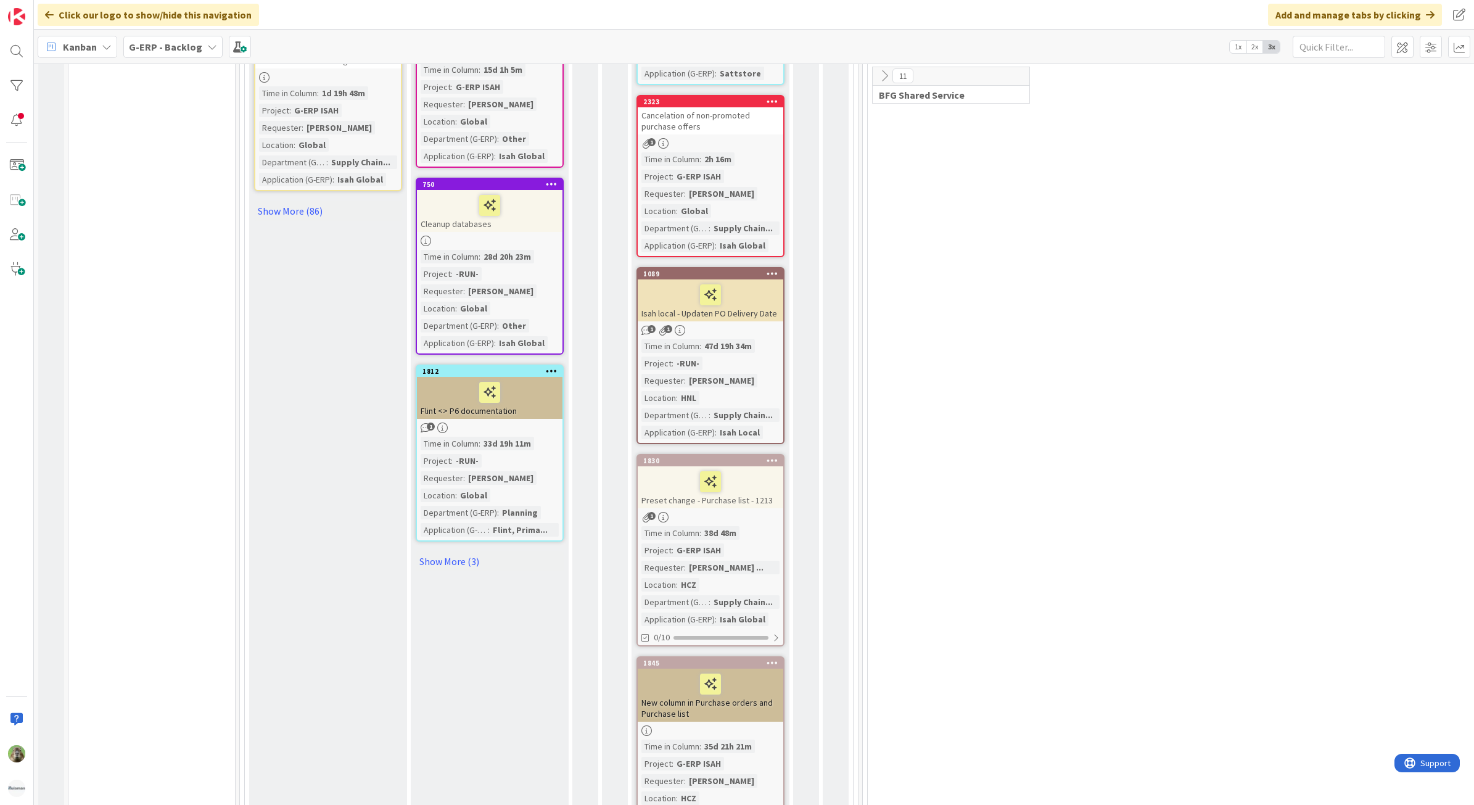
scroll to position [1850, 0]
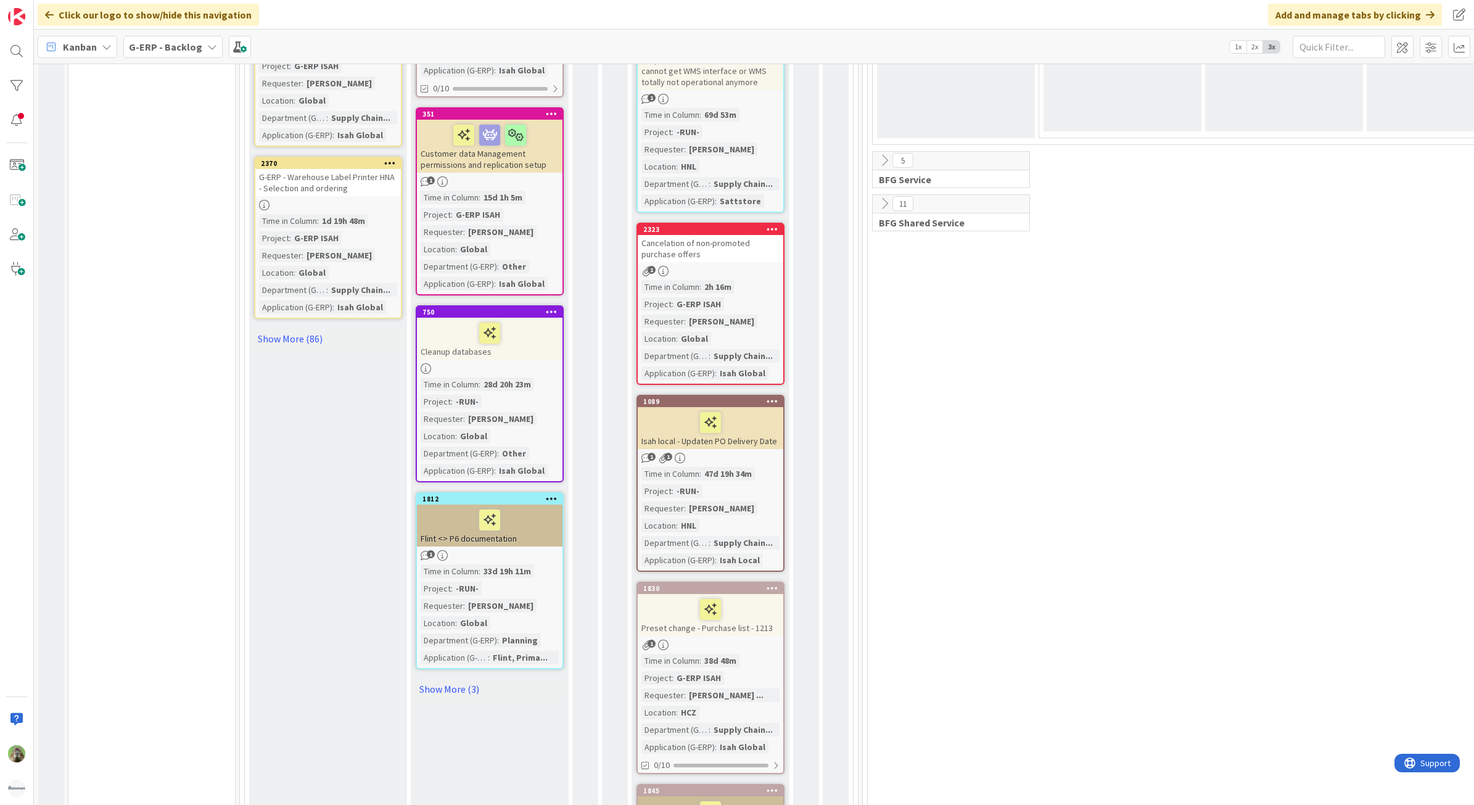
click at [734, 235] on div "Cancelation of non-promoted purchase offers" at bounding box center [711, 248] width 146 height 27
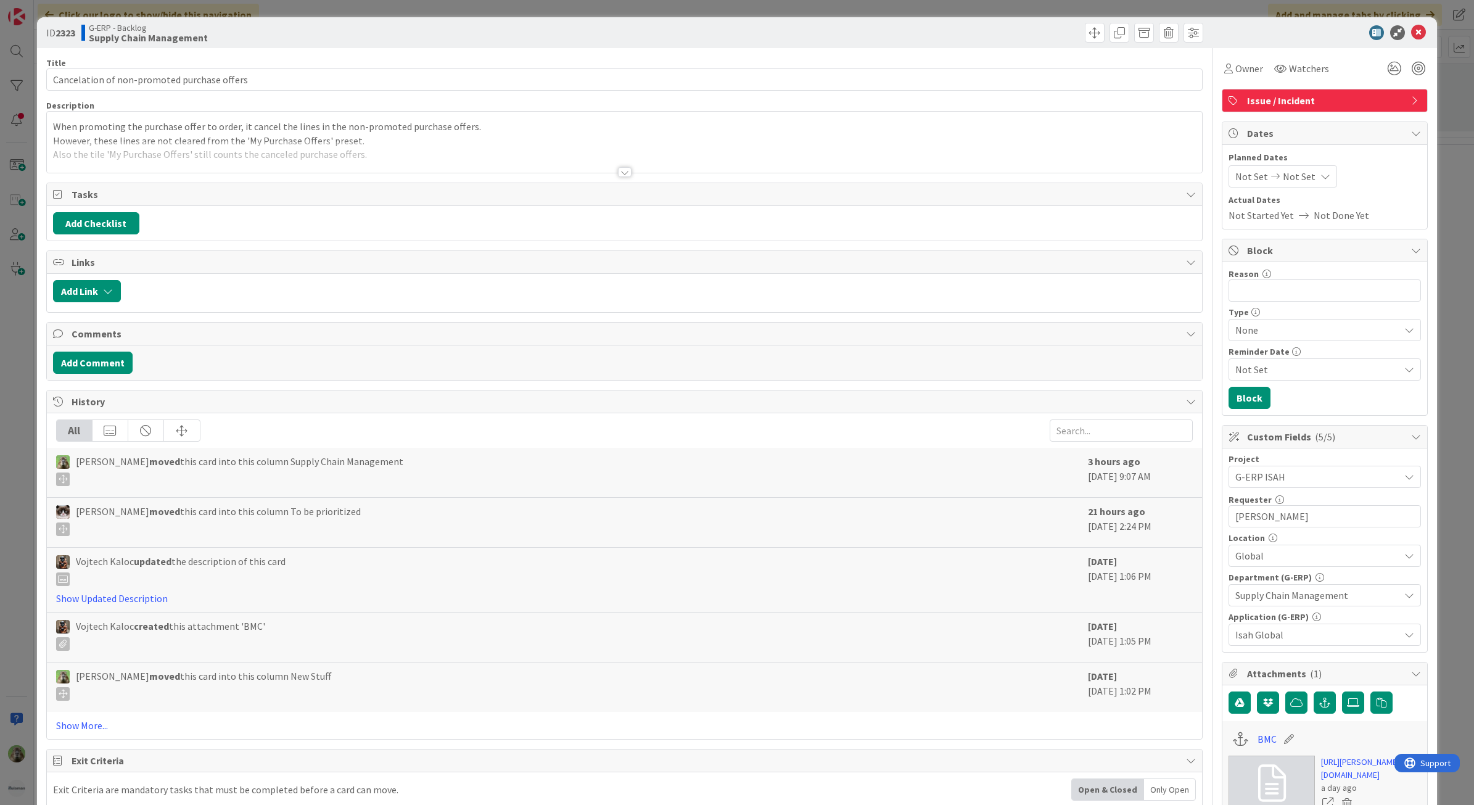
click at [398, 118] on div "When promoting the purchase offer to order, it cancel the lines in the non-prom…" at bounding box center [625, 142] width 1156 height 61
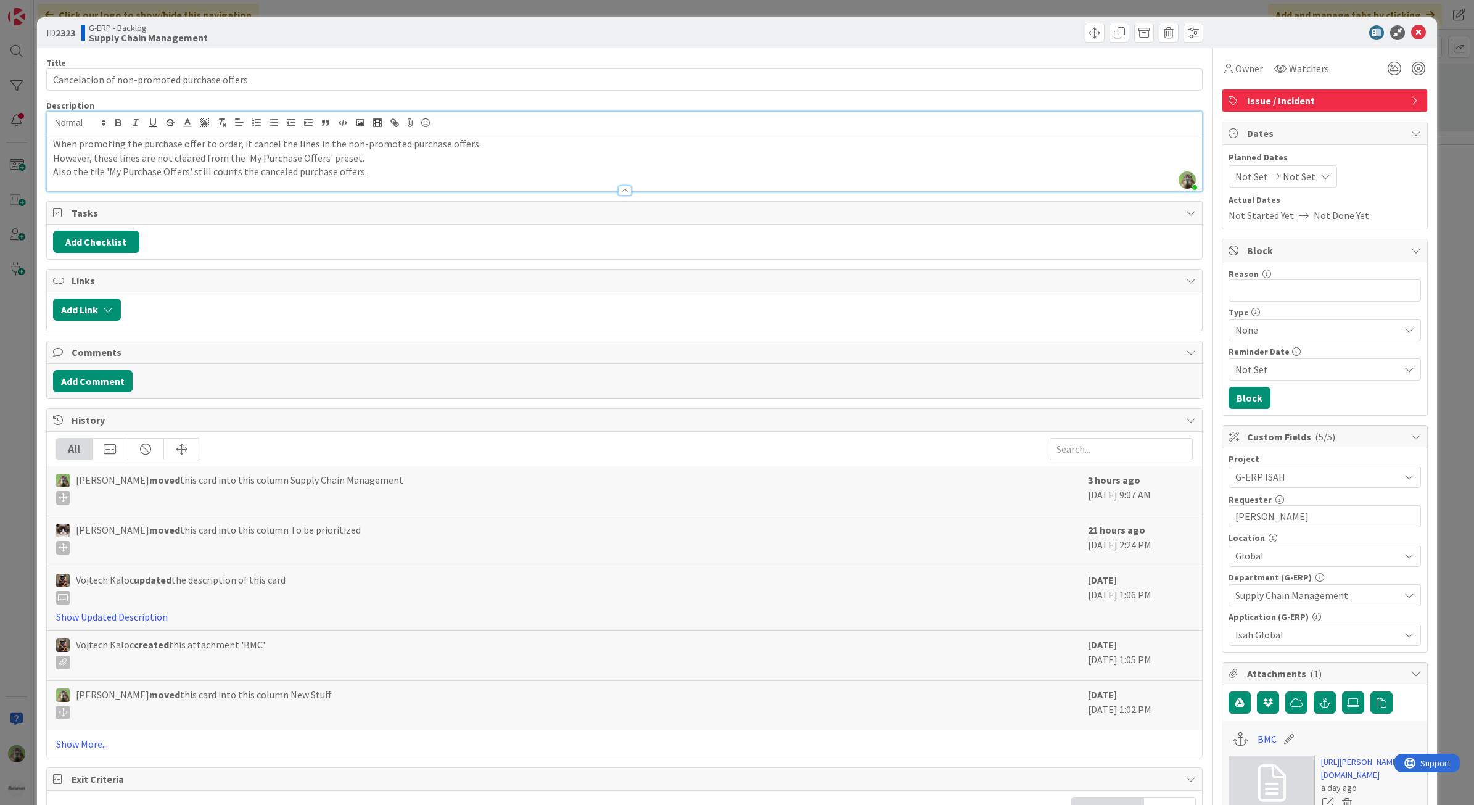
click at [11, 414] on div "ID 2323 G-ERP - Backlog Supply Chain Management Title 44 / 128 Cancelation of n…" at bounding box center [737, 402] width 1474 height 805
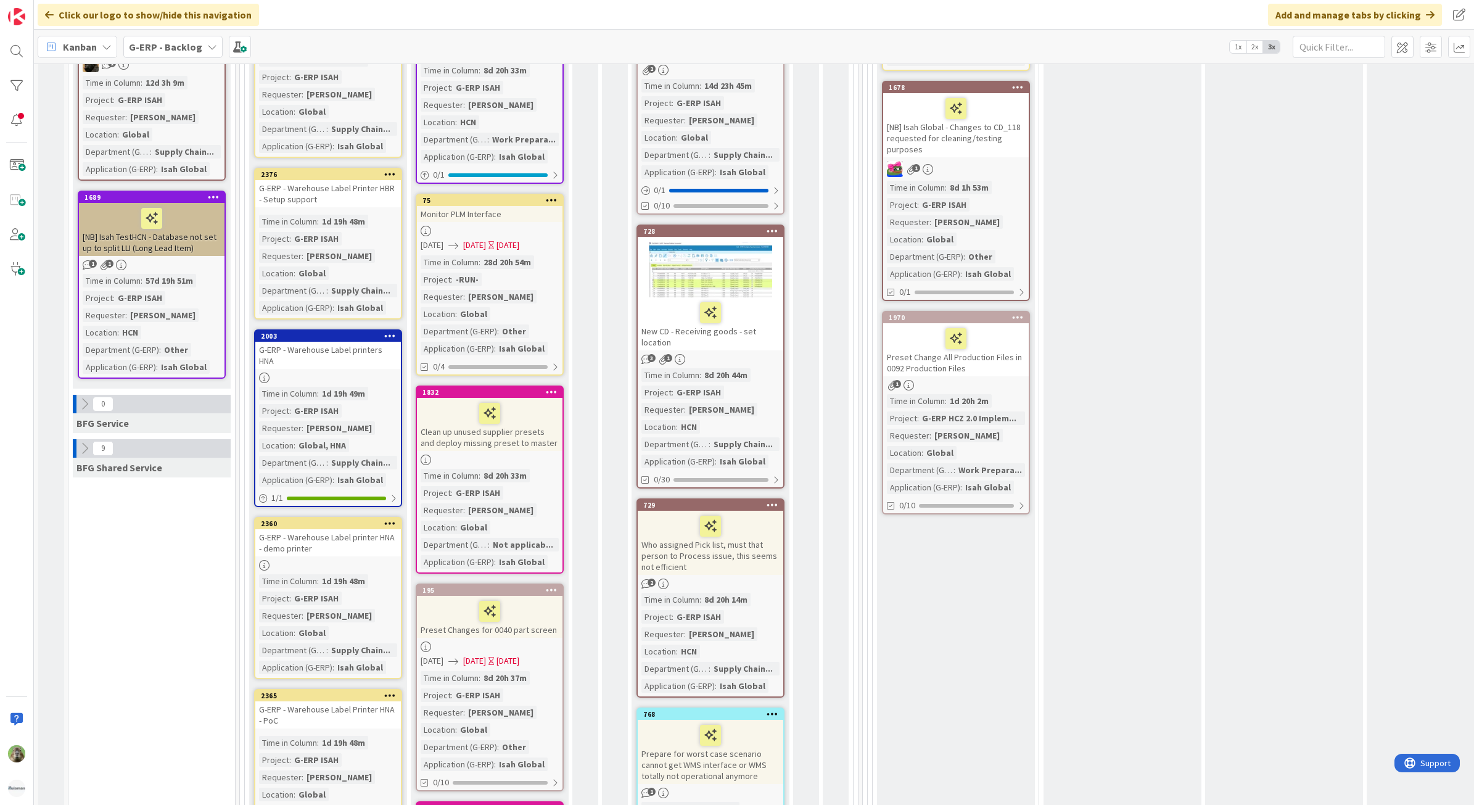
scroll to position [617, 0]
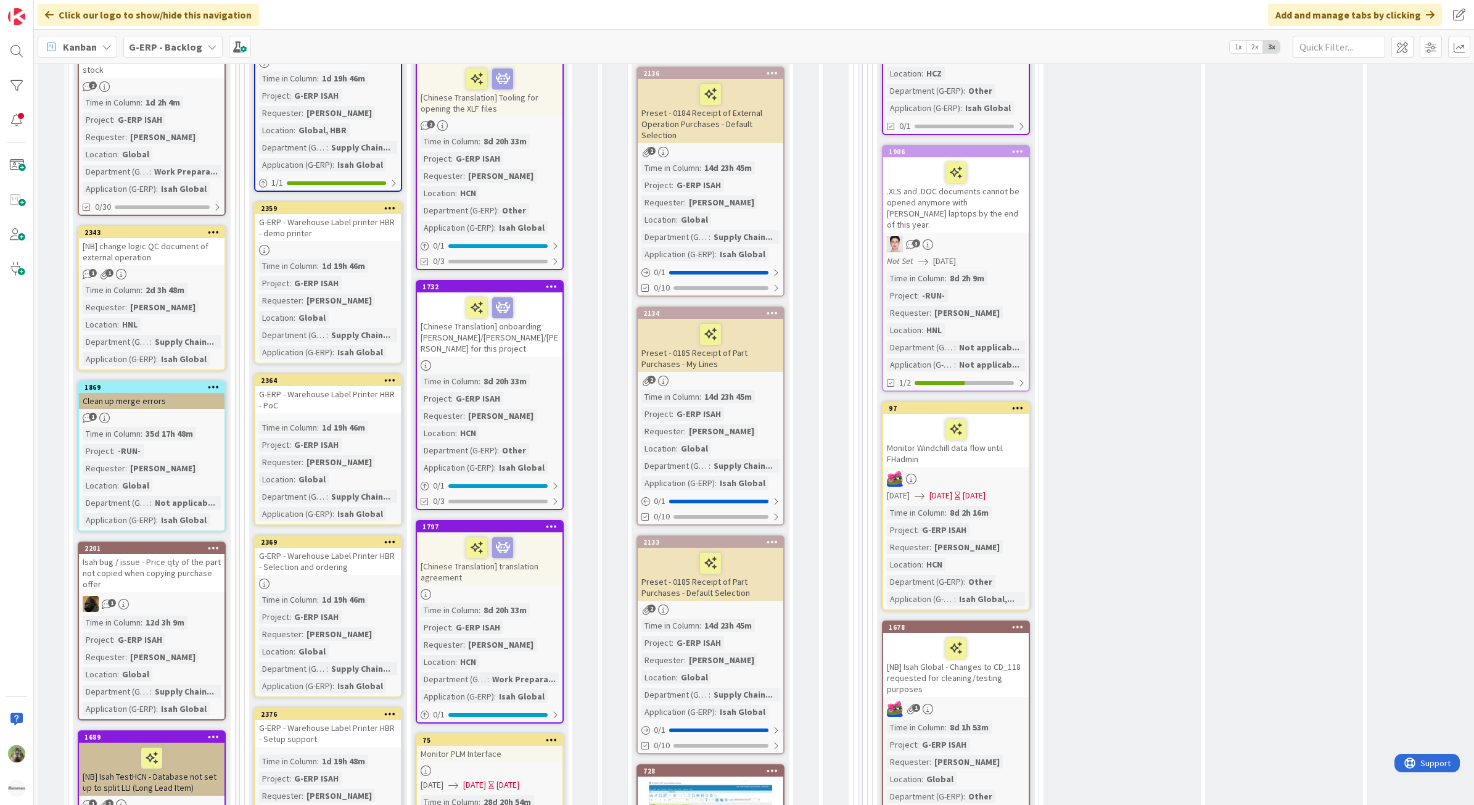
click at [1012, 670] on div "[NB] Isah Global - Changes to CD_118 requested for cleaning/testing purposes" at bounding box center [956, 665] width 146 height 64
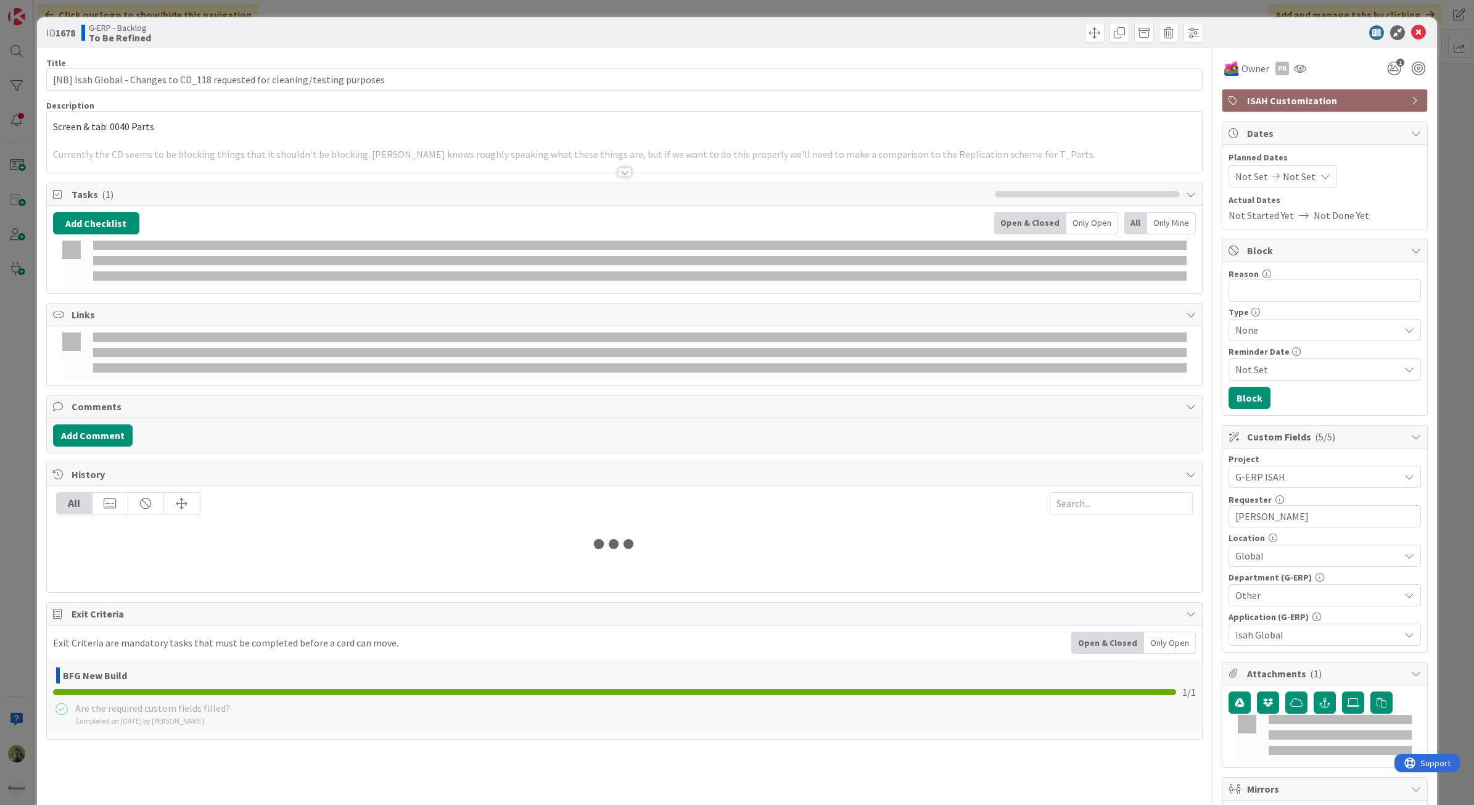
click at [237, 136] on p at bounding box center [624, 141] width 1143 height 14
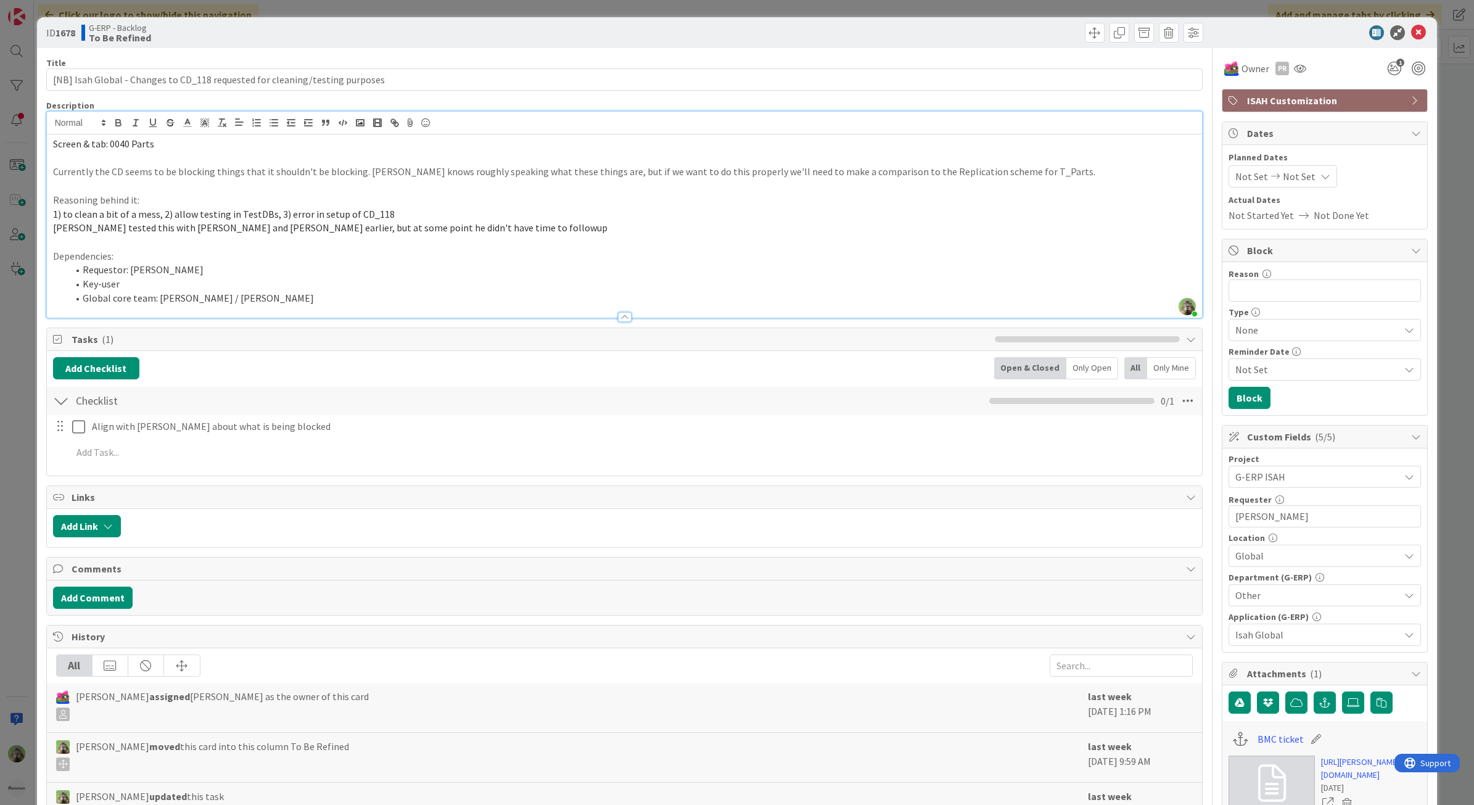
click at [16, 464] on div "ID 1678 G-ERP - Backlog To Be Refined Title 76 / 128 [NB] Isah Global - Changes…" at bounding box center [737, 402] width 1474 height 805
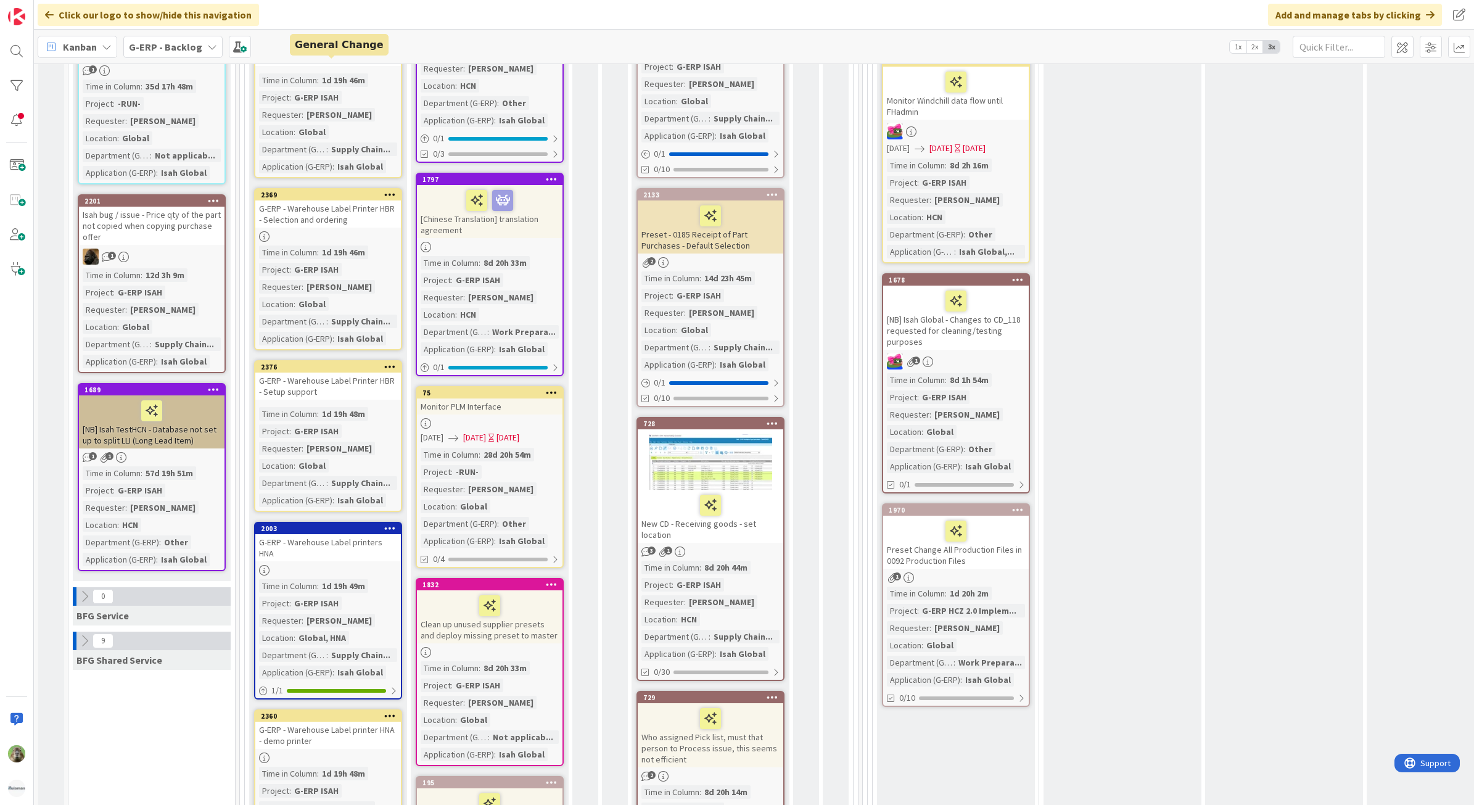
scroll to position [1079, 0]
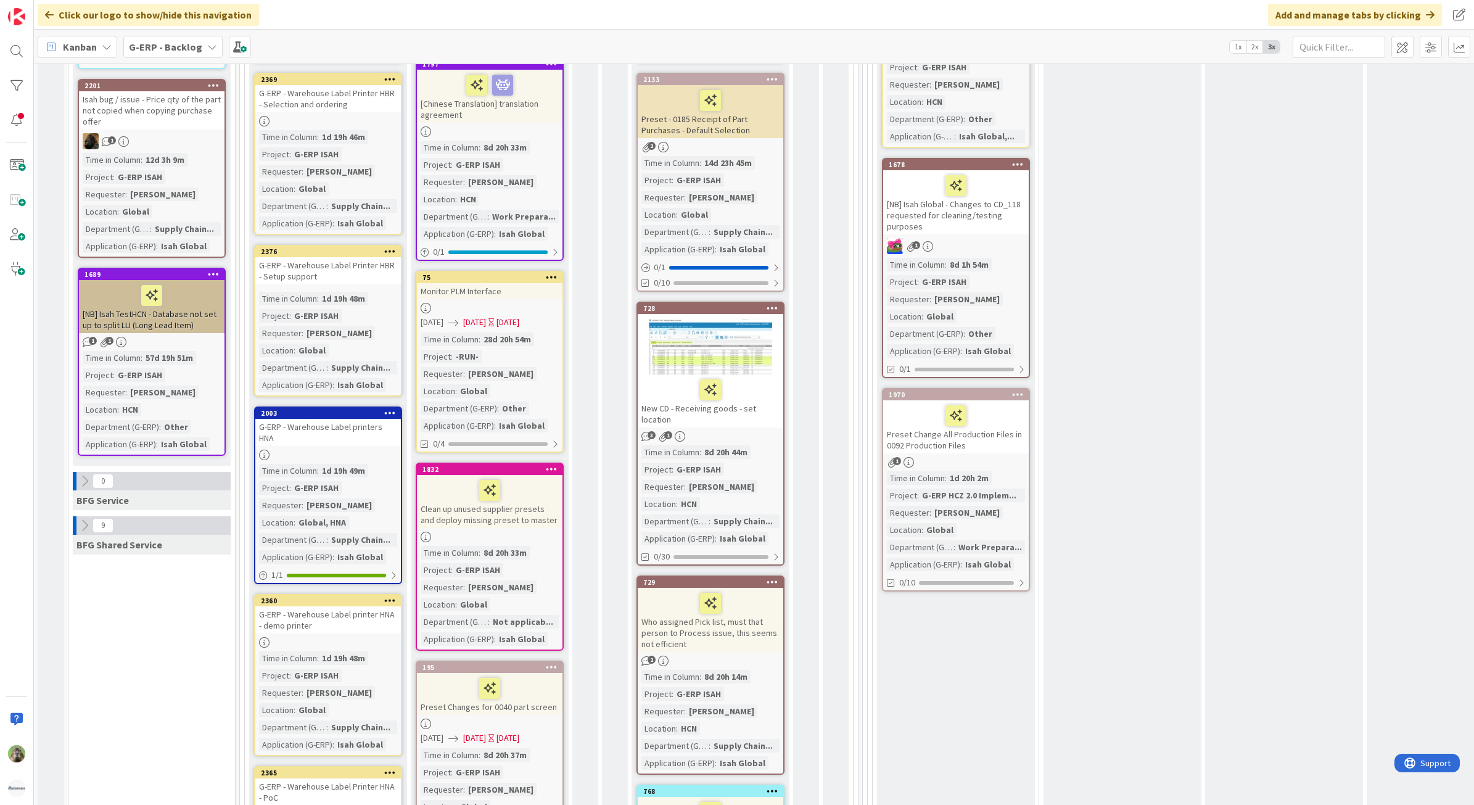
click at [189, 307] on div "[NB] Isah TestHCN - Database not set up to split LLI (Long Lead Item)" at bounding box center [152, 306] width 146 height 53
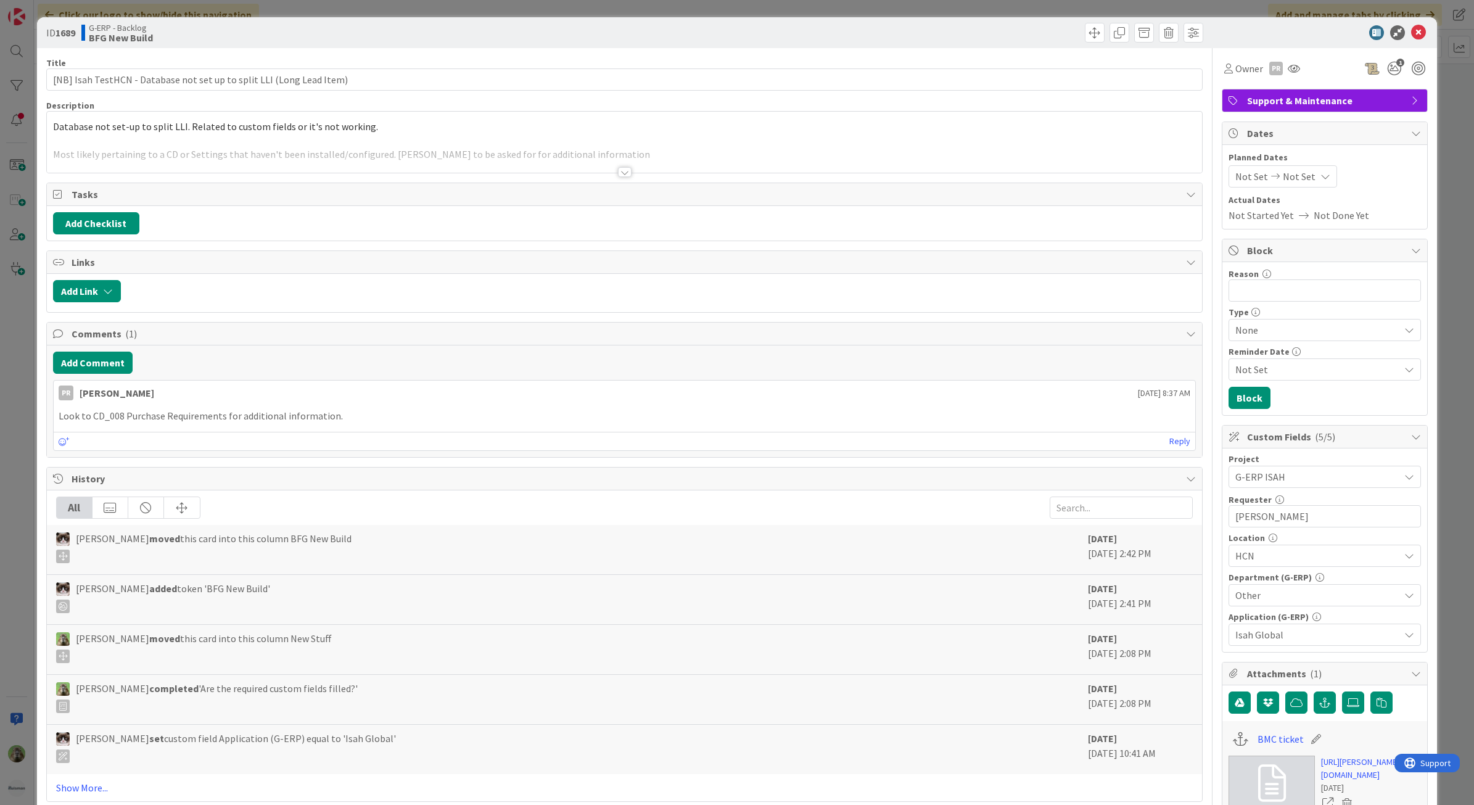
click at [361, 147] on div at bounding box center [625, 156] width 1156 height 31
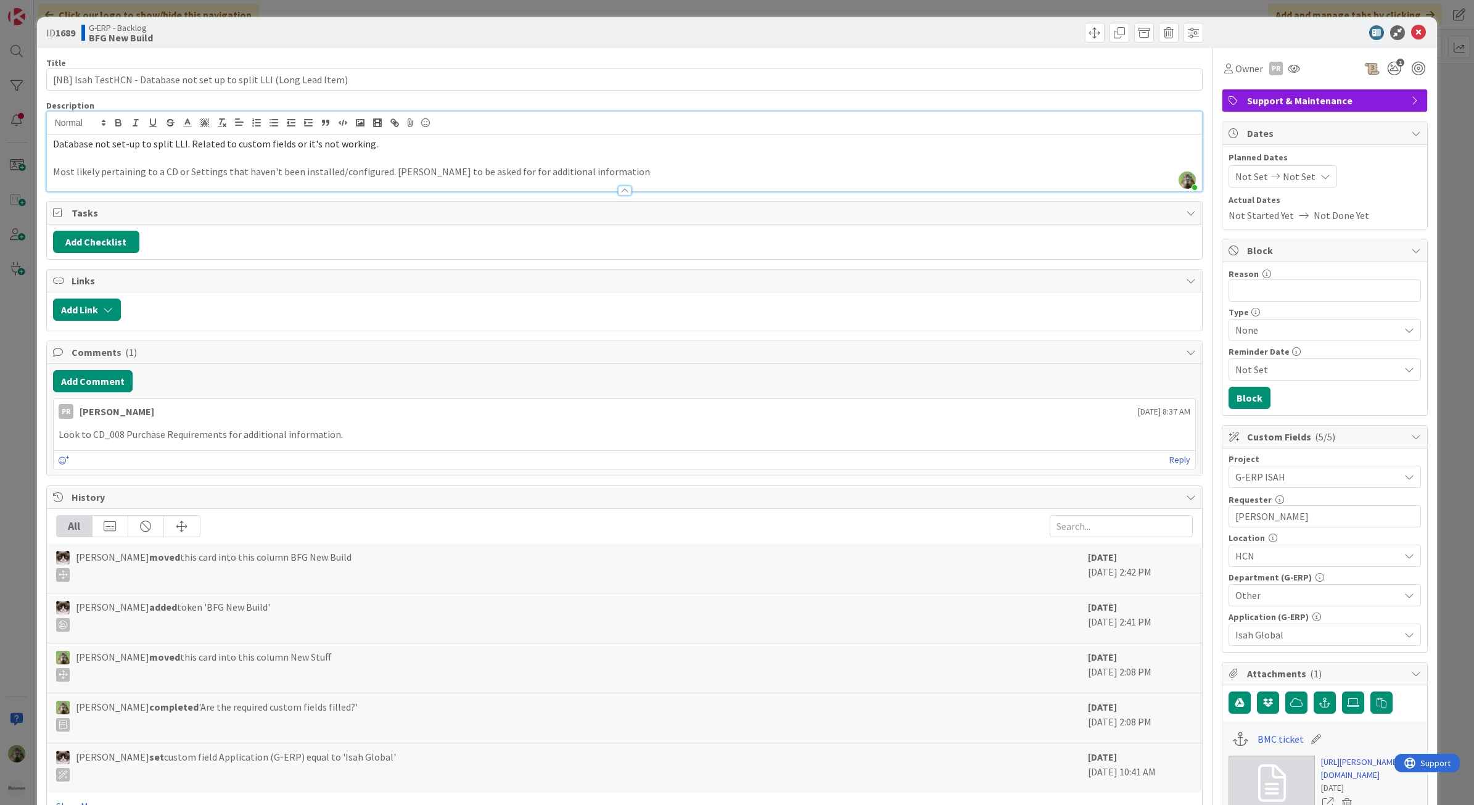
click at [29, 432] on div "ID 1689 G-ERP - Backlog BFG New Build Title 69 / 128 [NB] Isah TestHCN - Databa…" at bounding box center [737, 402] width 1474 height 805
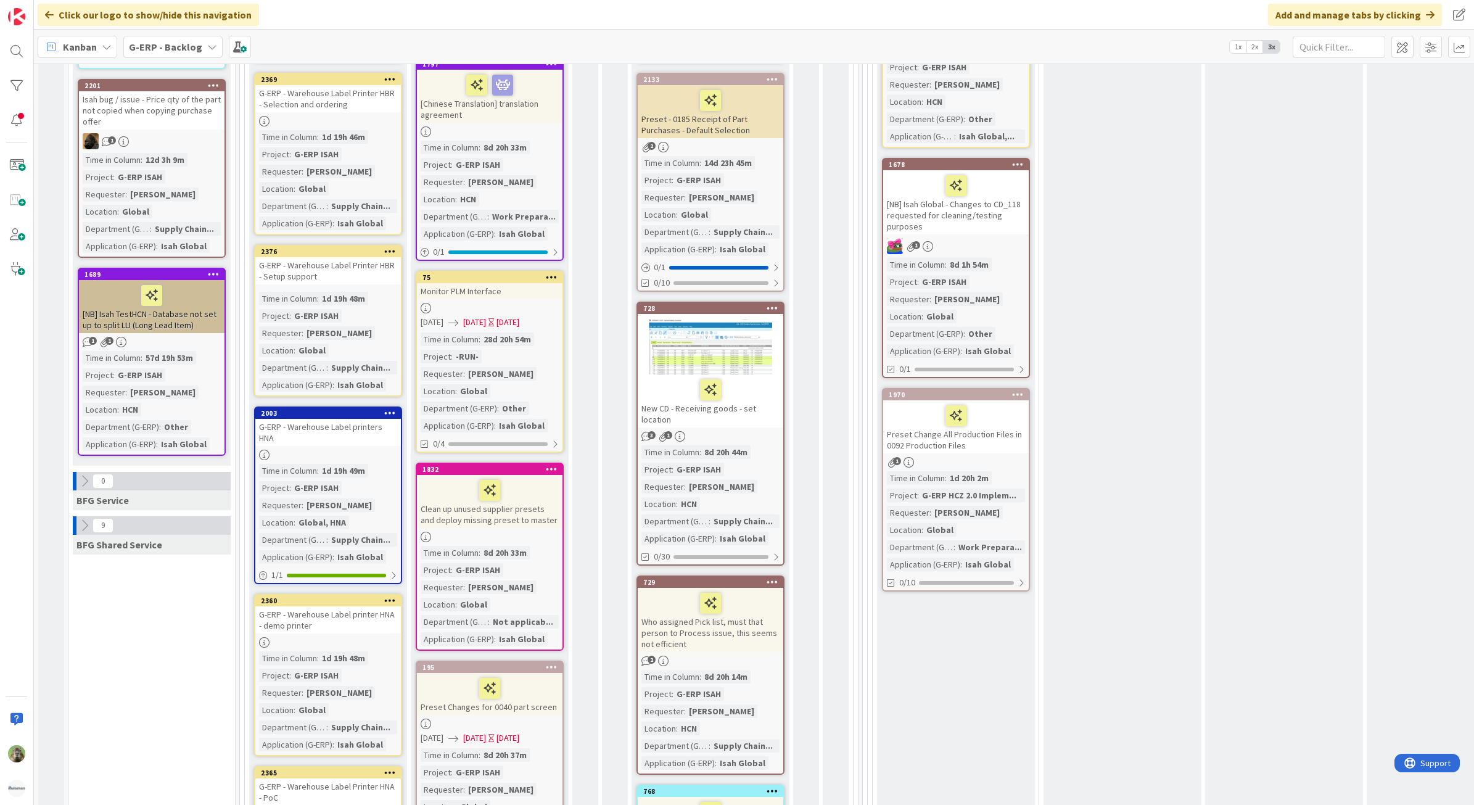
click at [189, 113] on div "2201 Isah bug / issue - Price qty of the part not copied when copying purchase …" at bounding box center [152, 168] width 148 height 179
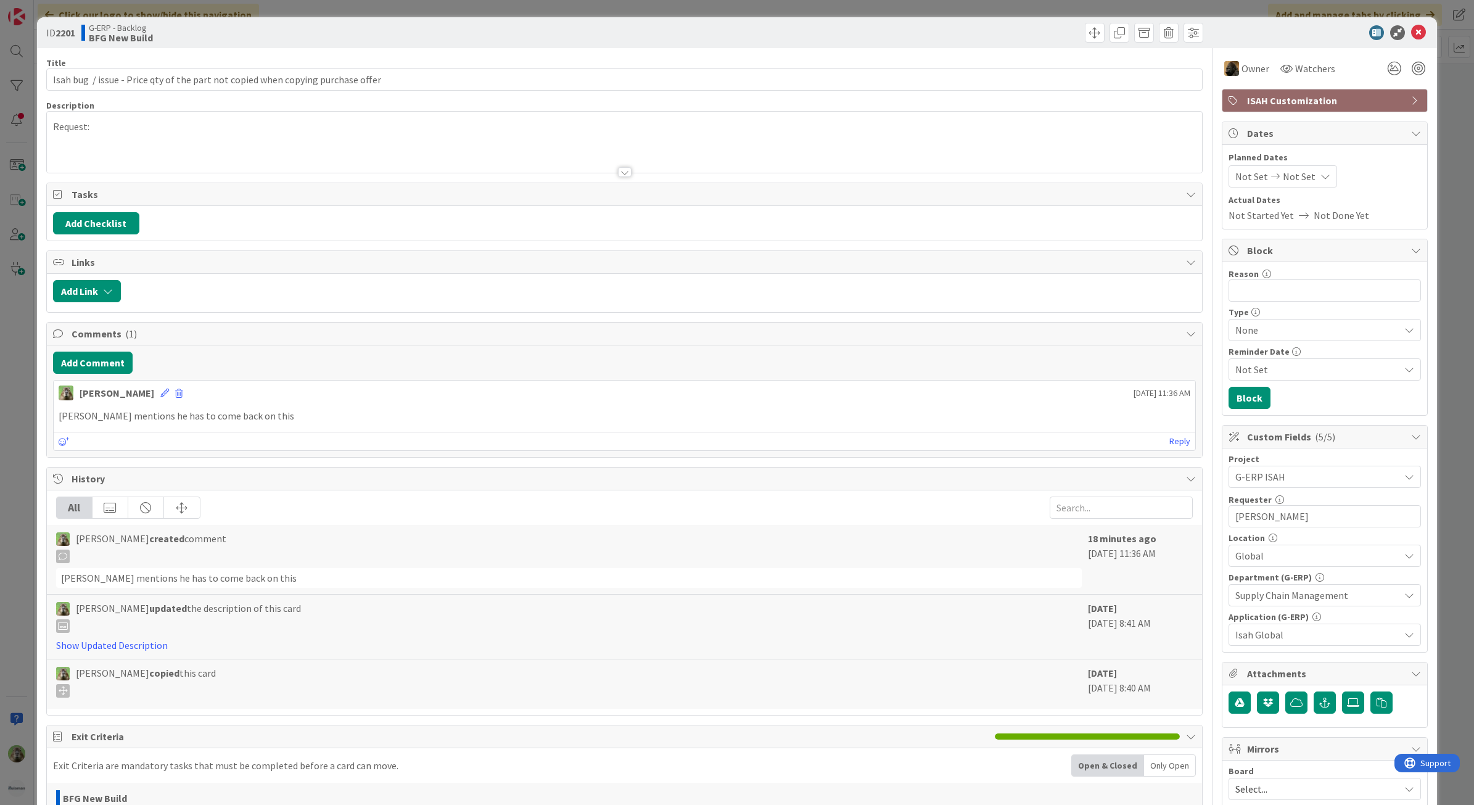
click at [27, 407] on div "ID 2201 G-ERP - Backlog BFG New Build Title 80 / 128 Isah bug / issue - Price q…" at bounding box center [737, 402] width 1474 height 805
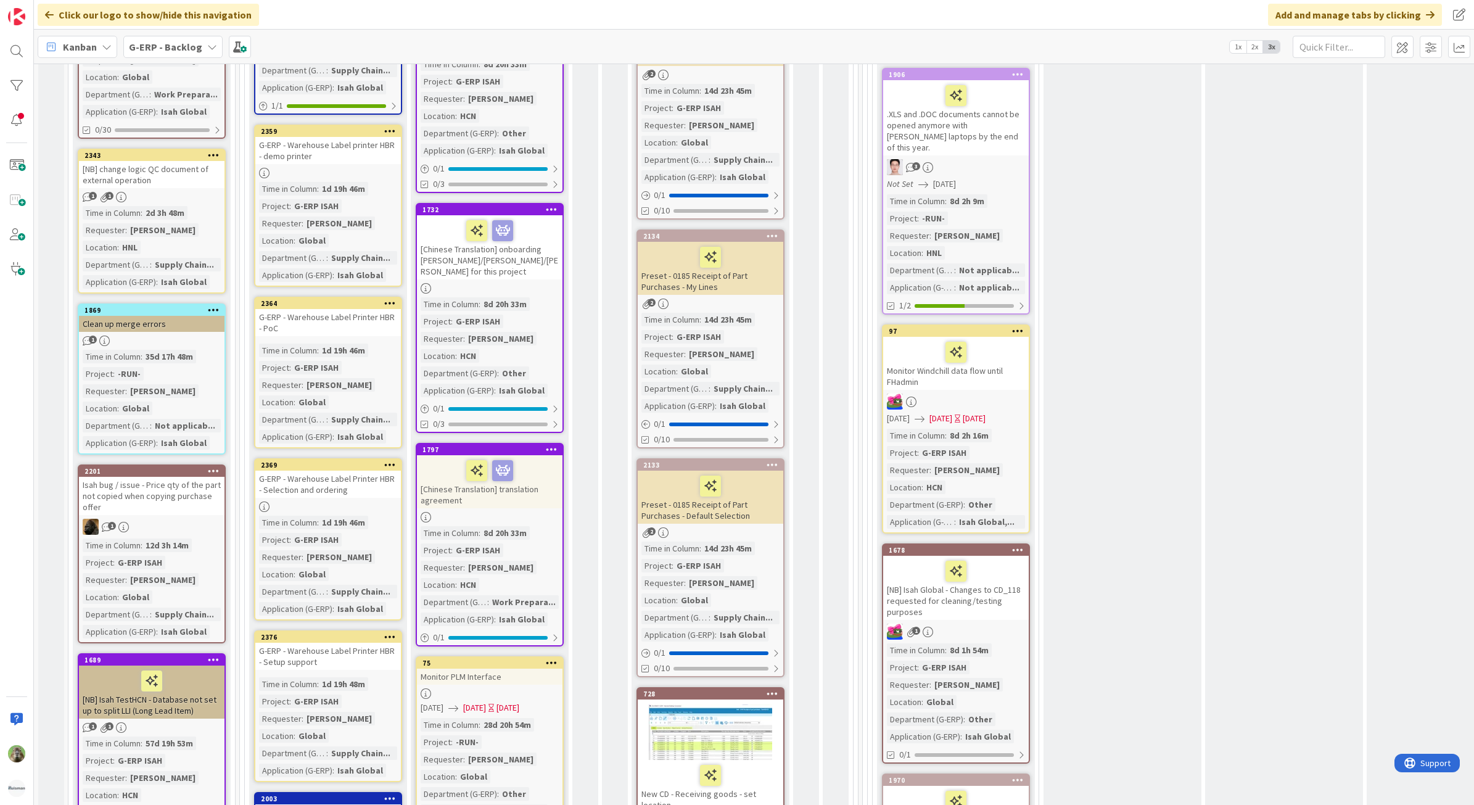
click at [184, 316] on div "Clean up merge errors" at bounding box center [152, 324] width 146 height 16
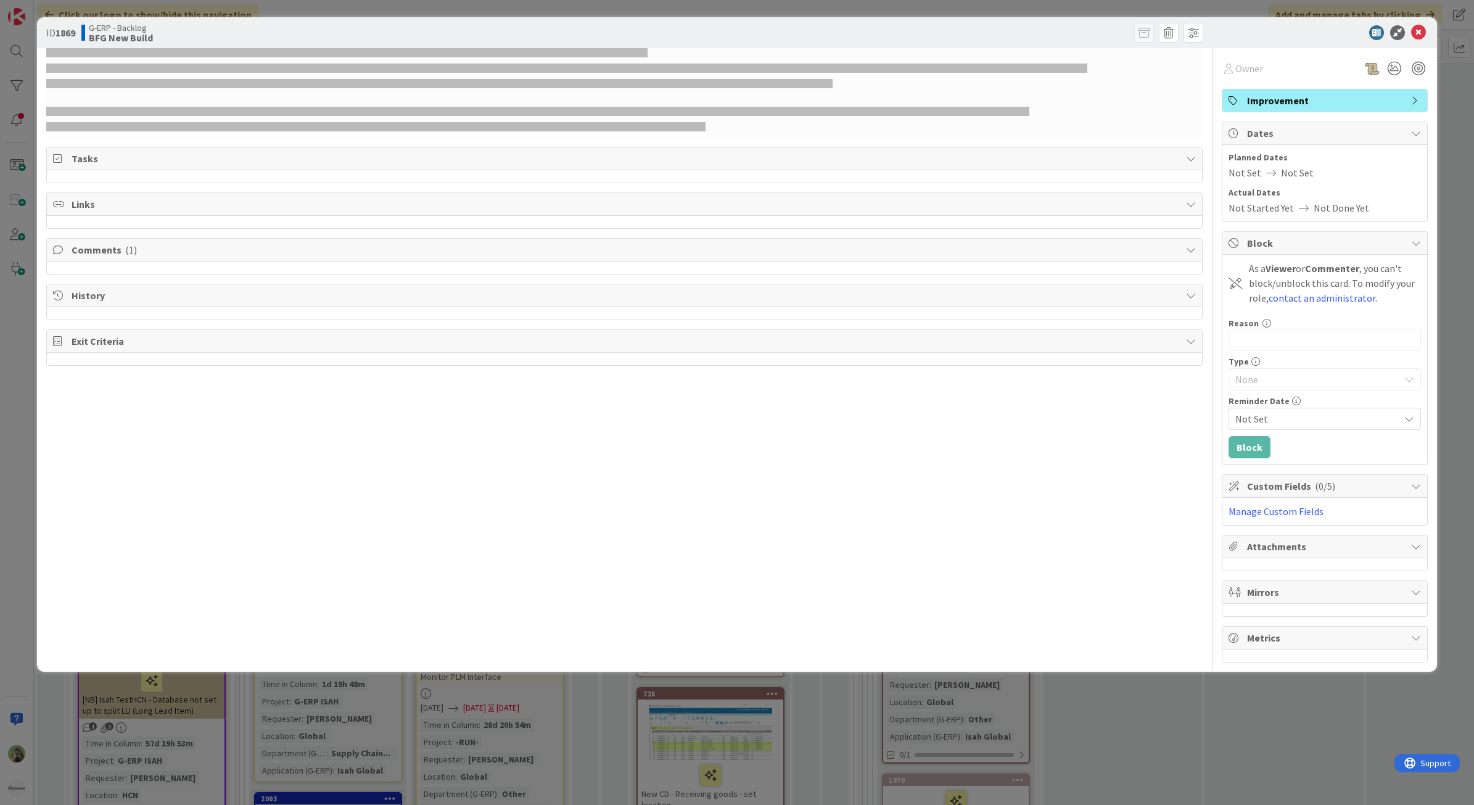
select select "sql"
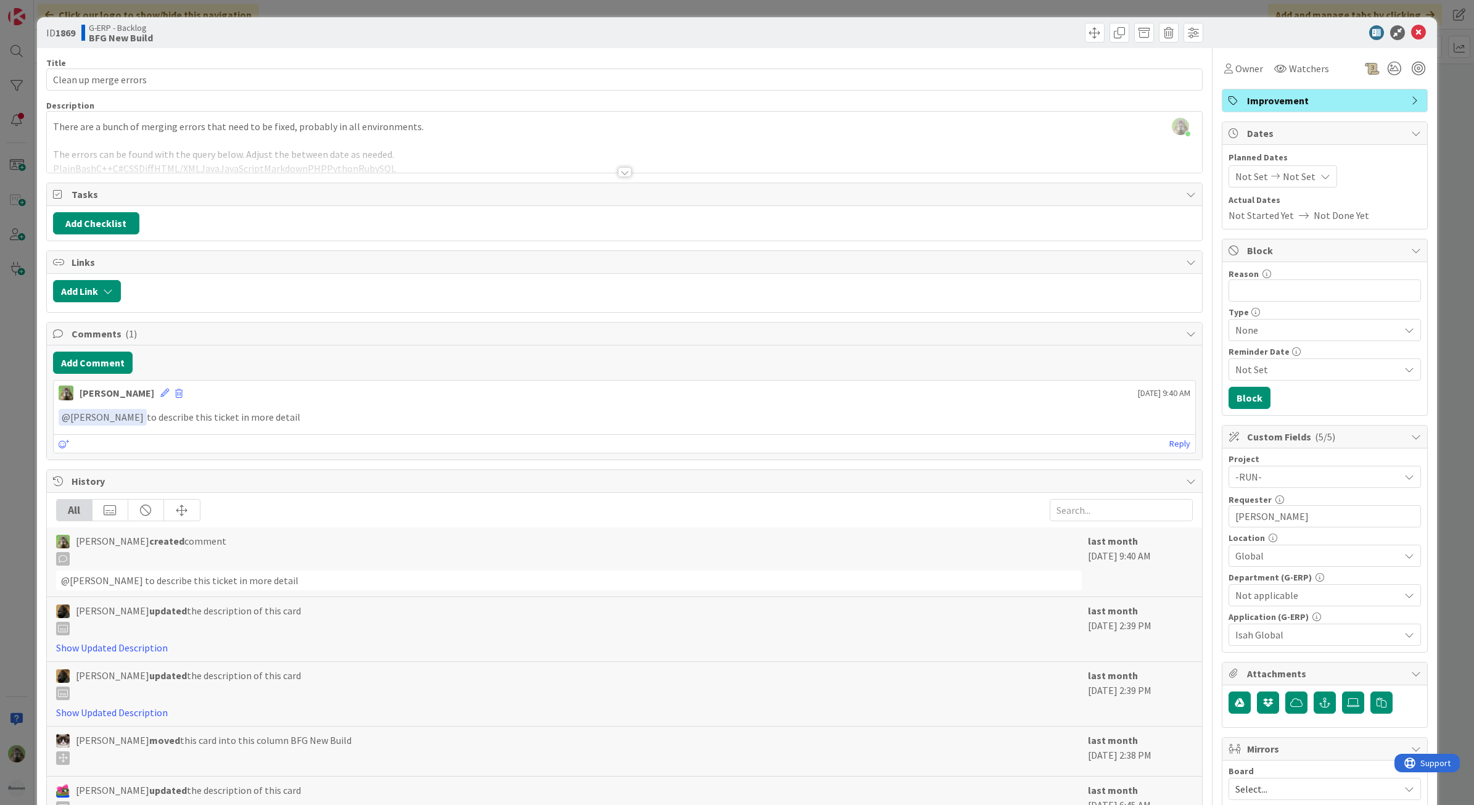
click at [20, 405] on div "ID 1869 G-ERP - Backlog BFG New Build Title 21 / 128 Clean up merge errors Desc…" at bounding box center [737, 402] width 1474 height 805
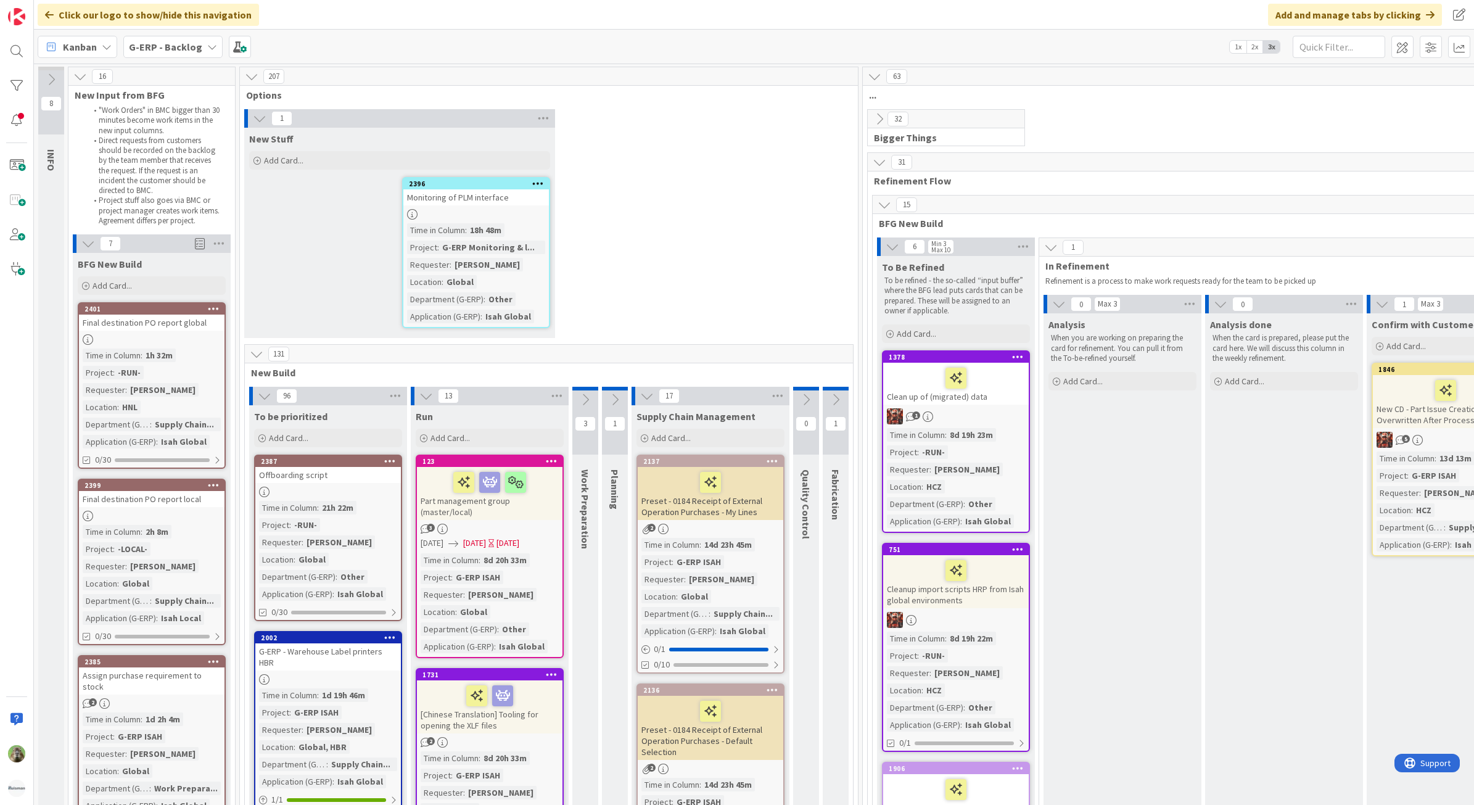
scroll to position [308, 0]
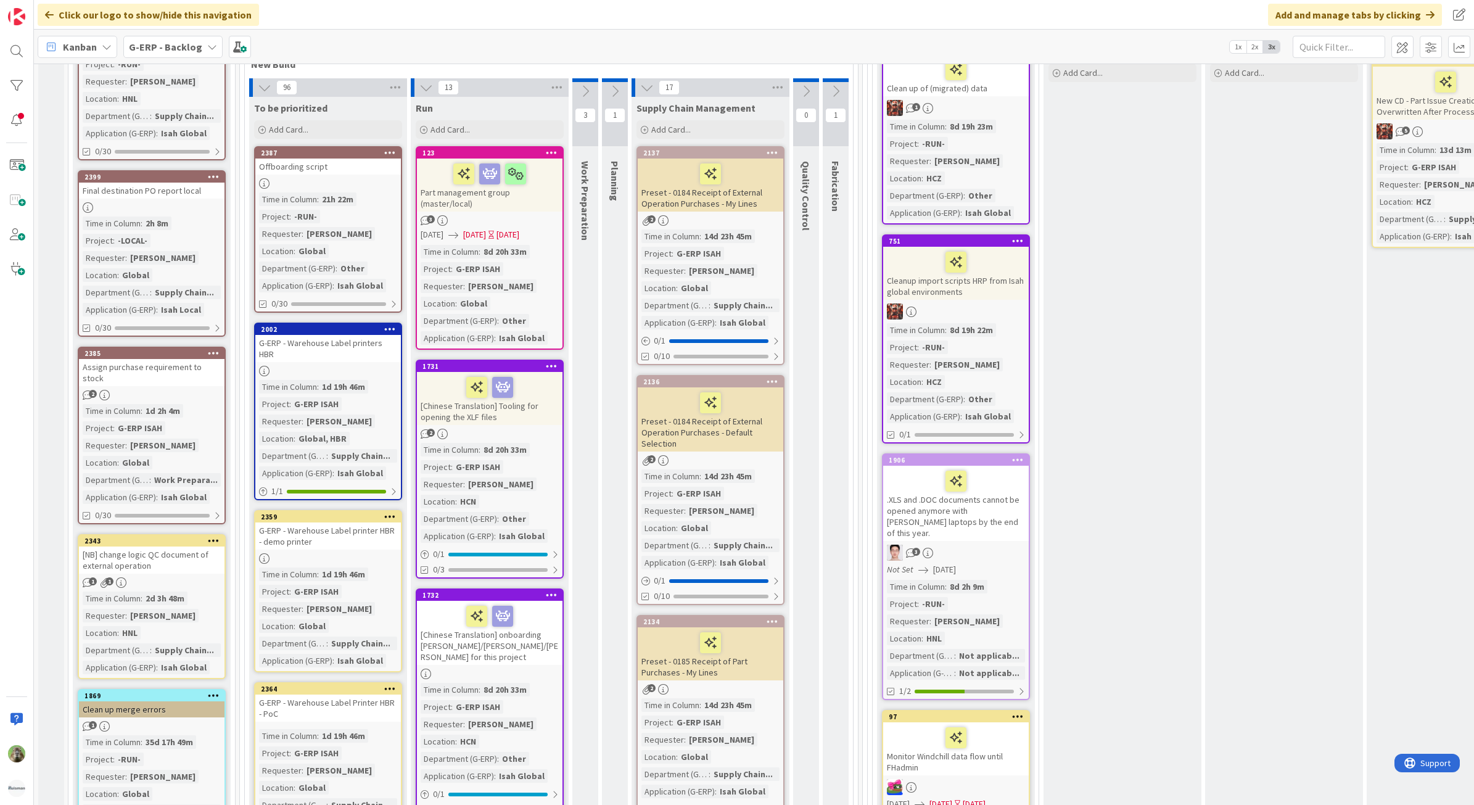
click at [587, 91] on icon at bounding box center [586, 91] width 14 height 14
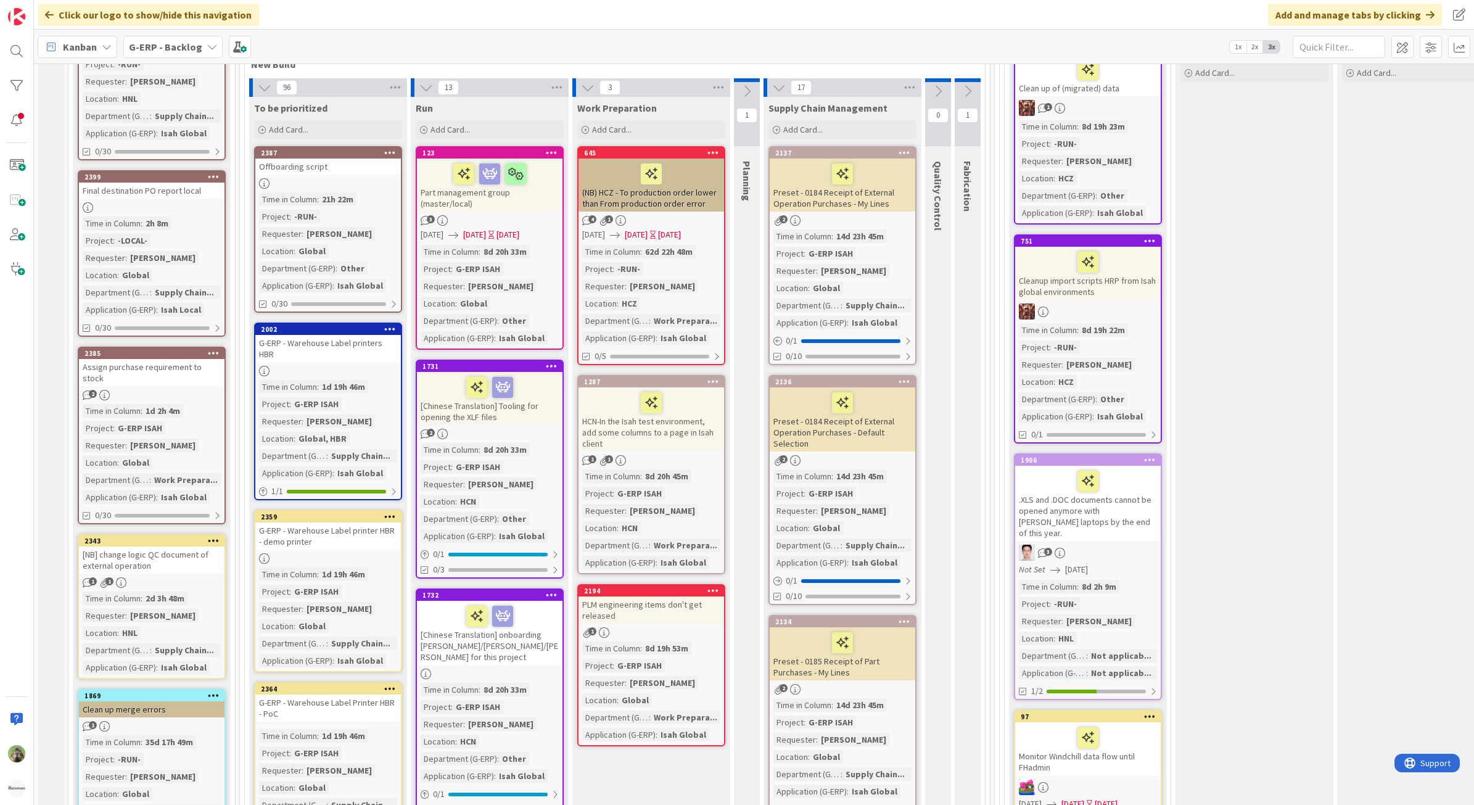
click at [740, 85] on icon at bounding box center [747, 91] width 14 height 14
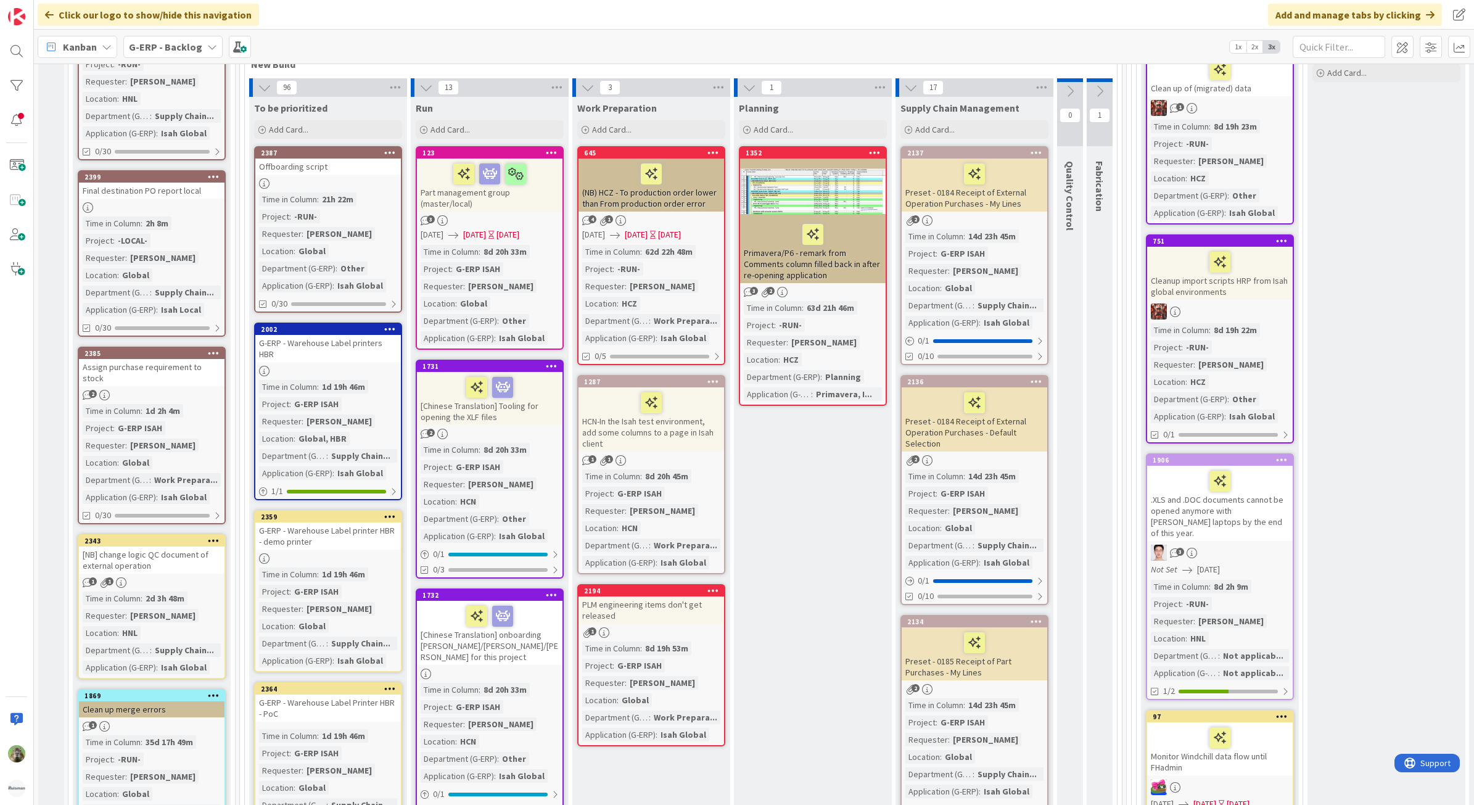
click at [1100, 90] on icon at bounding box center [1100, 91] width 14 height 14
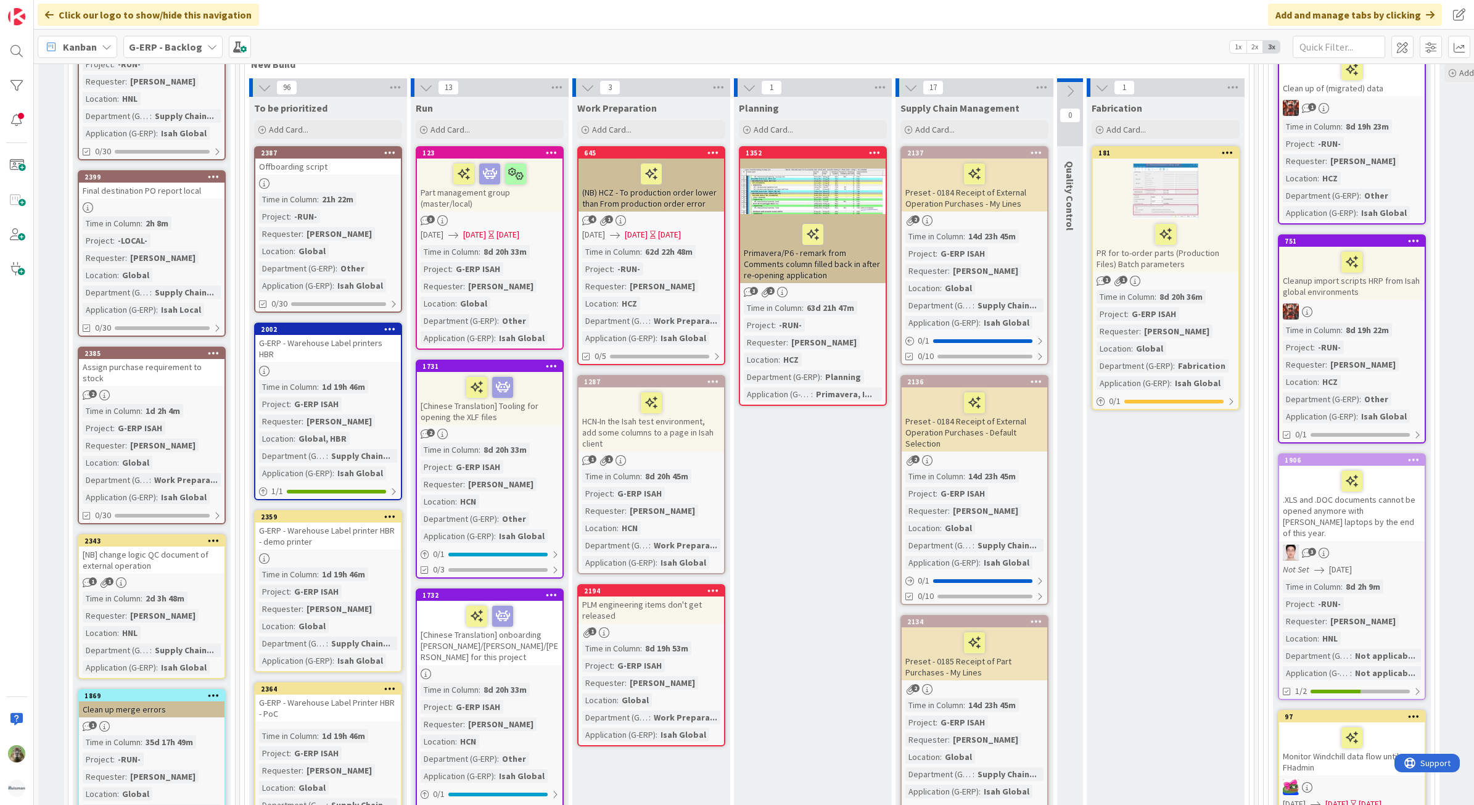
click at [1100, 90] on icon at bounding box center [1102, 88] width 14 height 14
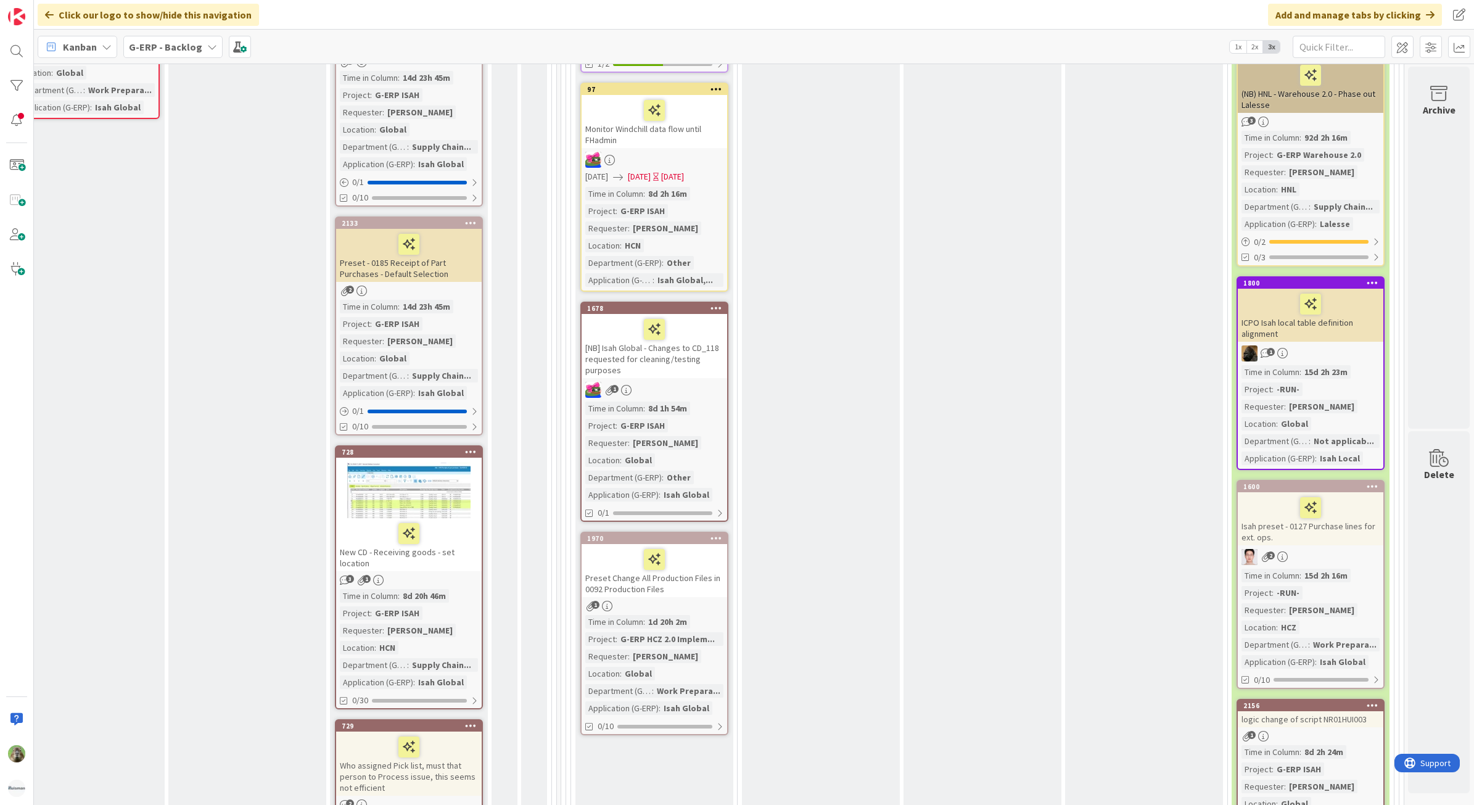
scroll to position [1002, 579]
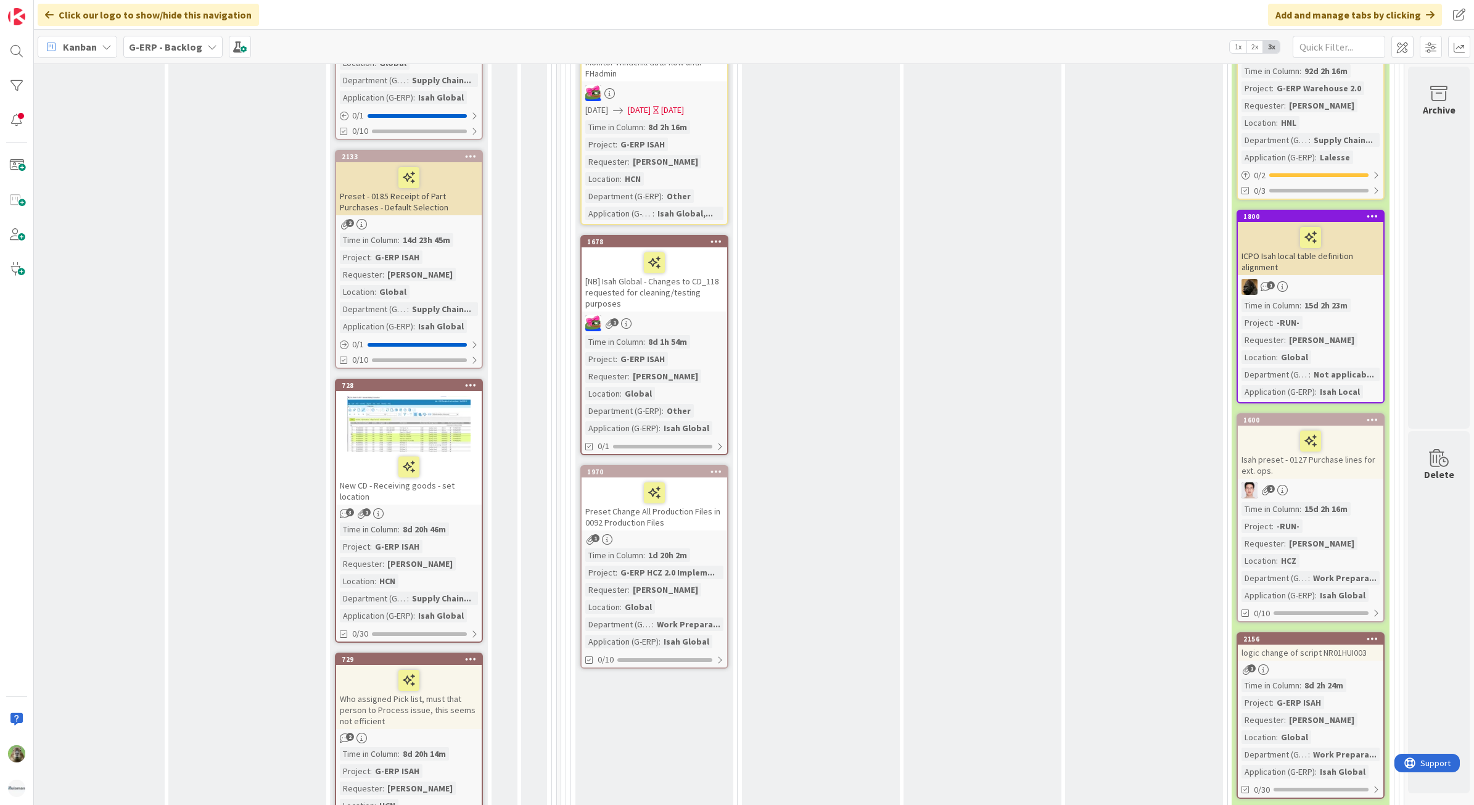
click at [1357, 254] on div "ICPO Isah local table definition alignment" at bounding box center [1311, 248] width 146 height 53
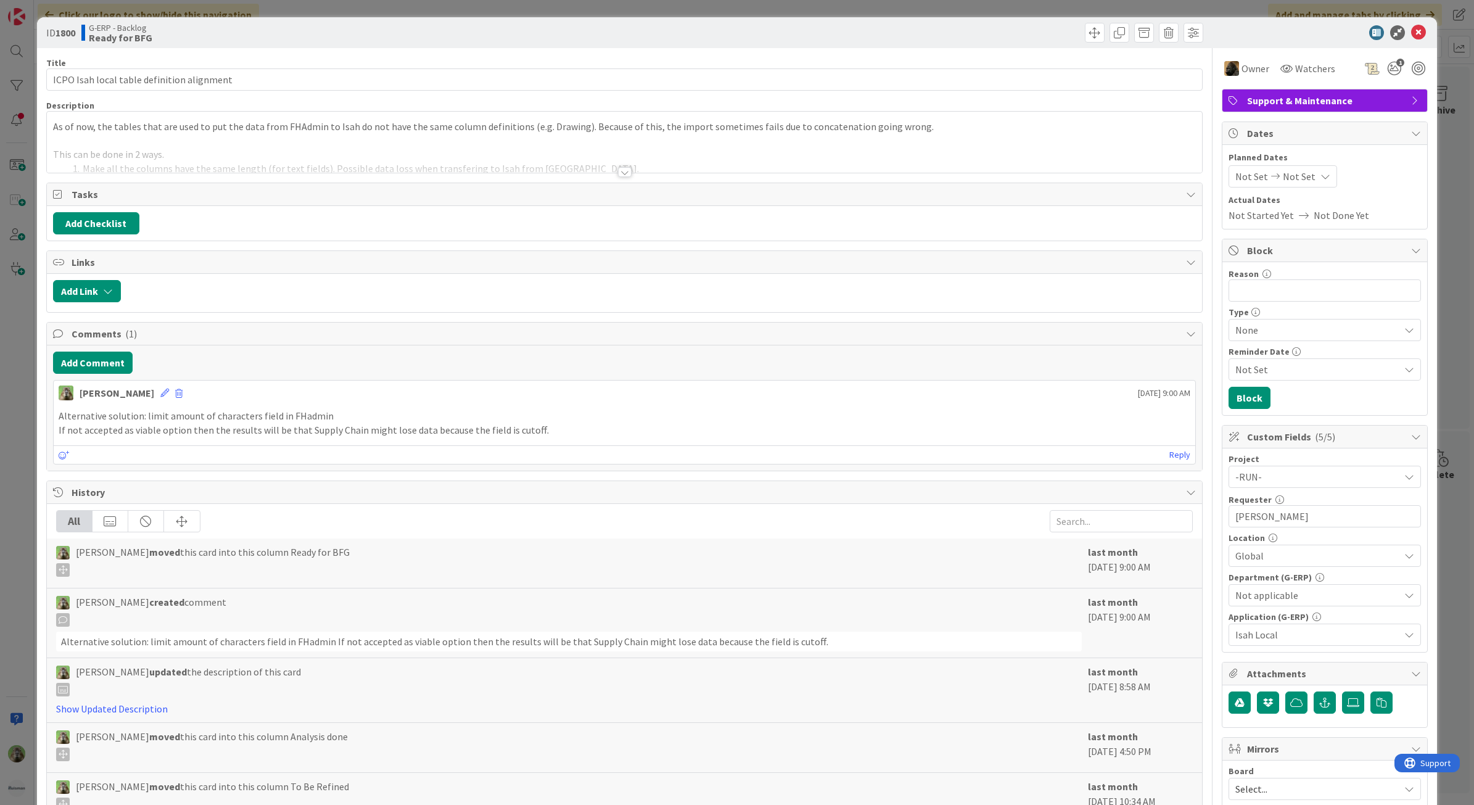
click at [343, 145] on div at bounding box center [625, 156] width 1156 height 31
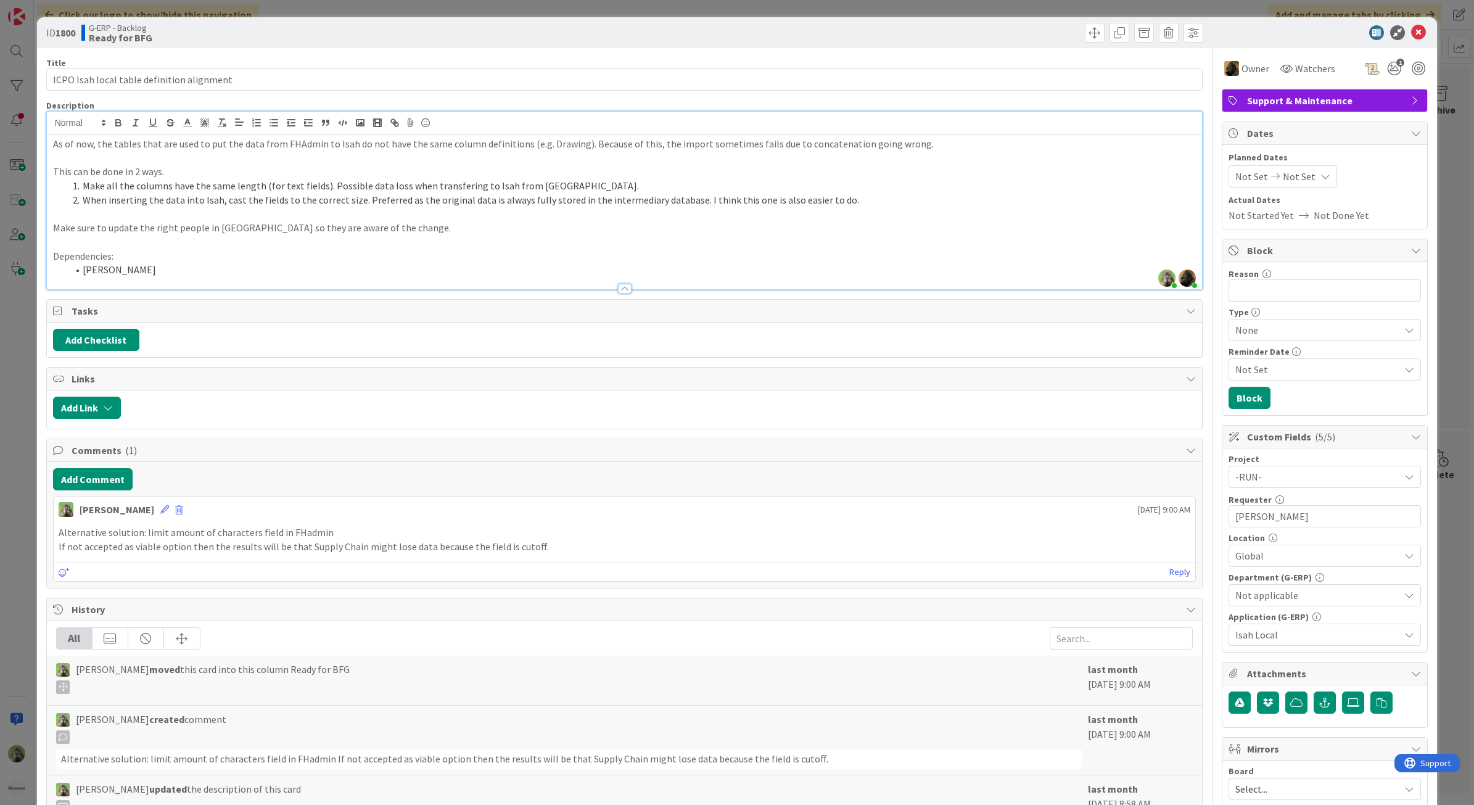
click at [38, 364] on div "ID 1800 G-ERP - Backlog Ready for BFG Title 42 / 128 ICPO Isah local table defi…" at bounding box center [737, 570] width 1401 height 1106
click at [29, 366] on div "ID 1800 G-ERP - Backlog Ready for BFG Title 42 / 128 ICPO Isah local table defi…" at bounding box center [737, 402] width 1474 height 805
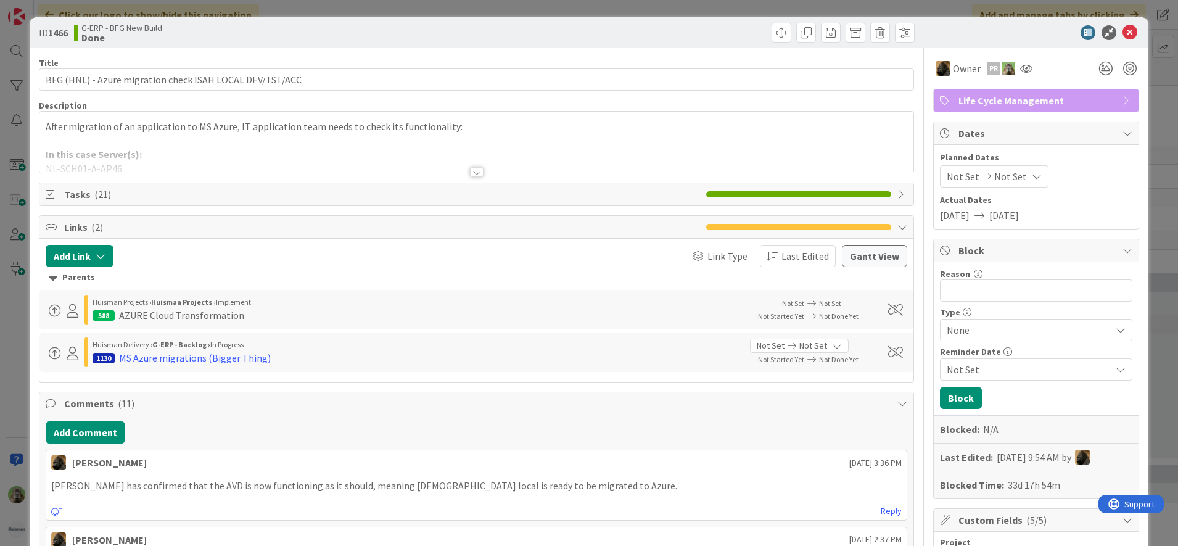
click at [498, 159] on div at bounding box center [476, 156] width 875 height 31
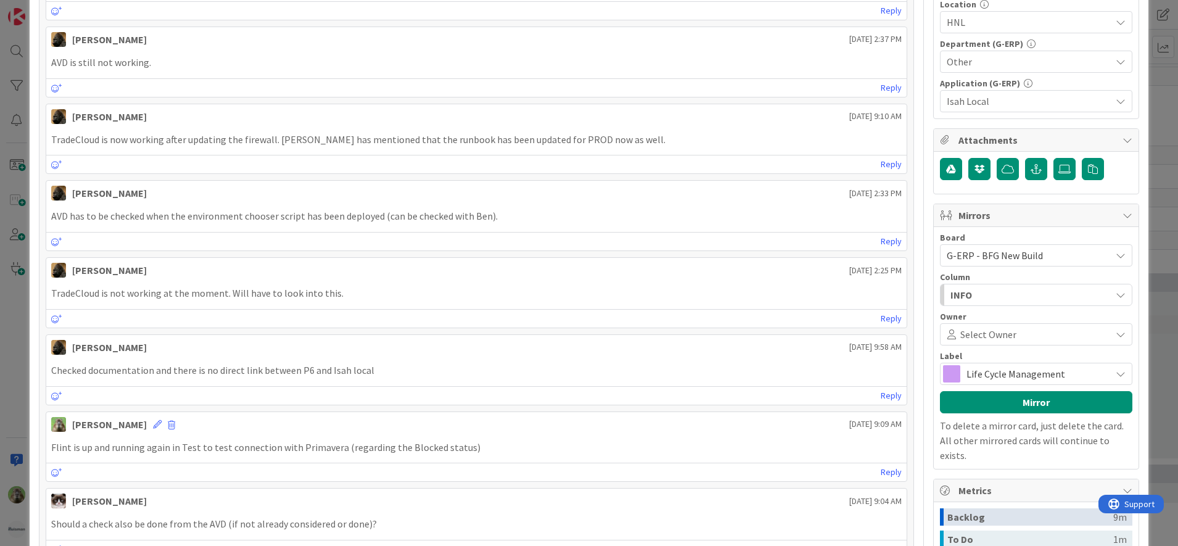
scroll to position [1002, 0]
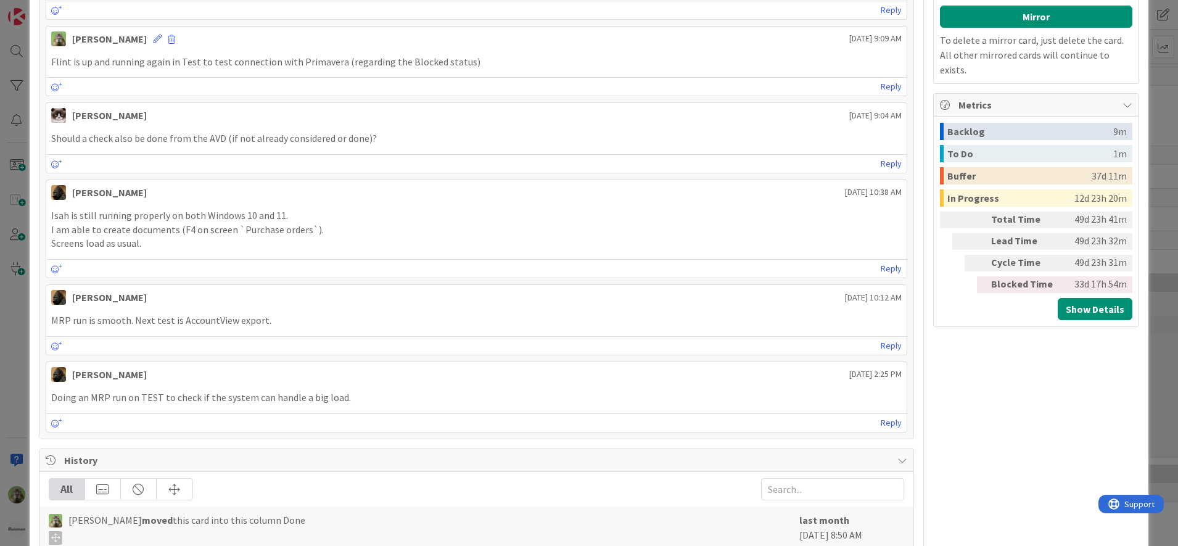
drag, startPoint x: 984, startPoint y: 384, endPoint x: 966, endPoint y: 390, distance: 18.7
click at [984, 384] on div "Owner PR Life Cycle Management Dates Planned Dates Not Set Not Set Actual Dates…" at bounding box center [1036, 11] width 206 height 1930
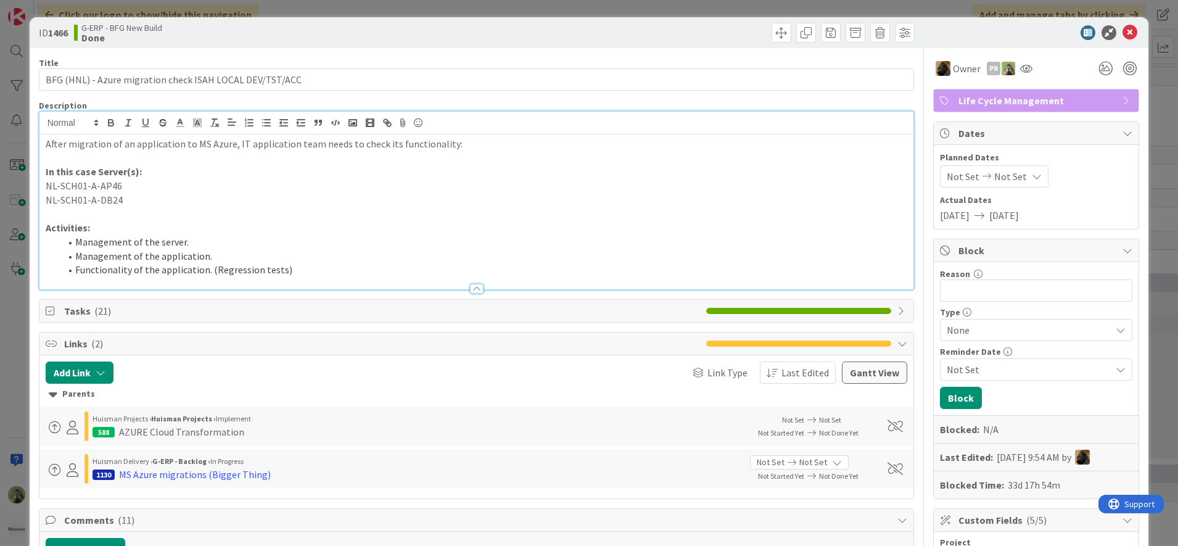
scroll to position [308, 0]
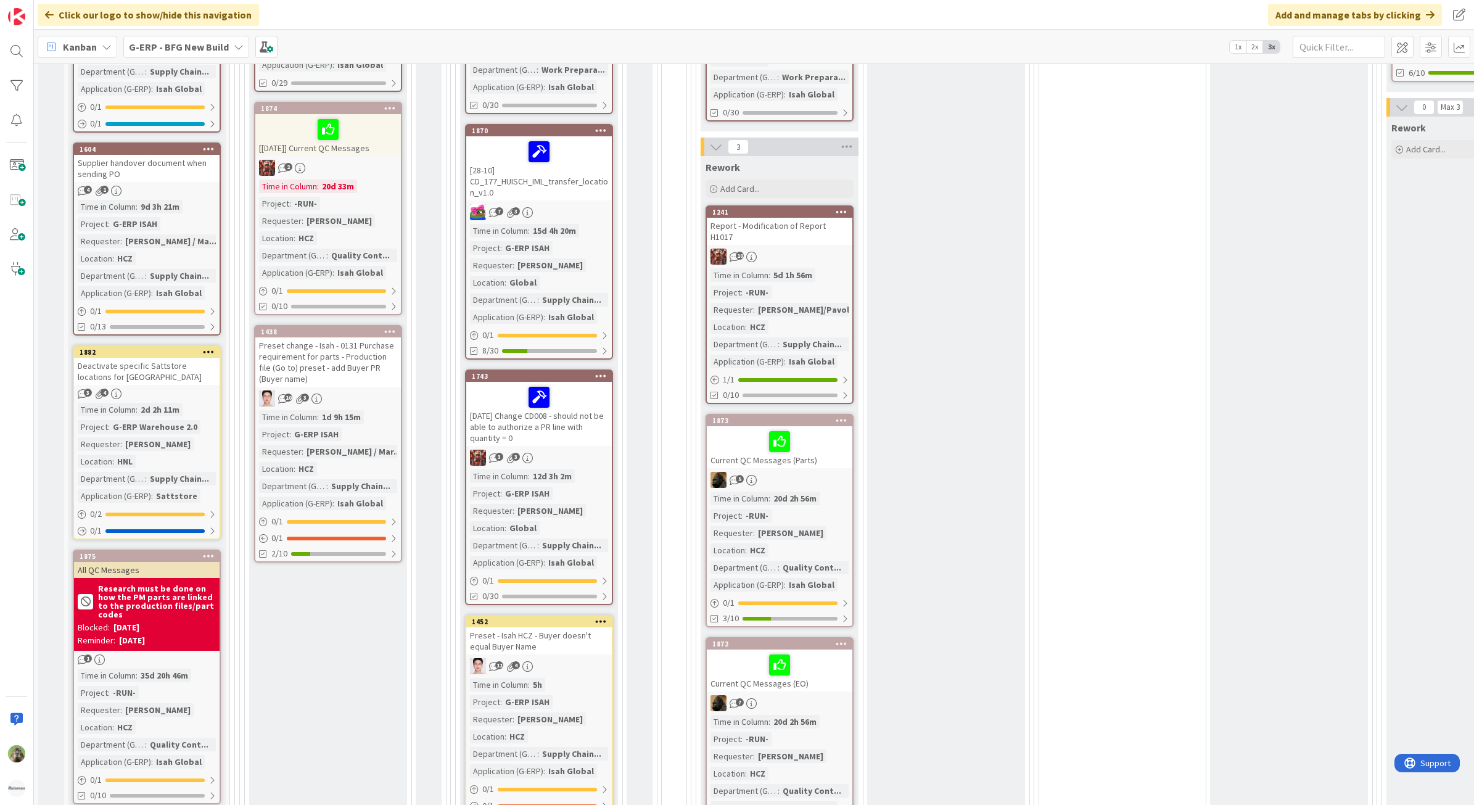
scroll to position [694, 0]
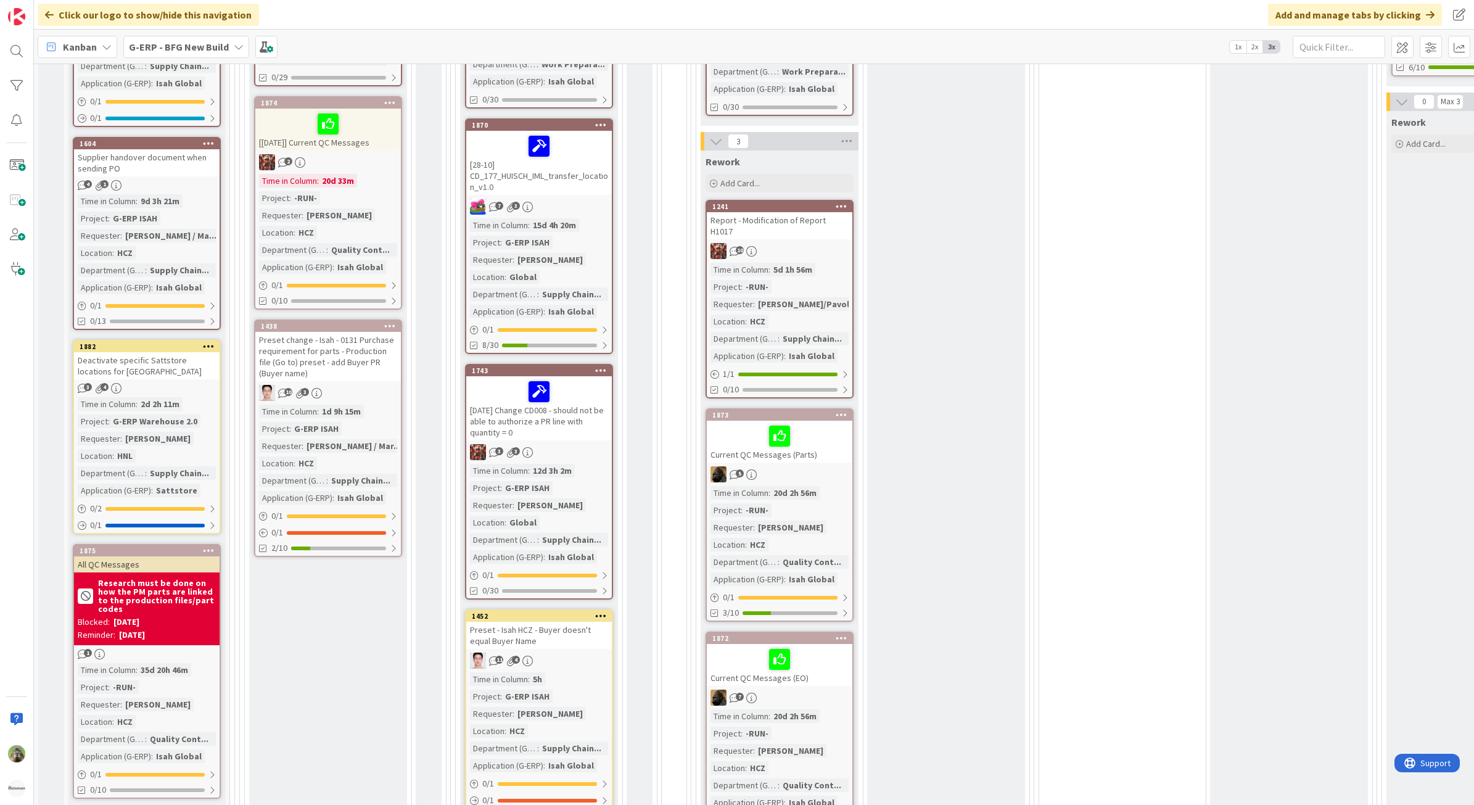
click at [193, 372] on div "Deactivate specific Sattstore locations for [GEOGRAPHIC_DATA]" at bounding box center [147, 365] width 146 height 27
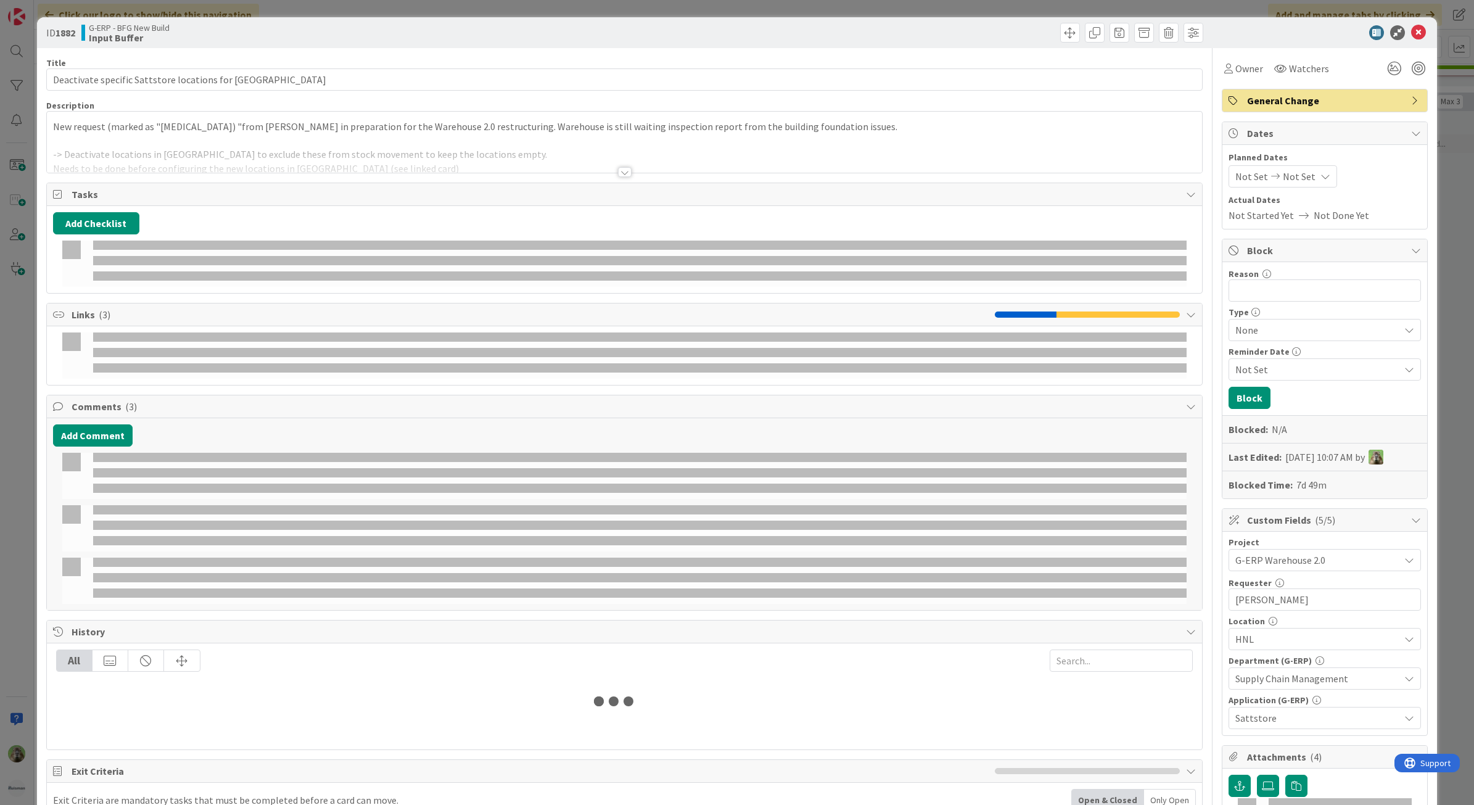
select select "sql"
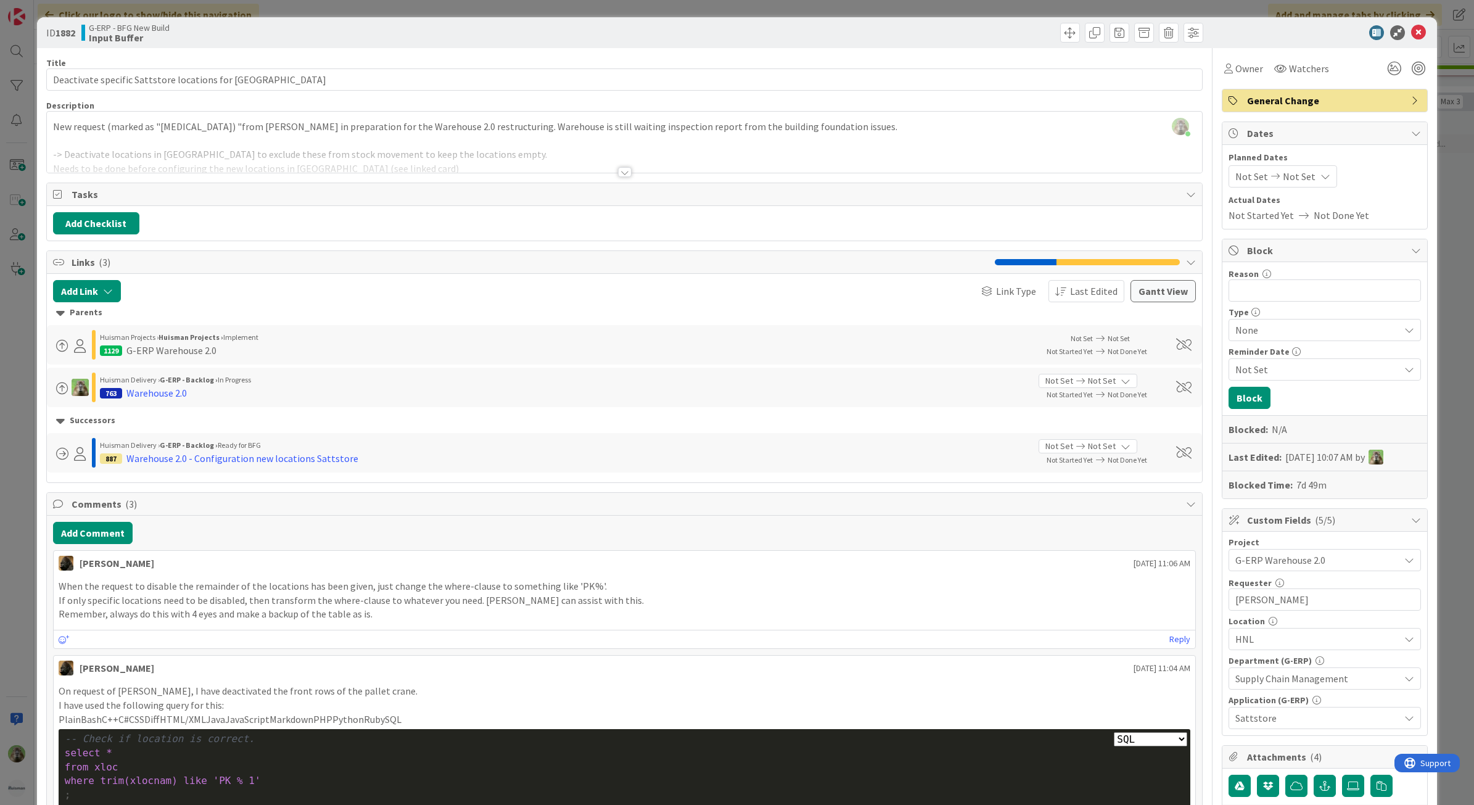
click at [2, 341] on div "ID 1882 G-ERP - BFG New Build Input Buffer Title 51 / 128 Deactivate specific S…" at bounding box center [737, 402] width 1474 height 805
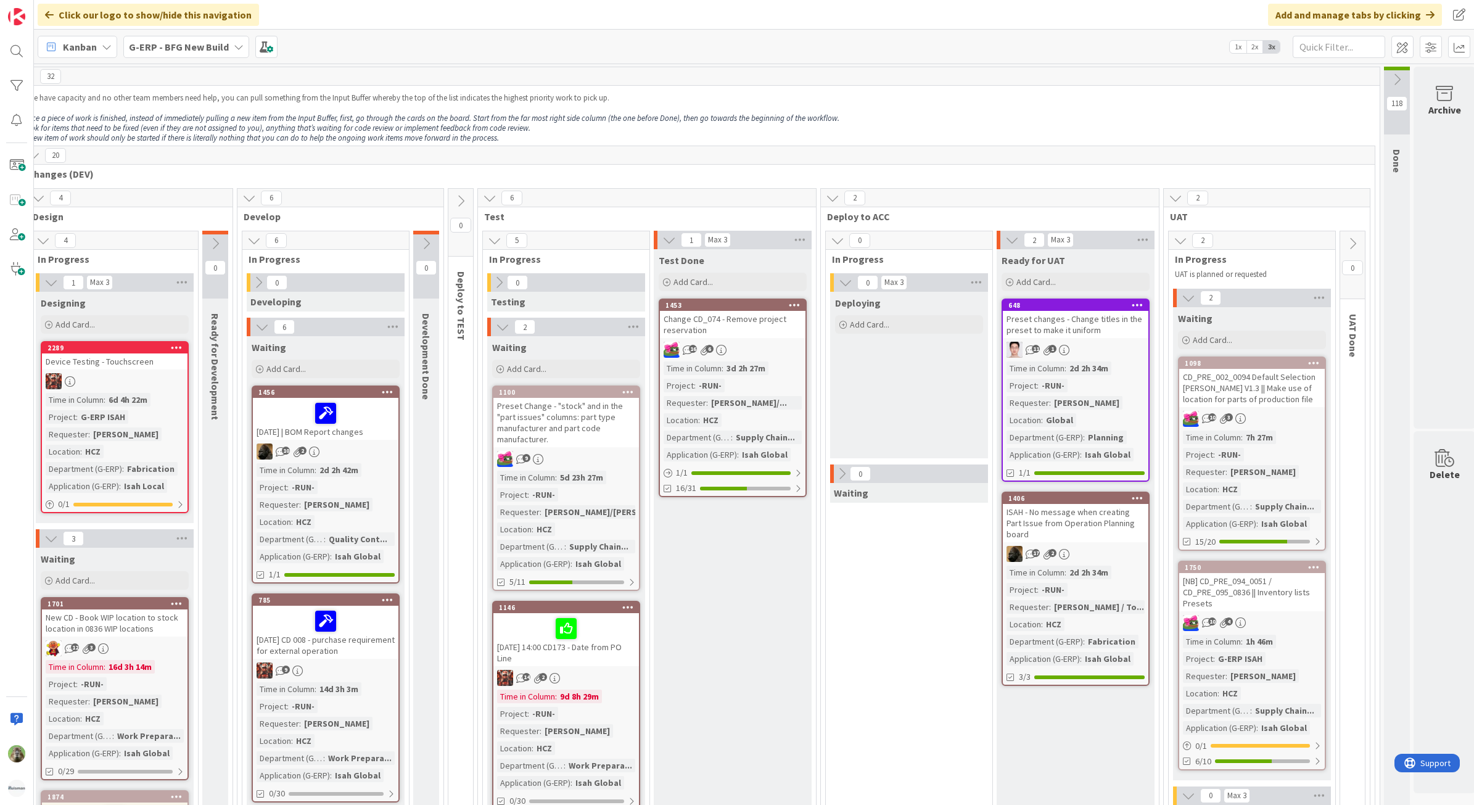
scroll to position [0, 229]
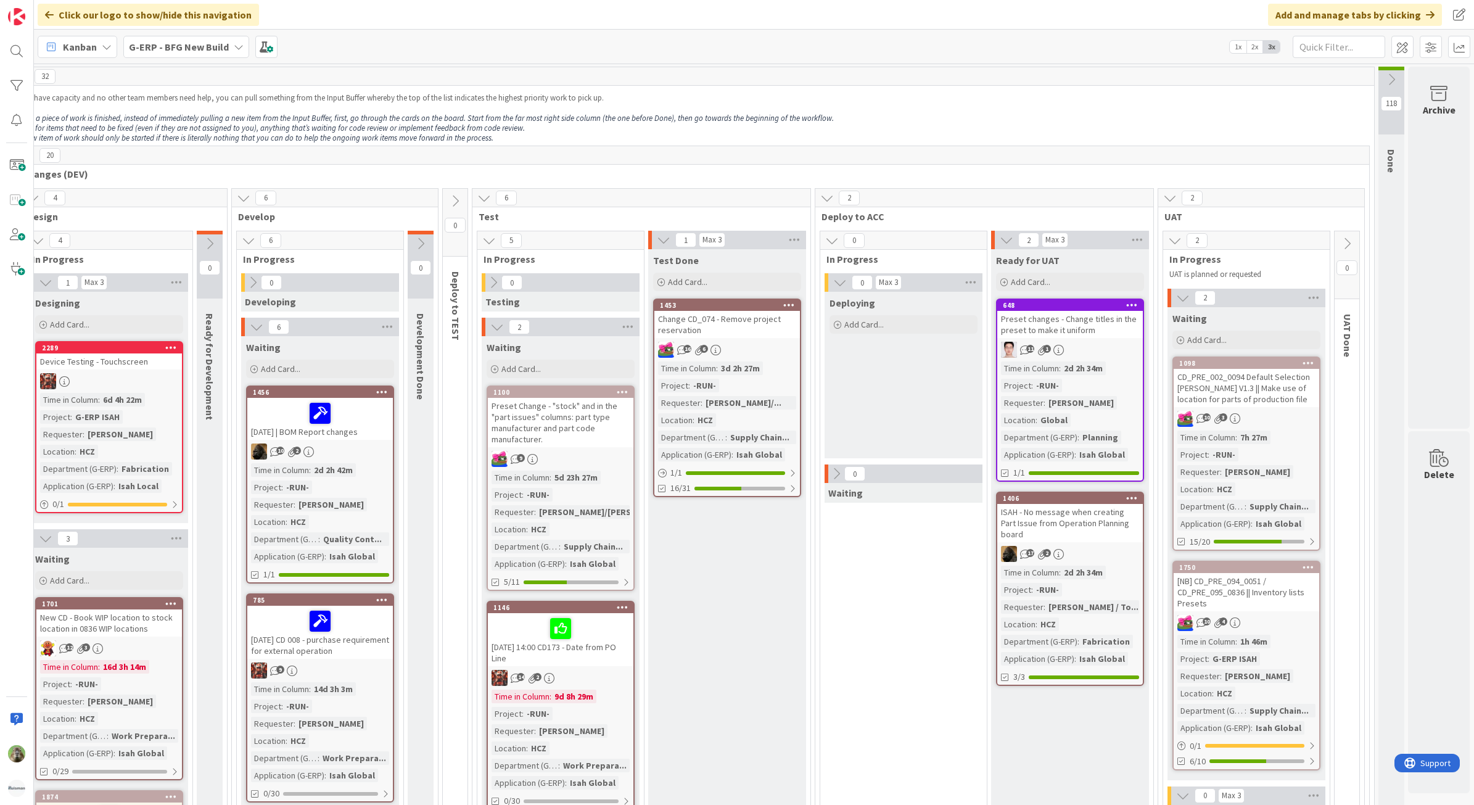
click at [1087, 334] on div "Preset changes - Change titles in the preset to make it uniform" at bounding box center [1070, 324] width 146 height 27
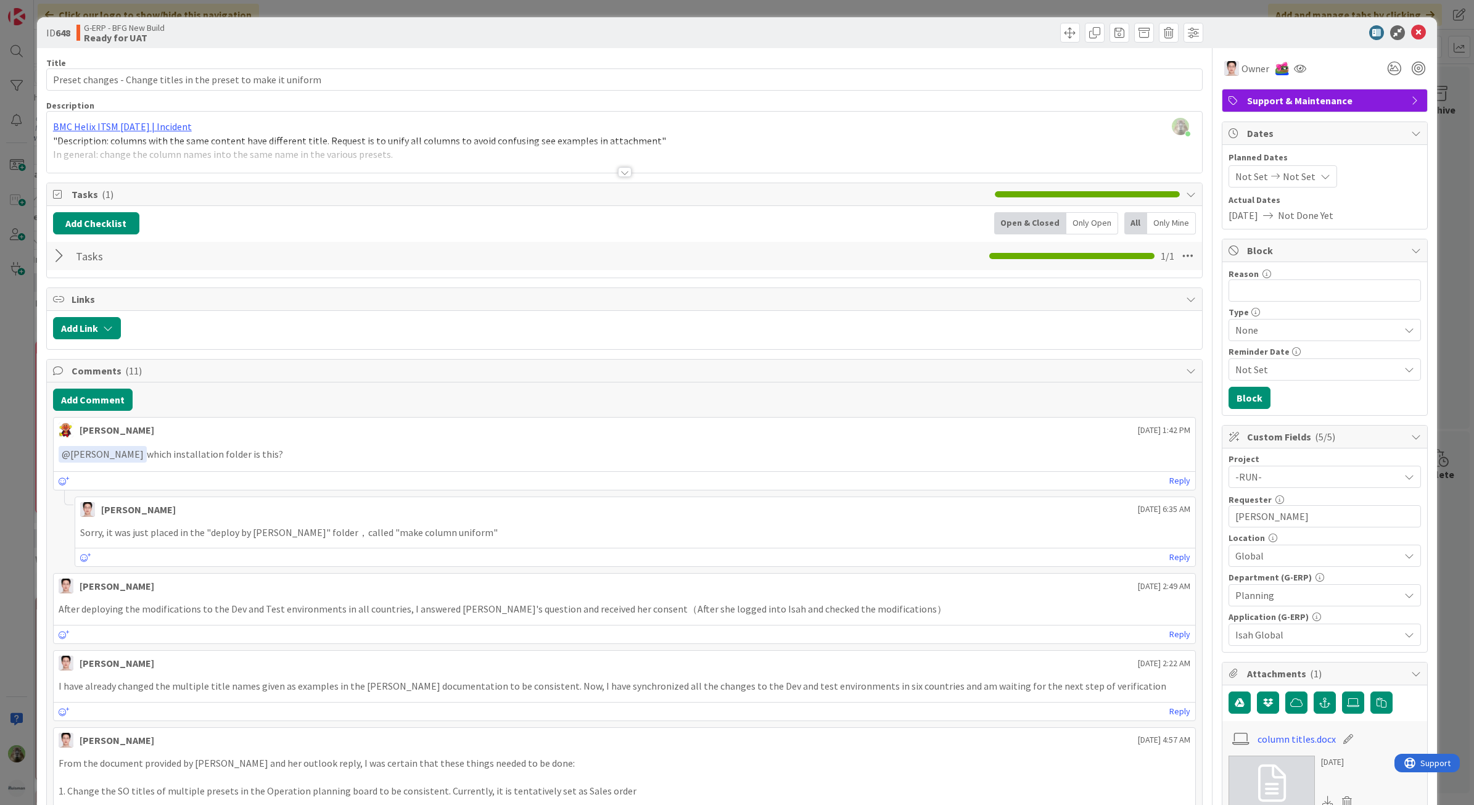
click at [28, 476] on div "ID 648 G-ERP - BFG New Build Ready for UAT Title 63 / 128 Preset changes - Chan…" at bounding box center [737, 402] width 1474 height 805
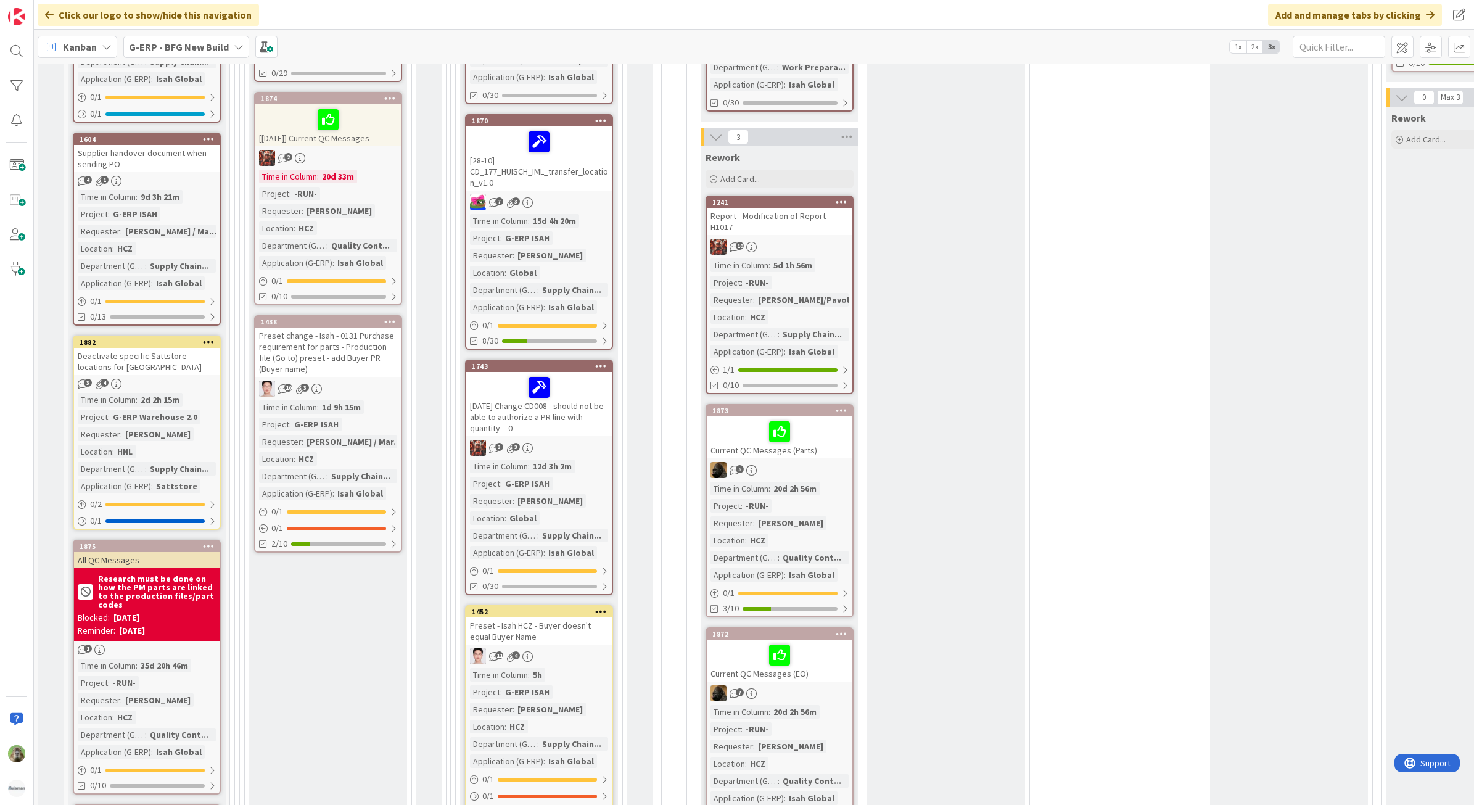
scroll to position [848, 0]
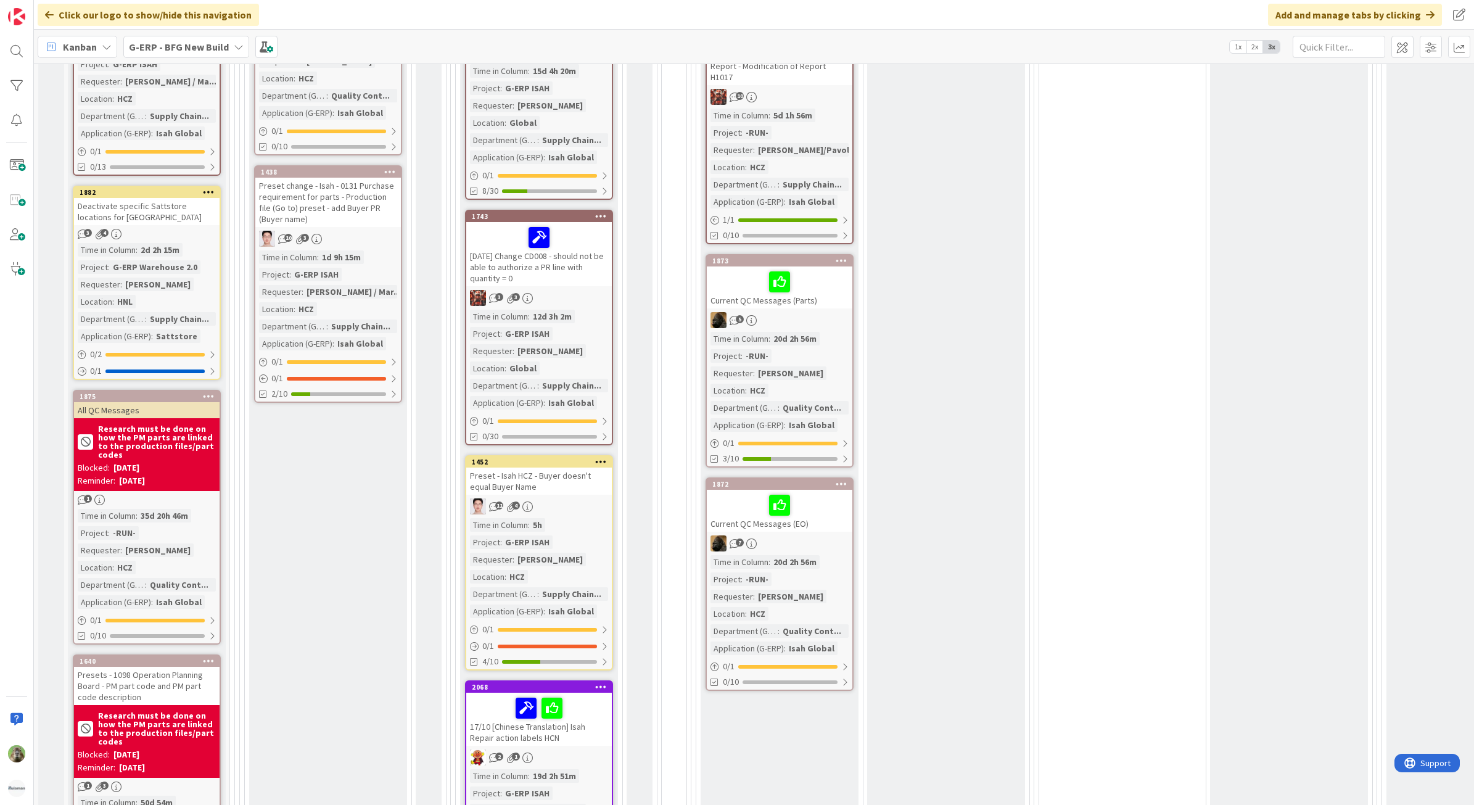
click at [168, 43] on b "G-ERP - BFG New Build" at bounding box center [179, 47] width 100 height 12
